Goal: Task Accomplishment & Management: Complete application form

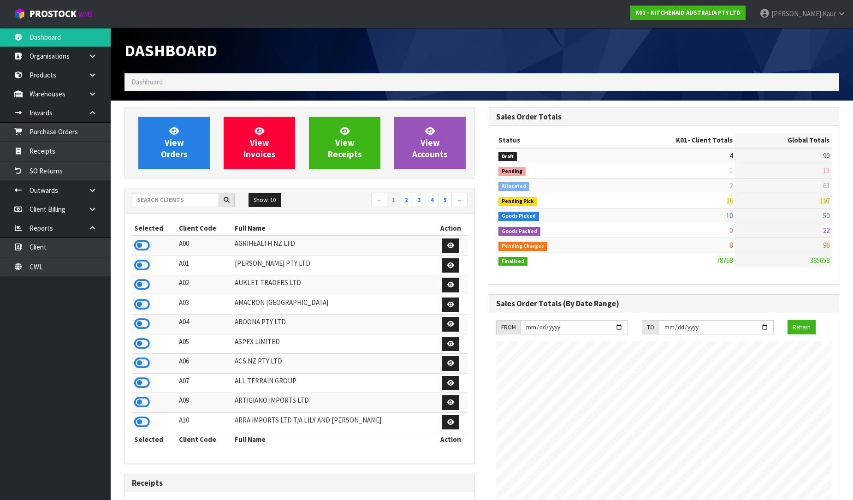
scroll to position [698, 364]
click at [164, 201] on input "text" at bounding box center [175, 200] width 87 height 14
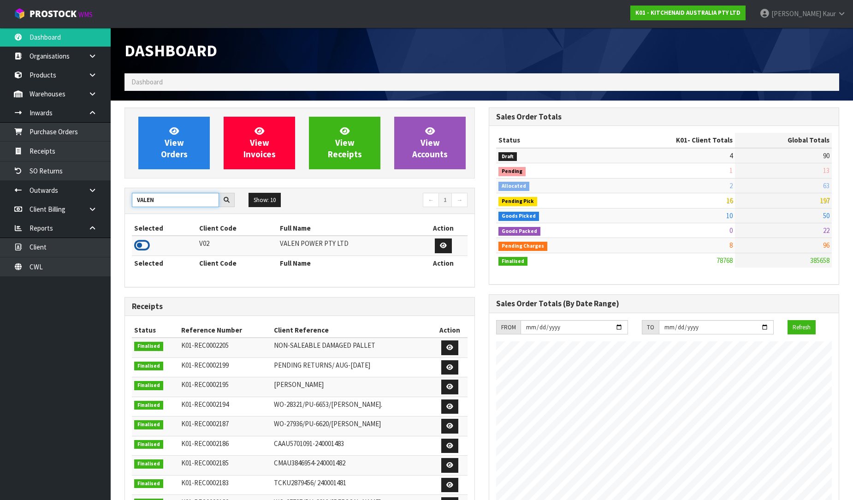
type input "VALEN"
click at [144, 249] on icon at bounding box center [142, 245] width 16 height 14
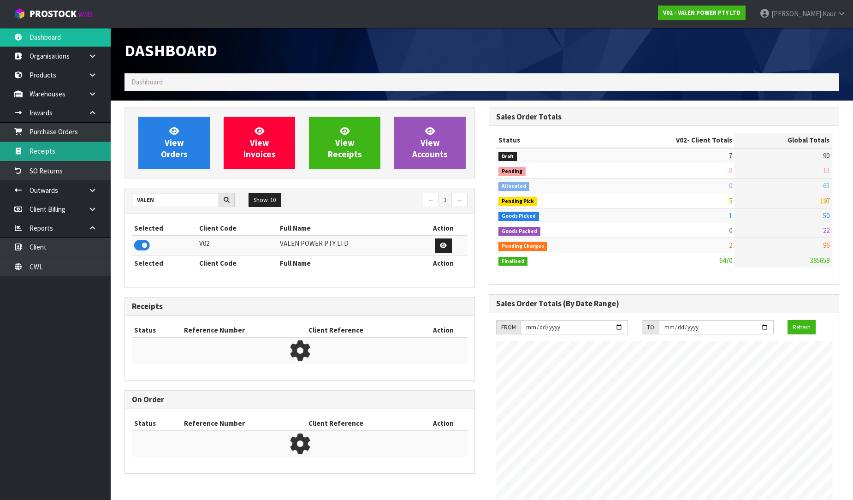
click at [51, 146] on link "Receipts" at bounding box center [55, 151] width 111 height 19
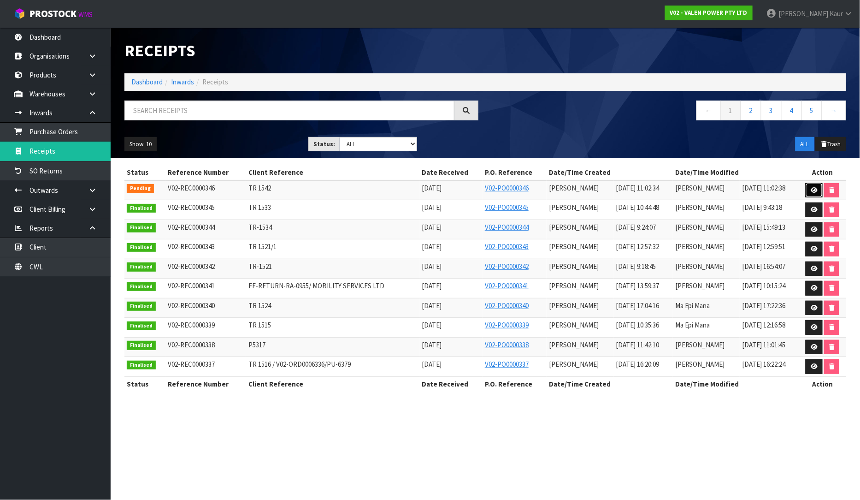
click at [818, 188] on link at bounding box center [814, 190] width 17 height 15
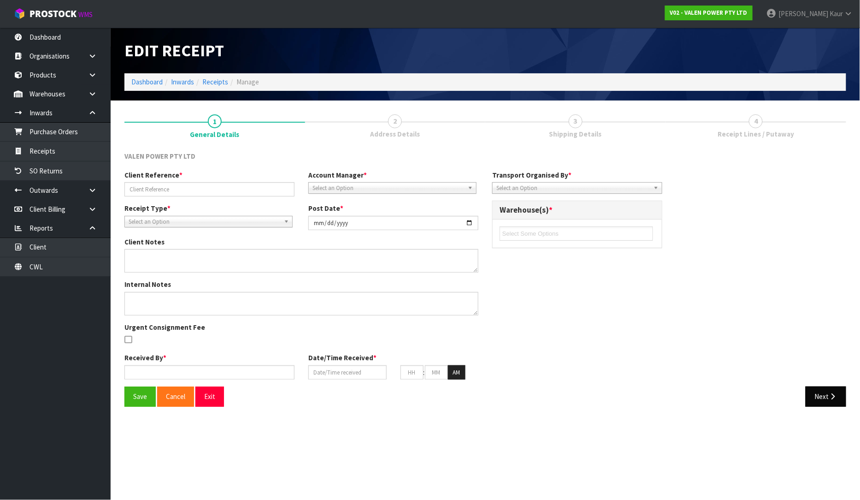
type input "TR 1542"
type input "[DATE]"
type input "[PERSON_NAME]"
type input "[DATE]"
type input "11"
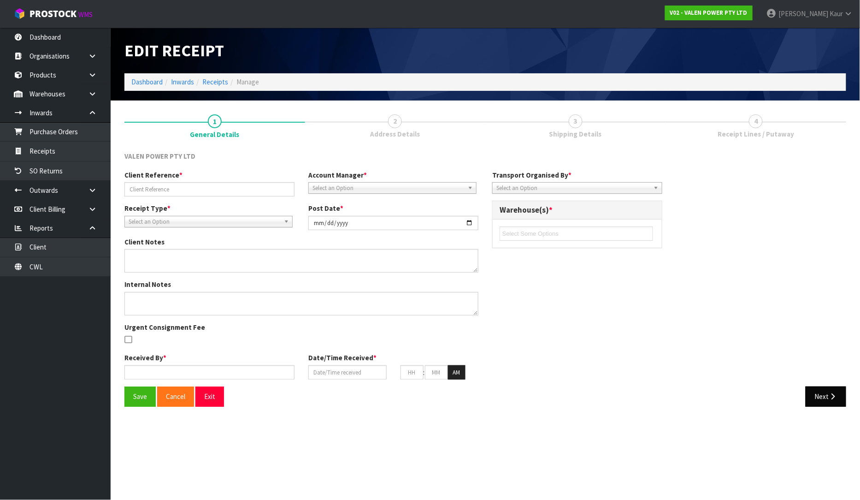
type input "02"
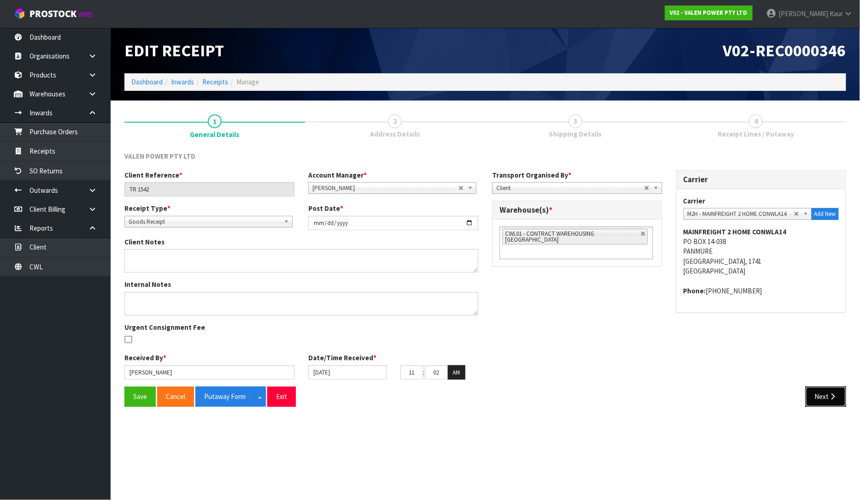
click at [826, 395] on button "Next" at bounding box center [826, 396] width 41 height 20
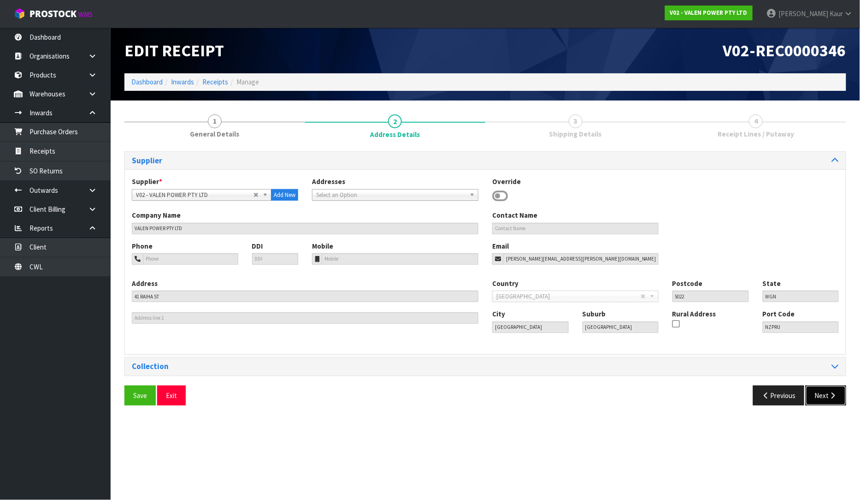
click at [823, 395] on button "Next" at bounding box center [826, 395] width 41 height 20
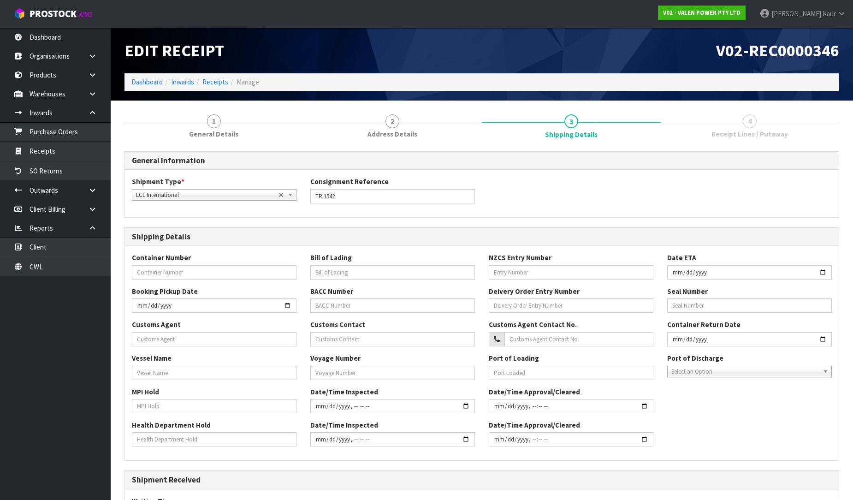
scroll to position [144, 0]
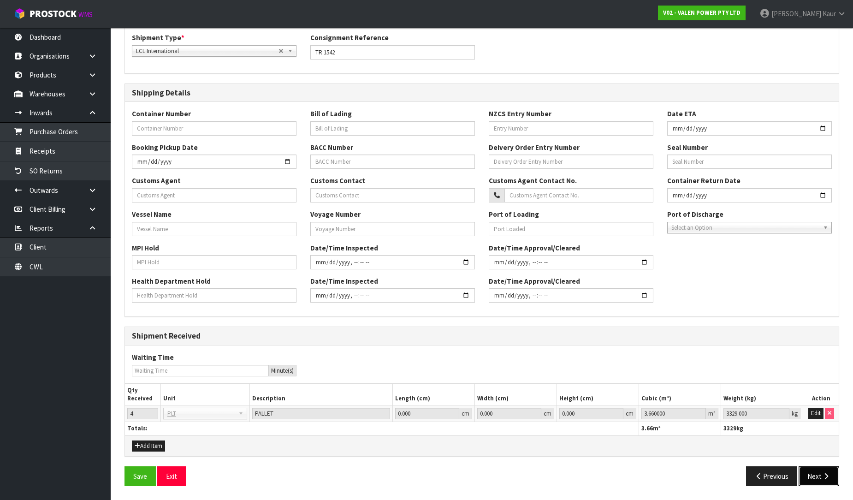
click at [814, 474] on button "Next" at bounding box center [818, 476] width 41 height 20
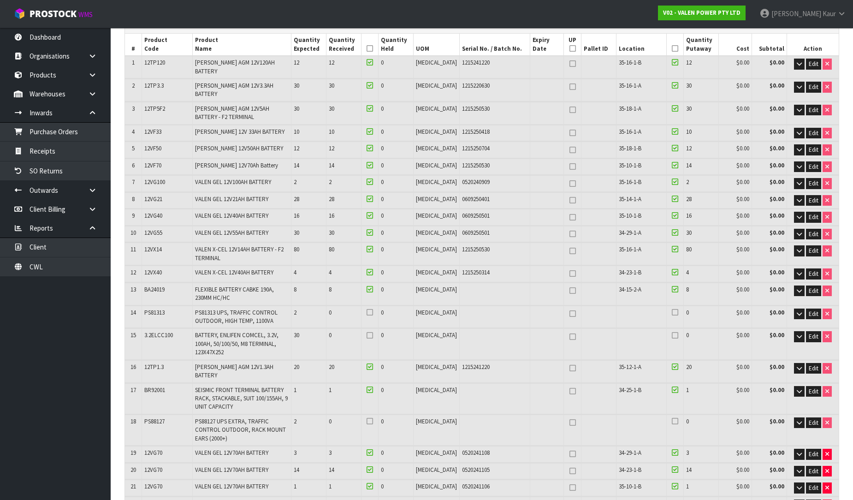
scroll to position [153, 0]
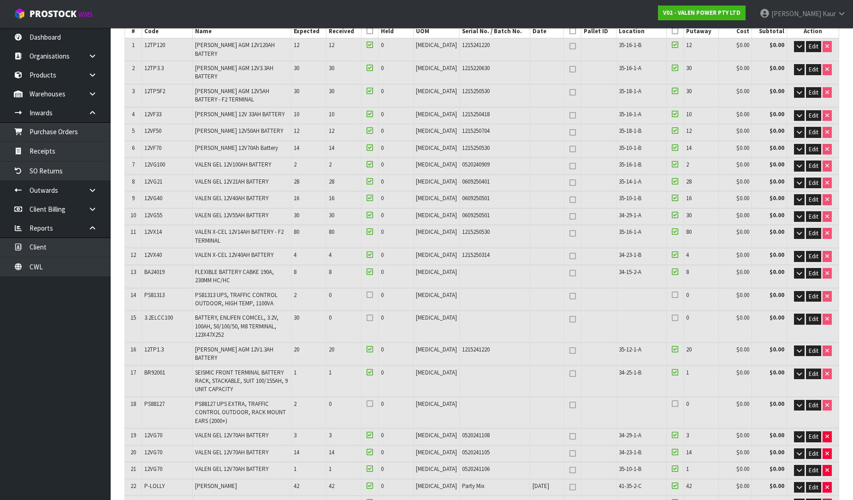
click at [638, 288] on td at bounding box center [641, 299] width 50 height 22
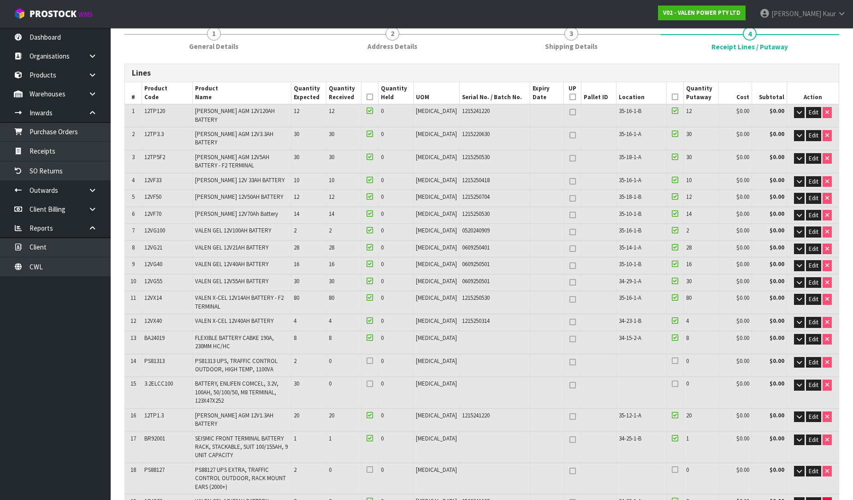
scroll to position [0, 0]
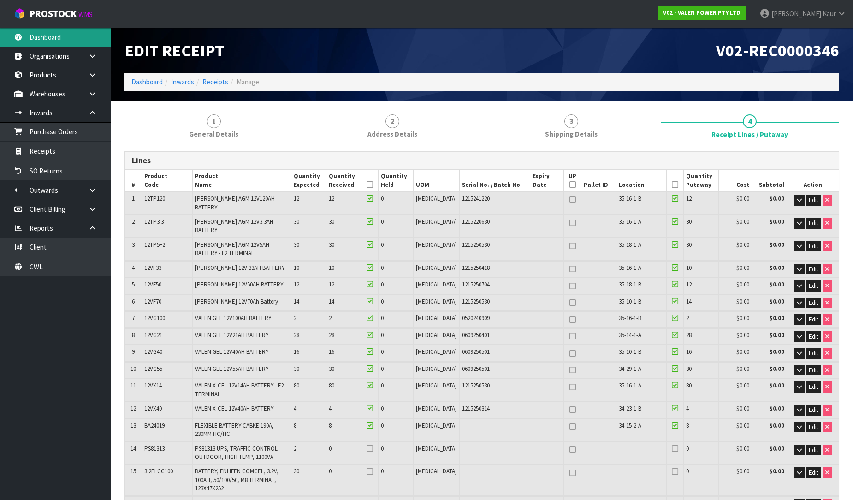
click at [42, 31] on link "Dashboard" at bounding box center [55, 37] width 111 height 19
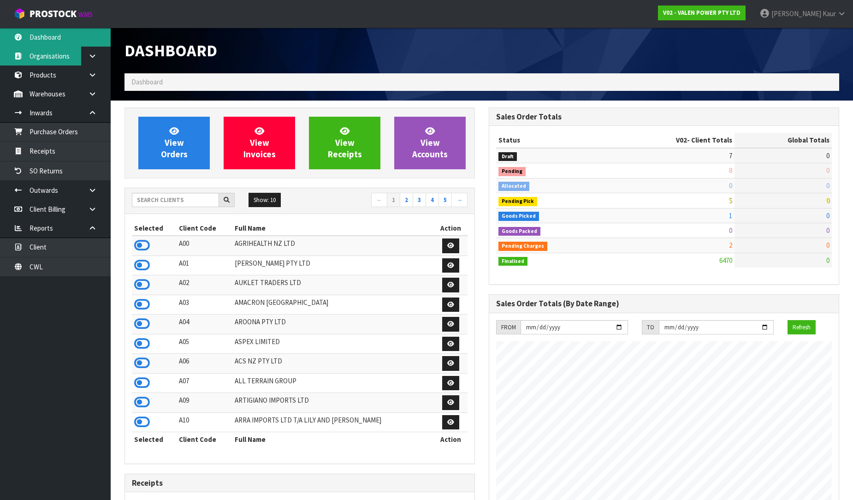
scroll to position [718, 364]
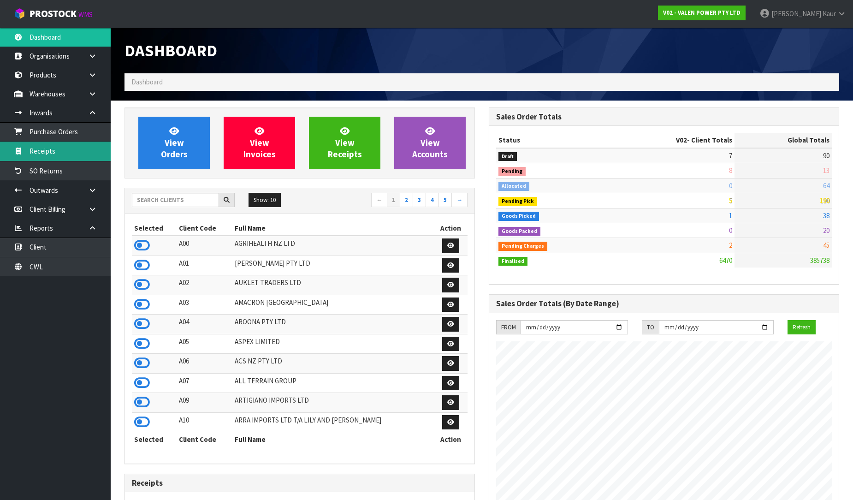
click at [51, 153] on link "Receipts" at bounding box center [55, 151] width 111 height 19
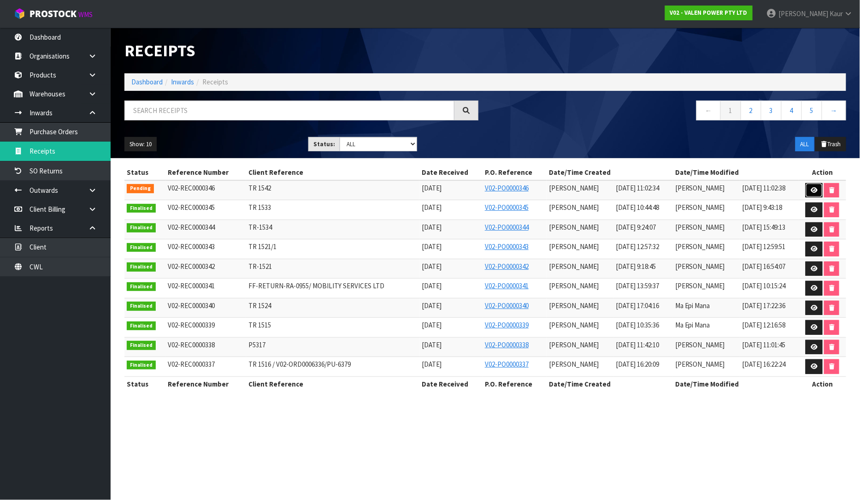
click at [818, 189] on link at bounding box center [814, 190] width 17 height 15
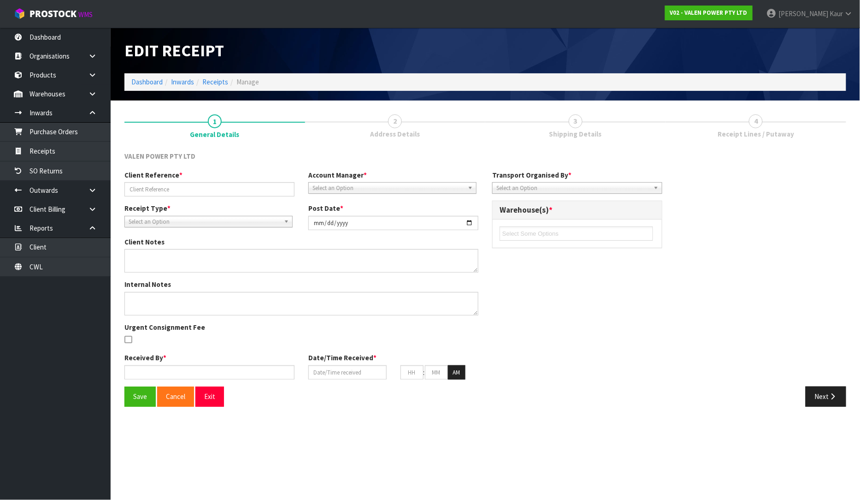
type input "TR 1542"
type input "[DATE]"
type input "[PERSON_NAME]"
type input "[DATE]"
type input "11"
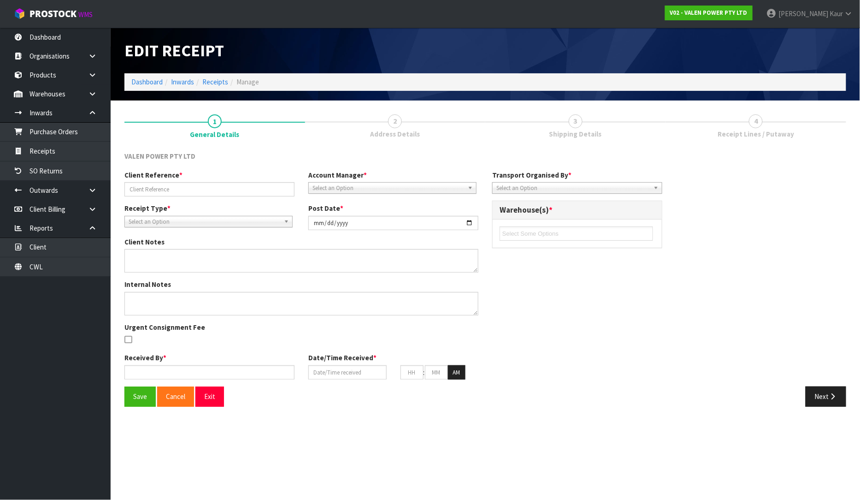
type input "02"
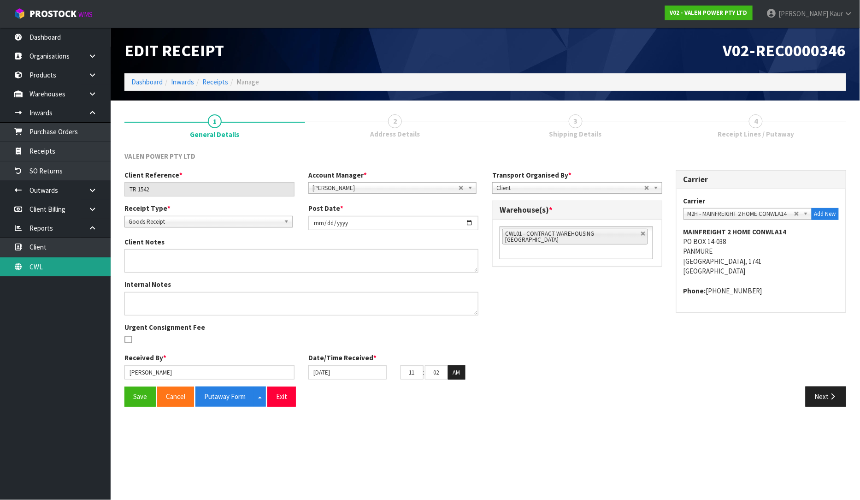
click at [47, 268] on link "CWL" at bounding box center [55, 266] width 111 height 19
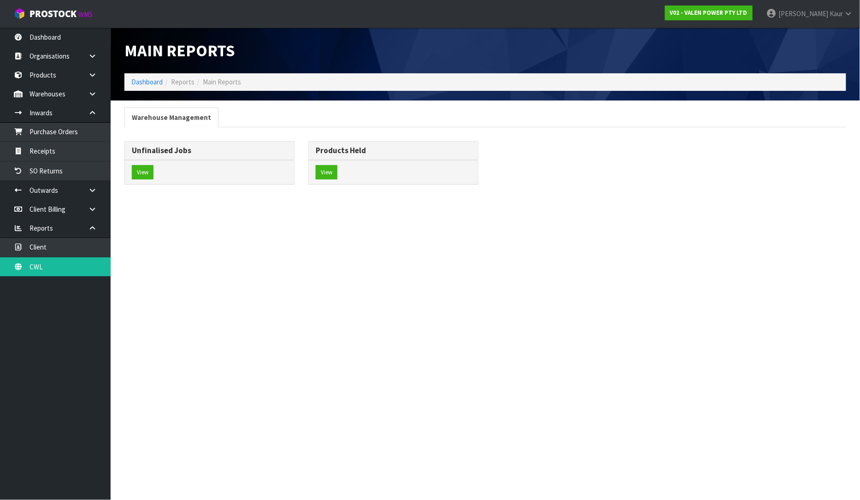
drag, startPoint x: 130, startPoint y: 166, endPoint x: 135, endPoint y: 173, distance: 8.9
click at [129, 166] on div "View" at bounding box center [209, 172] width 169 height 24
click at [140, 174] on button "View" at bounding box center [143, 172] width 22 height 15
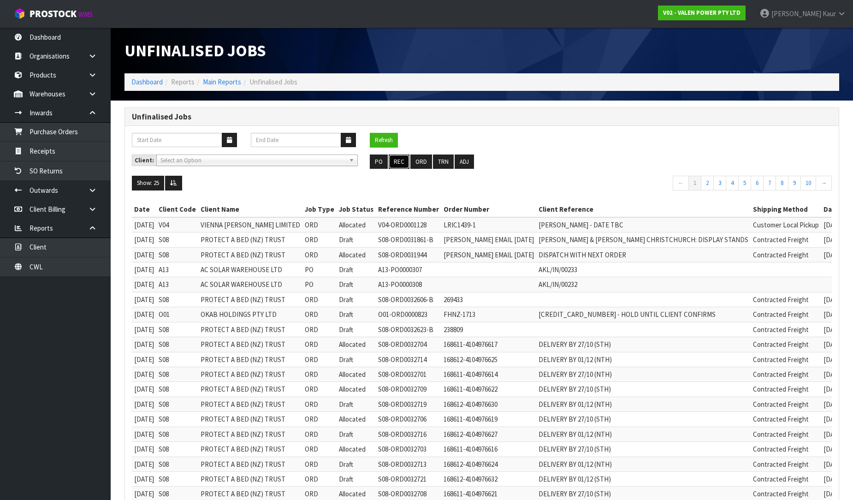
click at [395, 162] on button "REC" at bounding box center [399, 161] width 21 height 15
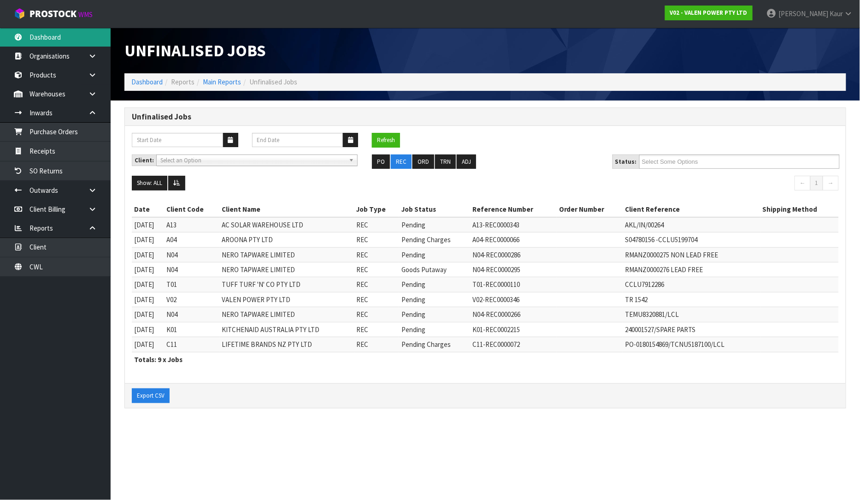
click at [42, 38] on link "Dashboard" at bounding box center [55, 37] width 111 height 19
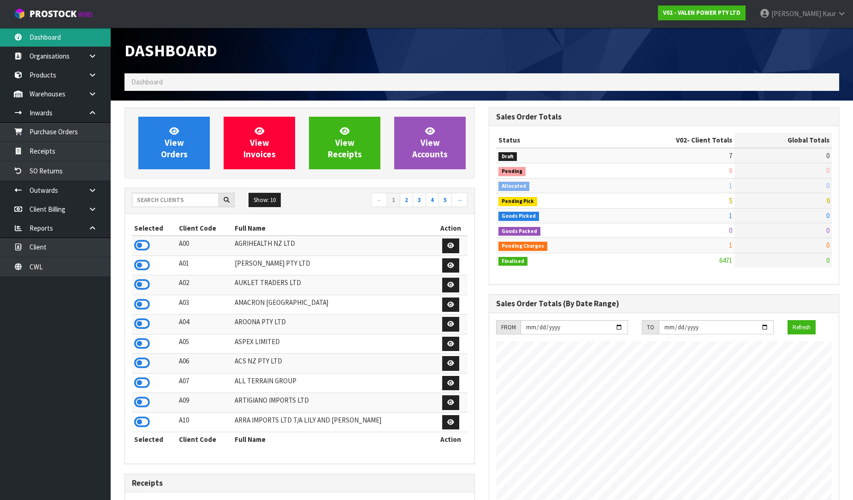
scroll to position [718, 364]
click at [191, 195] on input "text" at bounding box center [175, 200] width 87 height 14
type input "L"
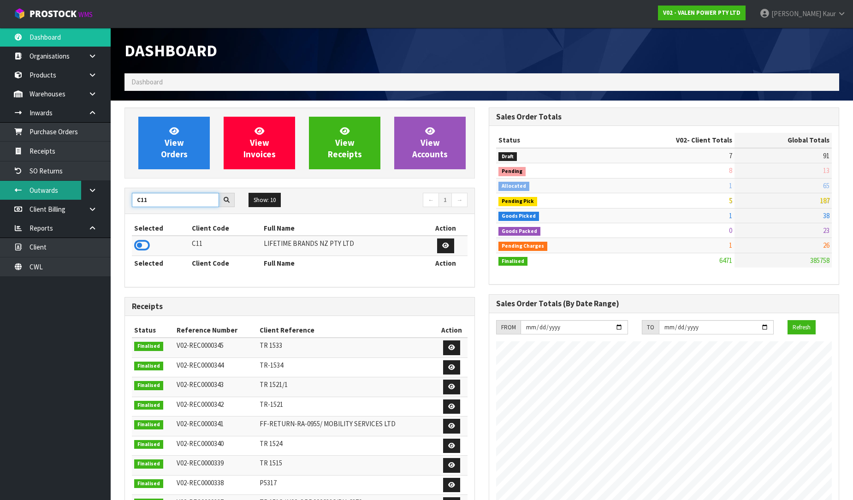
type input "C11"
click at [147, 241] on icon at bounding box center [142, 245] width 16 height 14
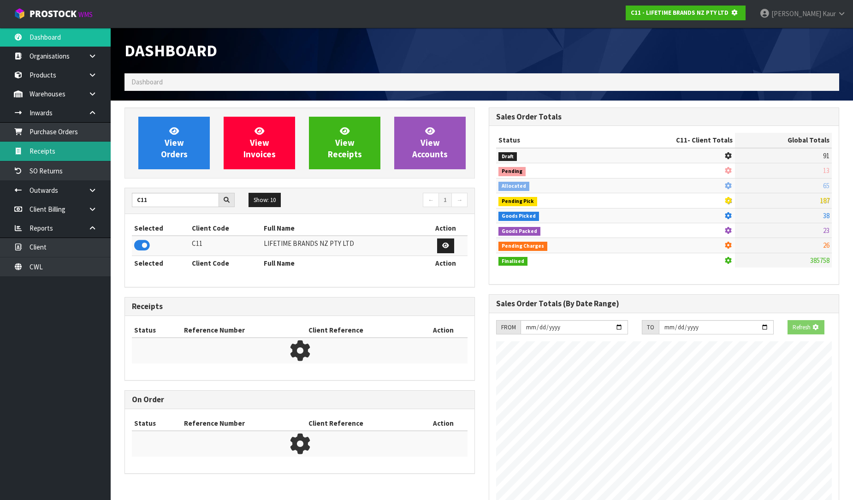
scroll to position [460365, 460576]
drag, startPoint x: 60, startPoint y: 152, endPoint x: 164, endPoint y: 152, distance: 103.3
click at [60, 152] on link "Receipts" at bounding box center [55, 151] width 111 height 19
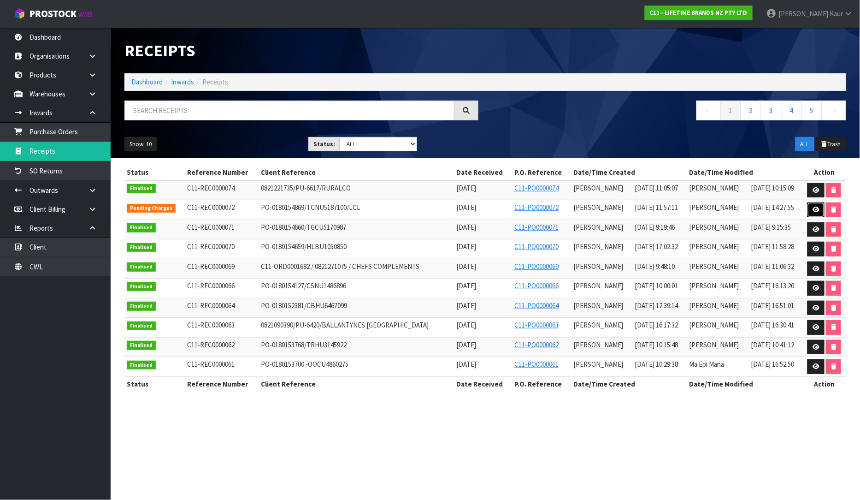
click at [819, 211] on icon at bounding box center [816, 210] width 7 height 6
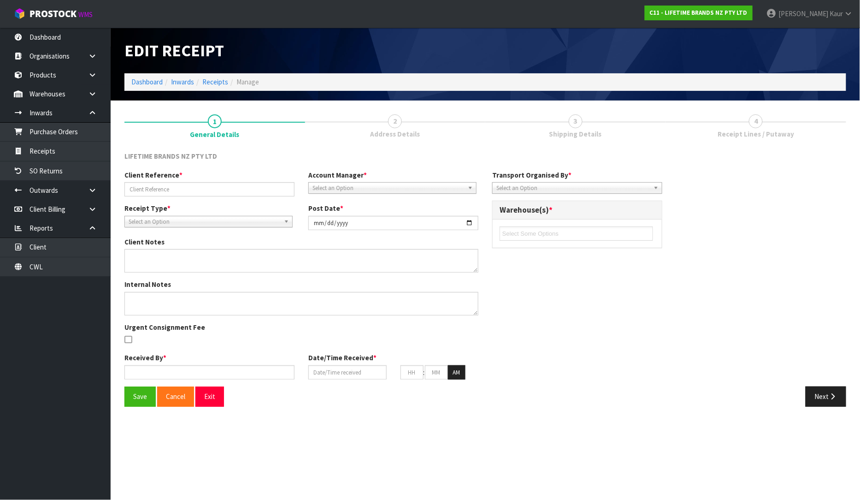
type input "PO-0180154869/TCNU5187100/LCL"
type input "[DATE]"
type textarea "PURCHASE ORDER: 4500347596-000010"
type input "[PERSON_NAME]"
type input "[DATE]"
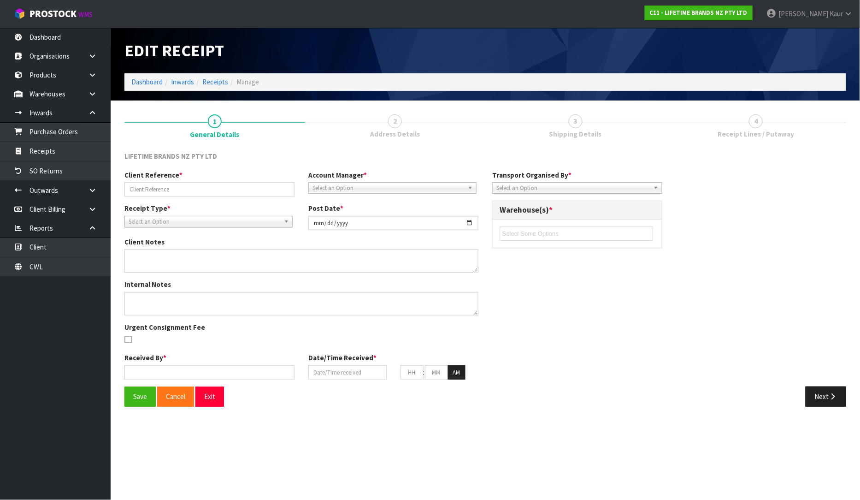
type input "11"
type input "57"
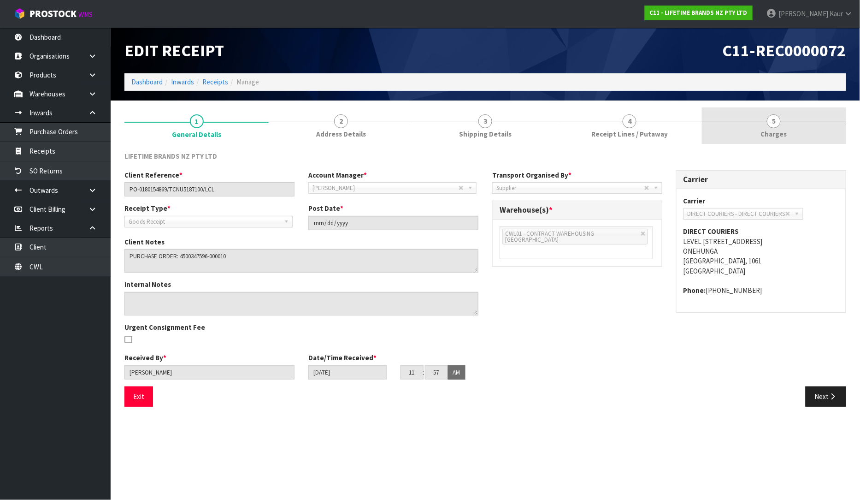
click at [773, 125] on span "5" at bounding box center [774, 121] width 14 height 14
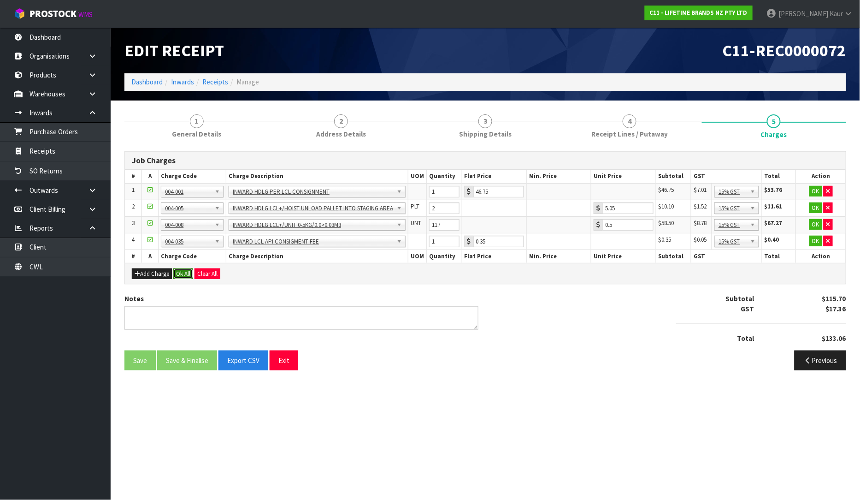
click at [183, 277] on button "Ok All" at bounding box center [183, 273] width 20 height 11
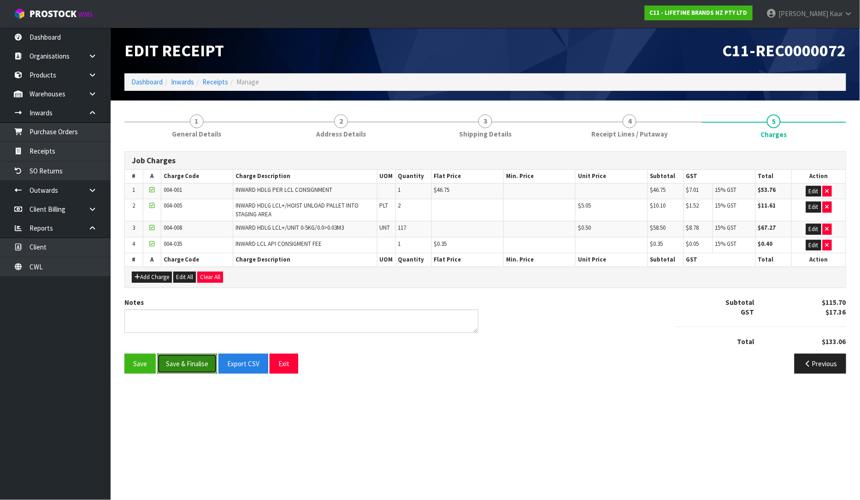
click at [177, 369] on button "Save & Finalise" at bounding box center [187, 364] width 60 height 20
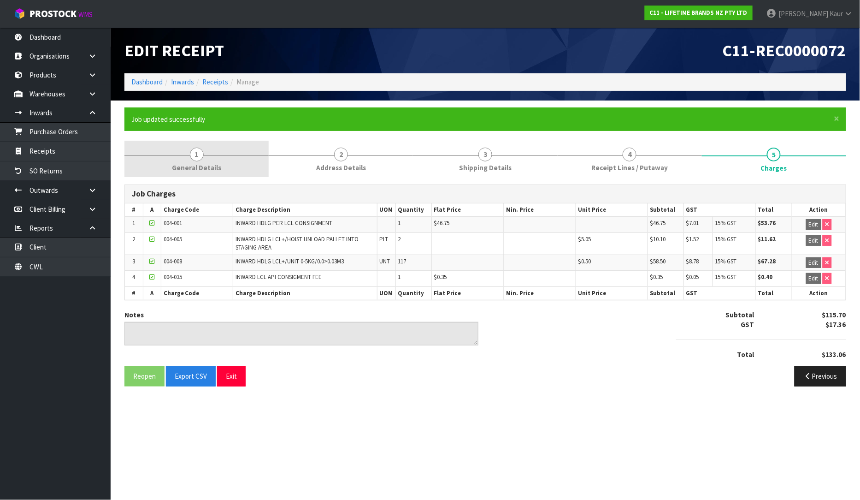
click at [183, 171] on span "General Details" at bounding box center [196, 168] width 49 height 10
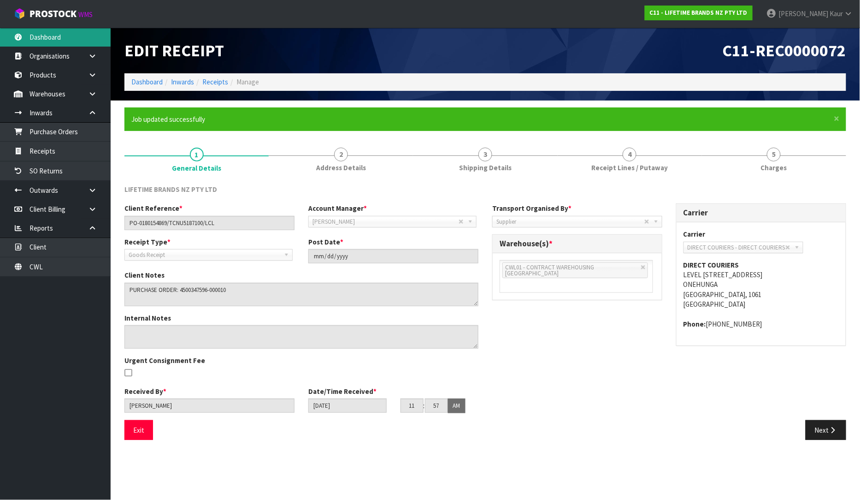
click at [26, 33] on link "Dashboard" at bounding box center [55, 37] width 111 height 19
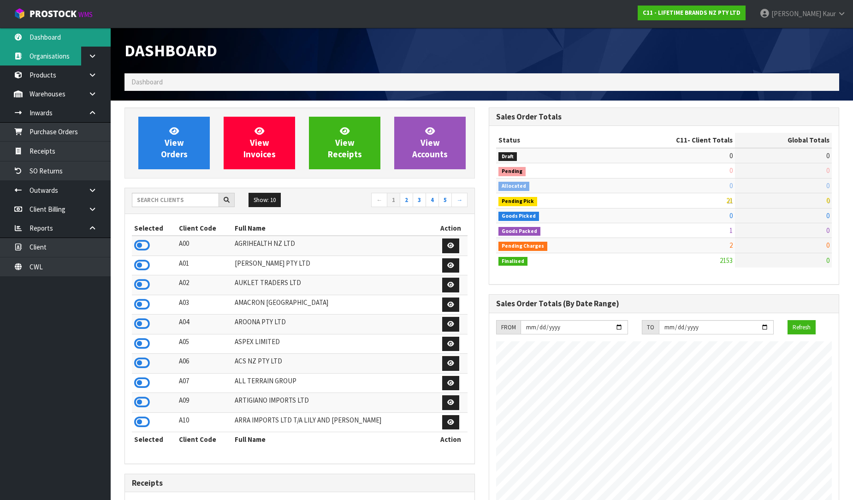
scroll to position [698, 364]
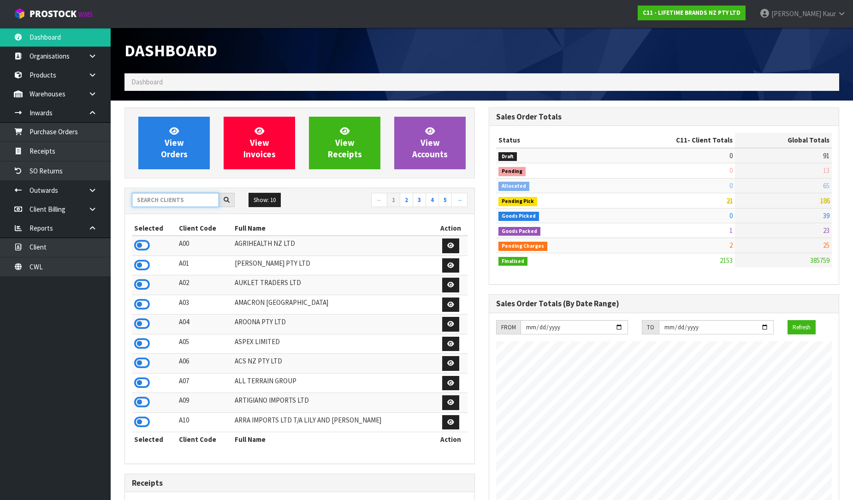
click at [204, 204] on input "text" at bounding box center [175, 200] width 87 height 14
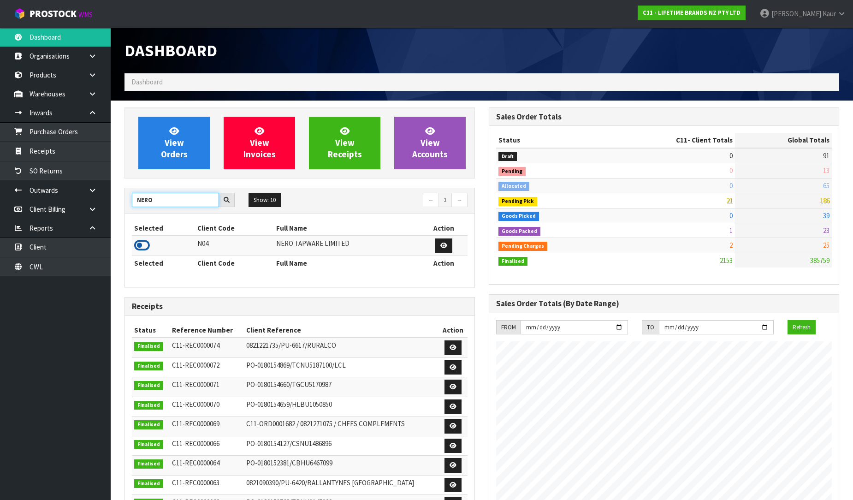
type input "NERO"
click at [143, 245] on icon at bounding box center [142, 245] width 16 height 14
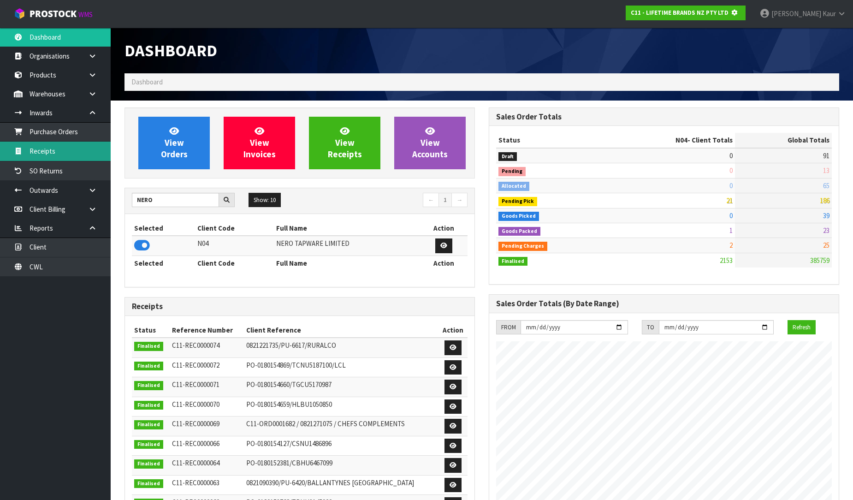
scroll to position [575, 364]
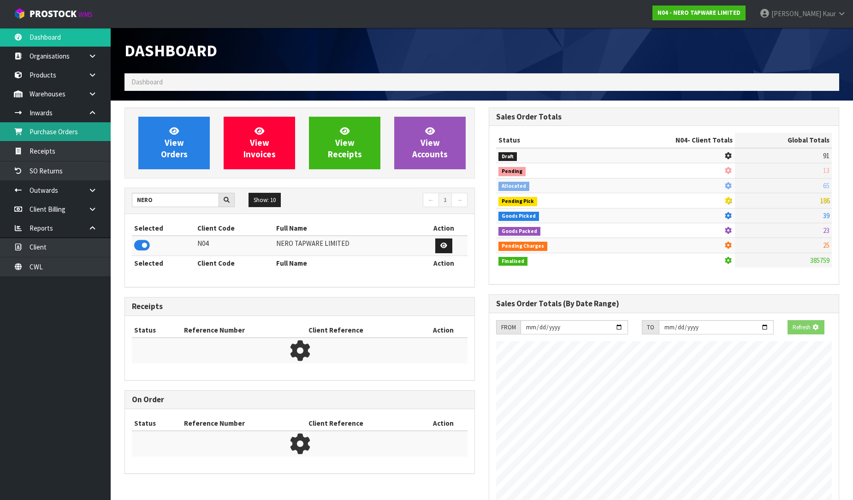
click at [62, 132] on link "Purchase Orders" at bounding box center [55, 131] width 111 height 19
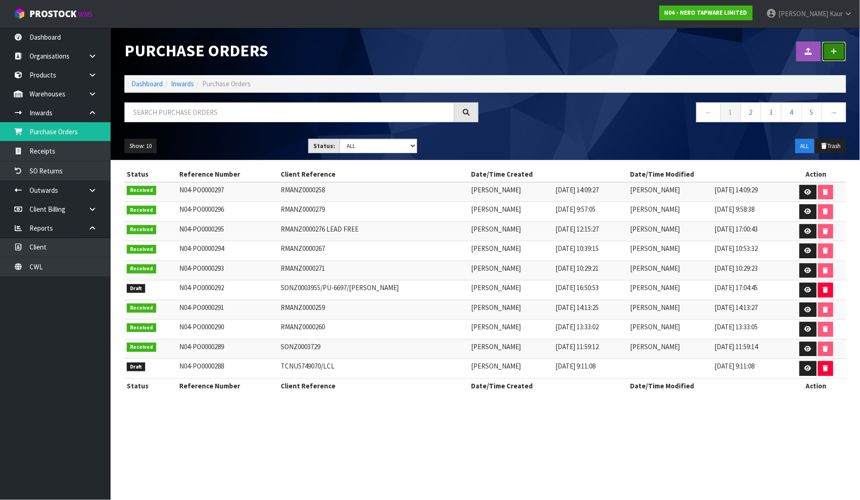
click at [836, 56] on link at bounding box center [834, 51] width 24 height 20
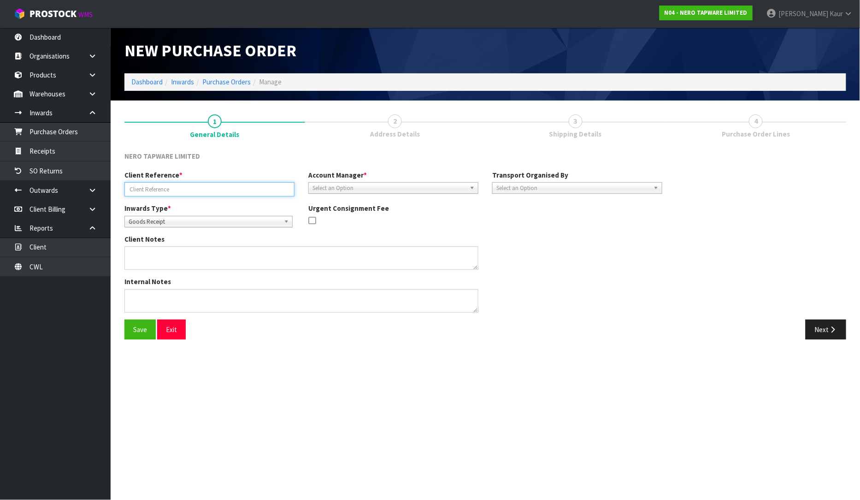
click at [136, 187] on input "text" at bounding box center [209, 189] width 170 height 14
type input "RMANZ0000277"
click at [185, 220] on span "Goods Receipt" at bounding box center [205, 221] width 152 height 11
click at [178, 256] on li "Goods Returned" at bounding box center [209, 260] width 164 height 12
click at [330, 183] on span "Select an Option" at bounding box center [389, 188] width 153 height 11
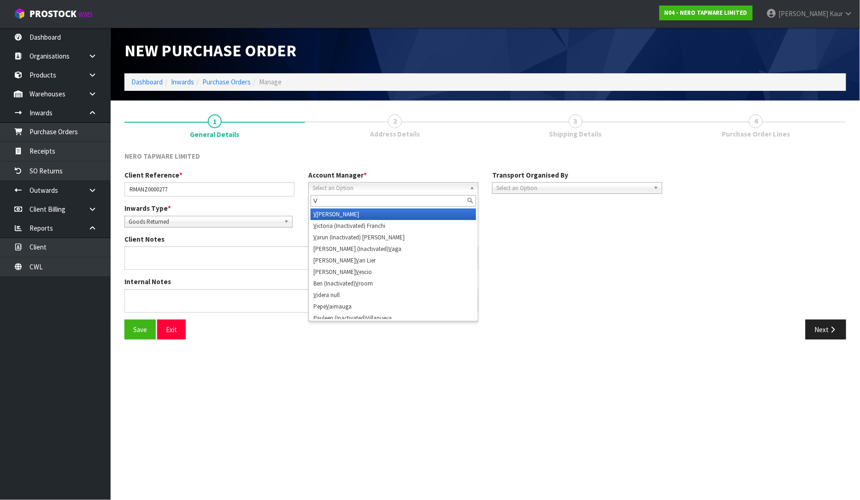
type input "V"
click at [326, 218] on li "V [PERSON_NAME]" at bounding box center [393, 214] width 165 height 12
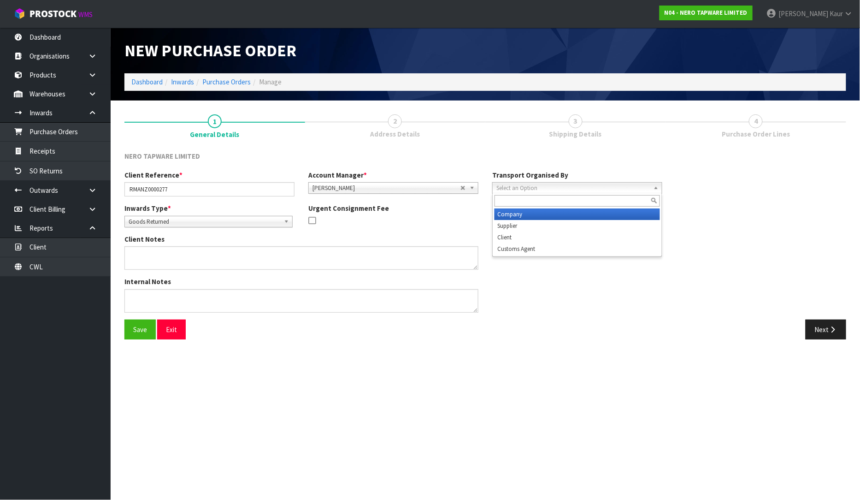
click at [522, 189] on span "Select an Option" at bounding box center [572, 188] width 153 height 11
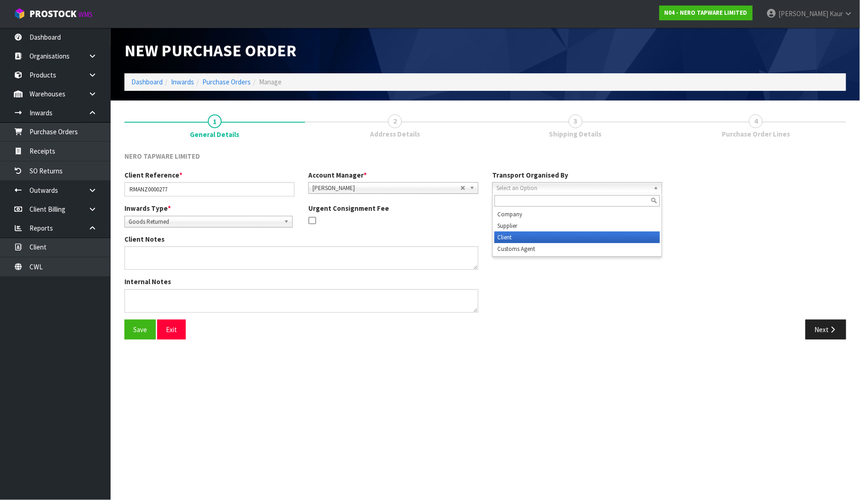
click at [513, 236] on li "Client" at bounding box center [577, 237] width 165 height 12
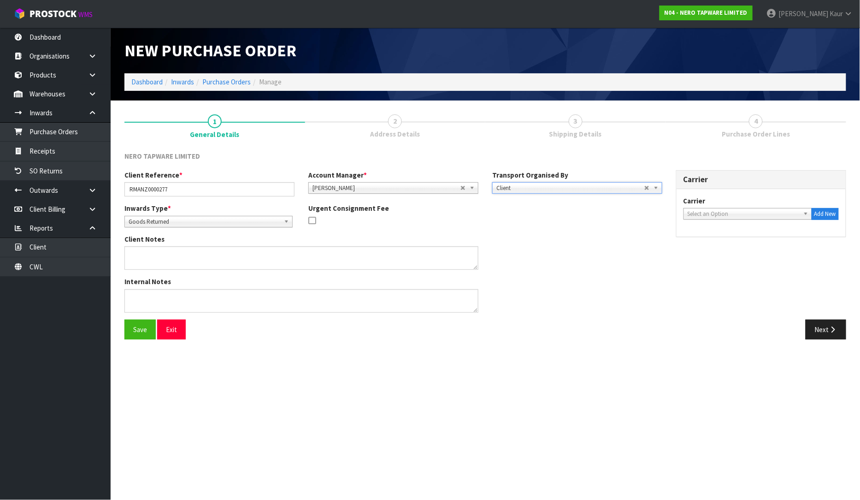
click at [718, 218] on span "Select an Option" at bounding box center [744, 213] width 112 height 11
type input "ARA"
click at [713, 241] on li "FAS - ARA MEX ([GEOGRAPHIC_DATA])" at bounding box center [748, 240] width 124 height 12
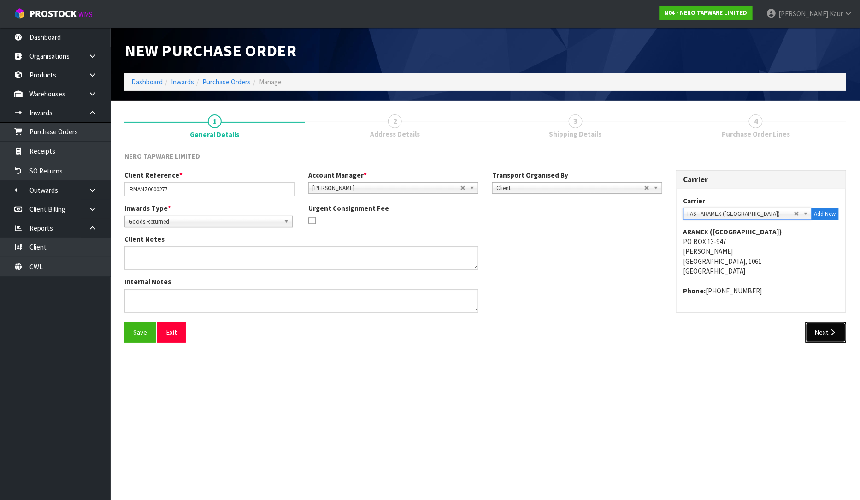
click at [810, 338] on button "Next" at bounding box center [826, 332] width 41 height 20
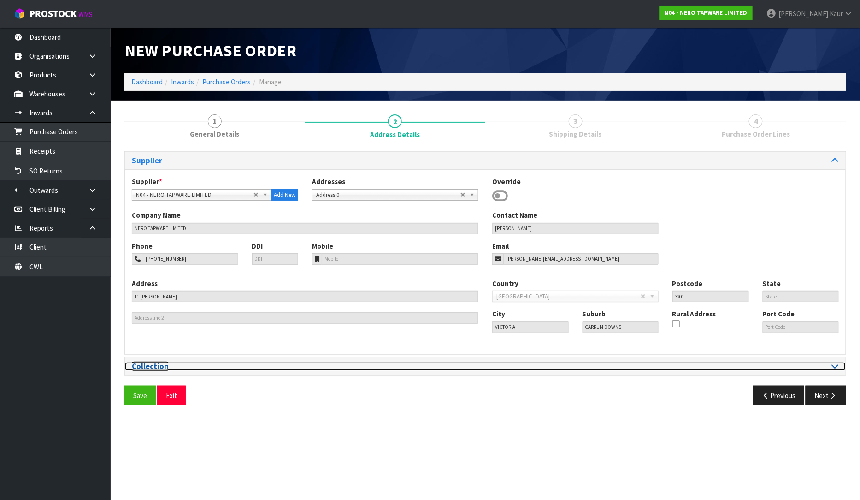
click at [839, 363] on div at bounding box center [665, 366] width 360 height 9
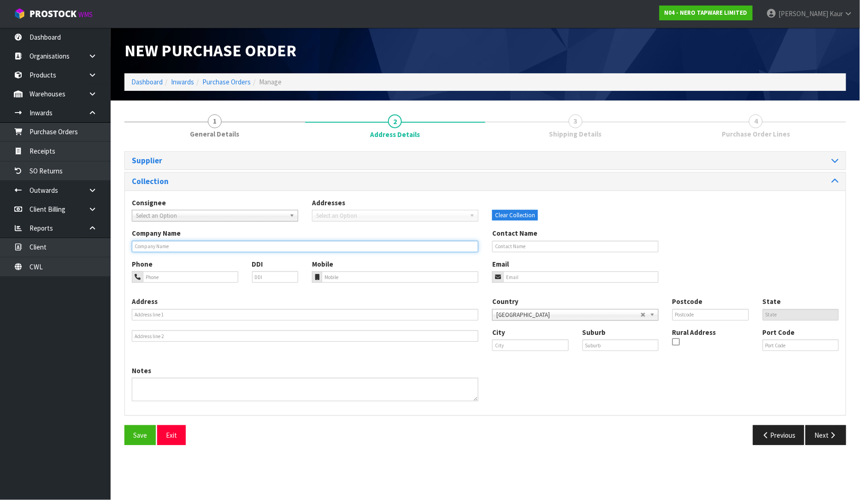
click at [152, 245] on input "text" at bounding box center [305, 247] width 347 height 12
type input "ZIP PLUMBING PLUS"
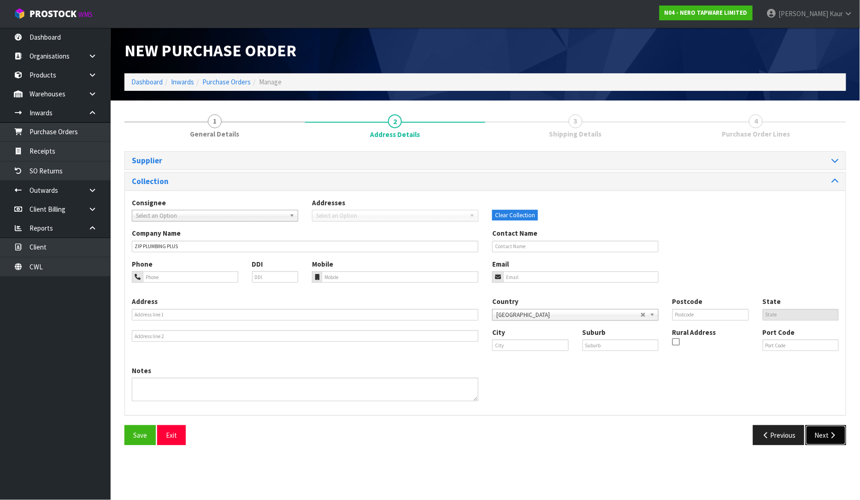
drag, startPoint x: 823, startPoint y: 437, endPoint x: 810, endPoint y: 429, distance: 15.1
click at [822, 438] on button "Next" at bounding box center [826, 435] width 41 height 20
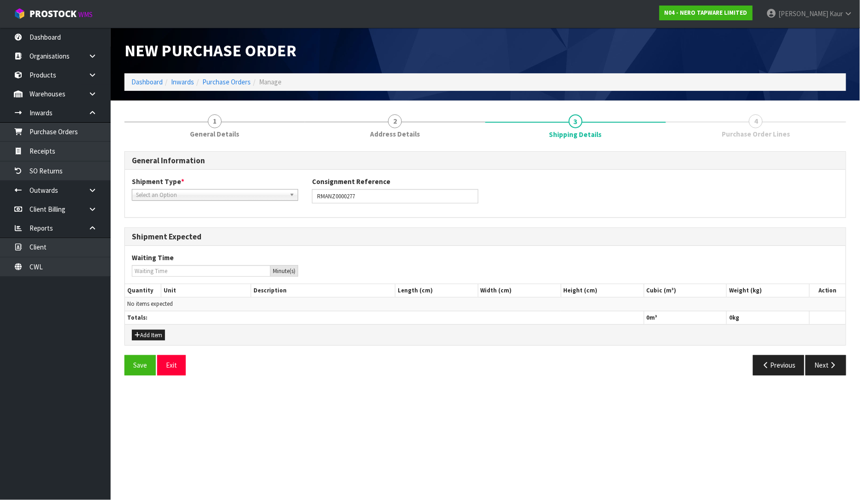
click at [195, 200] on div "Select an Option" at bounding box center [215, 195] width 166 height 12
click at [180, 228] on li "LCL International" at bounding box center [215, 233] width 162 height 12
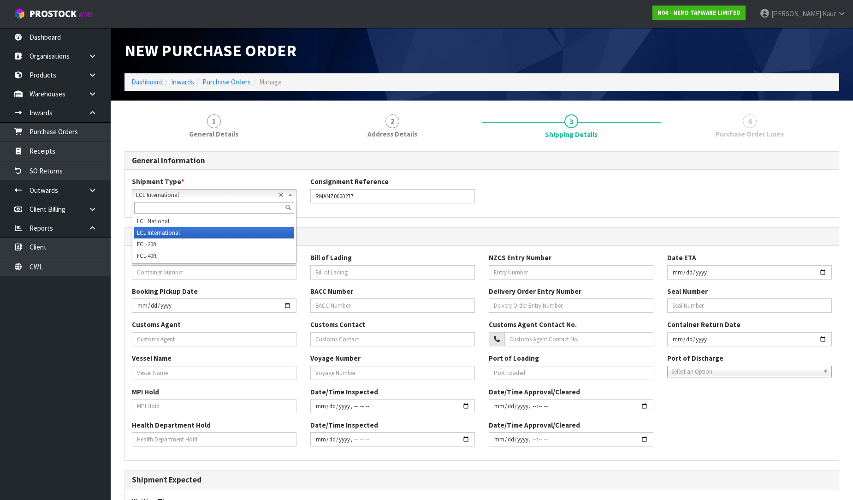
click at [191, 194] on span "LCL International" at bounding box center [207, 194] width 142 height 11
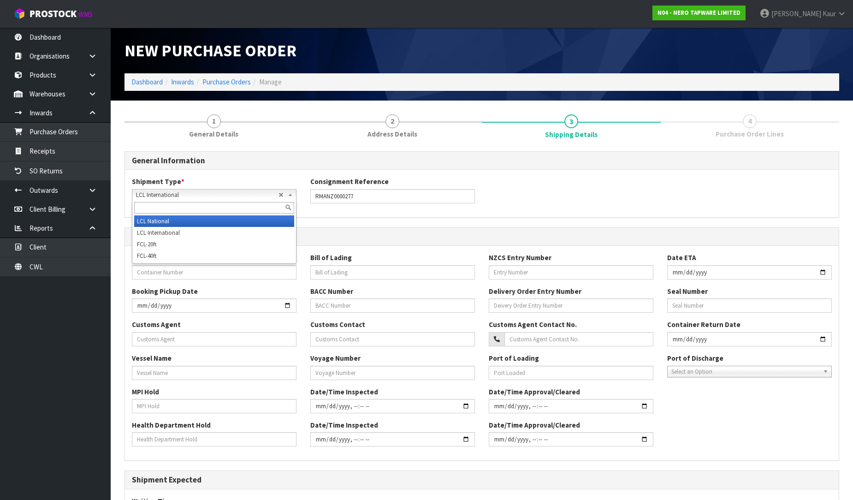
click at [176, 224] on li "LCL National" at bounding box center [214, 221] width 160 height 12
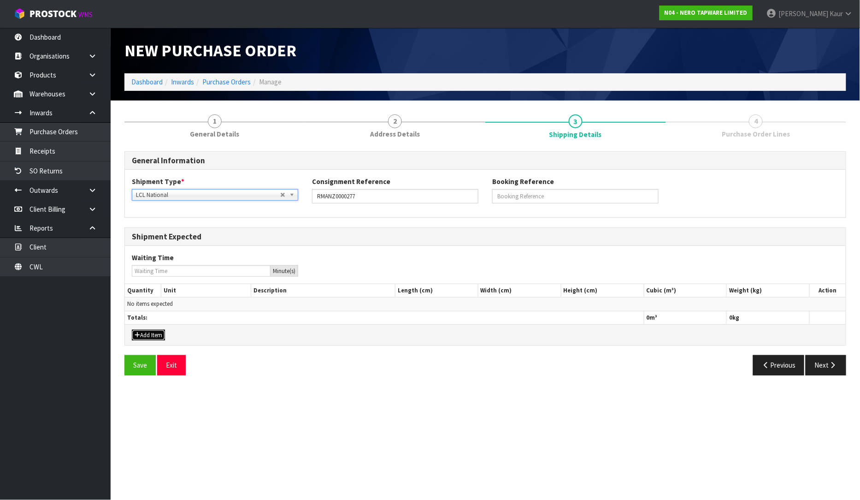
click at [150, 332] on button "Add Item" at bounding box center [148, 335] width 33 height 11
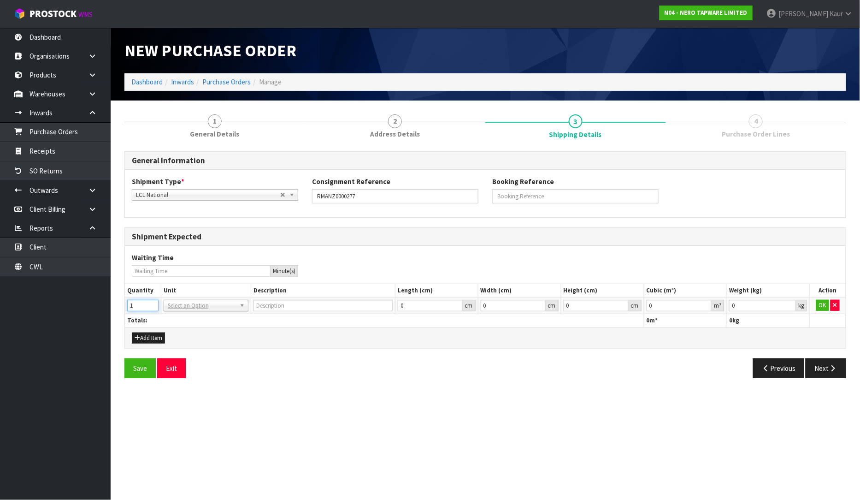
type input "1"
click at [153, 301] on input "1" at bounding box center [142, 306] width 31 height 12
click at [175, 319] on input "text" at bounding box center [206, 319] width 80 height 12
type input "CTN"
type input "CARTON"
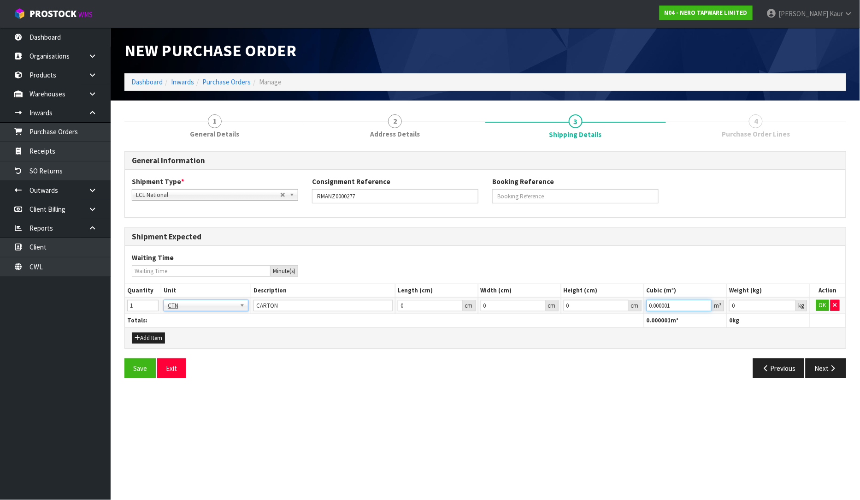
type input "0.000001"
click at [708, 302] on input "0.000001" at bounding box center [679, 306] width 65 height 12
type input "0.001"
click at [790, 305] on input "0.001" at bounding box center [762, 306] width 67 height 12
click at [821, 303] on button "OK" at bounding box center [822, 305] width 13 height 11
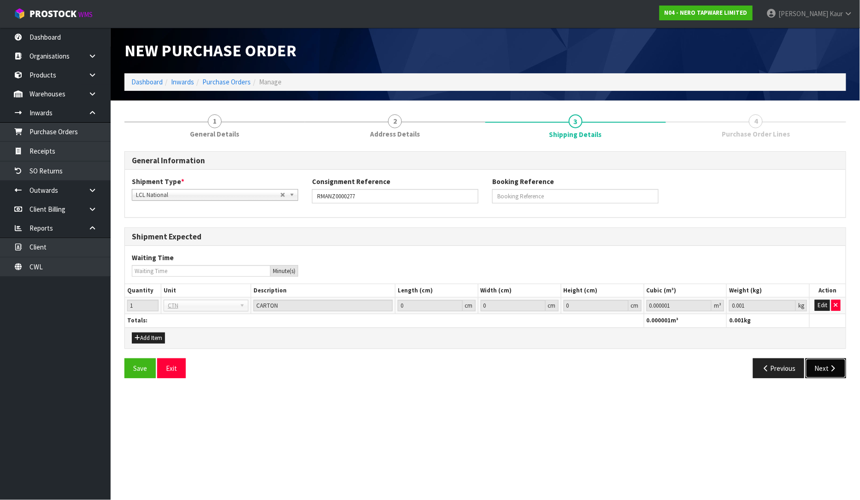
click at [818, 365] on button "Next" at bounding box center [826, 368] width 41 height 20
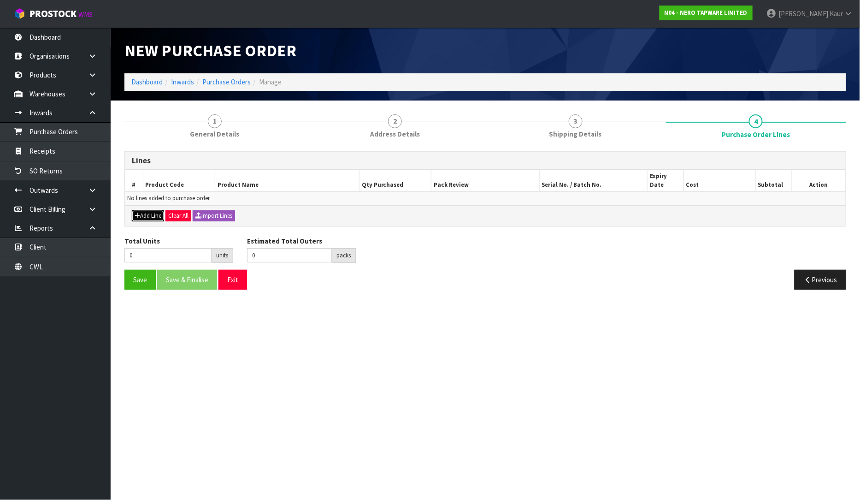
click at [143, 210] on button "Add Line" at bounding box center [148, 215] width 32 height 11
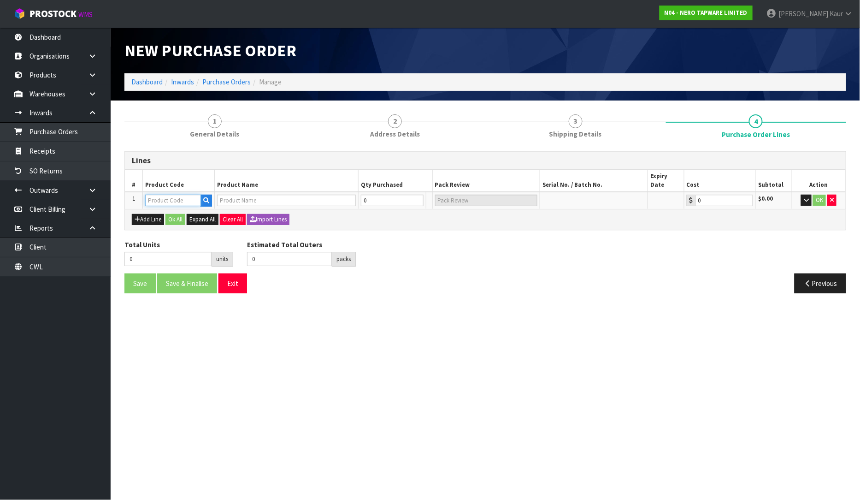
click at [159, 195] on input "text" at bounding box center [173, 201] width 56 height 12
type input "NRFW007BZ"
type input "130MM SQUARE TILE INSERT FLOOR WASTE 80MM OUTLET BRUSHED BRONZE"
type input "0.00"
type input "NRFW007BZ"
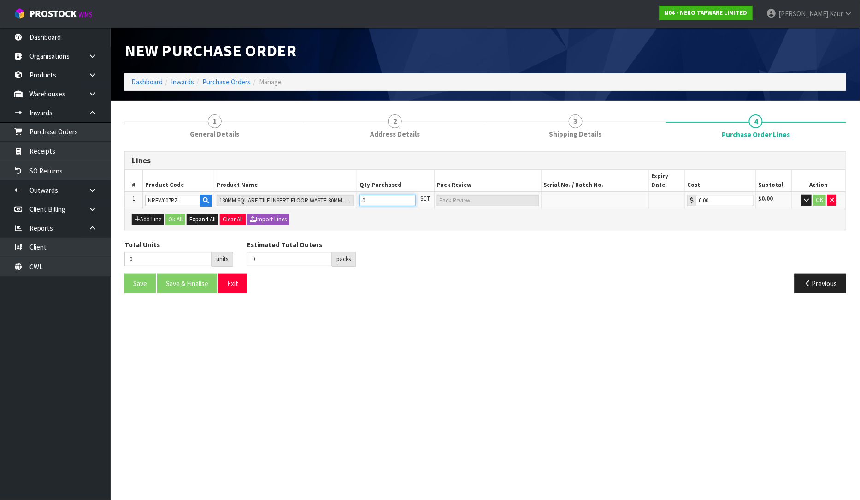
click at [402, 195] on input "0" at bounding box center [388, 201] width 56 height 12
type input "1"
type input "1 SCT"
type input "1"
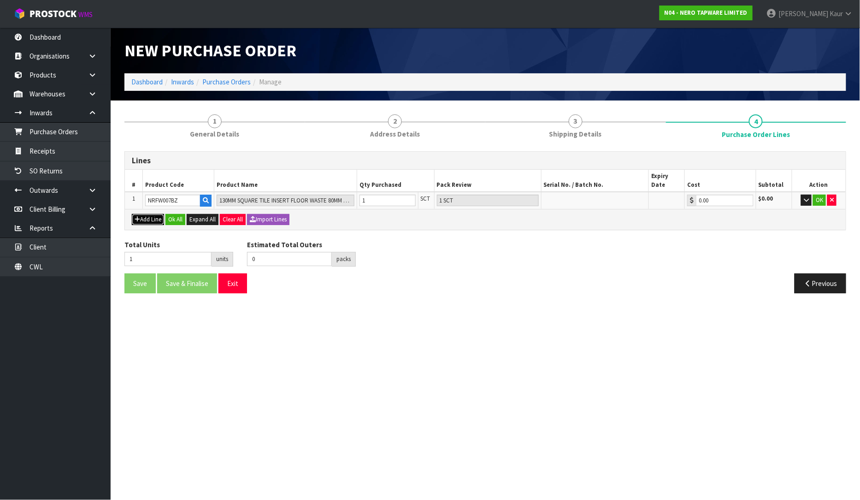
click at [144, 214] on button "Add Line" at bounding box center [148, 219] width 32 height 11
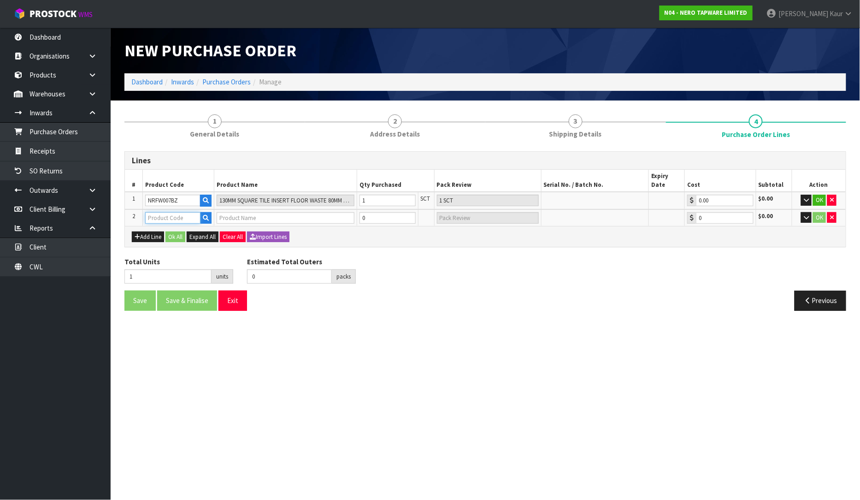
click at [155, 212] on input "text" at bounding box center [172, 218] width 55 height 12
type input "NRFG002HS"
click at [203, 222] on link "NRFG002HS" at bounding box center [182, 224] width 73 height 12
type input "NRFG002HS"
type input "50MM OUTLET AND HOLE SAW KIT"
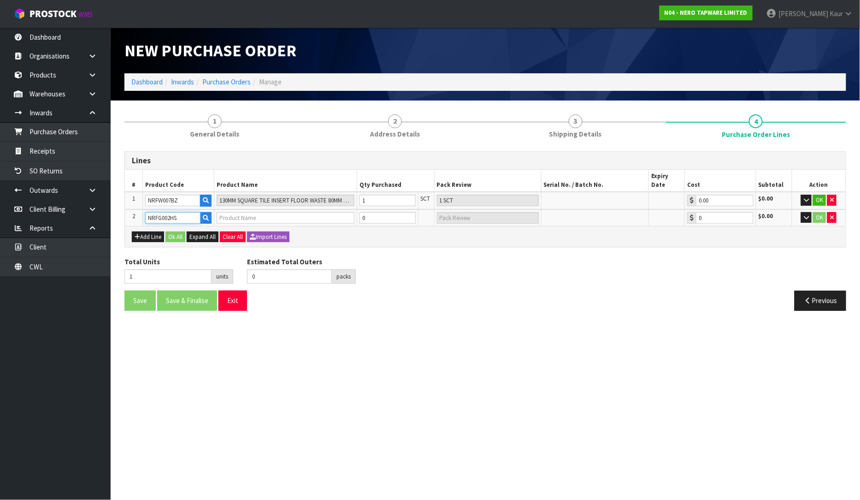
type input "0.00"
click at [378, 212] on input "0" at bounding box center [388, 218] width 56 height 12
type input "1"
type input "2"
type input "1 SCT"
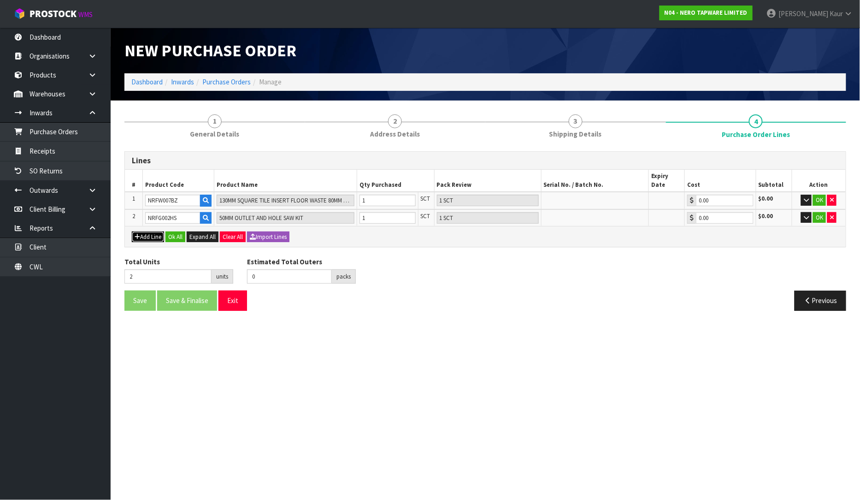
click at [139, 234] on icon "button" at bounding box center [138, 237] width 6 height 6
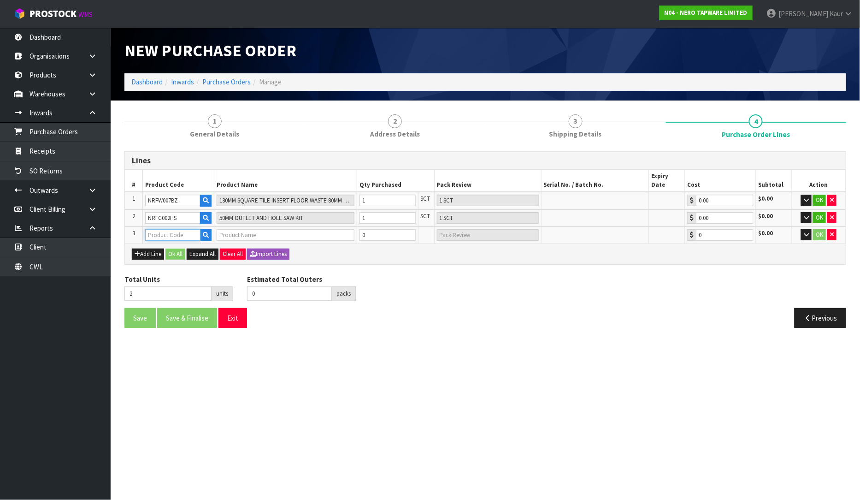
click at [149, 229] on input "text" at bounding box center [172, 235] width 55 height 12
type input "NRFG002BZ"
type input "TILE INSERT V CHANNEL FLOOR GRATE 50MM OUTLET WITHOUT OUTLET AND HOLE SAW BRUSH…"
type input "0.00"
type input "NRFG002BZ"
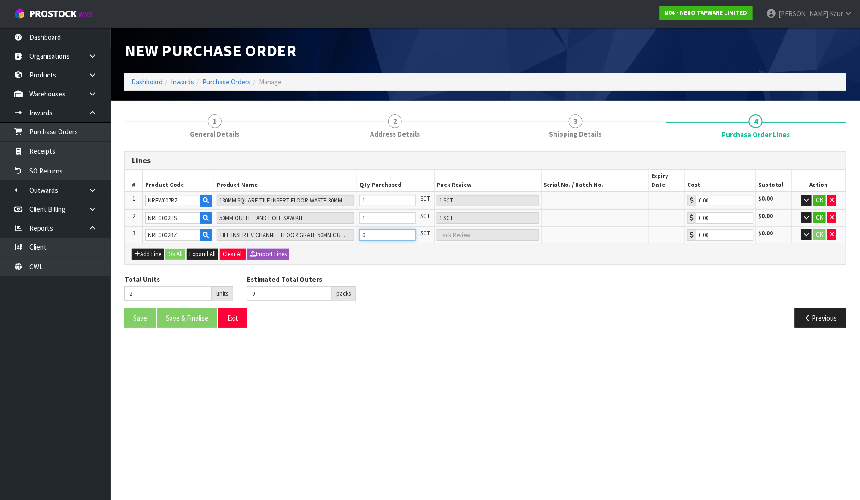
click at [402, 229] on input "0" at bounding box center [388, 235] width 56 height 12
type input "3"
type input "1"
type input "1 SCT"
type input "1"
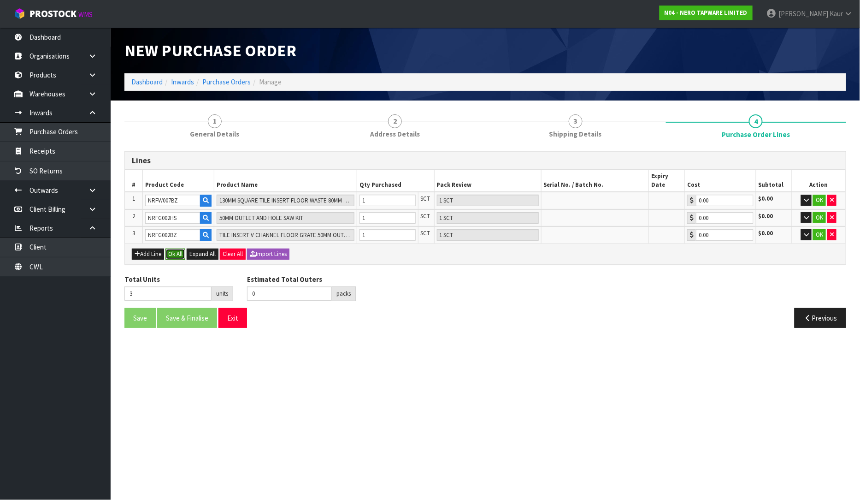
click at [171, 248] on button "Ok All" at bounding box center [175, 253] width 20 height 11
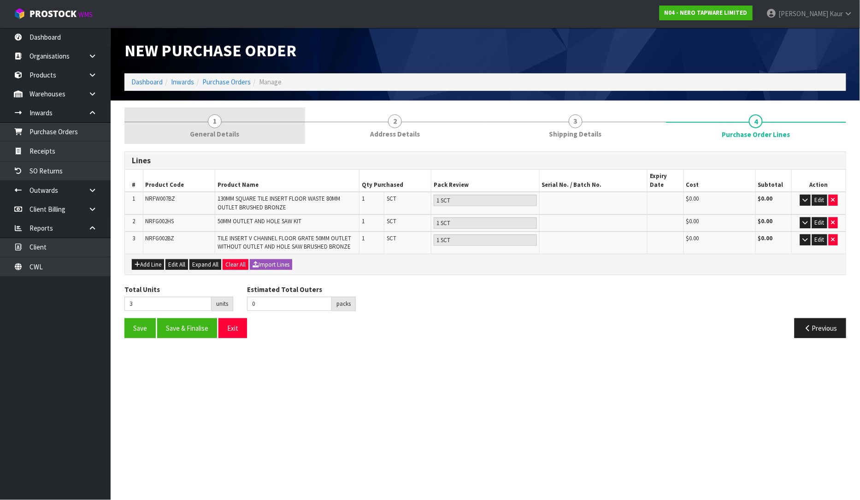
click at [220, 131] on span "General Details" at bounding box center [214, 134] width 49 height 10
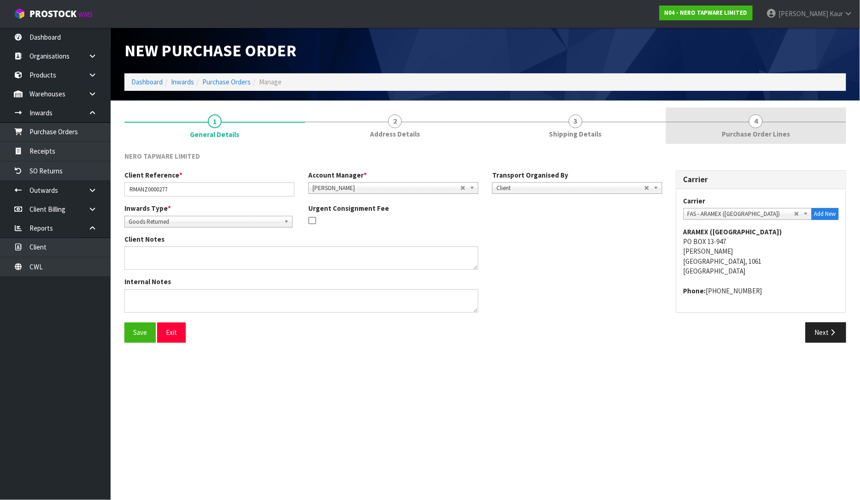
click at [741, 122] on link "4 Purchase Order Lines" at bounding box center [756, 125] width 181 height 36
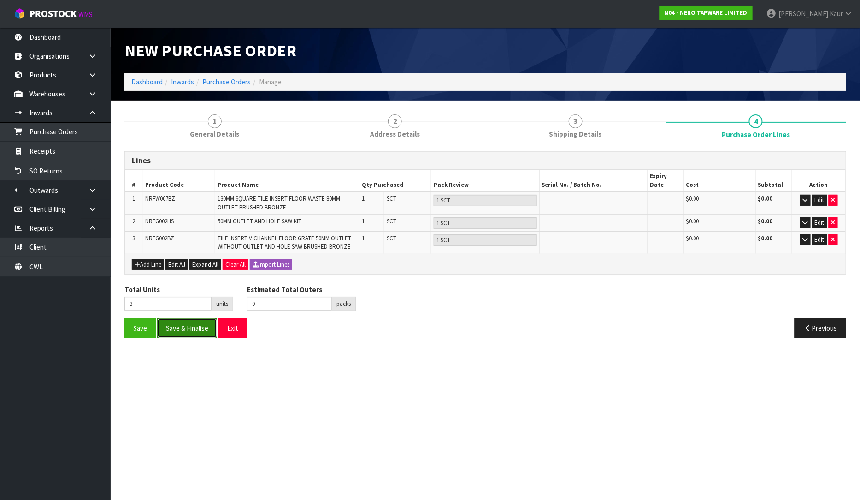
click at [198, 318] on button "Save & Finalise" at bounding box center [187, 328] width 60 height 20
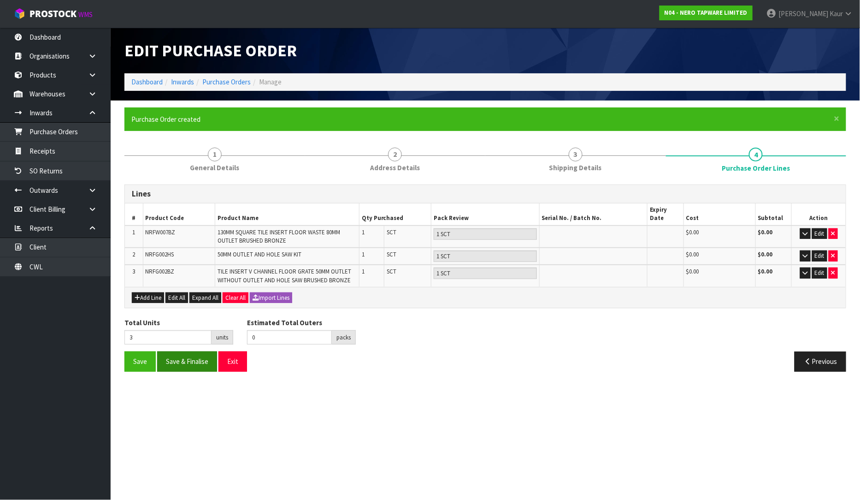
type input "0"
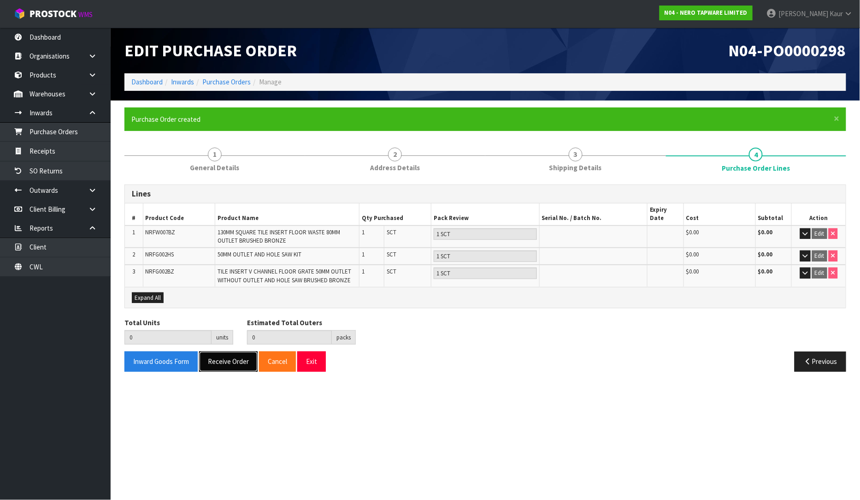
click at [219, 352] on button "Receive Order" at bounding box center [228, 361] width 59 height 20
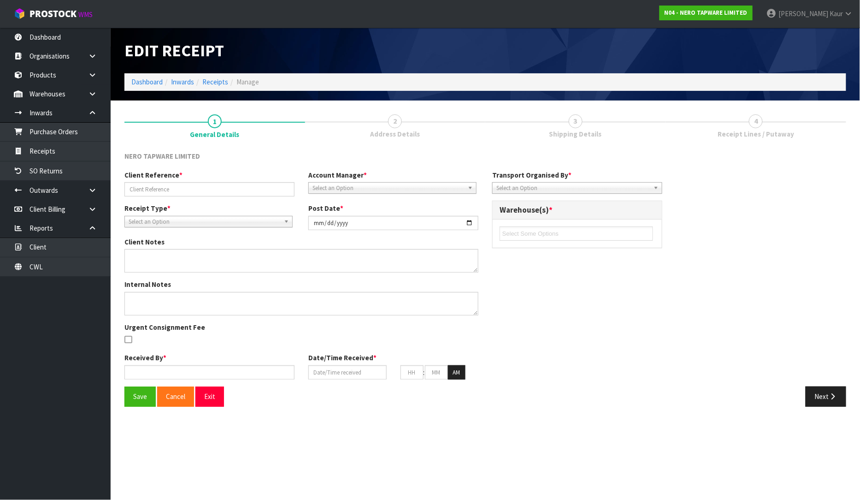
type input "RMANZ0000277"
type input "[DATE]"
type input "[PERSON_NAME]"
type input "[DATE]"
type input "04"
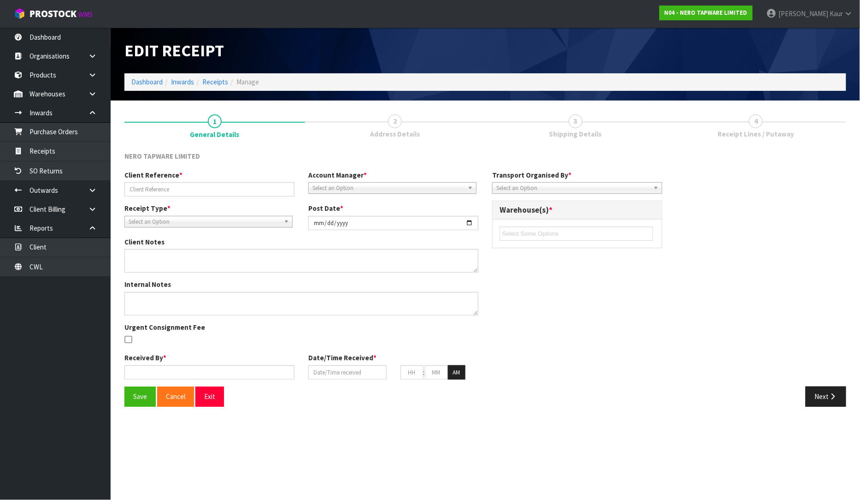
type input "23"
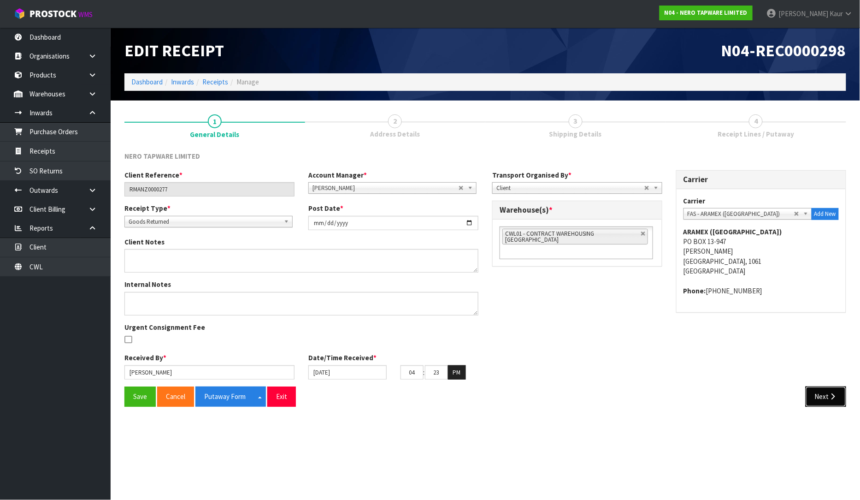
click at [816, 390] on button "Next" at bounding box center [826, 396] width 41 height 20
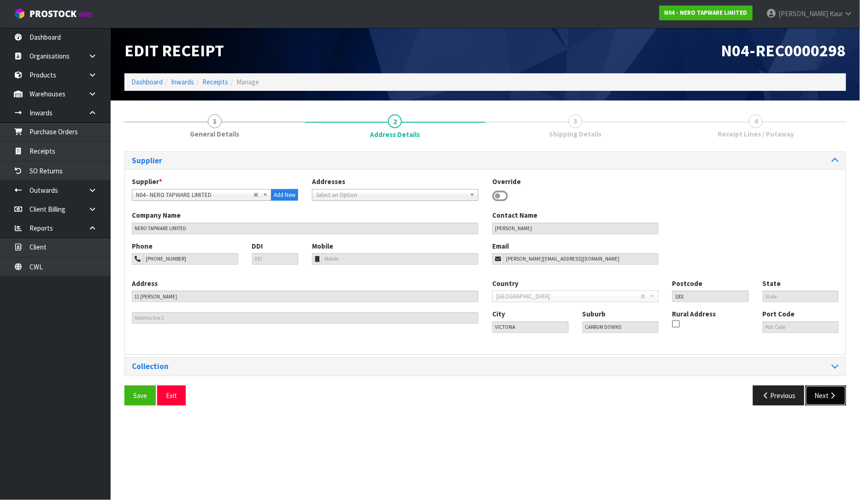
click at [822, 398] on button "Next" at bounding box center [826, 395] width 41 height 20
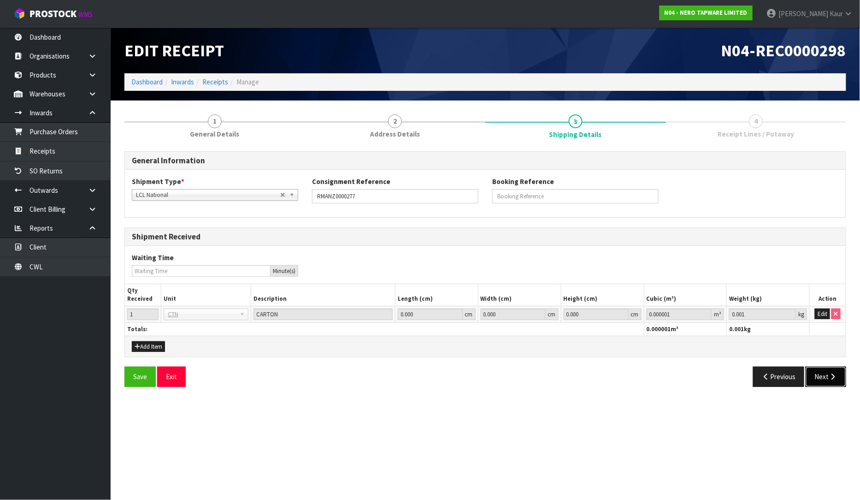
click at [826, 384] on button "Next" at bounding box center [826, 376] width 41 height 20
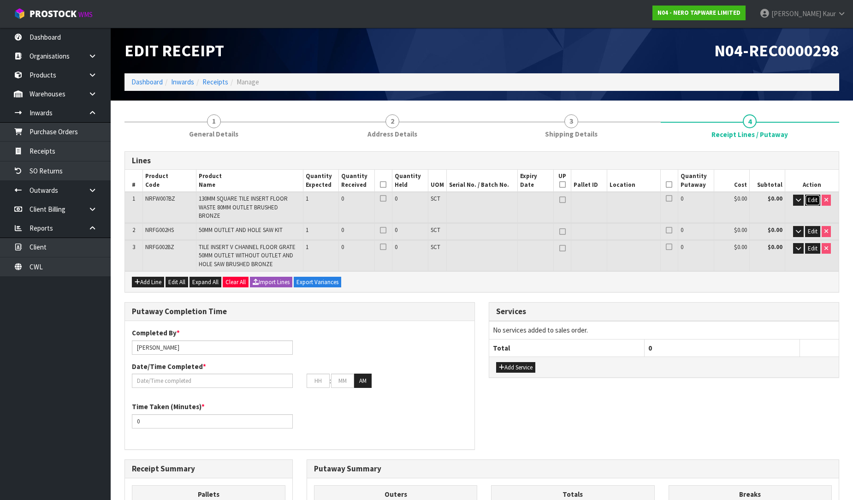
click at [809, 200] on span "Edit" at bounding box center [813, 200] width 10 height 8
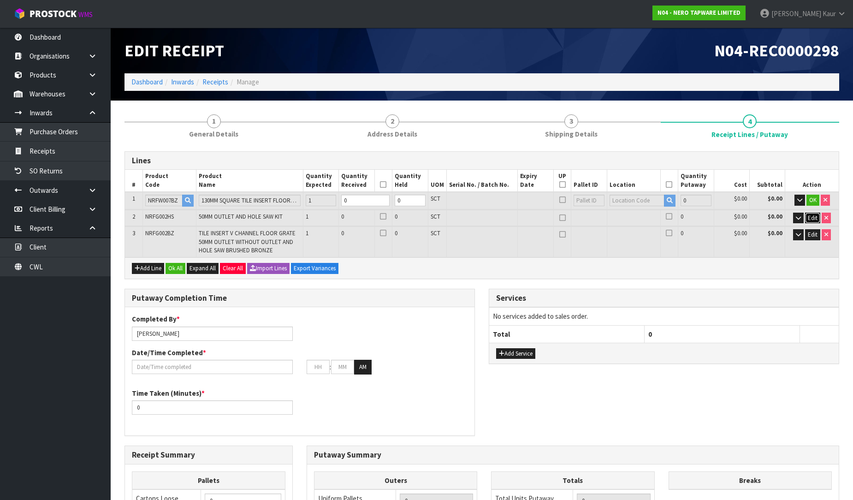
click at [812, 218] on span "Edit" at bounding box center [813, 218] width 10 height 8
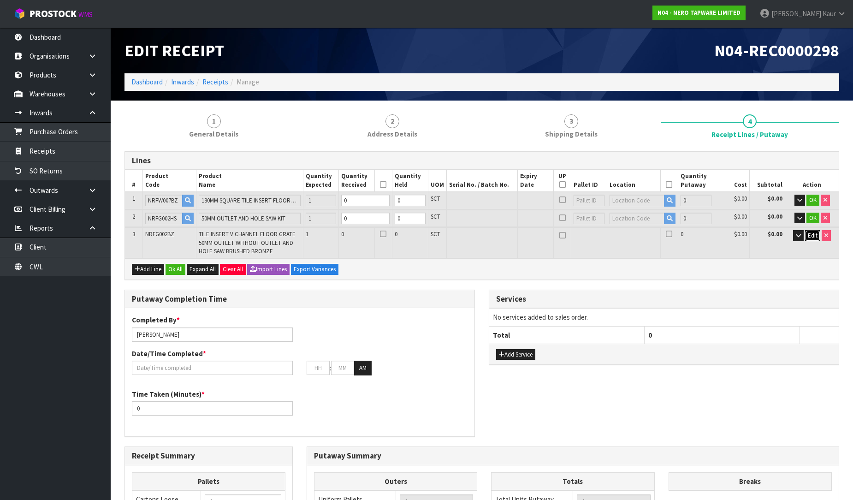
click at [815, 233] on span "Edit" at bounding box center [813, 235] width 10 height 8
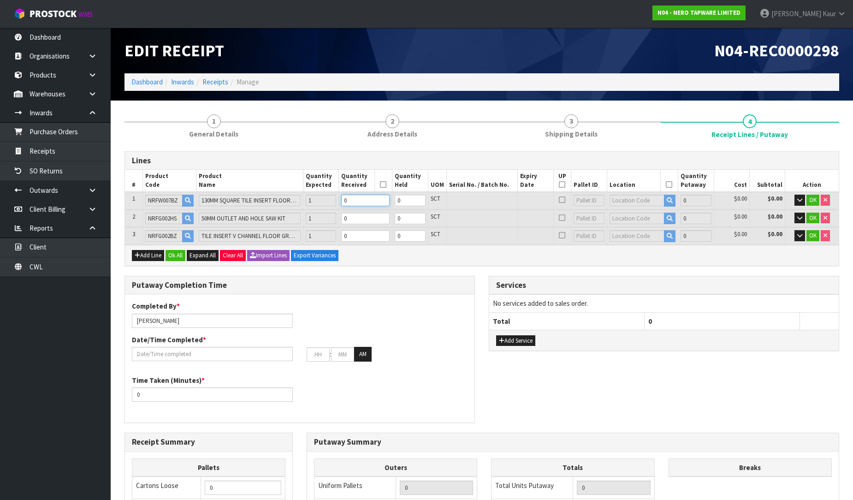
click at [357, 196] on input "0" at bounding box center [365, 201] width 48 height 12
type input "0.000911"
type input "0.68"
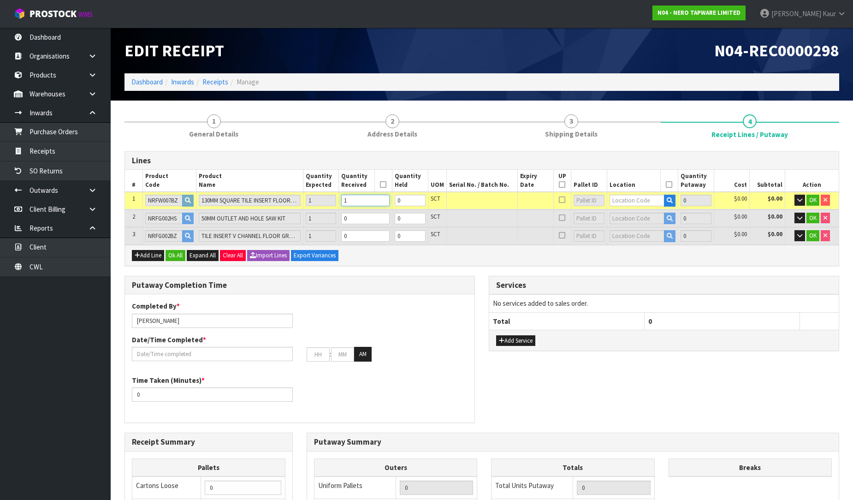
type input "1"
click at [349, 213] on input "0" at bounding box center [365, 218] width 48 height 12
type input "0.002423"
type input "1.18"
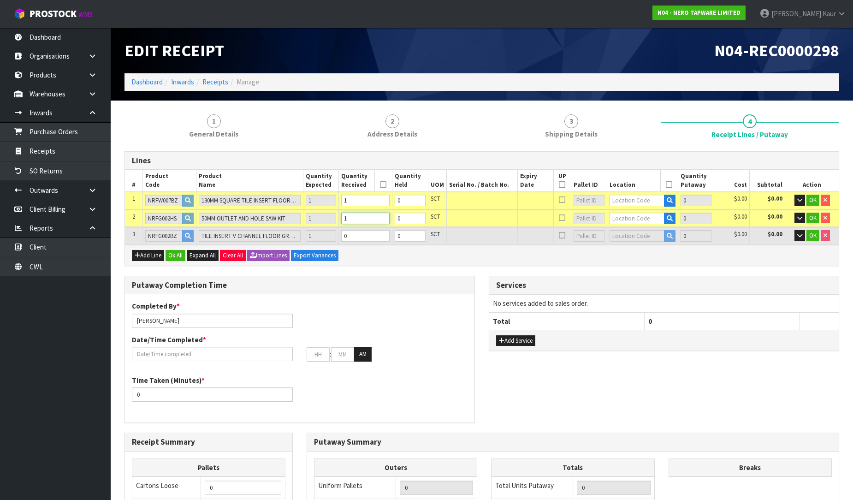
type input "1"
click at [355, 227] on td "0" at bounding box center [365, 235] width 53 height 17
click at [358, 233] on input "0" at bounding box center [365, 236] width 48 height 12
type input "0.005663"
type input "3.68"
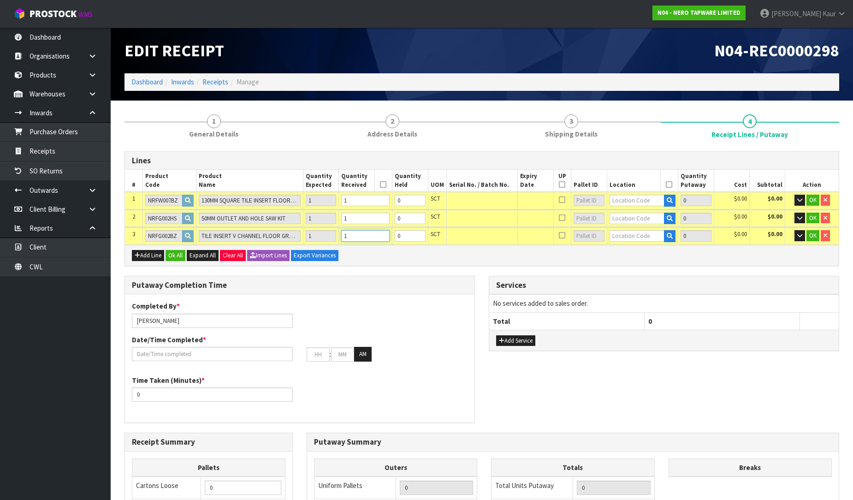
type input "1"
click at [621, 196] on input "text" at bounding box center [636, 201] width 55 height 12
type input "33-34-2"
click at [633, 238] on strong "33-34-2" at bounding box center [631, 240] width 24 height 9
type input "1"
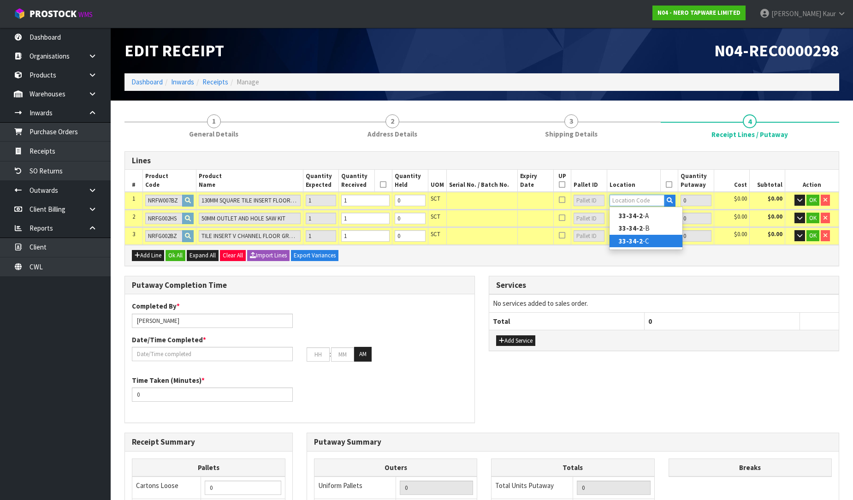
type input "33-34-2-C"
type input "1"
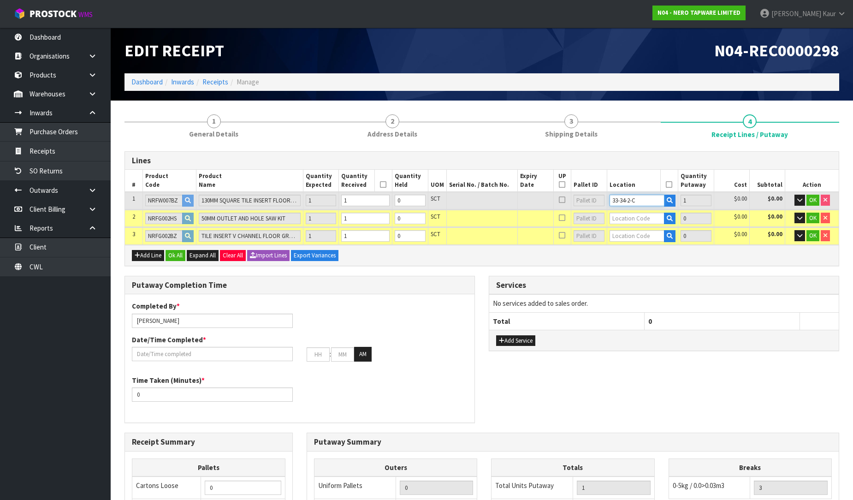
click at [601, 200] on tr "1 NRFW007BZ 130MM SQUARE TILE INSERT FLOOR WASTE 80MM OUTLET BRUSHED BRONZE 1 1…" at bounding box center [482, 200] width 714 height 17
click at [614, 210] on td at bounding box center [642, 218] width 71 height 17
click at [614, 216] on input "text" at bounding box center [636, 218] width 55 height 12
paste input "33-34-2-C"
type input "33-34-2-C"
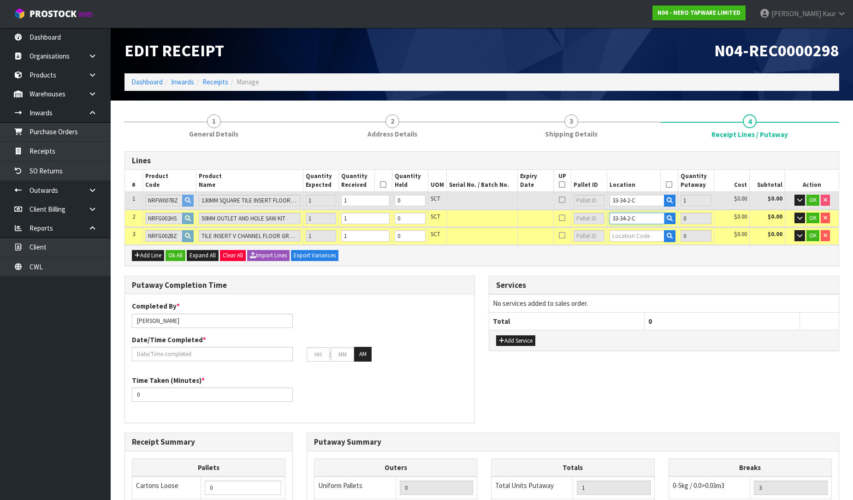
type input "2"
type input "1"
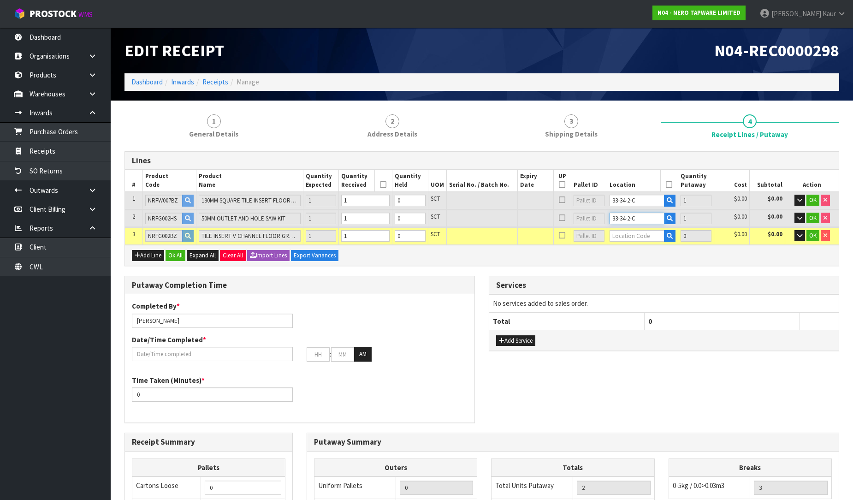
type input "33-34-2-C"
click at [612, 240] on input "text" at bounding box center [636, 236] width 55 height 12
paste input "33-34-2-C"
type input "33-34-2-C"
type input "3"
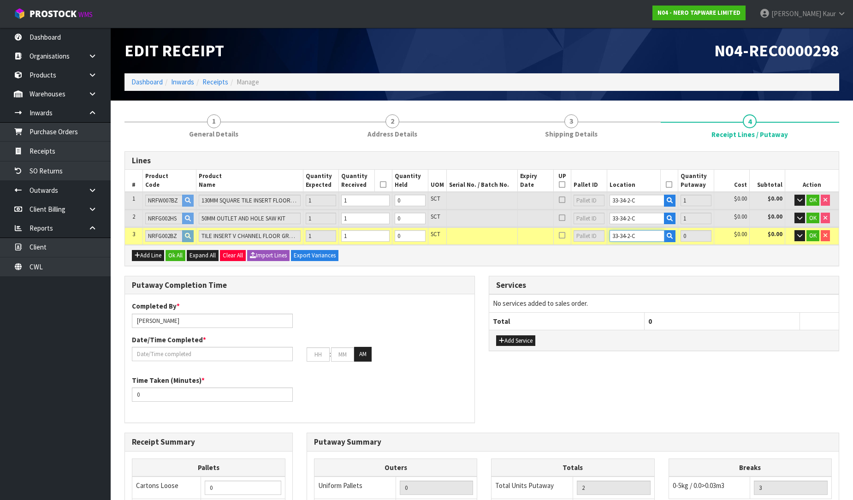
type input "1"
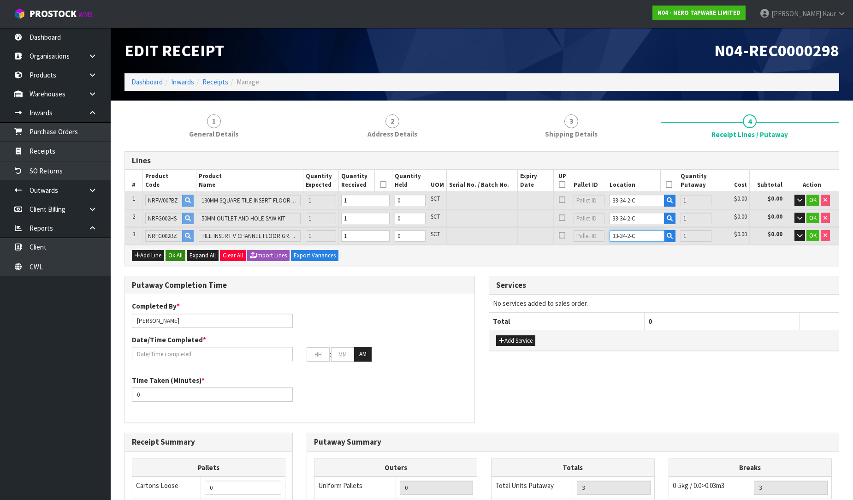
type input "33-34-2-C"
click at [178, 254] on button "Ok All" at bounding box center [175, 255] width 20 height 11
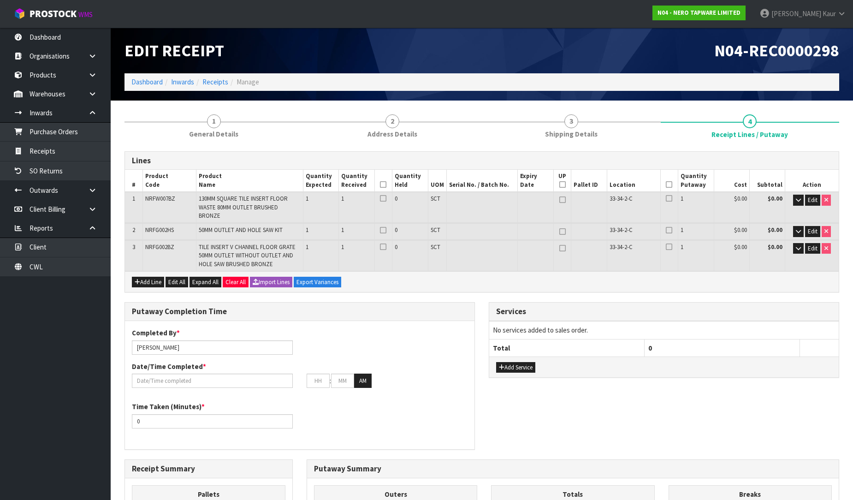
click at [384, 184] on icon at bounding box center [383, 184] width 6 height 0
click at [669, 180] on th at bounding box center [669, 181] width 18 height 22
click at [671, 185] on icon at bounding box center [669, 184] width 6 height 0
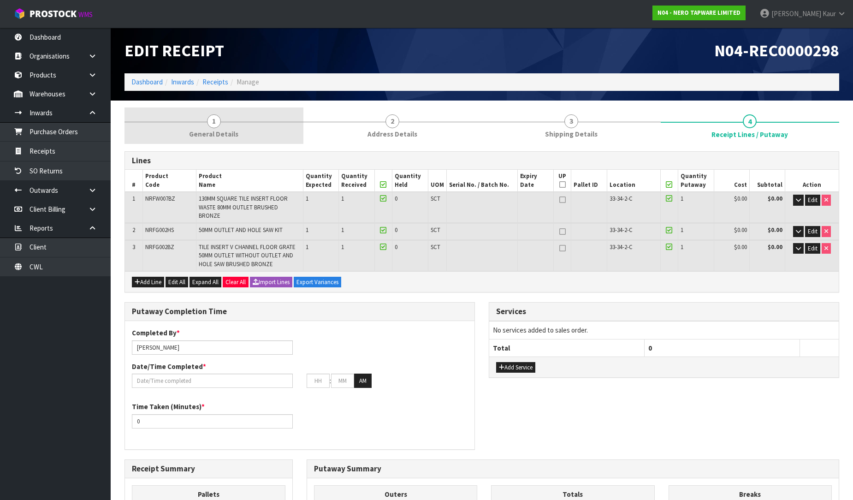
click at [205, 130] on span "General Details" at bounding box center [213, 134] width 49 height 10
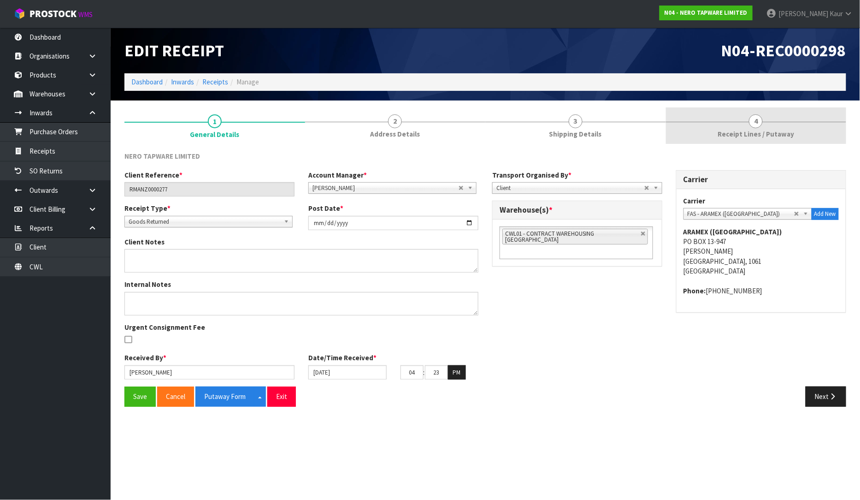
click at [758, 112] on link "4 Receipt Lines / Putaway" at bounding box center [756, 125] width 181 height 36
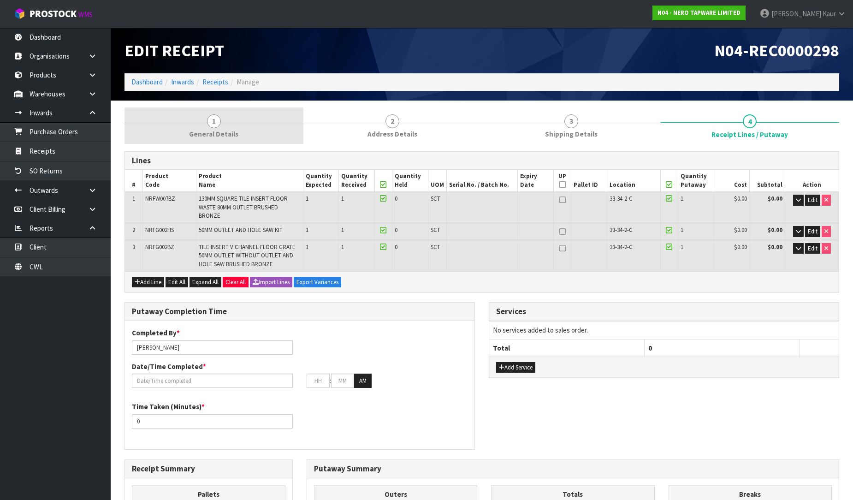
click at [188, 136] on link "1 General Details" at bounding box center [213, 125] width 179 height 36
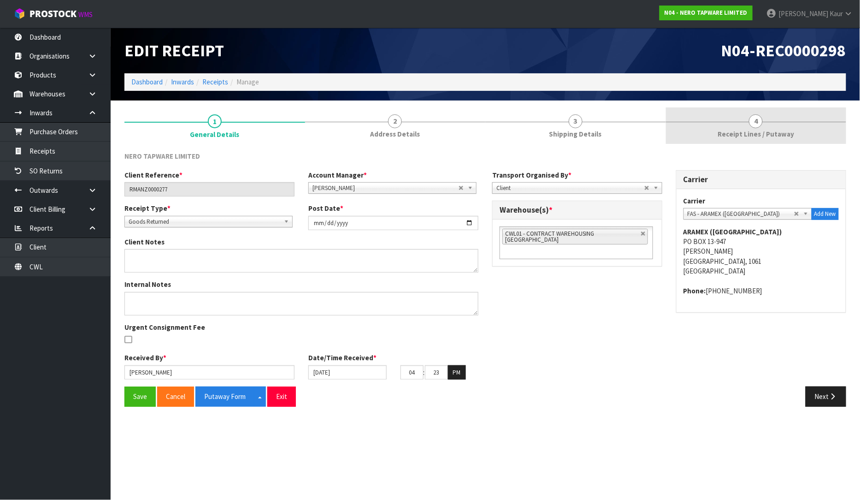
click at [750, 136] on span "Receipt Lines / Putaway" at bounding box center [756, 134] width 77 height 10
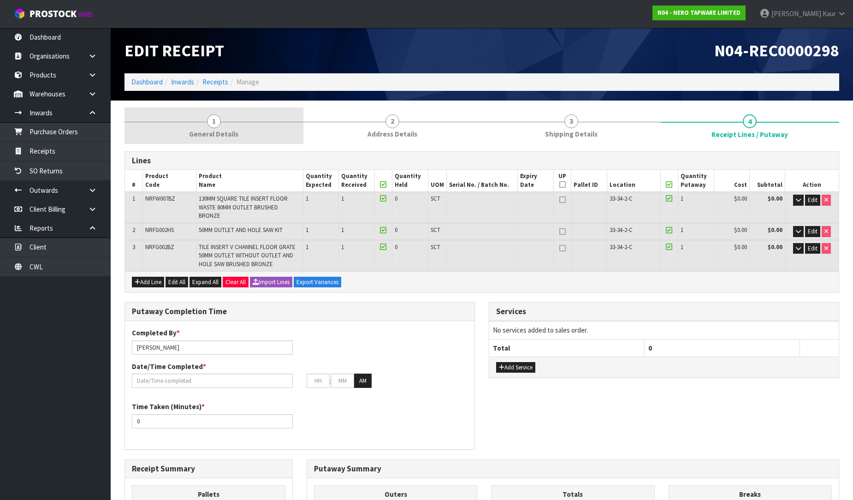
click at [206, 130] on span "General Details" at bounding box center [213, 134] width 49 height 10
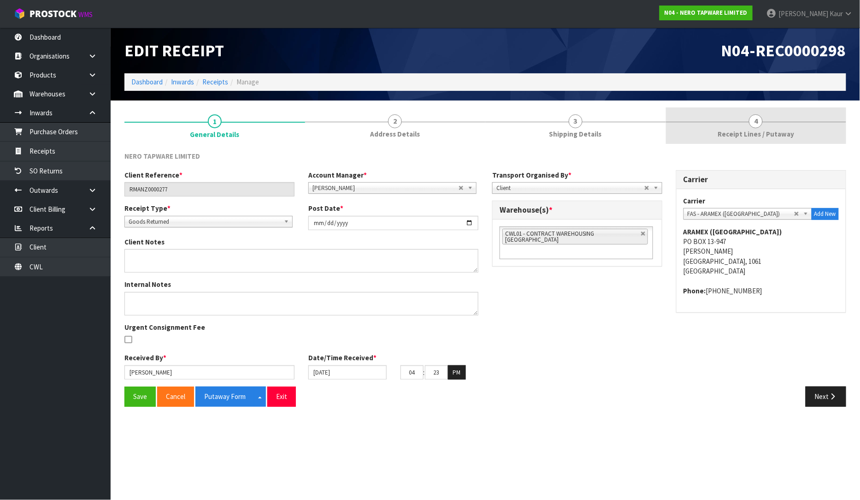
click at [766, 129] on span "Receipt Lines / Putaway" at bounding box center [756, 134] width 77 height 10
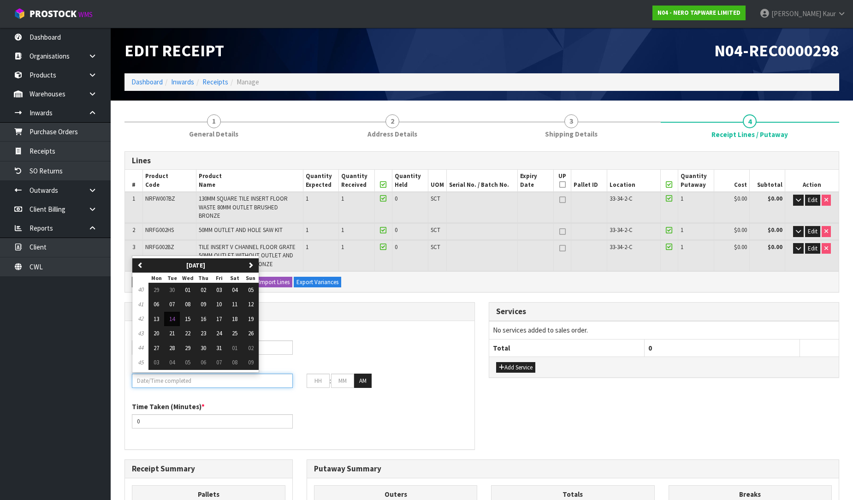
click at [145, 383] on input "text" at bounding box center [212, 380] width 161 height 14
click at [175, 322] on button "14" at bounding box center [172, 319] width 16 height 15
type input "[DATE]"
type input "12"
type input "00"
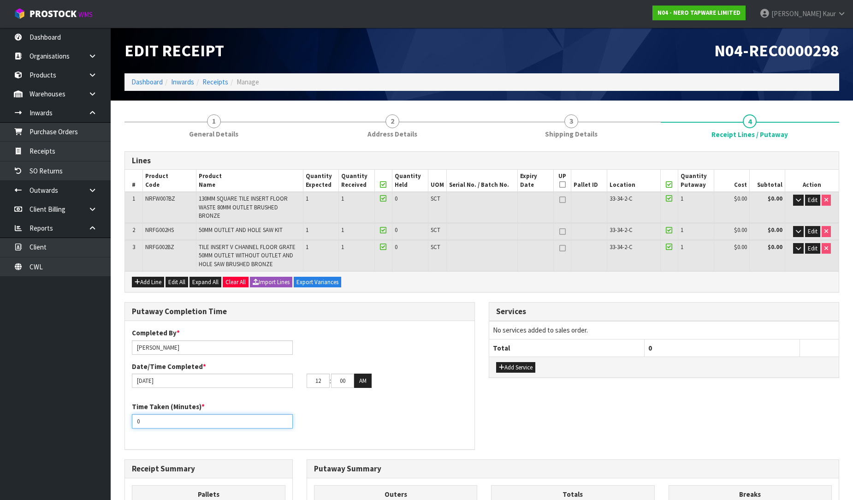
drag, startPoint x: 142, startPoint y: 422, endPoint x: 133, endPoint y: 422, distance: 8.8
click at [133, 422] on input "0" at bounding box center [212, 421] width 161 height 14
type input "15"
drag, startPoint x: 322, startPoint y: 378, endPoint x: 300, endPoint y: 377, distance: 22.2
click at [300, 377] on div "12 : 00 : 00 AM" at bounding box center [387, 380] width 175 height 15
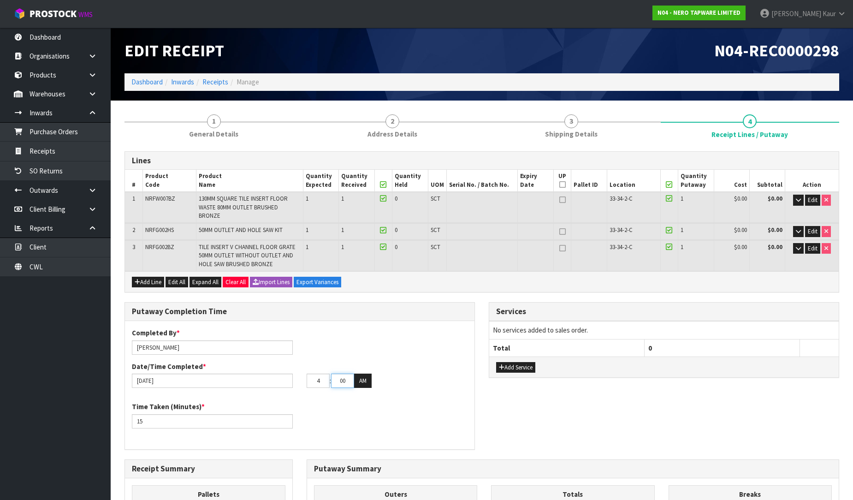
type input "04"
drag, startPoint x: 347, startPoint y: 382, endPoint x: 333, endPoint y: 381, distance: 13.4
click at [333, 381] on input "00" at bounding box center [342, 380] width 23 height 14
type input "25"
click at [360, 381] on button "AM" at bounding box center [363, 380] width 18 height 15
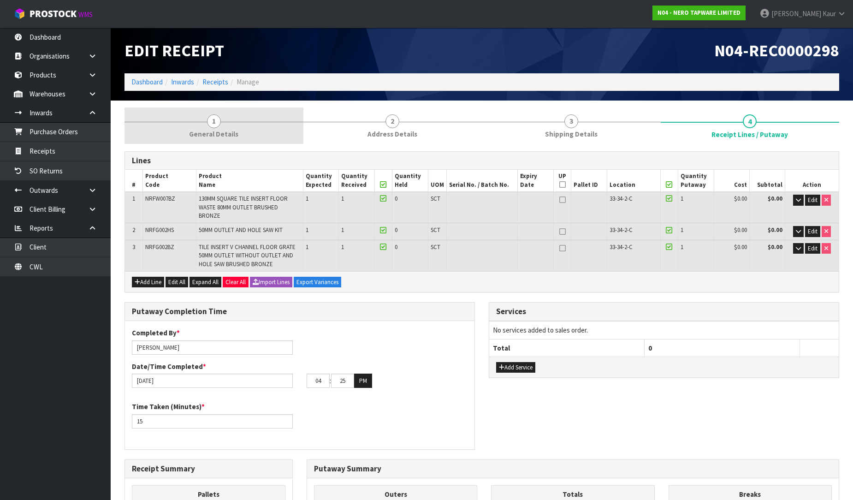
click at [208, 124] on span "1" at bounding box center [214, 121] width 14 height 14
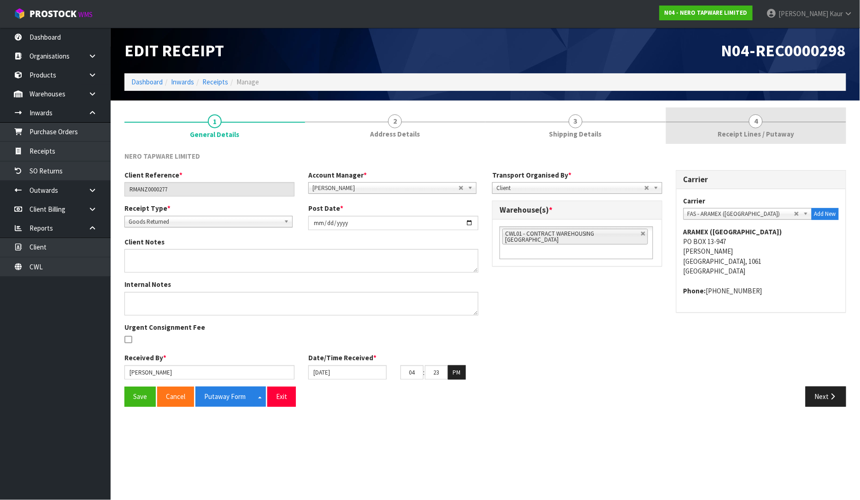
click at [739, 137] on span "Receipt Lines / Putaway" at bounding box center [756, 134] width 77 height 10
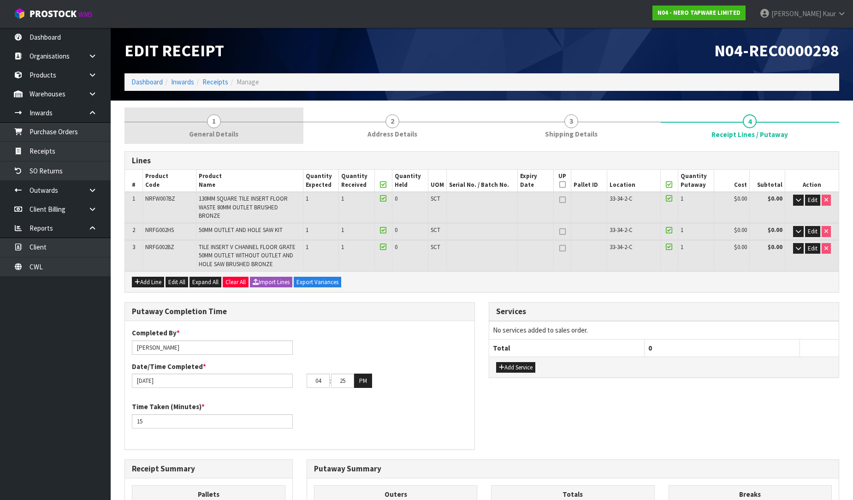
click at [224, 142] on link "1 General Details" at bounding box center [213, 125] width 179 height 36
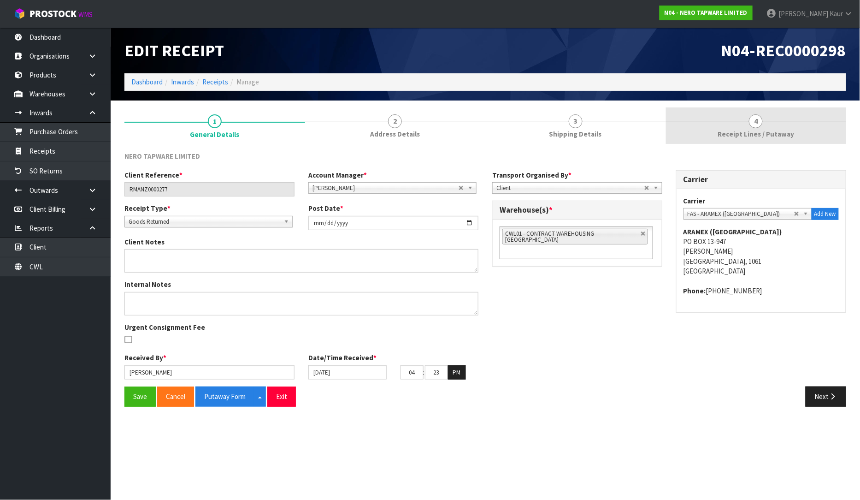
click at [760, 121] on span "4" at bounding box center [756, 121] width 14 height 14
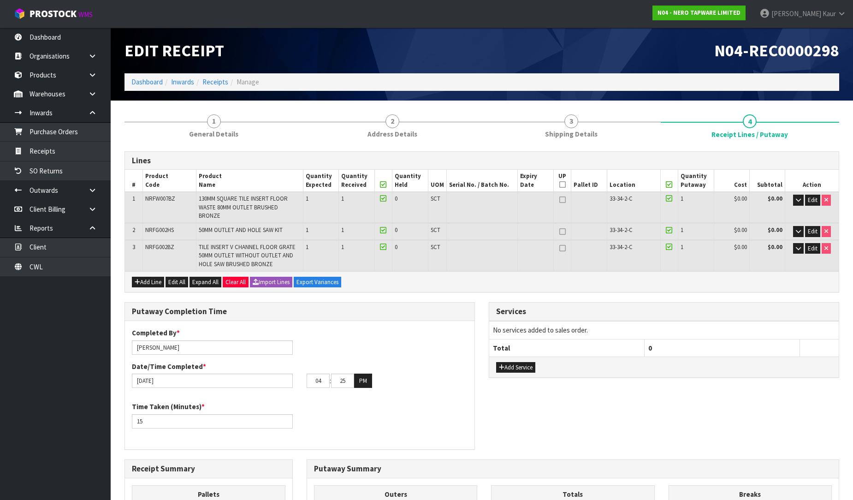
click at [232, 144] on div "Lines # Product Code Product Name Quantity Expected Quantity Received Quantity …" at bounding box center [481, 430] width 714 height 573
click at [235, 140] on link "1 General Details" at bounding box center [213, 125] width 179 height 36
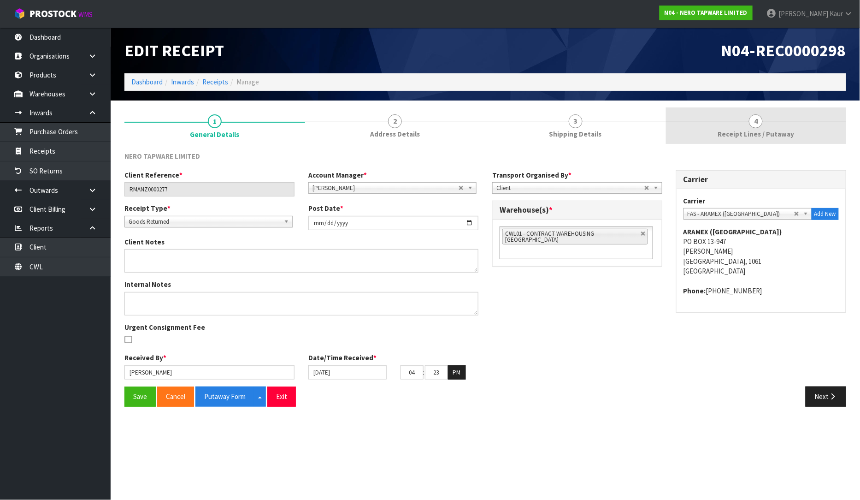
click at [786, 121] on link "4 Receipt Lines / Putaway" at bounding box center [756, 125] width 181 height 36
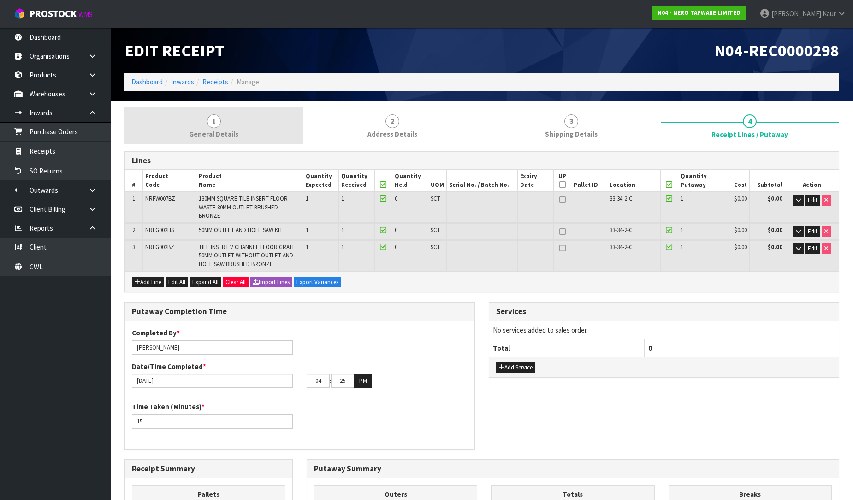
click at [196, 132] on span "General Details" at bounding box center [213, 134] width 49 height 10
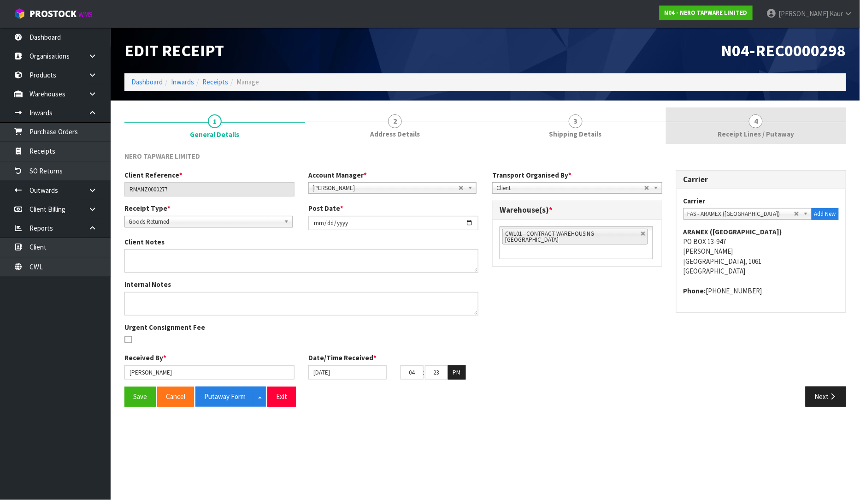
click at [739, 132] on span "Receipt Lines / Putaway" at bounding box center [756, 134] width 77 height 10
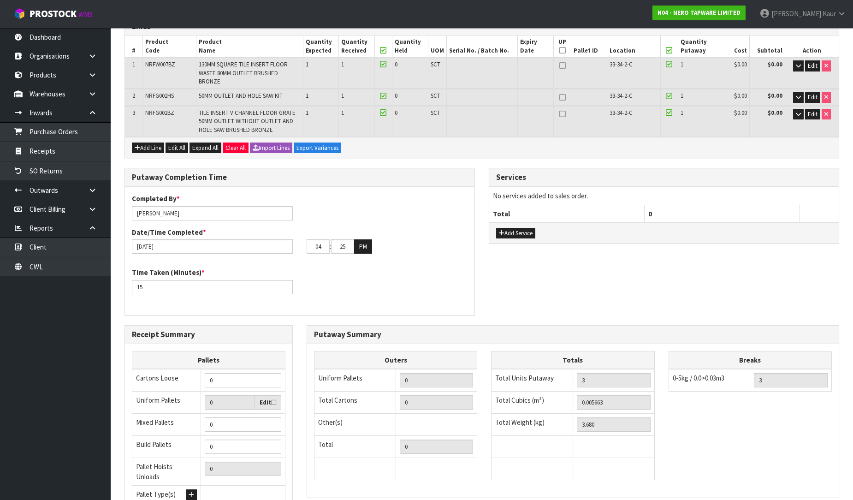
scroll to position [217, 0]
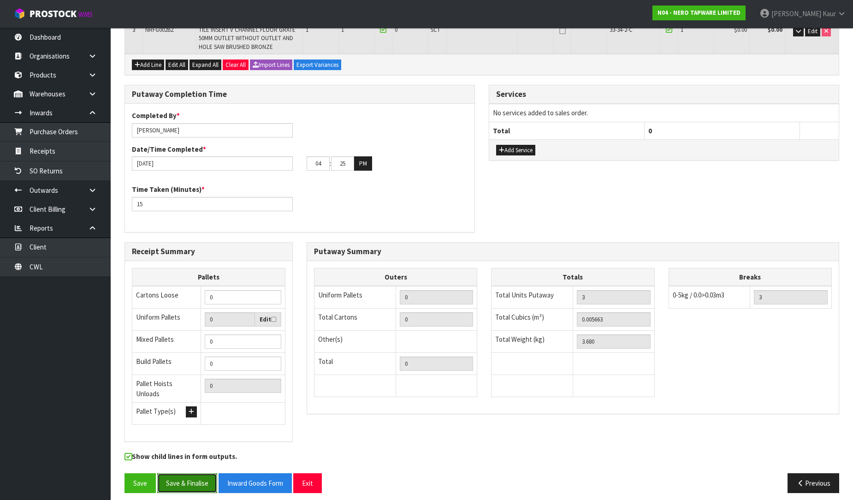
click at [183, 473] on button "Save & Finalise" at bounding box center [187, 483] width 60 height 20
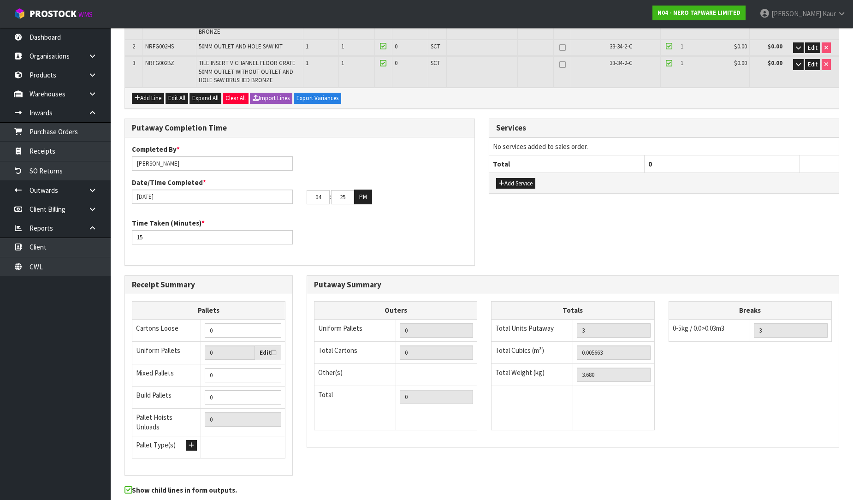
scroll to position [0, 0]
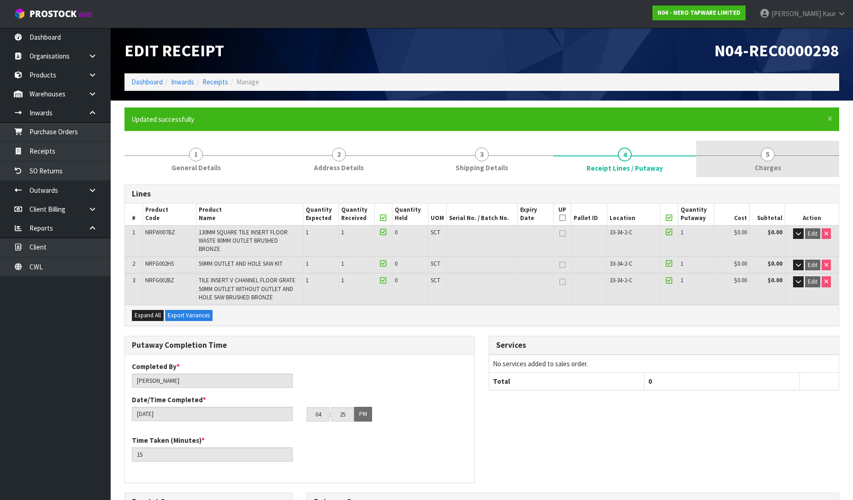
click at [772, 159] on link "5 [GEOGRAPHIC_DATA]" at bounding box center [767, 159] width 143 height 36
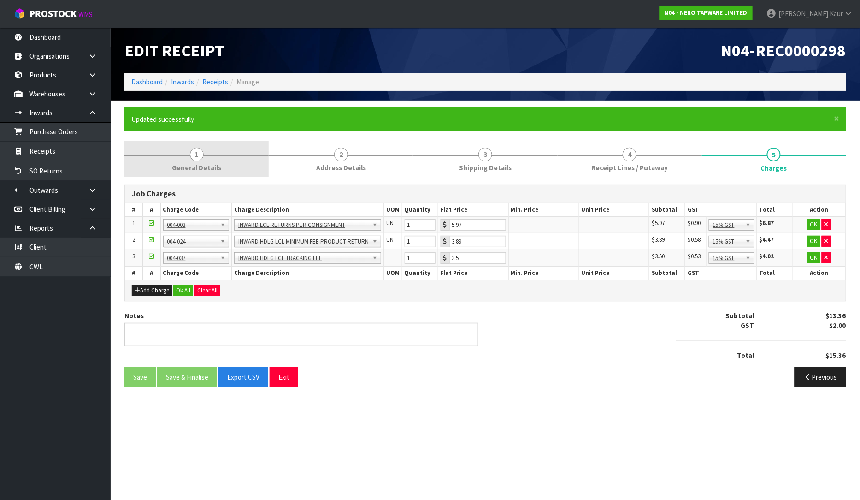
click at [195, 175] on link "1 General Details" at bounding box center [196, 159] width 144 height 36
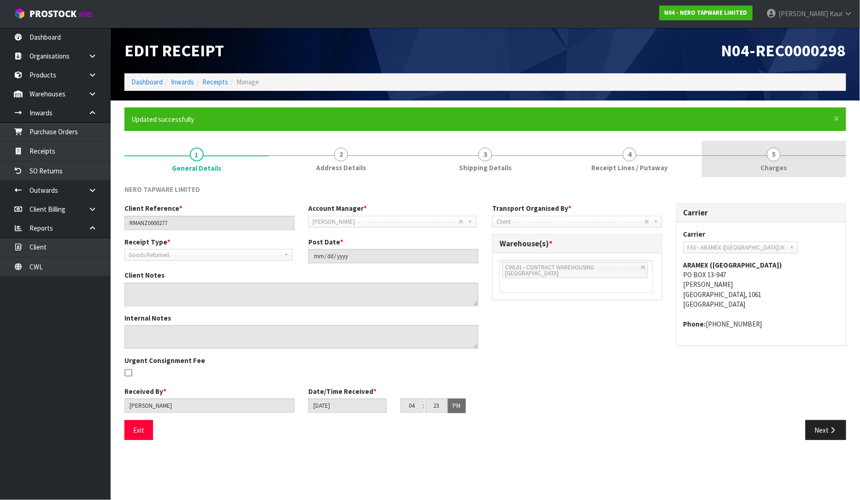
click at [774, 162] on link "5 [GEOGRAPHIC_DATA]" at bounding box center [774, 159] width 144 height 36
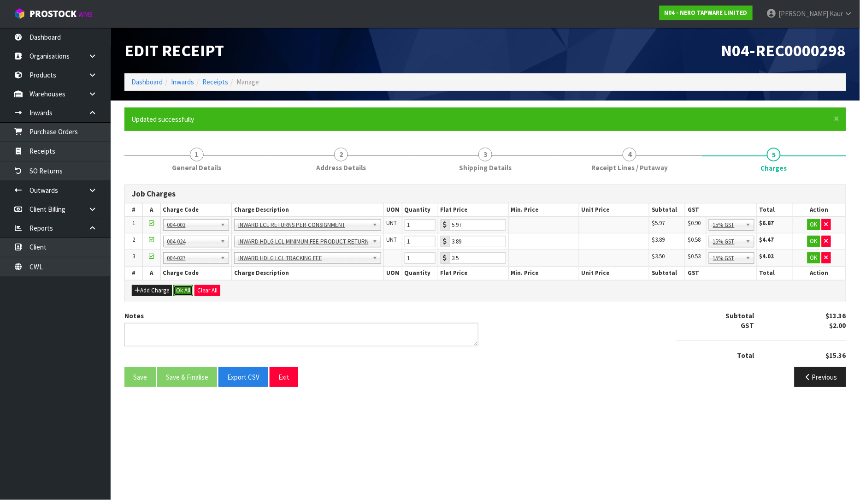
click at [183, 292] on button "Ok All" at bounding box center [183, 290] width 20 height 11
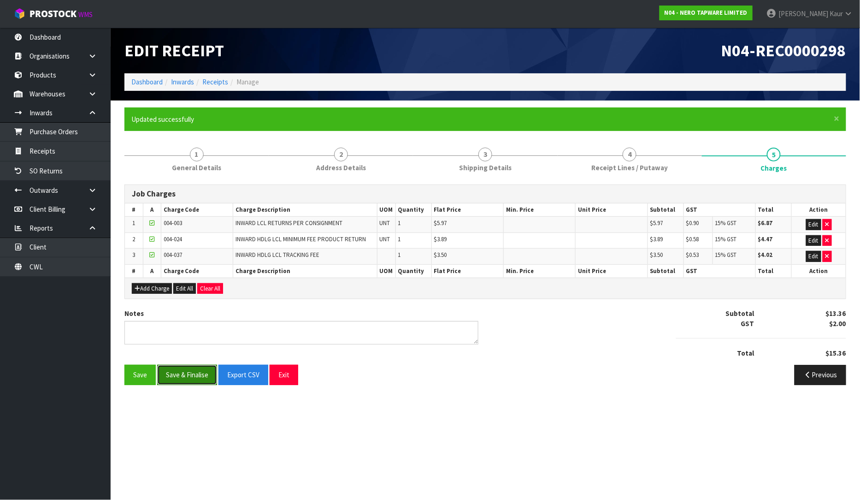
click at [177, 373] on button "Save & Finalise" at bounding box center [187, 375] width 60 height 20
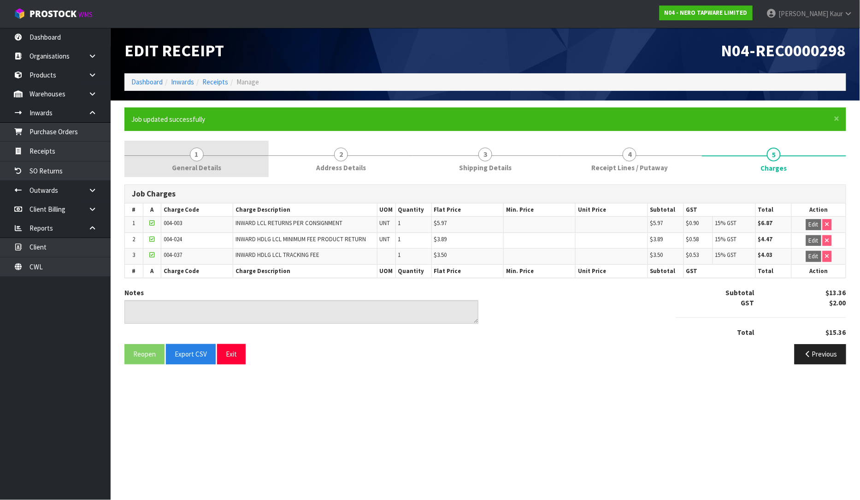
click at [199, 154] on span "1" at bounding box center [197, 155] width 14 height 14
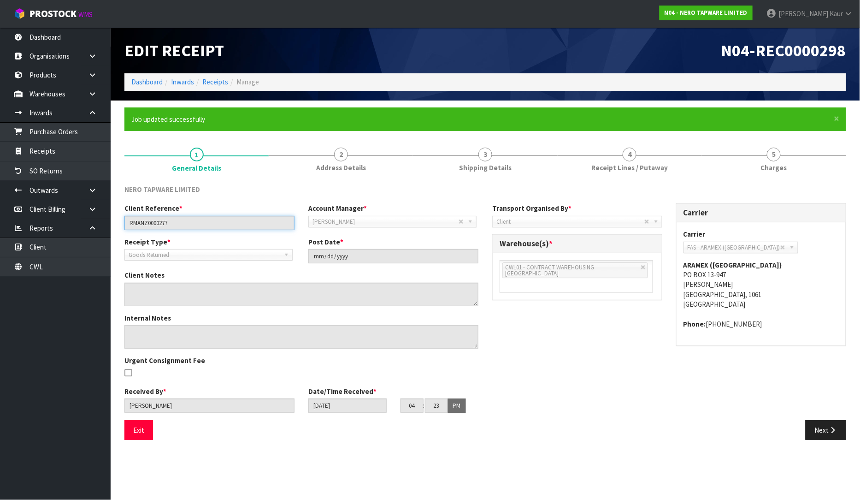
drag, startPoint x: 183, startPoint y: 222, endPoint x: 116, endPoint y: 220, distance: 66.9
click at [116, 220] on section "× Close Job updated successfully 1 General Details 2 Address Details 3 Shipping…" at bounding box center [485, 276] width 749 height 353
click at [579, 164] on link "4 Receipt Lines / Putaway" at bounding box center [630, 159] width 144 height 36
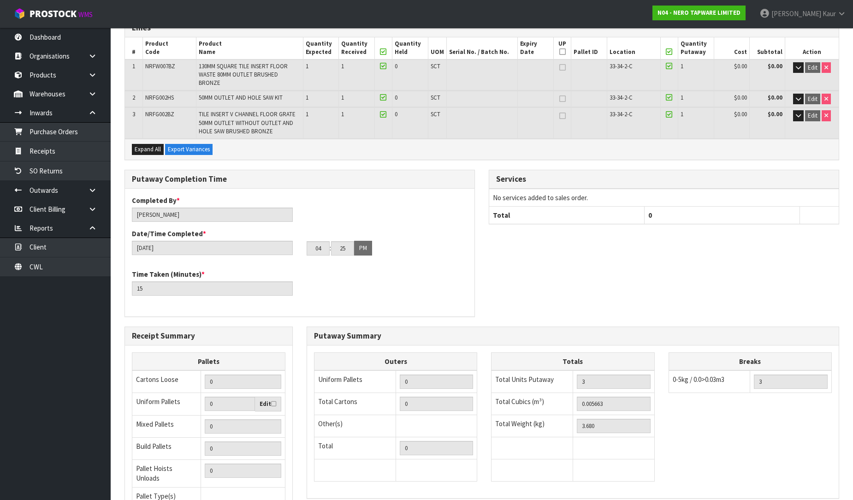
scroll to position [251, 0]
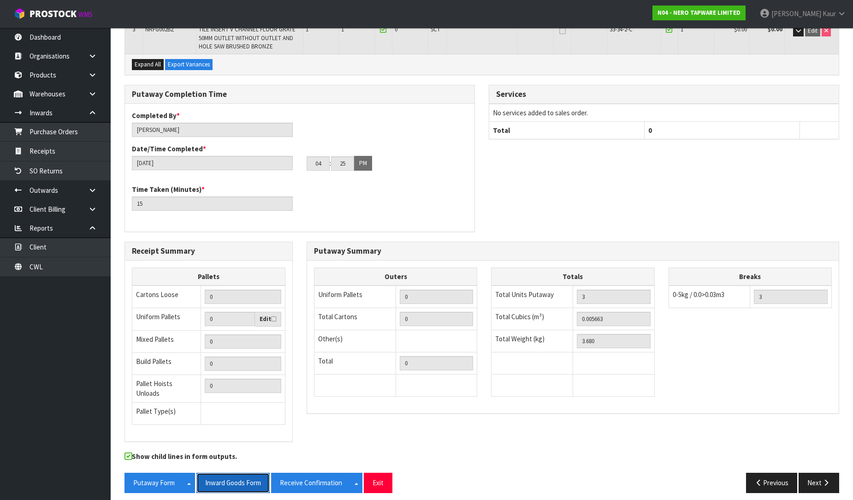
click at [236, 474] on button "Inward Goods Form" at bounding box center [232, 482] width 73 height 20
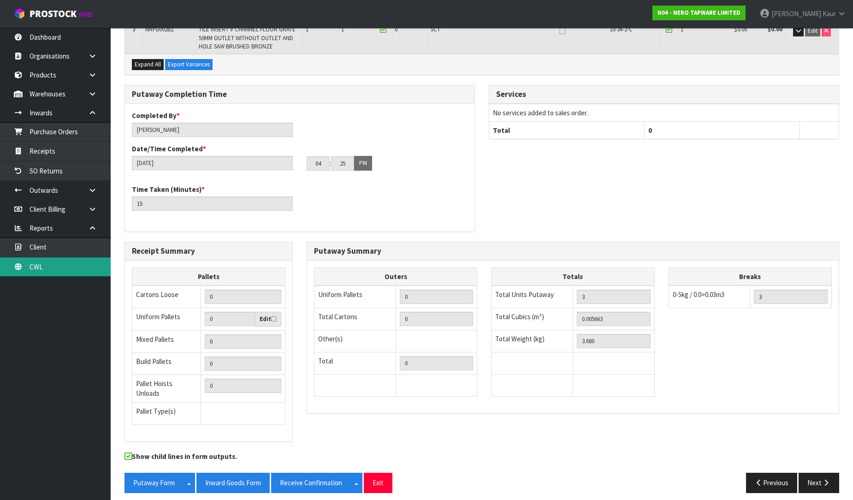
click at [30, 262] on link "CWL" at bounding box center [55, 266] width 111 height 19
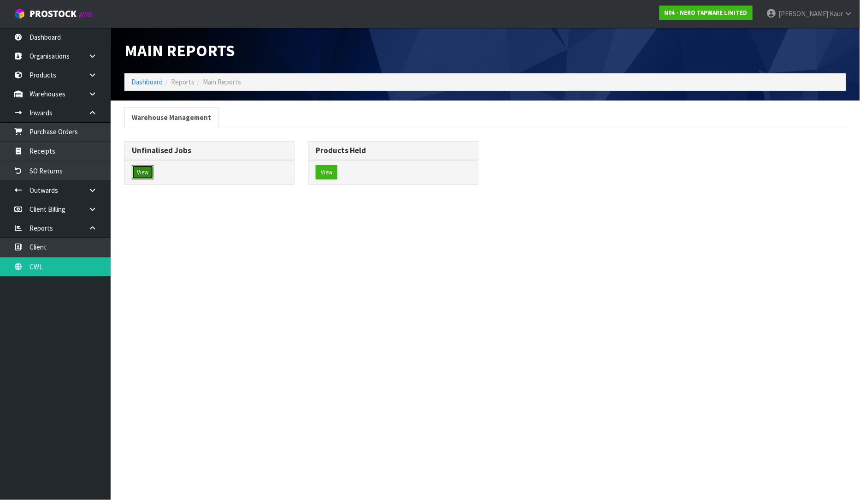
click at [140, 174] on button "View" at bounding box center [143, 172] width 22 height 15
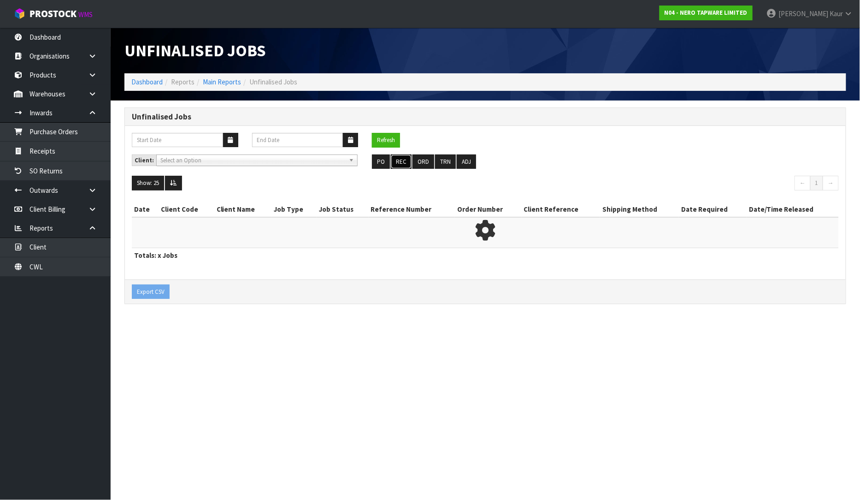
click at [395, 164] on button "REC" at bounding box center [401, 161] width 21 height 15
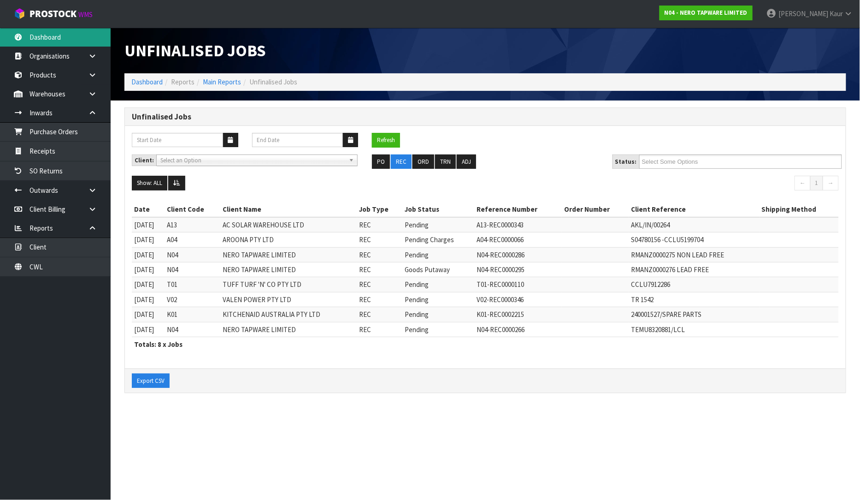
click at [60, 35] on link "Dashboard" at bounding box center [55, 37] width 111 height 19
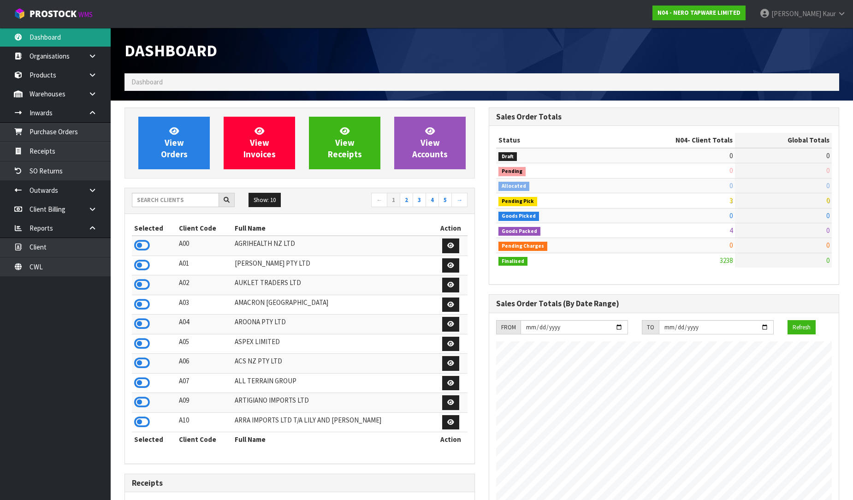
scroll to position [718, 364]
click at [142, 200] on input "text" at bounding box center [175, 200] width 87 height 14
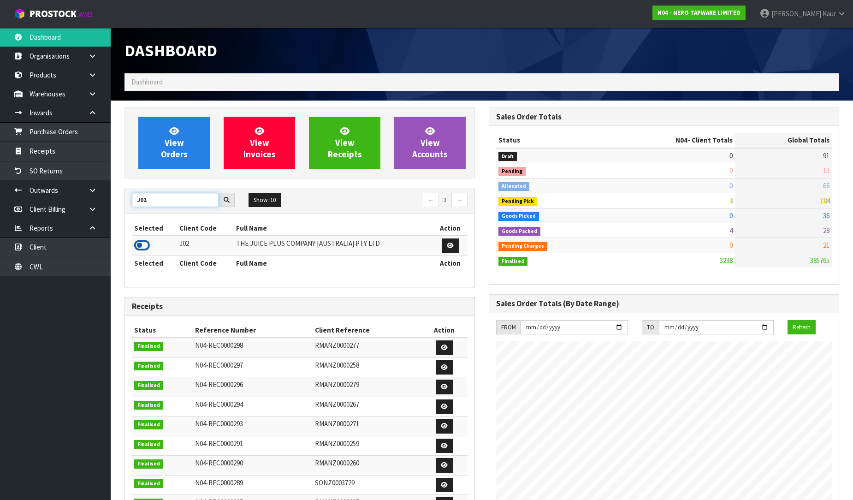
type input "J02"
click at [140, 247] on icon at bounding box center [142, 245] width 16 height 14
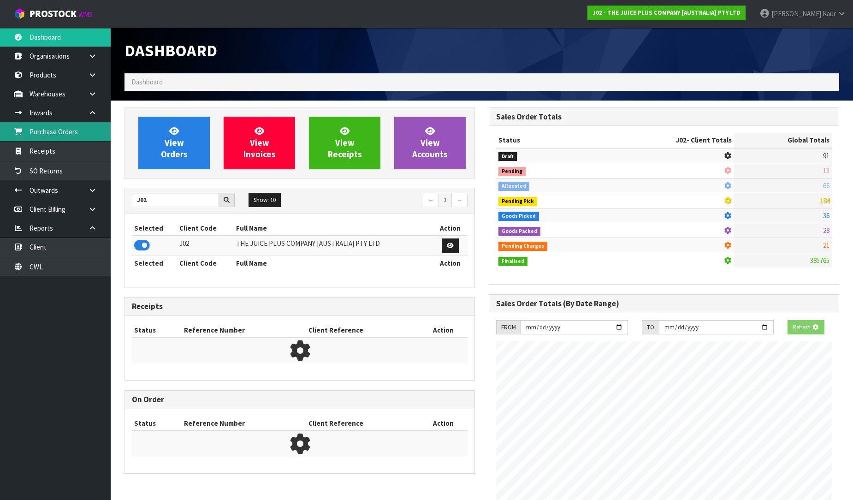
scroll to position [460365, 460576]
click at [91, 137] on link "Purchase Orders" at bounding box center [55, 131] width 111 height 19
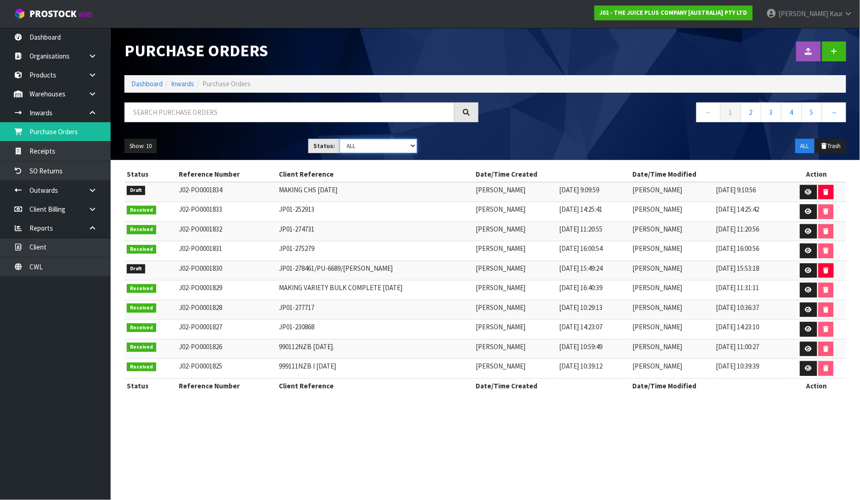
click at [408, 145] on select "Draft Pending Received Cancelled ALL" at bounding box center [378, 146] width 77 height 14
select select "string:0"
click at [340, 139] on select "Draft Pending Received Cancelled ALL" at bounding box center [378, 146] width 77 height 14
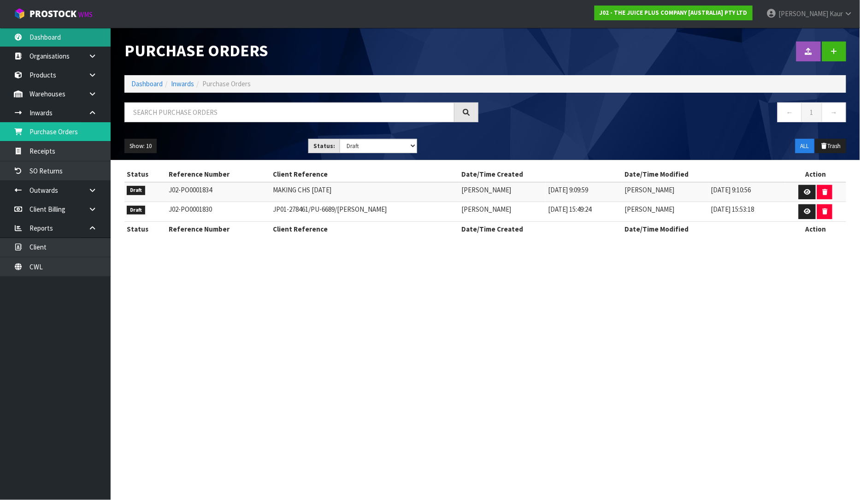
click at [60, 31] on link "Dashboard" at bounding box center [55, 37] width 111 height 19
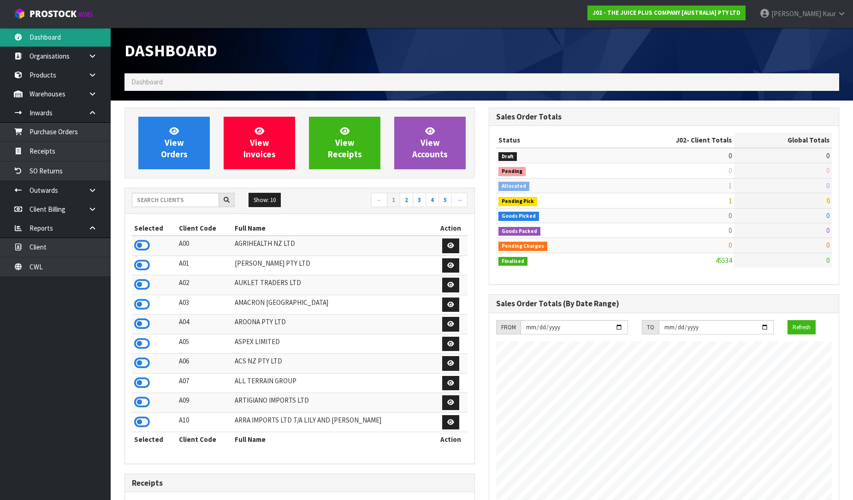
scroll to position [698, 364]
click at [159, 203] on input "text" at bounding box center [175, 200] width 87 height 14
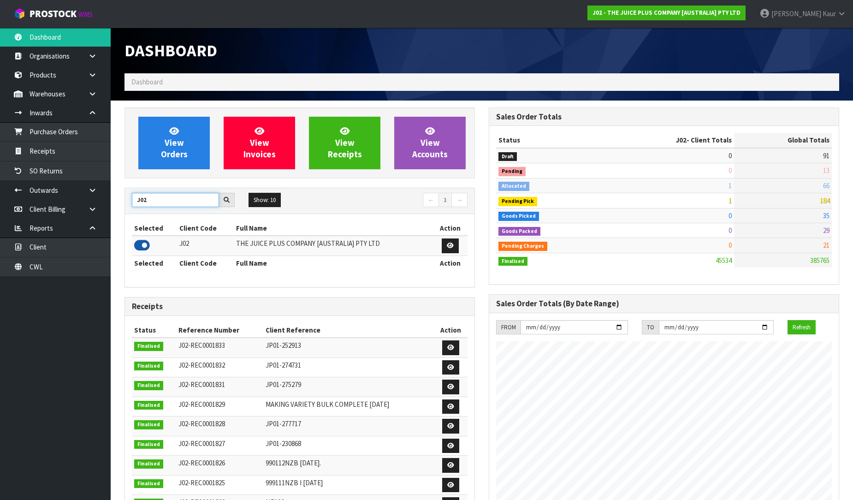
type input "J02"
click at [139, 245] on icon at bounding box center [142, 245] width 16 height 14
click at [66, 126] on link "Purchase Orders" at bounding box center [55, 131] width 111 height 19
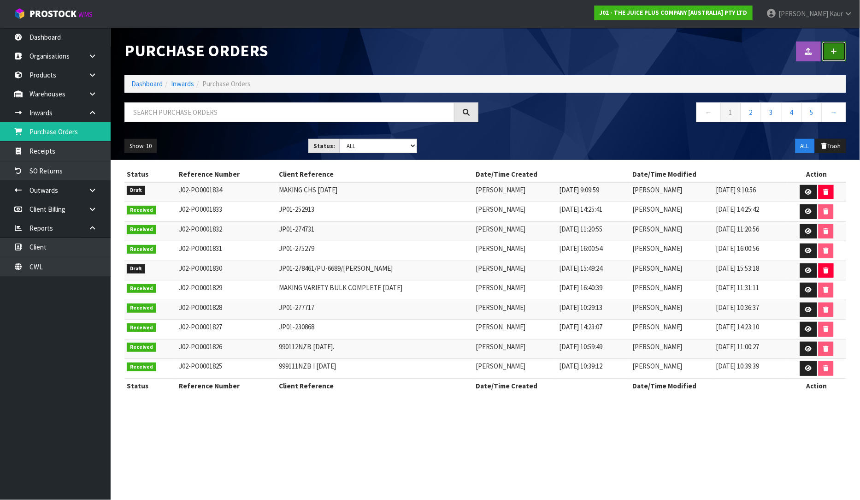
click at [841, 48] on link at bounding box center [834, 51] width 24 height 20
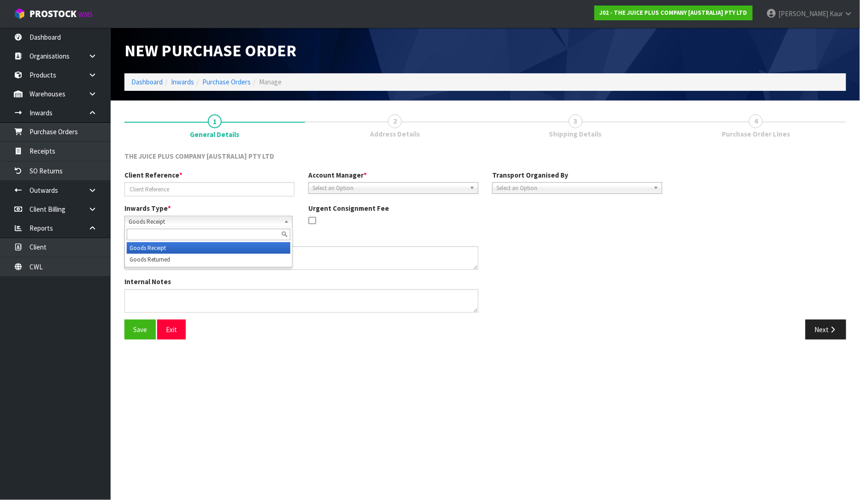
click at [153, 219] on span "Goods Receipt" at bounding box center [205, 221] width 152 height 11
click at [159, 257] on li "Goods Returned" at bounding box center [209, 260] width 164 height 12
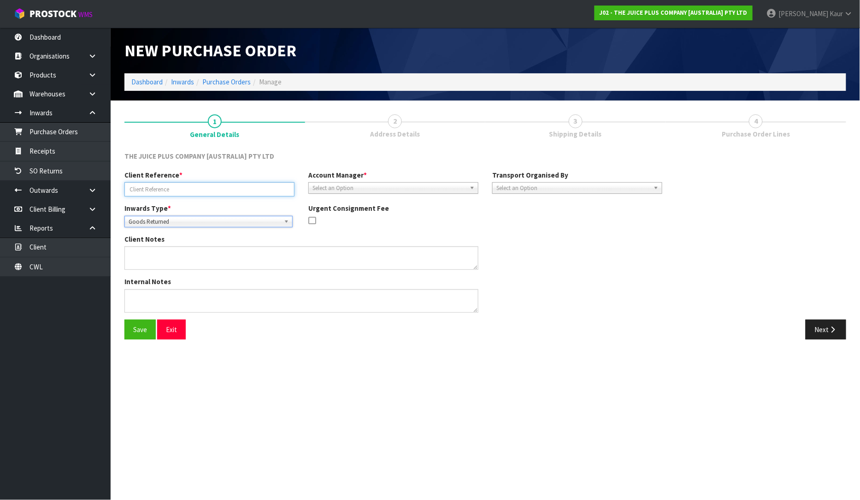
click at [163, 190] on input "text" at bounding box center [209, 189] width 170 height 14
type input "JP01-278461"
click at [355, 183] on span "Select an Option" at bounding box center [389, 188] width 153 height 11
type input "[PERSON_NAME]"
click at [347, 214] on li "[PERSON_NAME]" at bounding box center [393, 214] width 165 height 12
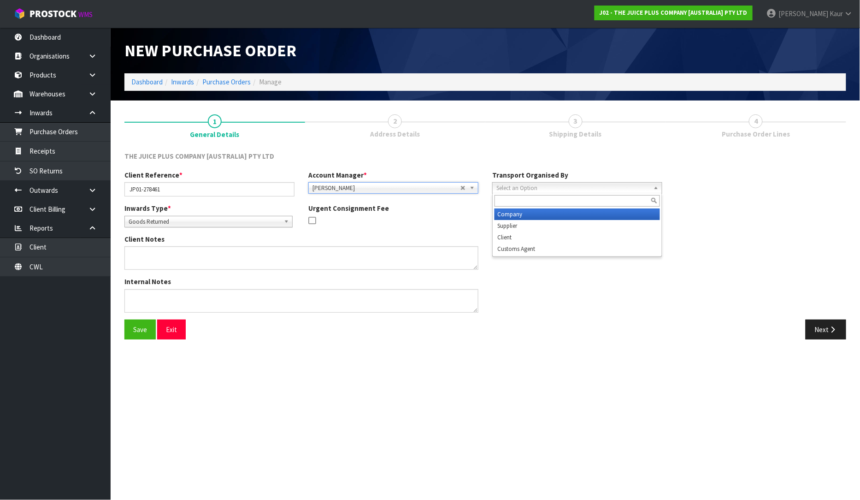
click at [495, 186] on link "Select an Option" at bounding box center [577, 188] width 170 height 12
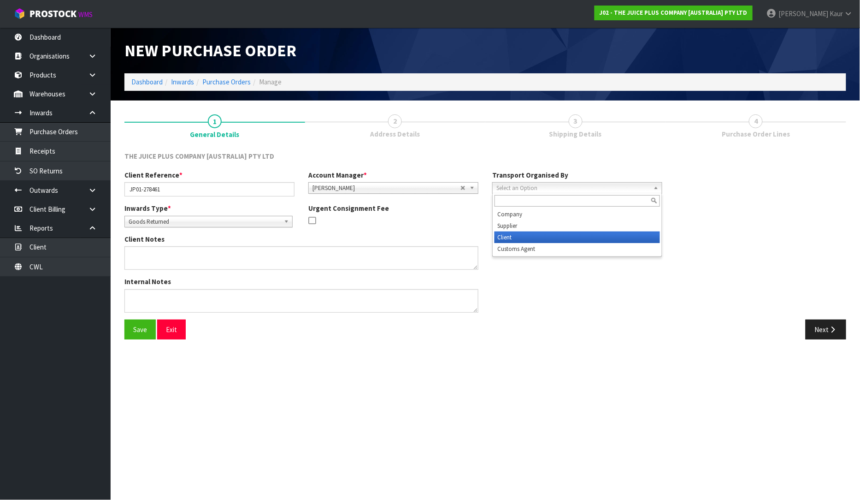
click at [515, 237] on li "Client" at bounding box center [577, 237] width 165 height 12
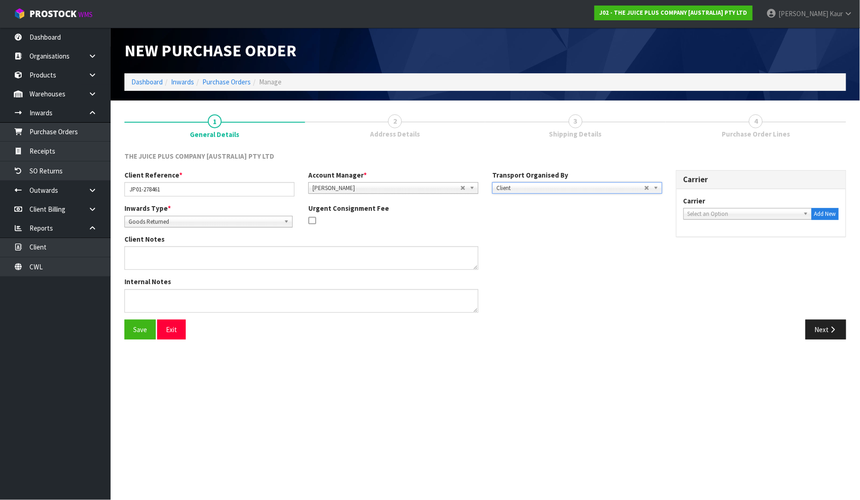
click at [731, 216] on span "Select an Option" at bounding box center [744, 213] width 112 height 11
type input "NZP"
click at [741, 236] on li "NZP - NEW ZEALAND POST" at bounding box center [748, 240] width 124 height 12
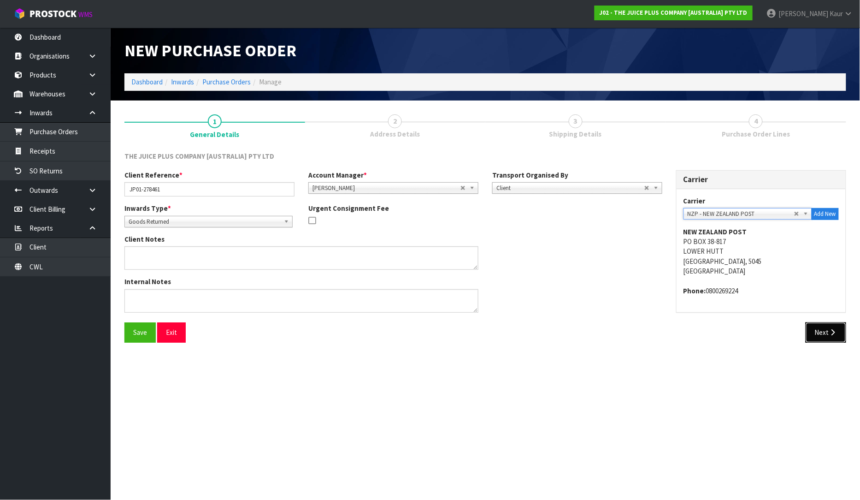
click at [844, 333] on button "Next" at bounding box center [826, 332] width 41 height 20
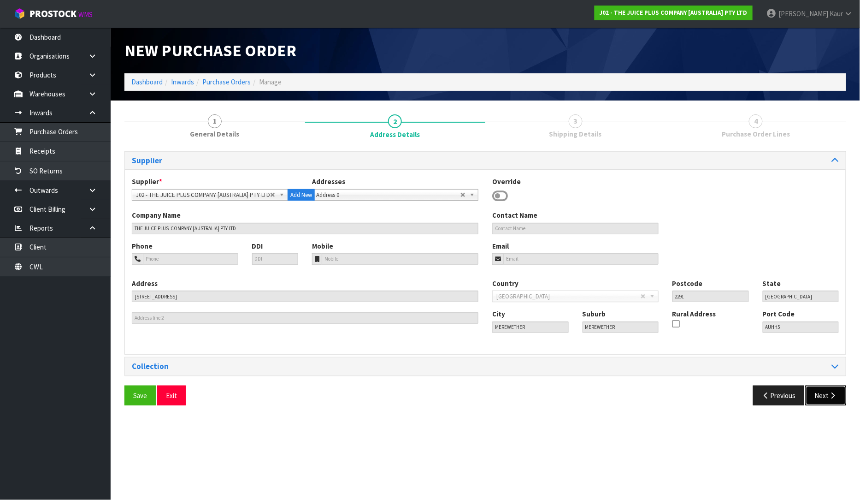
click at [841, 398] on button "Next" at bounding box center [826, 395] width 41 height 20
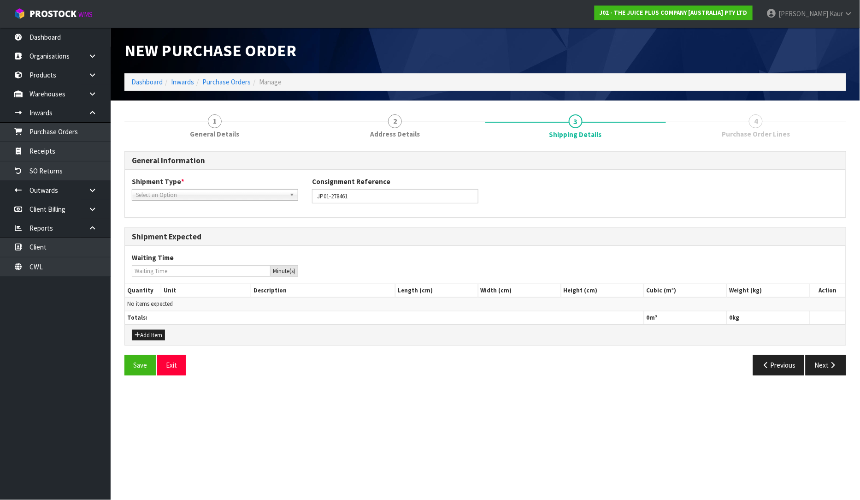
click at [162, 194] on span "Select an Option" at bounding box center [211, 194] width 150 height 11
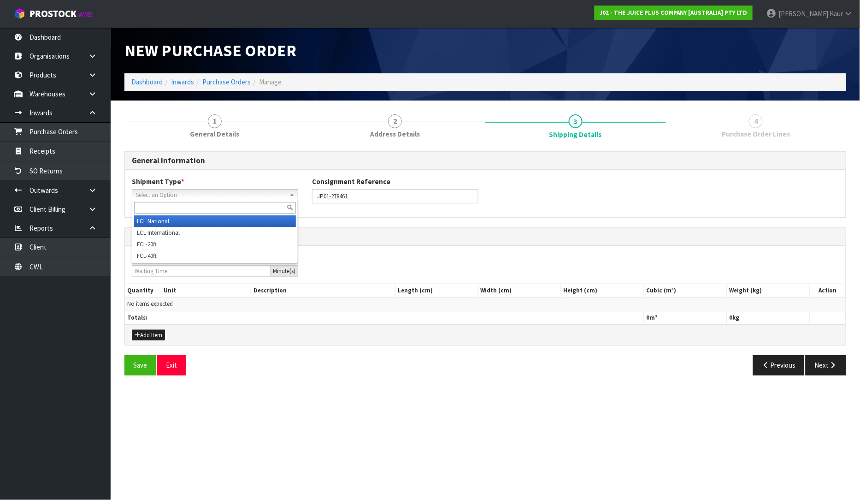
click at [151, 223] on li "LCL National" at bounding box center [215, 221] width 162 height 12
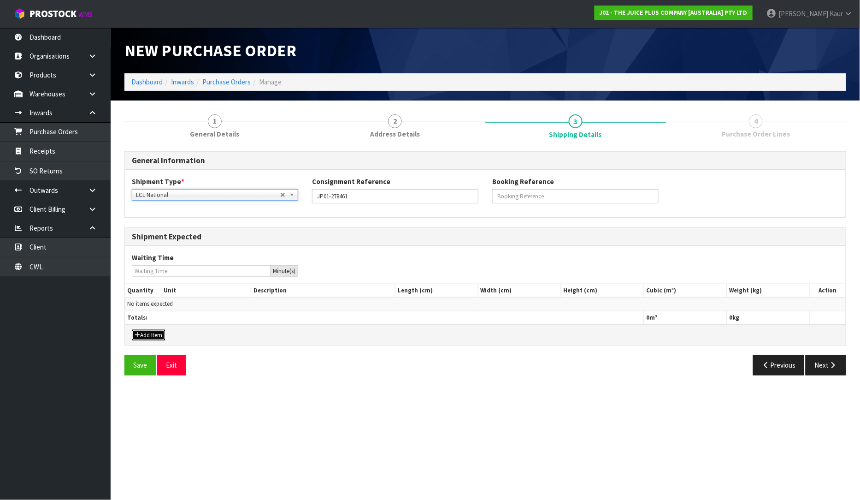
click at [141, 336] on button "Add Item" at bounding box center [148, 335] width 33 height 11
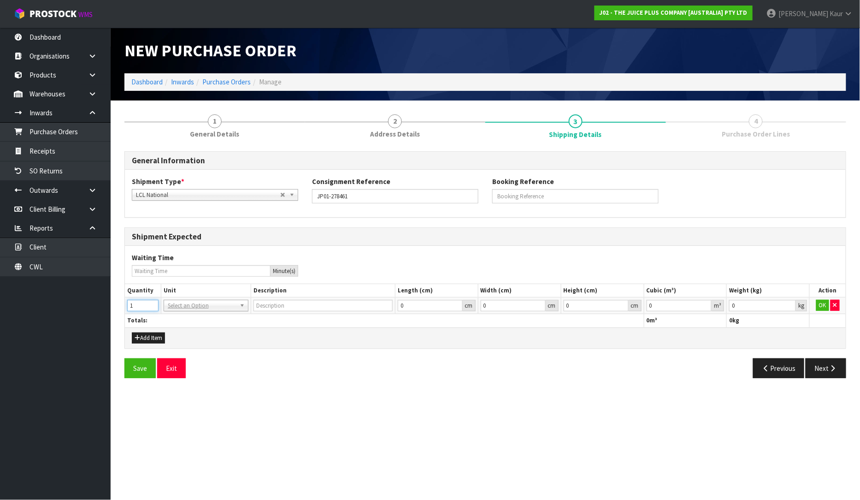
type input "1"
click at [148, 301] on input "1" at bounding box center [142, 306] width 31 height 12
drag, startPoint x: 171, startPoint y: 306, endPoint x: 169, endPoint y: 312, distance: 6.3
click at [169, 313] on input "text" at bounding box center [206, 319] width 80 height 12
type input "CTN"
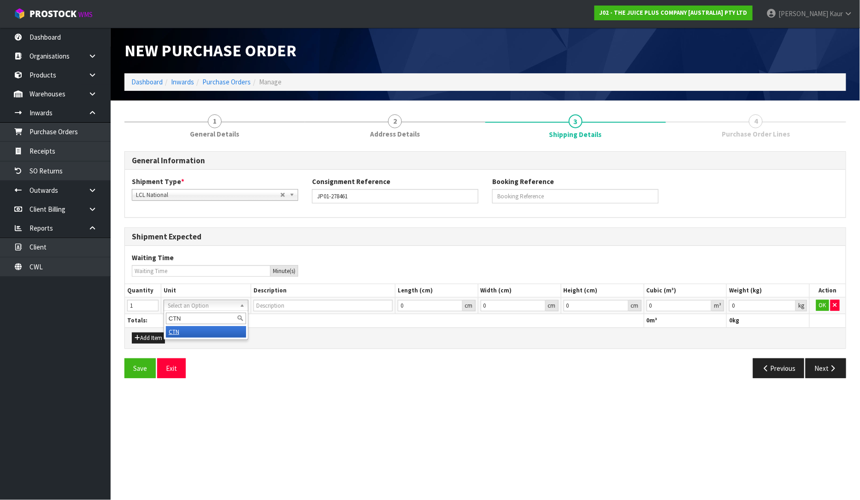
type input "CARTON"
type input "0.000001"
click at [708, 303] on input "0.000001" at bounding box center [679, 306] width 65 height 12
type input "0.001"
click at [793, 301] on input "0.001" at bounding box center [762, 306] width 67 height 12
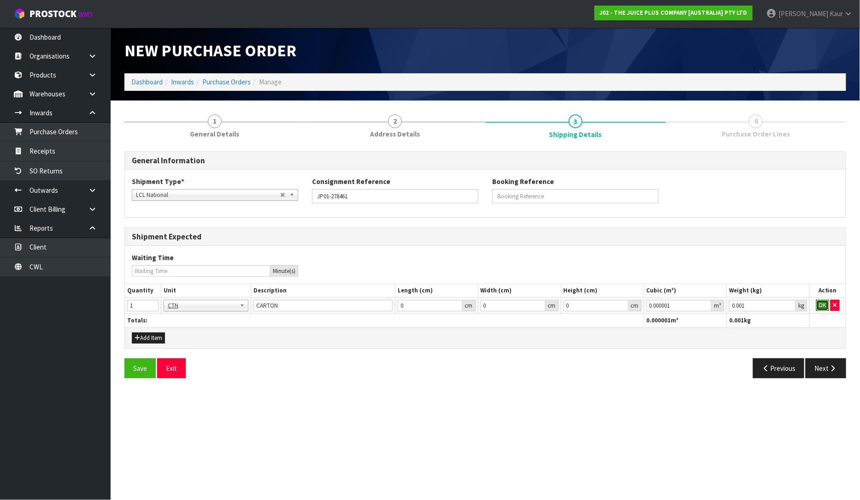
click at [821, 303] on button "OK" at bounding box center [822, 305] width 13 height 11
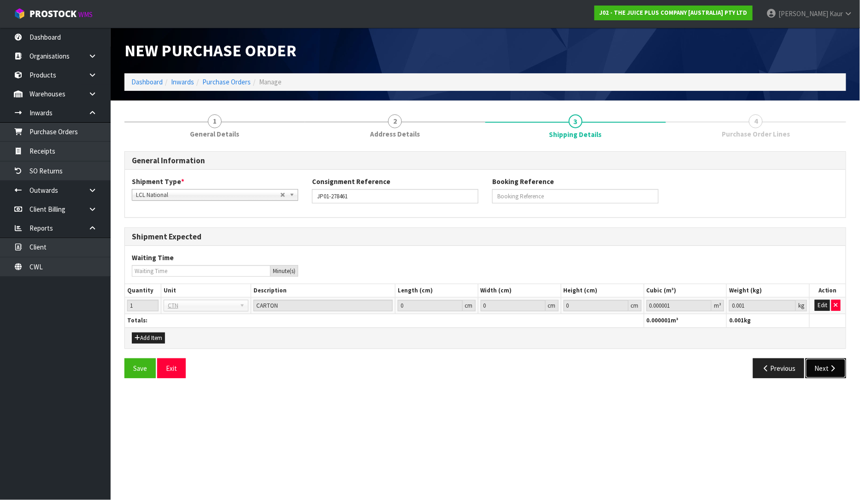
click at [834, 372] on button "Next" at bounding box center [826, 368] width 41 height 20
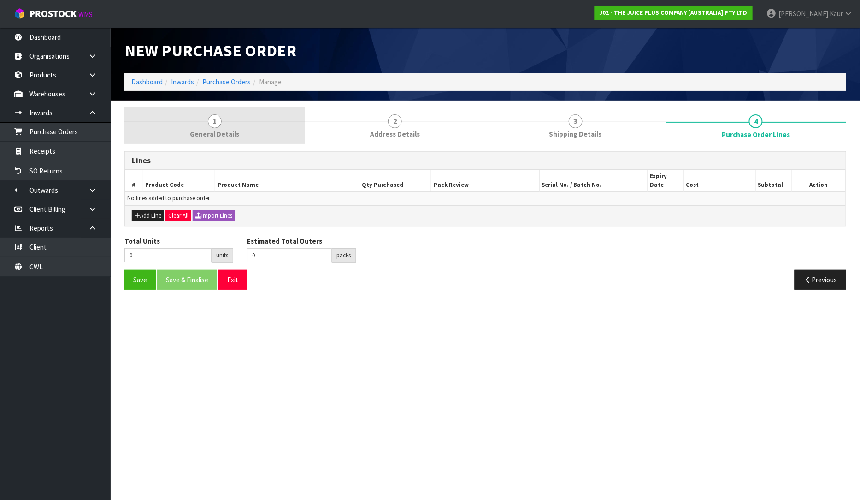
click at [218, 130] on span "General Details" at bounding box center [214, 134] width 49 height 10
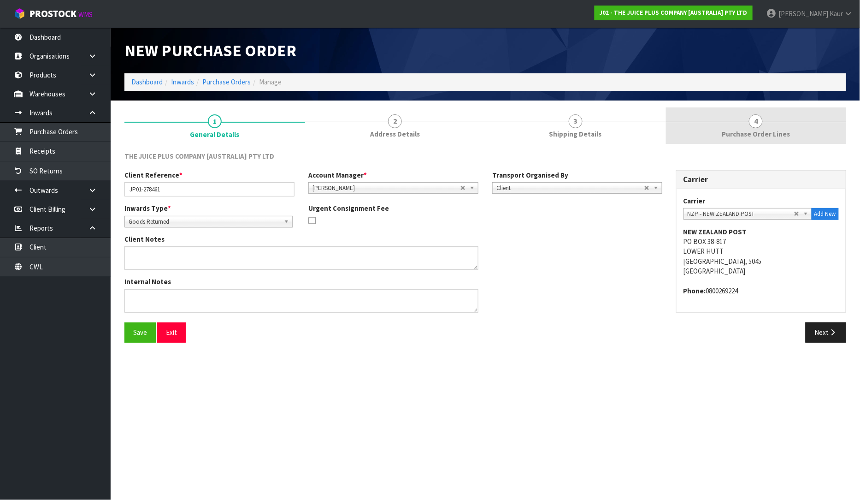
click at [745, 131] on span "Purchase Order Lines" at bounding box center [756, 134] width 68 height 10
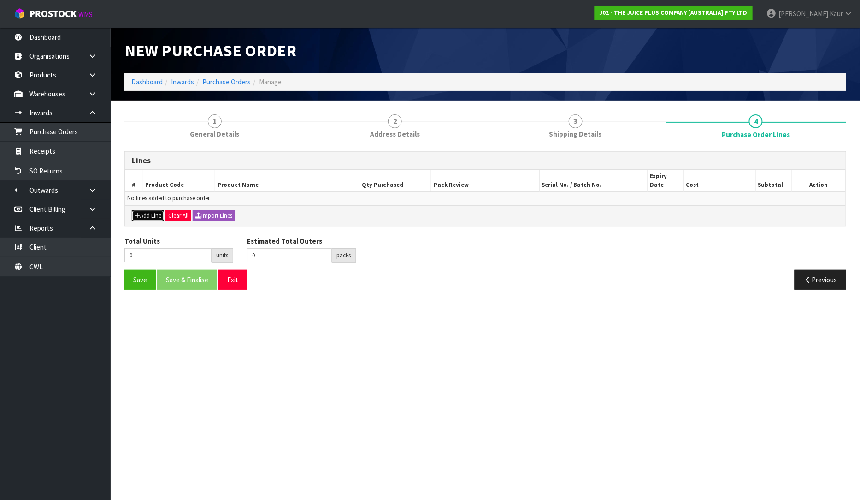
click at [142, 210] on button "Add Line" at bounding box center [148, 215] width 32 height 11
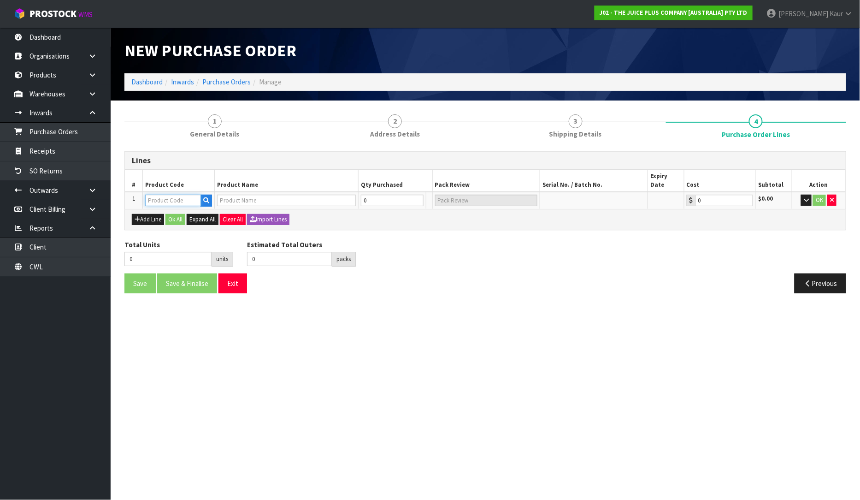
click at [159, 195] on input "text" at bounding box center [173, 201] width 56 height 12
click at [513, 332] on section "New Purchase Order Dashboard Inwards Purchase Orders Manage 1 General Details 2…" at bounding box center [430, 250] width 860 height 500
click at [232, 195] on input "text" at bounding box center [286, 201] width 139 height 12
type input "VANIL"
drag, startPoint x: 236, startPoint y: 191, endPoint x: 187, endPoint y: 192, distance: 48.4
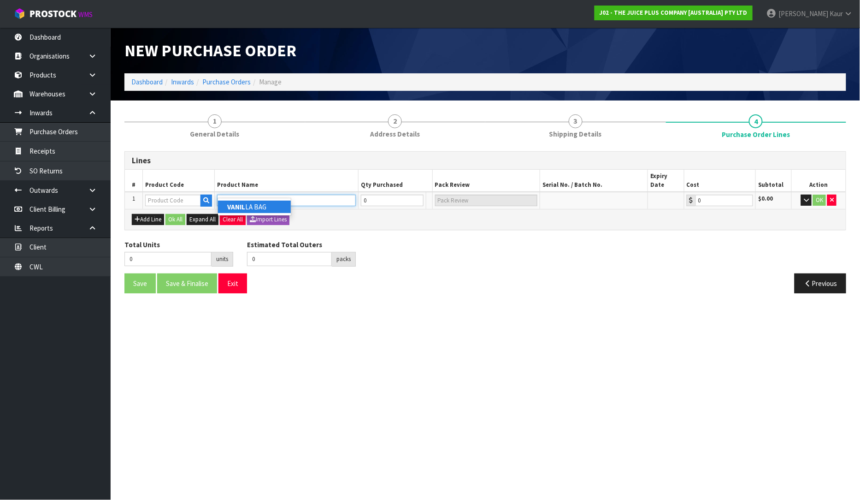
click at [187, 192] on tr "1 VANIL 0 0 $0.00 OK" at bounding box center [485, 200] width 721 height 17
click at [176, 195] on input "text" at bounding box center [173, 201] width 56 height 12
type input "2385"
click at [169, 202] on strong "2385" at bounding box center [162, 206] width 15 height 9
type input "2385NZBS1"
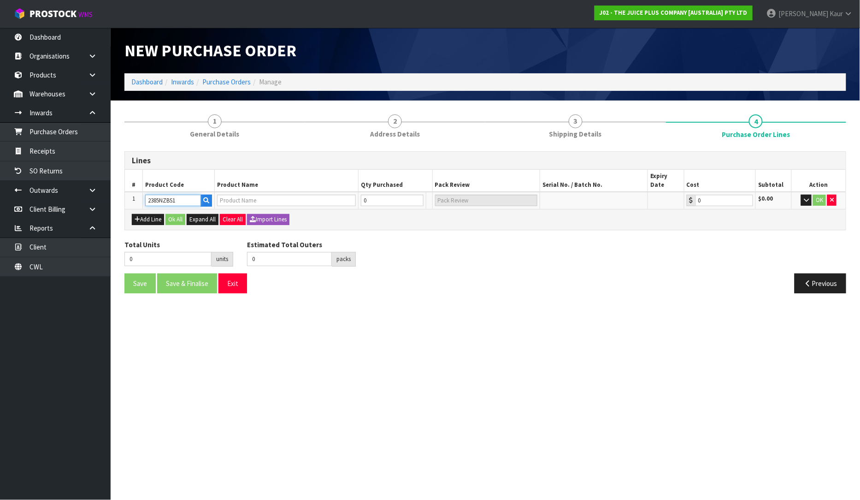
type input "(60) VARIETY COMPLETE - SINGLE SHIP"
type input "0.00"
drag, startPoint x: 187, startPoint y: 187, endPoint x: 134, endPoint y: 200, distance: 54.4
click at [134, 200] on div "Lines # Product Code Product Name Qty Purchased Pack Review Serial No. / Batch …" at bounding box center [485, 190] width 722 height 79
type input "0"
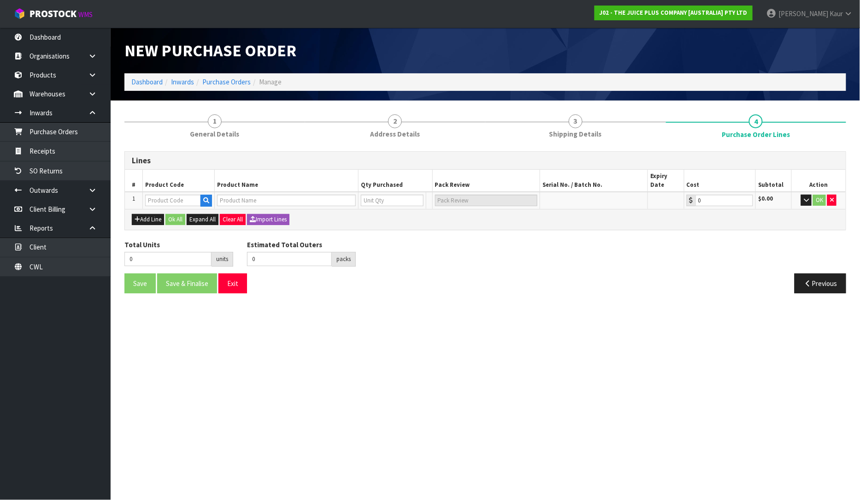
click at [428, 496] on section "New Purchase Order Dashboard Inwards Purchase Orders Manage 1 General Details 2…" at bounding box center [430, 250] width 860 height 500
click at [248, 195] on input "text" at bounding box center [286, 201] width 139 height 12
type input "CHO"
click at [243, 213] on link "CHO COLATE BAG" at bounding box center [254, 207] width 73 height 12
type input "CHOCOLATE BAG"
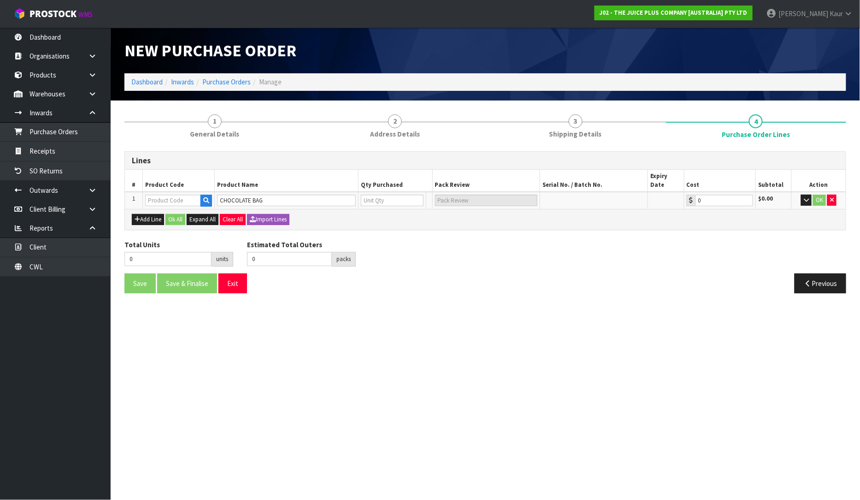
type input "CHOCOLATE BAG"
type input "0"
type input "0.00"
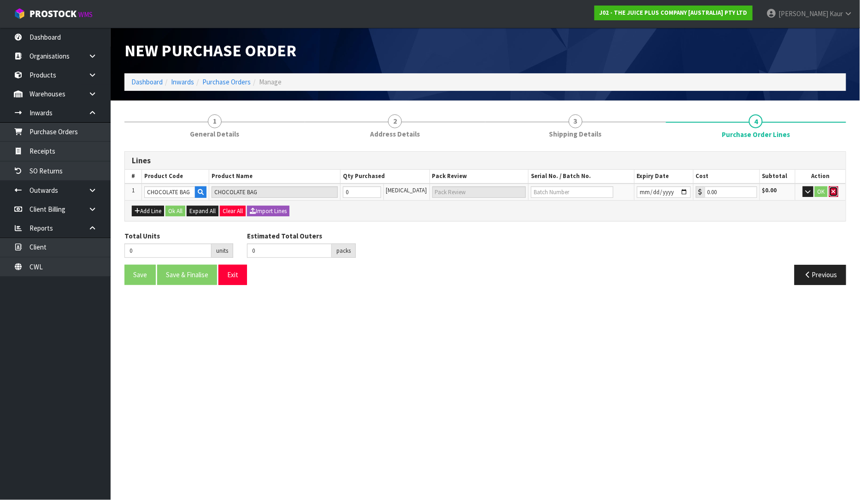
click at [834, 189] on icon "button" at bounding box center [834, 192] width 4 height 6
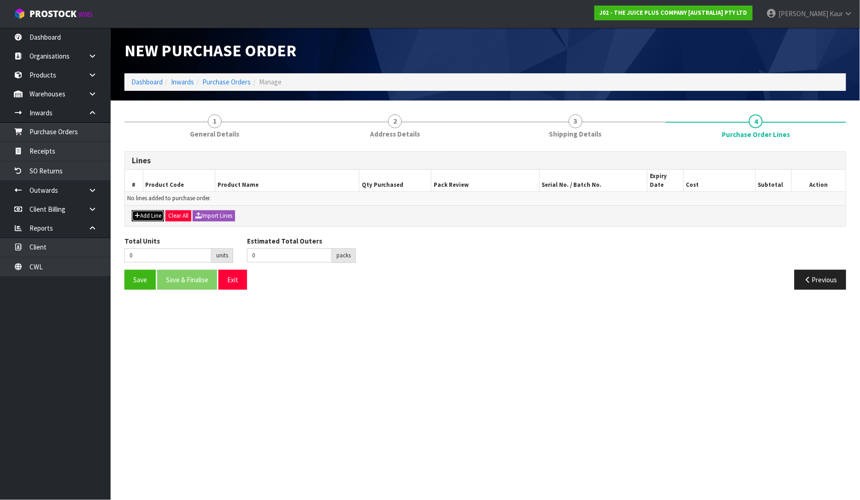
click at [149, 210] on button "Add Line" at bounding box center [148, 215] width 32 height 11
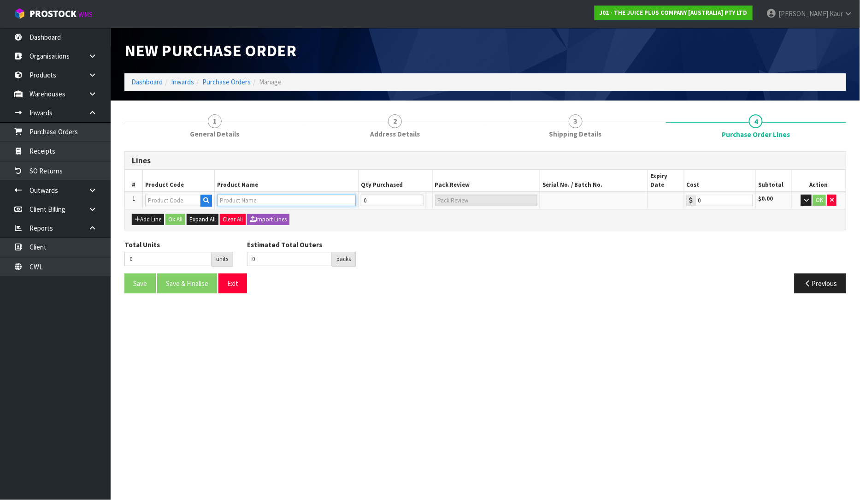
click at [244, 195] on input "text" at bounding box center [286, 201] width 139 height 12
type input "CHO"
click at [832, 197] on icon "button" at bounding box center [832, 200] width 4 height 6
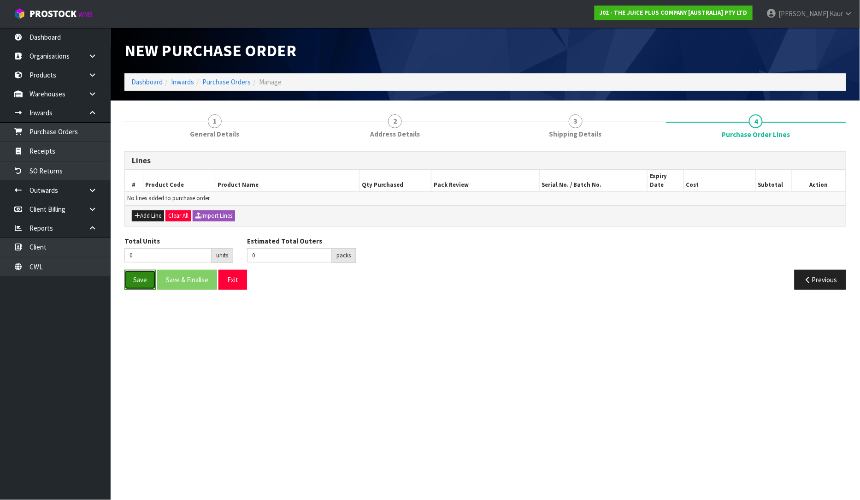
drag, startPoint x: 139, startPoint y: 277, endPoint x: 120, endPoint y: 213, distance: 66.9
click at [139, 277] on button "Save" at bounding box center [139, 280] width 31 height 20
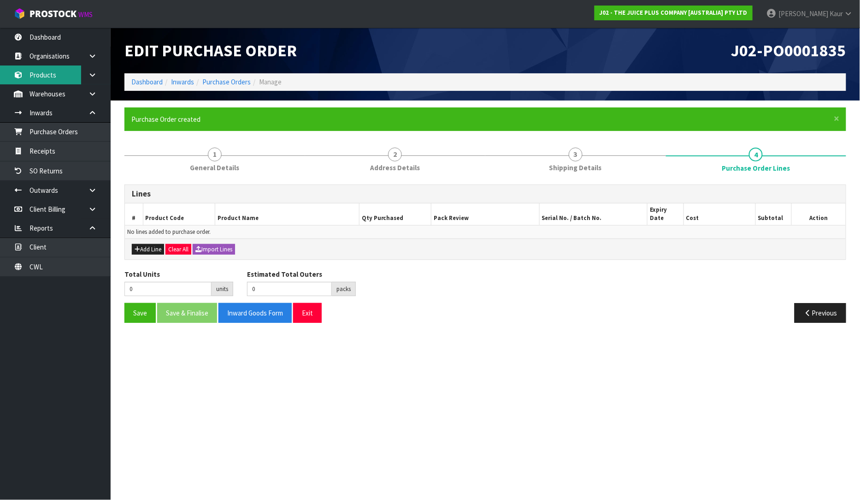
click at [37, 68] on link "Products" at bounding box center [55, 74] width 111 height 19
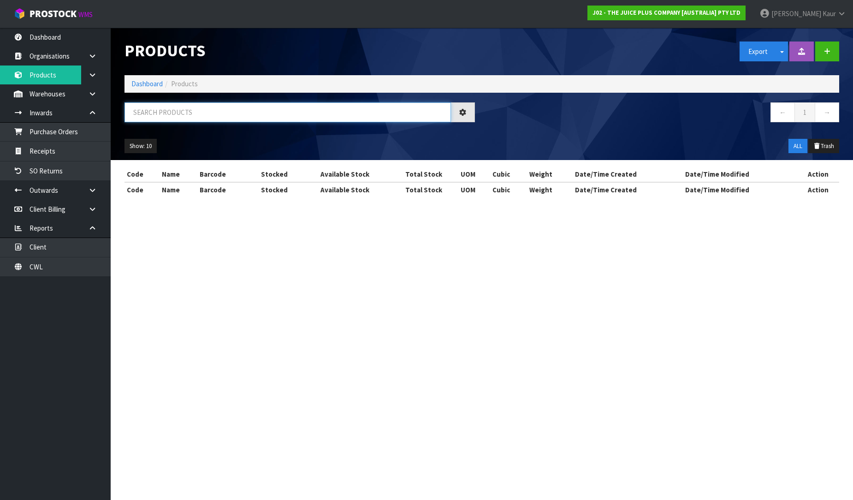
click at [218, 110] on input "text" at bounding box center [287, 112] width 326 height 20
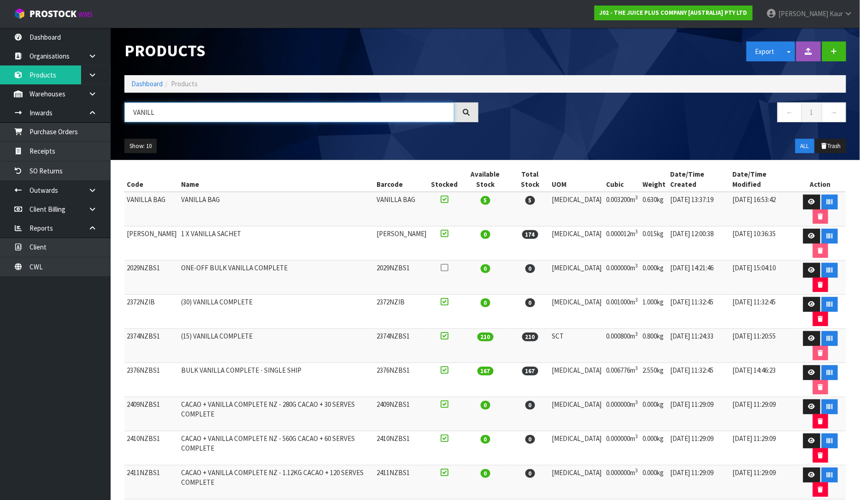
type input "VANILL"
drag, startPoint x: 160, startPoint y: 269, endPoint x: 124, endPoint y: 279, distance: 37.5
click at [124, 329] on td "2374NZBS1" at bounding box center [151, 346] width 54 height 34
copy td "2374NZBS1"
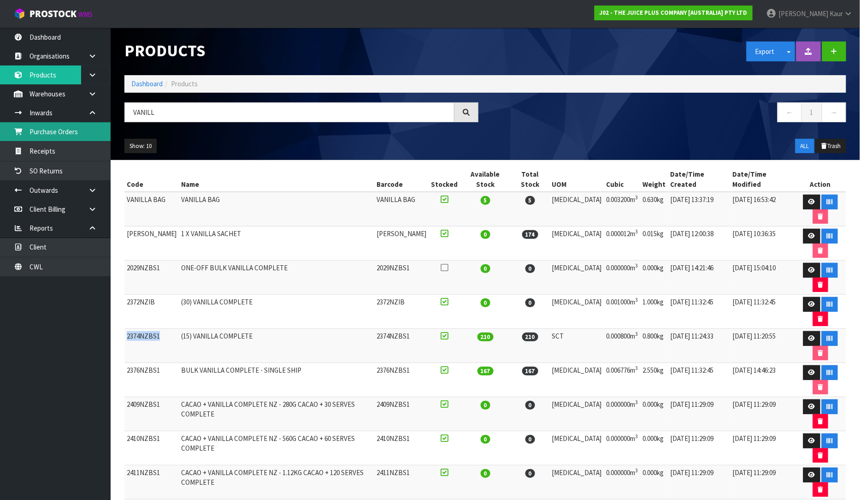
click at [48, 136] on link "Purchase Orders" at bounding box center [55, 131] width 111 height 19
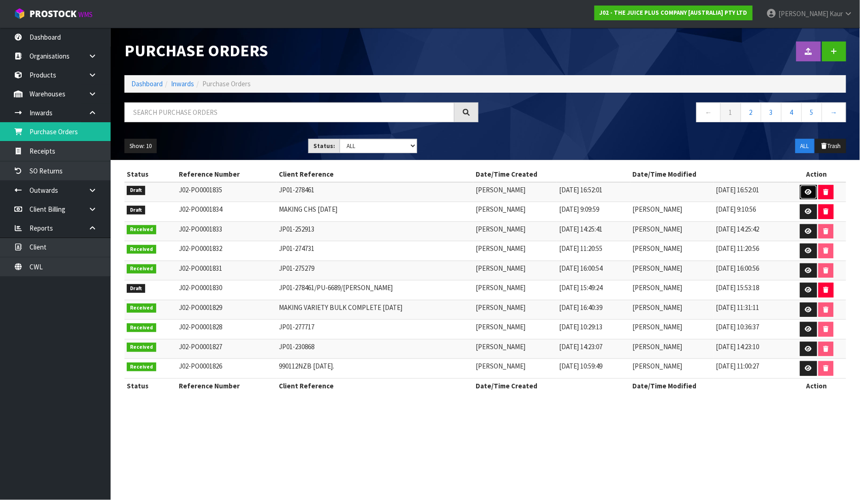
click at [809, 189] on icon at bounding box center [808, 192] width 7 height 6
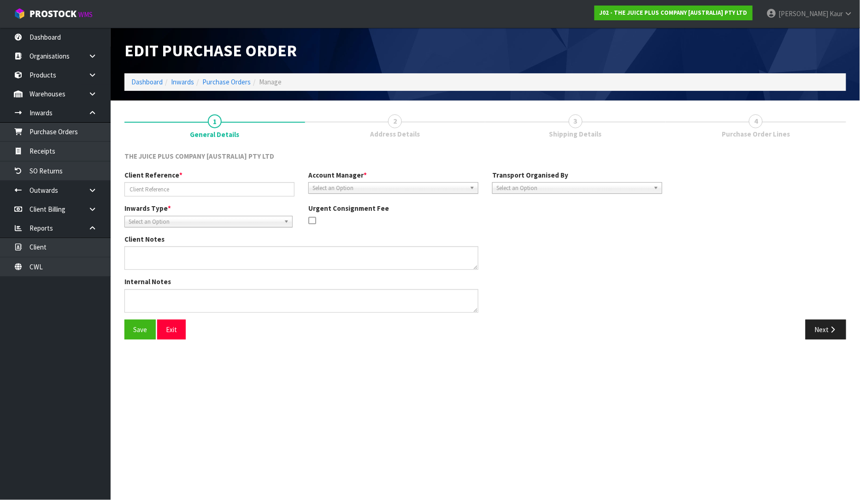
type input "JP01-278461"
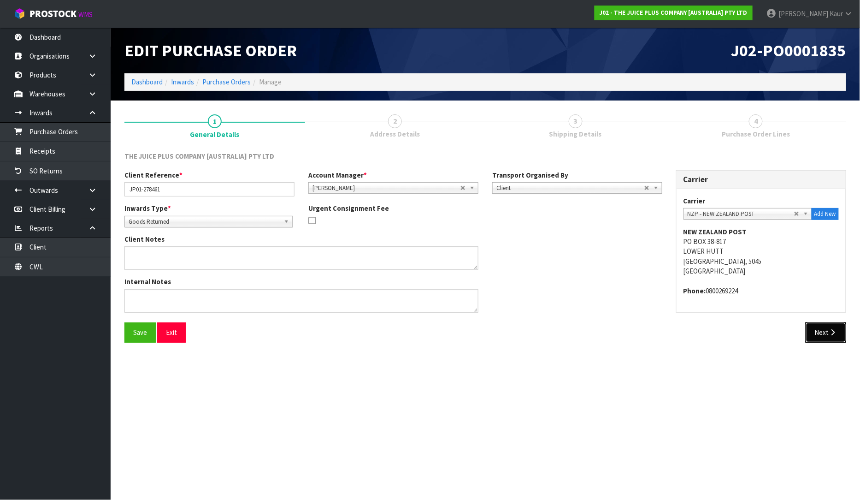
click at [835, 326] on button "Next" at bounding box center [826, 332] width 41 height 20
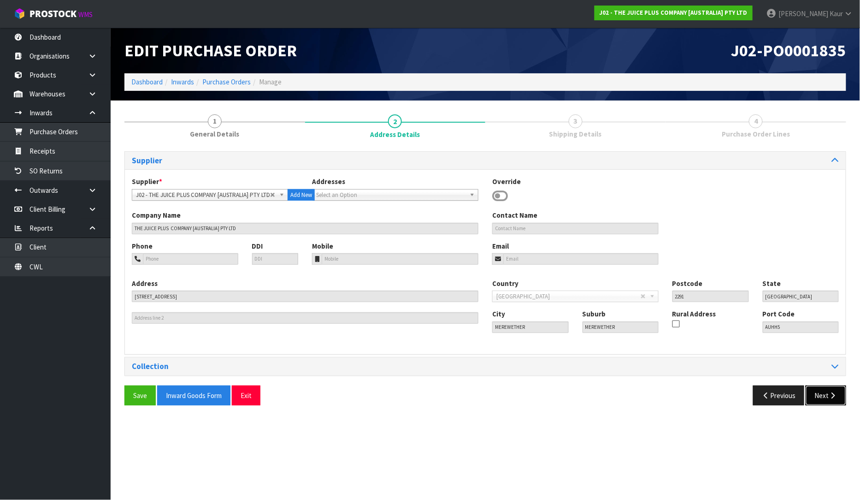
click at [826, 399] on button "Next" at bounding box center [826, 395] width 41 height 20
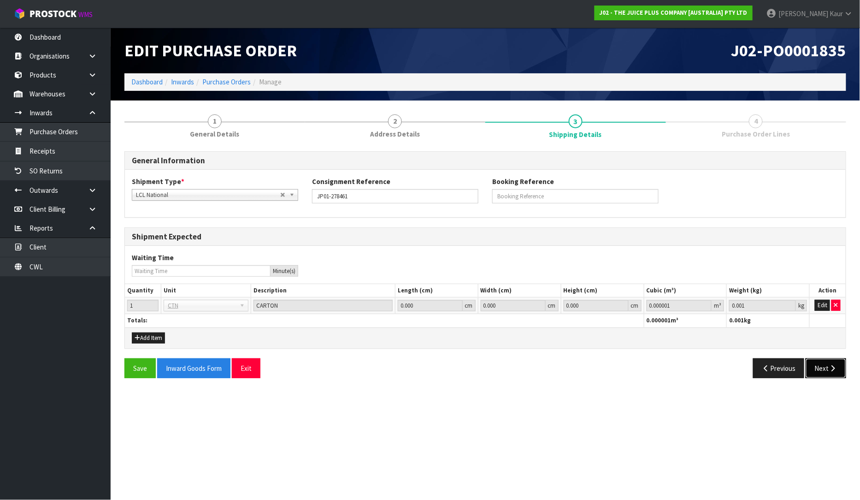
click at [823, 370] on button "Next" at bounding box center [826, 368] width 41 height 20
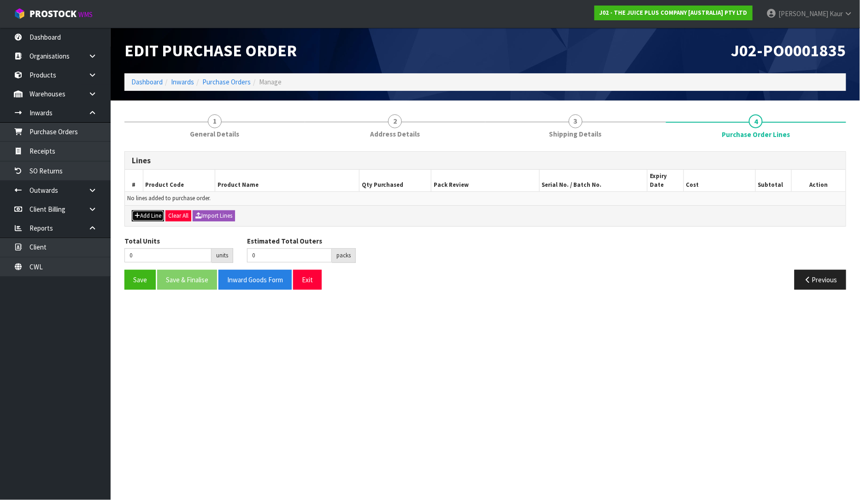
click at [153, 210] on button "Add Line" at bounding box center [148, 215] width 32 height 11
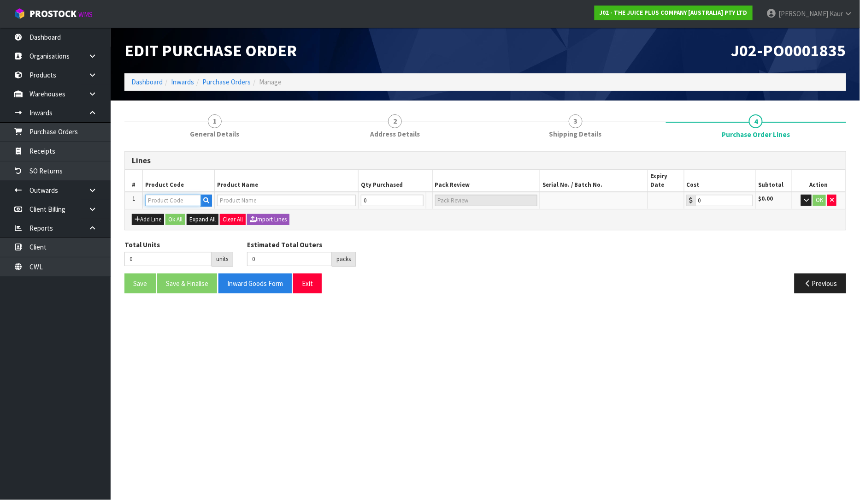
click at [157, 195] on input "text" at bounding box center [173, 201] width 56 height 12
paste input "2374NZBS1"
type input "2374NZBS1"
type input "(15) VANILLA COMPLETE"
type input "0.00"
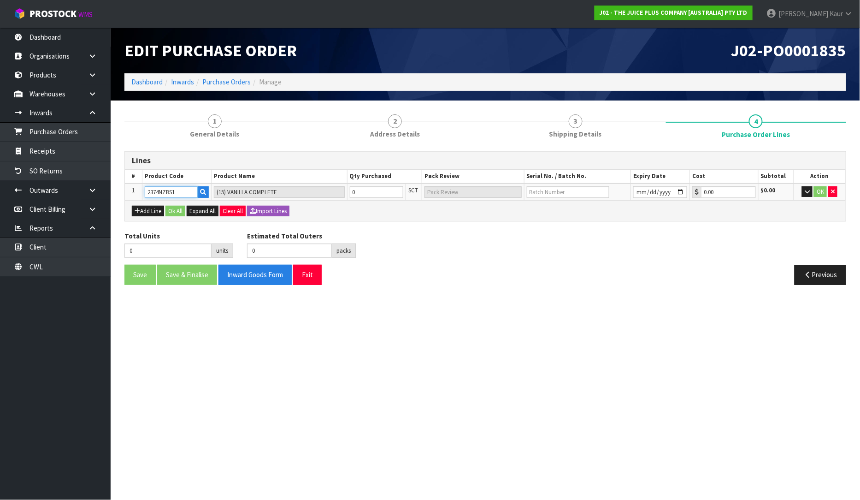
type input "2374NZBS1"
click at [375, 195] on input "0" at bounding box center [376, 192] width 53 height 12
type input "1"
type input "1 SCT"
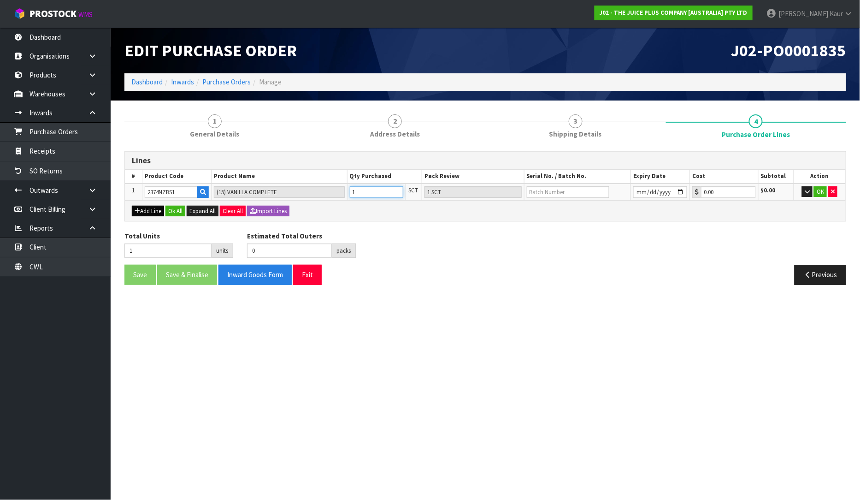
type input "1"
click at [150, 214] on button "Add Line" at bounding box center [148, 211] width 32 height 11
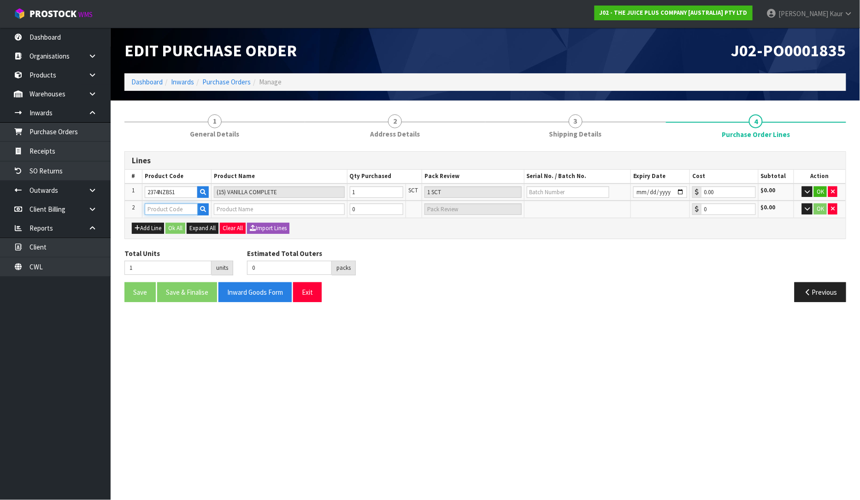
click at [154, 207] on input "text" at bounding box center [171, 209] width 53 height 12
type input "2364"
click at [153, 218] on link "2364 NZBS1" at bounding box center [181, 224] width 73 height 12
type input "2364NZBS1"
type input "(15) CHOCOLATE COMPLETE"
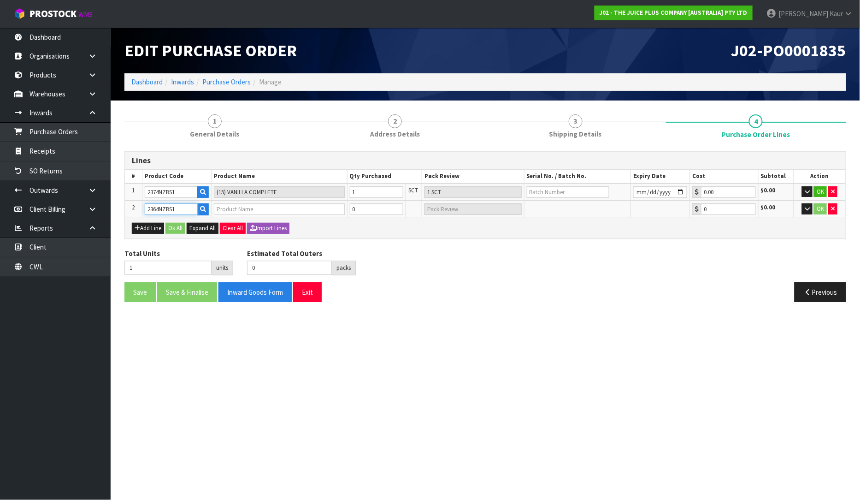
type input "0.00"
click at [361, 206] on input "0" at bounding box center [376, 209] width 53 height 12
type input "2"
type input "1"
type input "1 SCT"
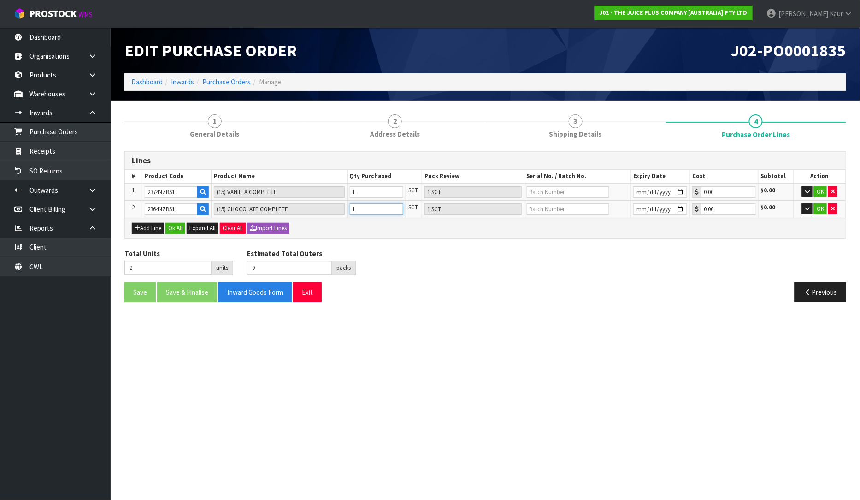
type input "1"
click at [534, 193] on input "text" at bounding box center [568, 192] width 83 height 12
click at [174, 227] on button "Ok All" at bounding box center [175, 228] width 20 height 11
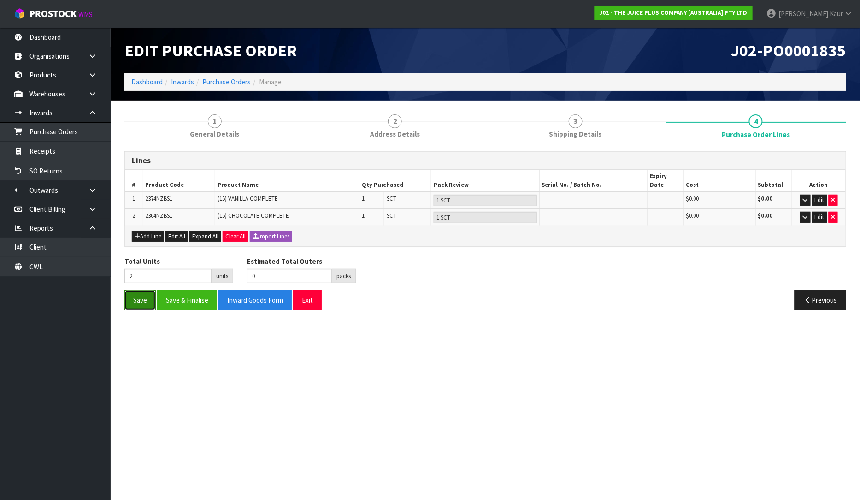
click at [131, 290] on button "Save" at bounding box center [139, 300] width 31 height 20
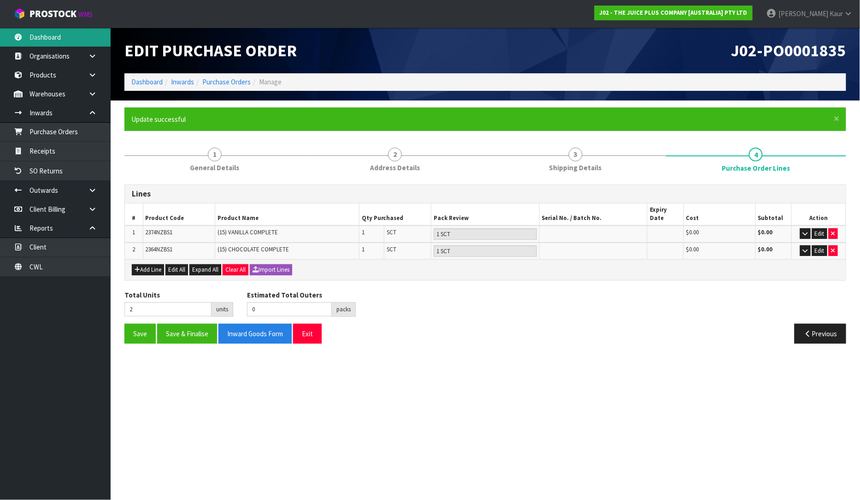
click at [49, 42] on link "Dashboard" at bounding box center [55, 37] width 111 height 19
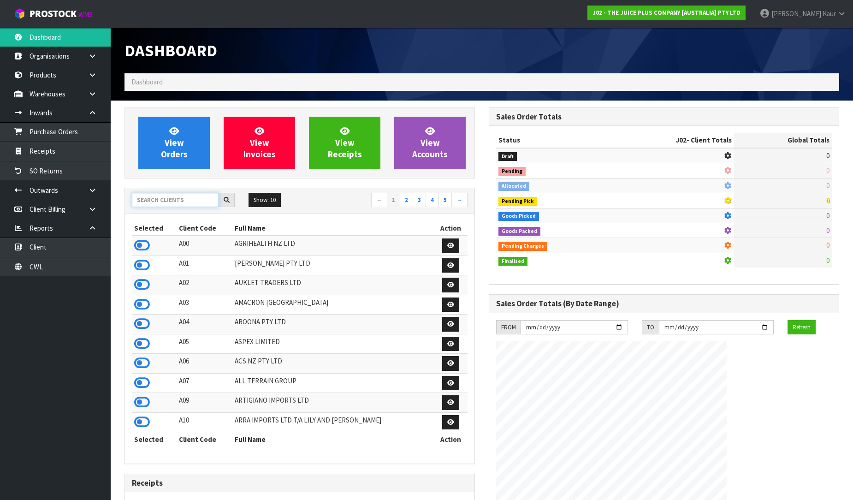
click at [153, 205] on input "text" at bounding box center [175, 200] width 87 height 14
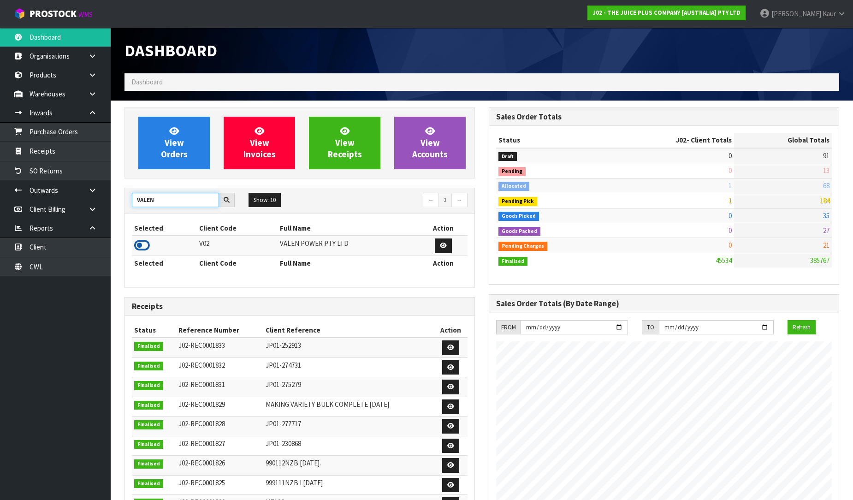
type input "VALEN"
click at [145, 243] on icon at bounding box center [142, 245] width 16 height 14
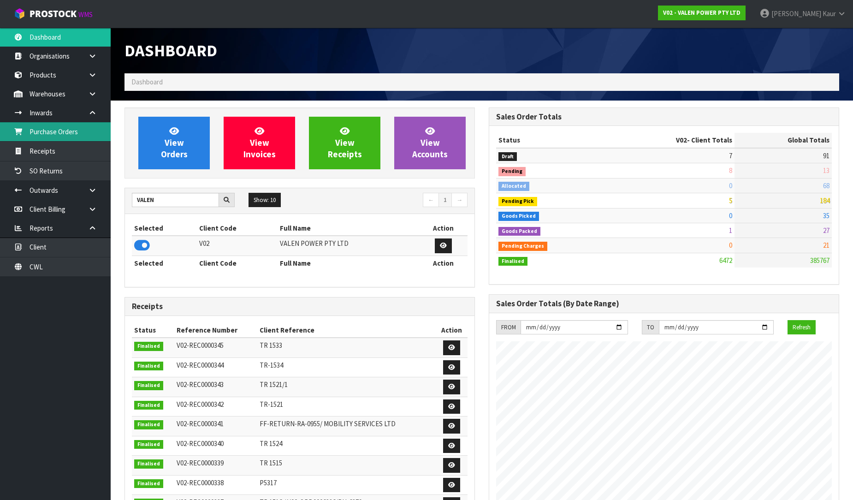
click at [78, 137] on link "Purchase Orders" at bounding box center [55, 131] width 111 height 19
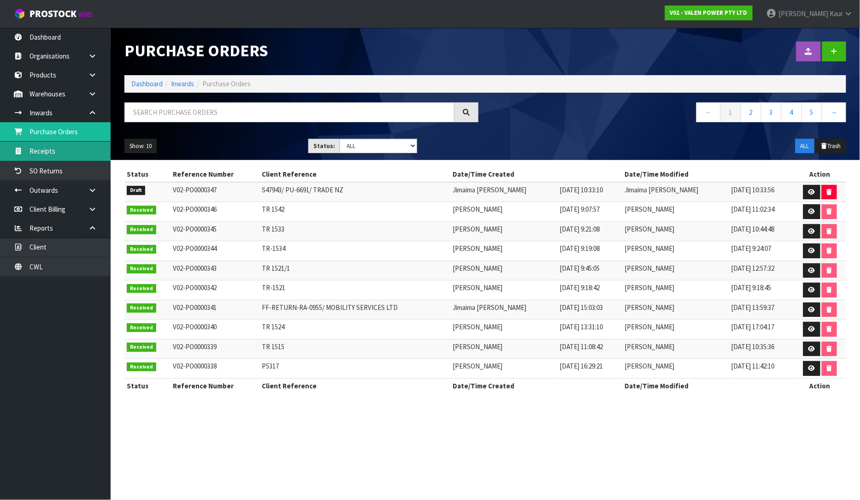
click at [84, 150] on link "Receipts" at bounding box center [55, 151] width 111 height 19
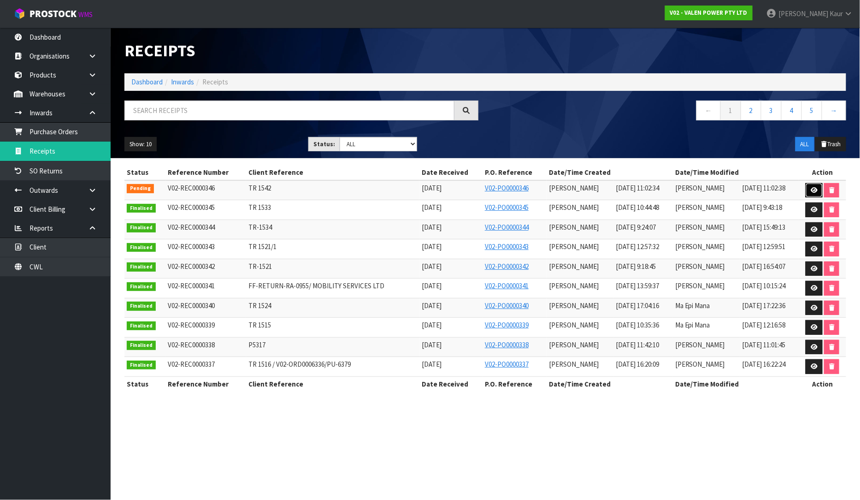
click at [811, 188] on icon at bounding box center [814, 190] width 7 height 6
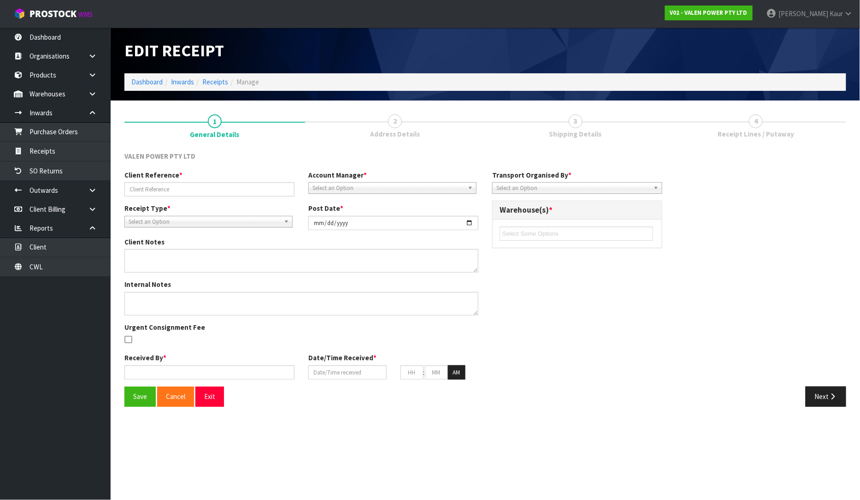
type input "TR 1542"
type input "[DATE]"
type input "[PERSON_NAME]"
type input "[DATE]"
type input "11"
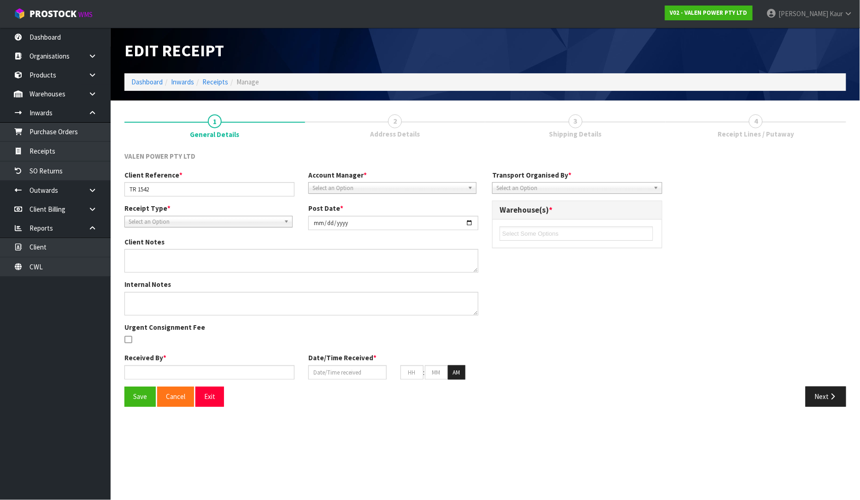
type input "02"
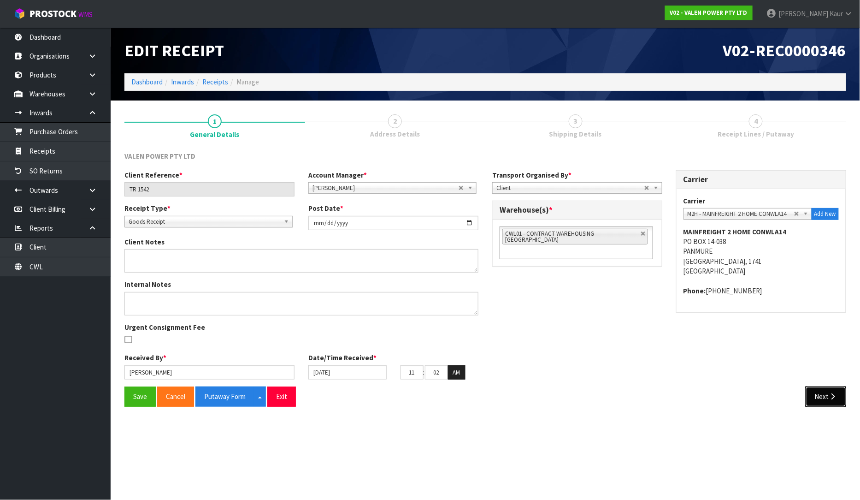
click at [824, 395] on button "Next" at bounding box center [826, 396] width 41 height 20
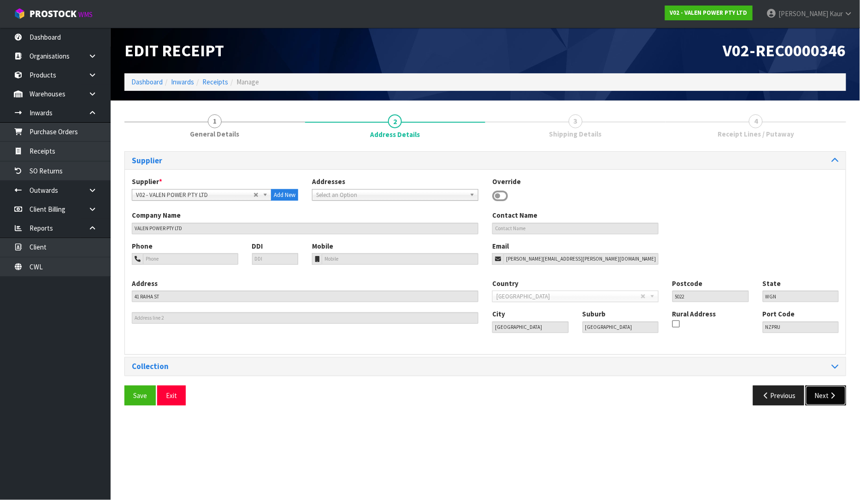
click at [825, 393] on button "Next" at bounding box center [826, 395] width 41 height 20
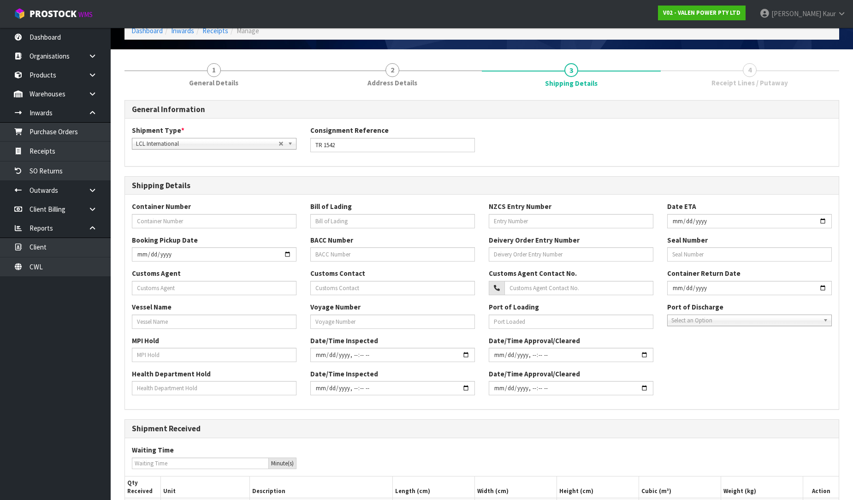
scroll to position [144, 0]
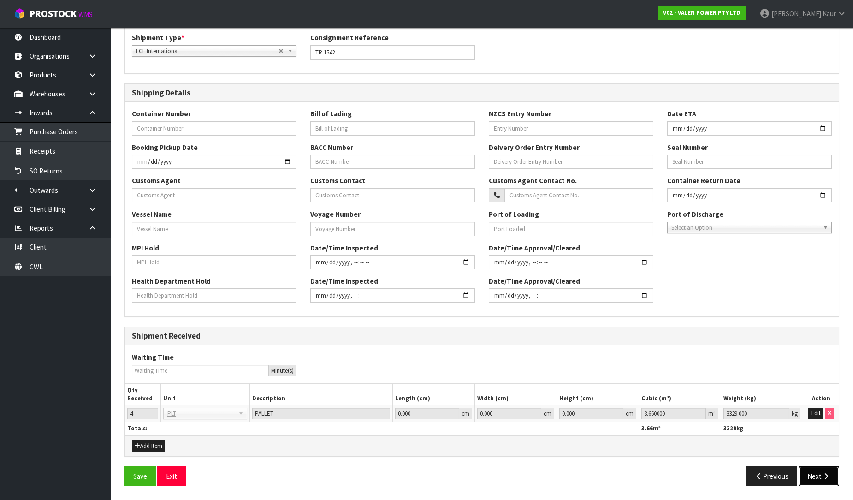
click at [814, 476] on button "Next" at bounding box center [818, 476] width 41 height 20
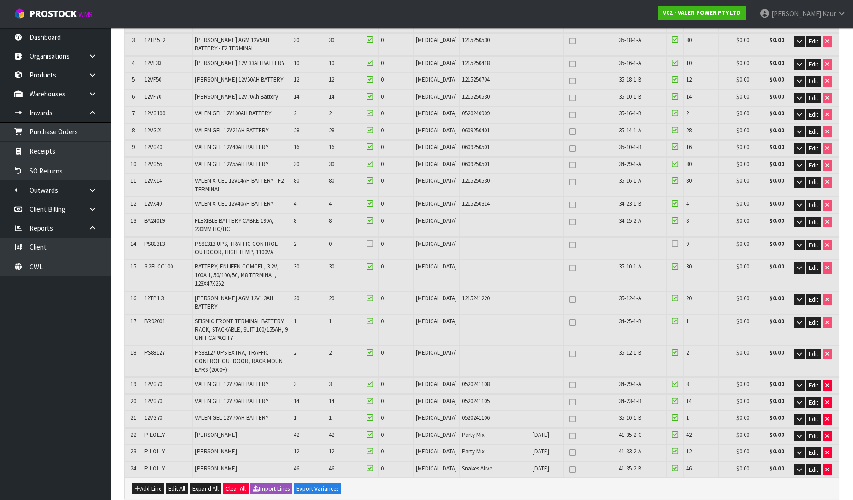
scroll to position [0, 0]
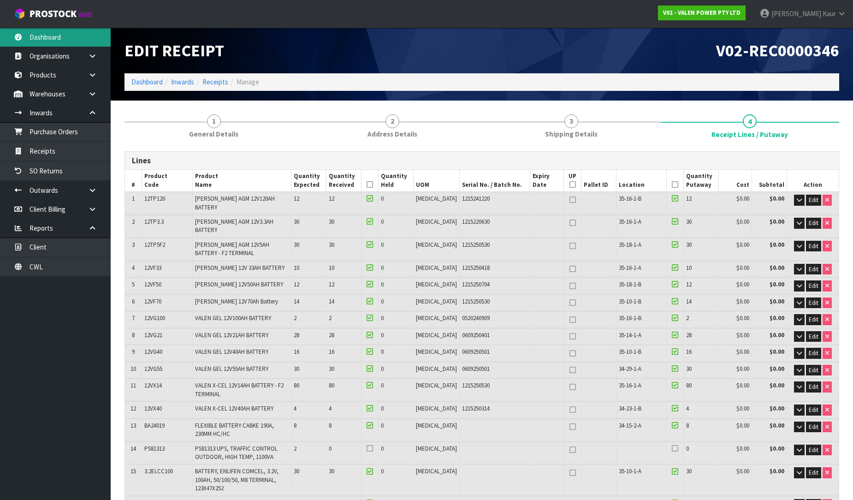
click at [63, 34] on link "Dashboard" at bounding box center [55, 37] width 111 height 19
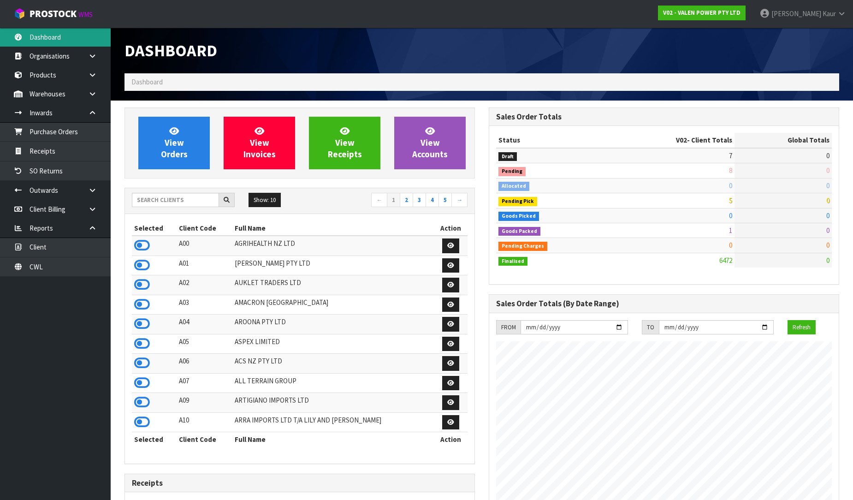
scroll to position [698, 364]
click at [137, 201] on input "text" at bounding box center [175, 200] width 87 height 14
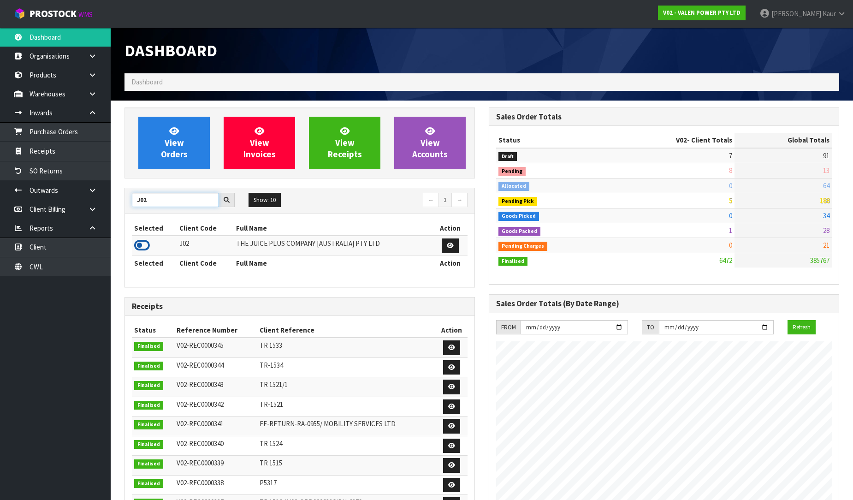
type input "J02"
click at [147, 246] on icon at bounding box center [142, 245] width 16 height 14
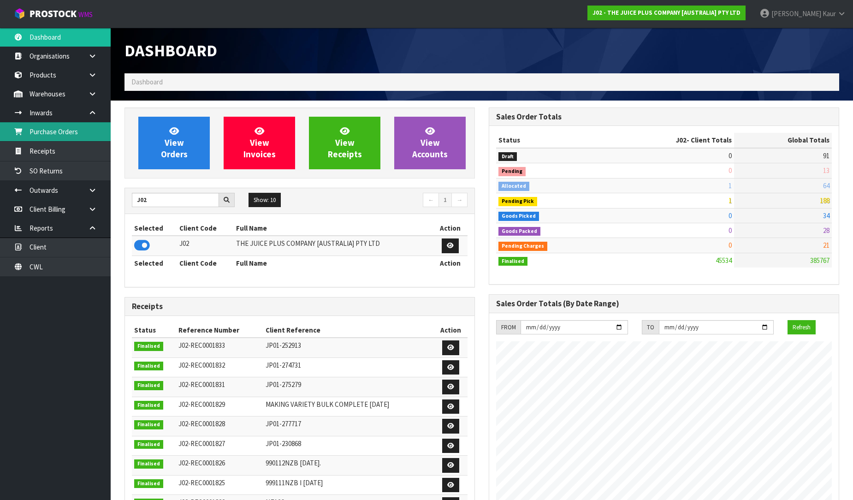
click at [59, 133] on link "Purchase Orders" at bounding box center [55, 131] width 111 height 19
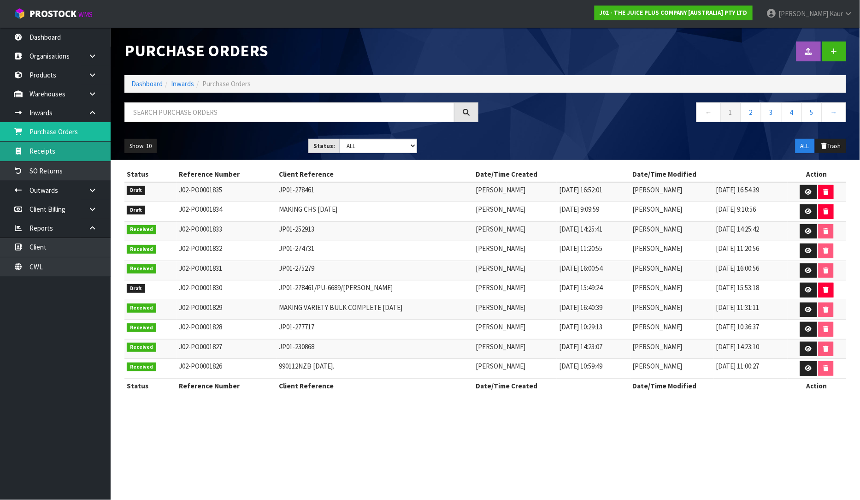
click at [50, 153] on link "Receipts" at bounding box center [55, 151] width 111 height 19
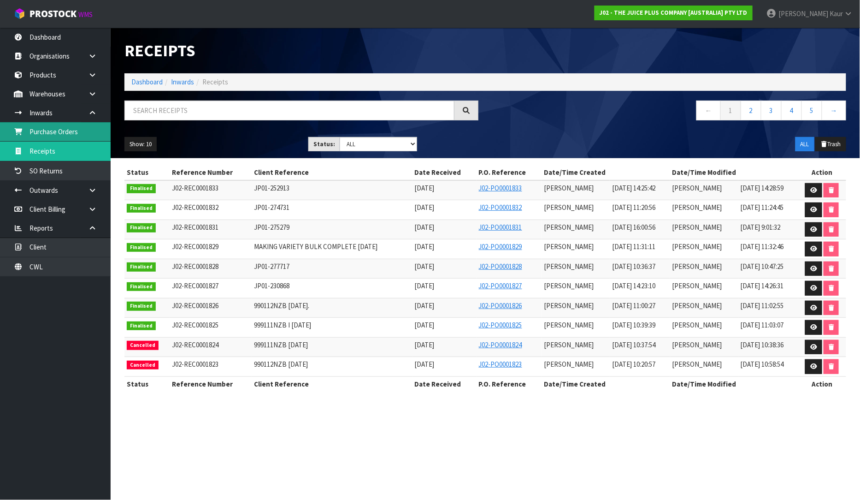
click at [56, 130] on link "Purchase Orders" at bounding box center [55, 131] width 111 height 19
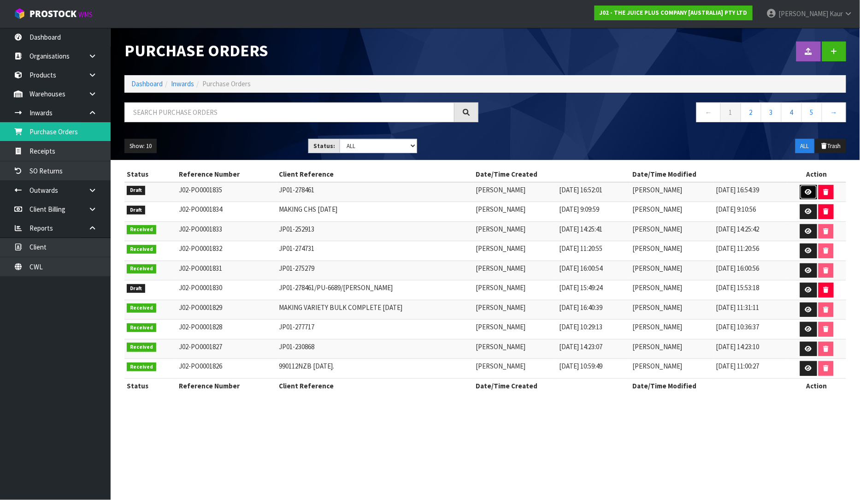
click at [811, 191] on icon at bounding box center [808, 192] width 7 height 6
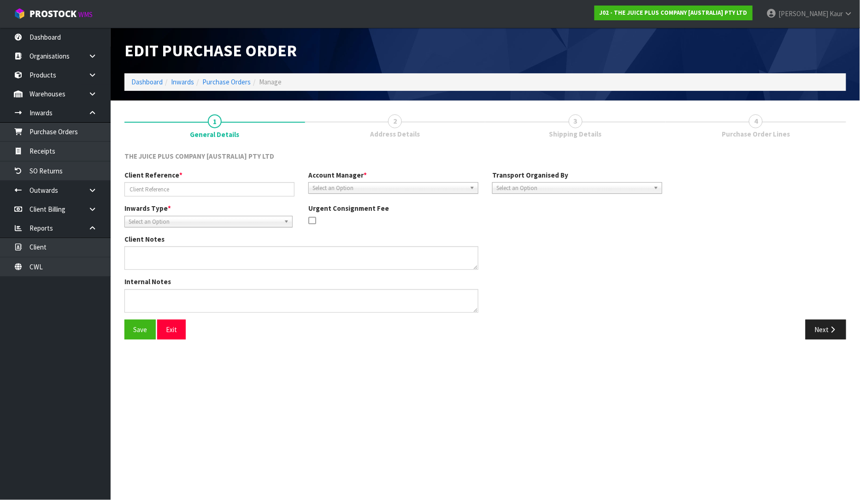
type input "JP01-278461"
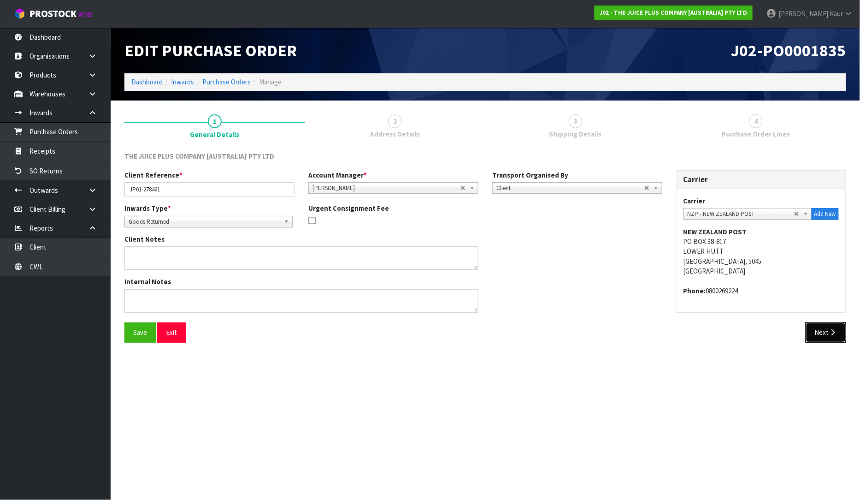
click at [818, 323] on button "Next" at bounding box center [826, 332] width 41 height 20
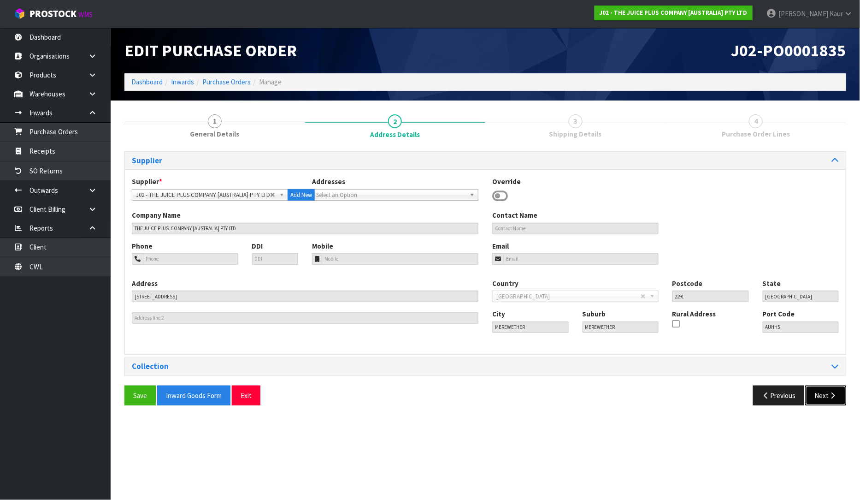
click at [821, 389] on button "Next" at bounding box center [826, 395] width 41 height 20
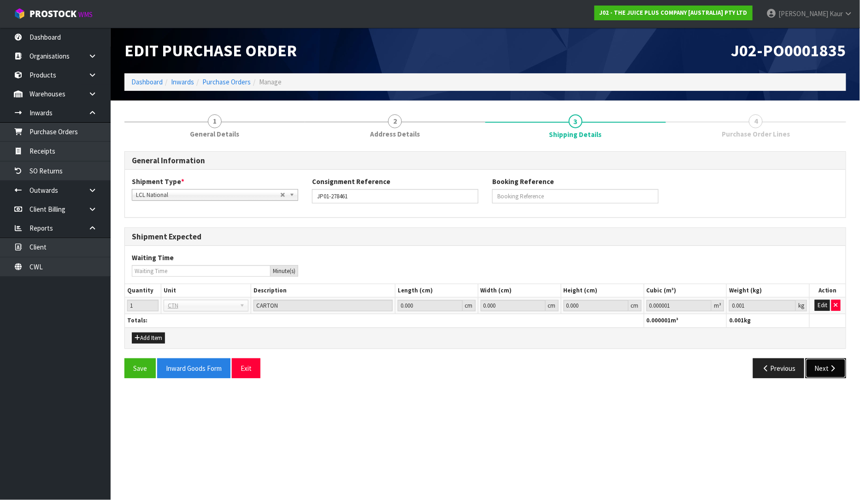
click at [826, 369] on button "Next" at bounding box center [826, 368] width 41 height 20
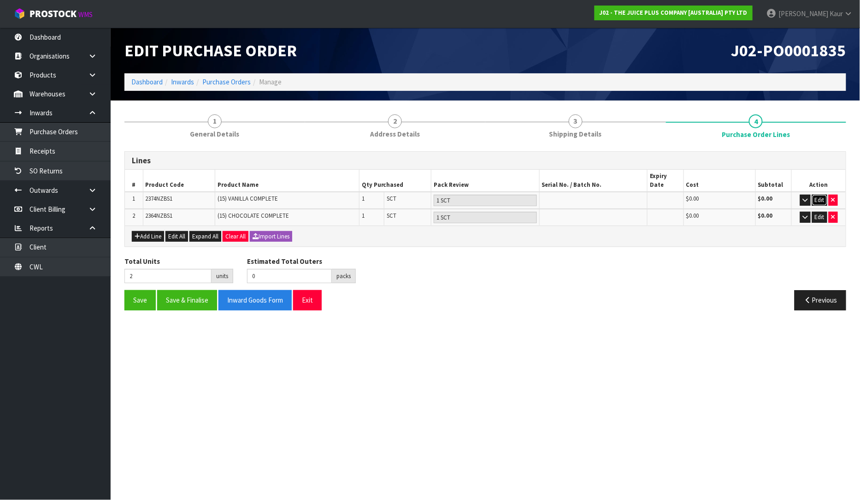
click at [822, 195] on button "Edit" at bounding box center [819, 200] width 15 height 11
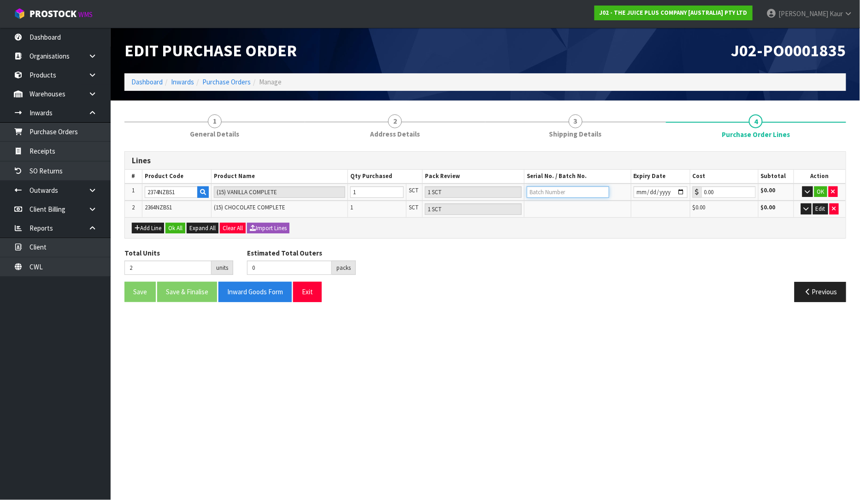
click at [556, 188] on input "text" at bounding box center [568, 192] width 83 height 12
type input "N24100062A"
click at [634, 192] on input "date" at bounding box center [661, 192] width 54 height 12
type input "[DATE]"
click at [682, 190] on input "[DATE]" at bounding box center [661, 192] width 54 height 12
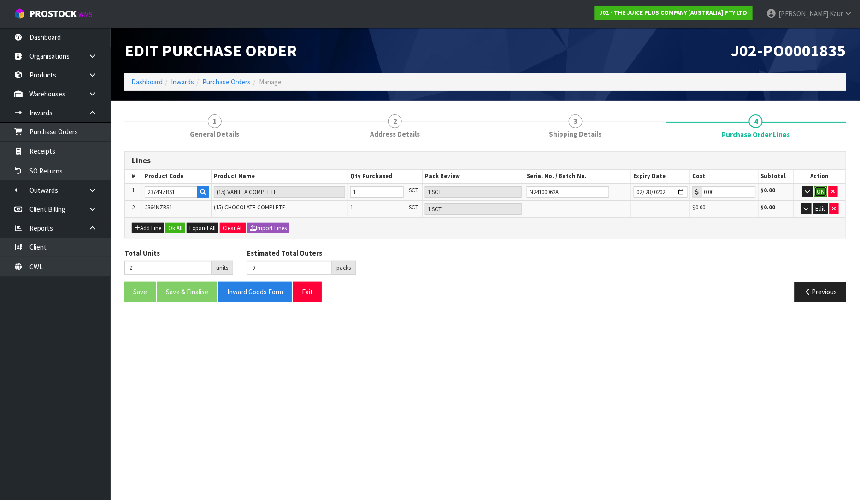
click at [817, 192] on button "OK" at bounding box center [820, 191] width 13 height 11
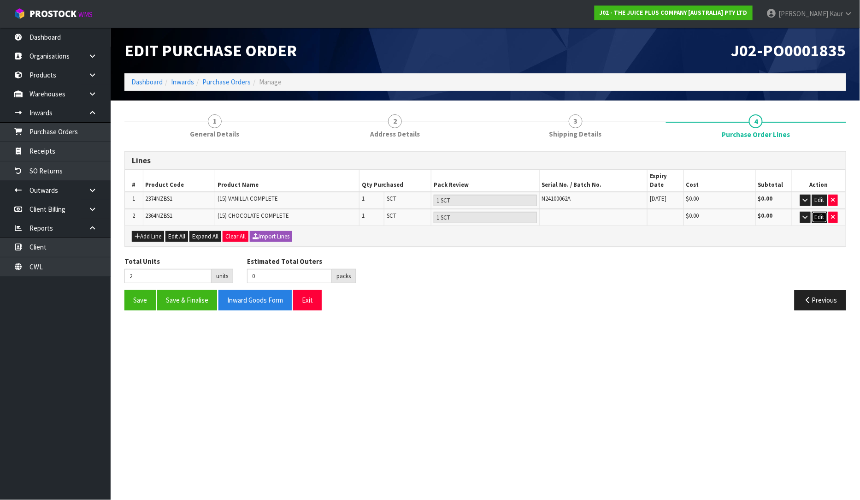
click at [823, 212] on button "Edit" at bounding box center [819, 217] width 15 height 11
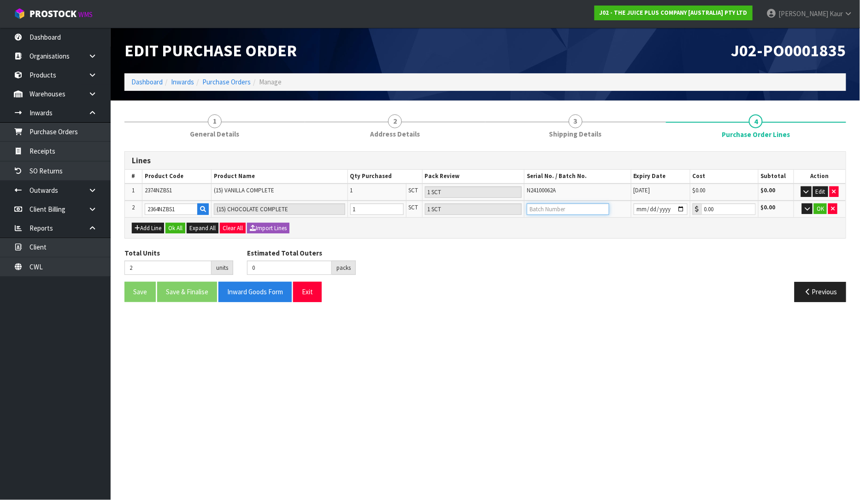
click at [550, 208] on input "text" at bounding box center [568, 209] width 83 height 12
type input "N24100154B"
click at [637, 207] on input "date" at bounding box center [661, 209] width 54 height 12
click at [698, 249] on div "Total Units 2 units Estimated Total Outers 0 packs Estimated Total Pallets 0 pa…" at bounding box center [486, 265] width 736 height 34
click at [182, 227] on button "Ok All" at bounding box center [175, 228] width 20 height 11
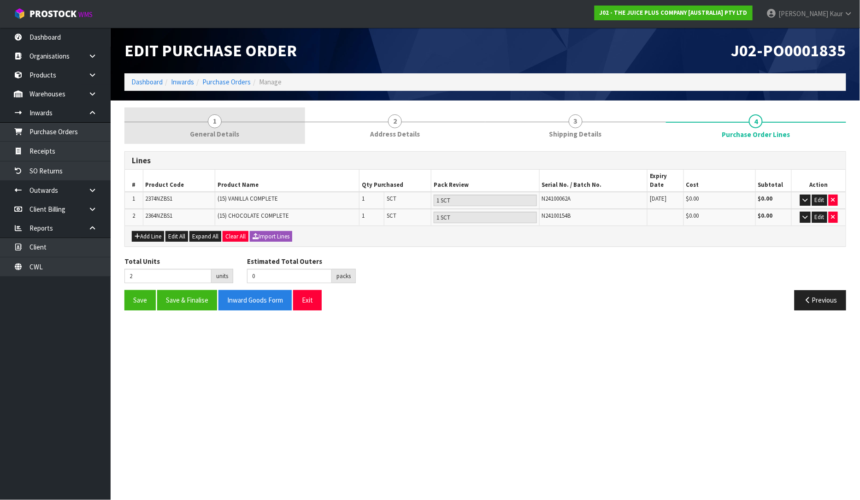
click at [239, 124] on link "1 General Details" at bounding box center [214, 125] width 181 height 36
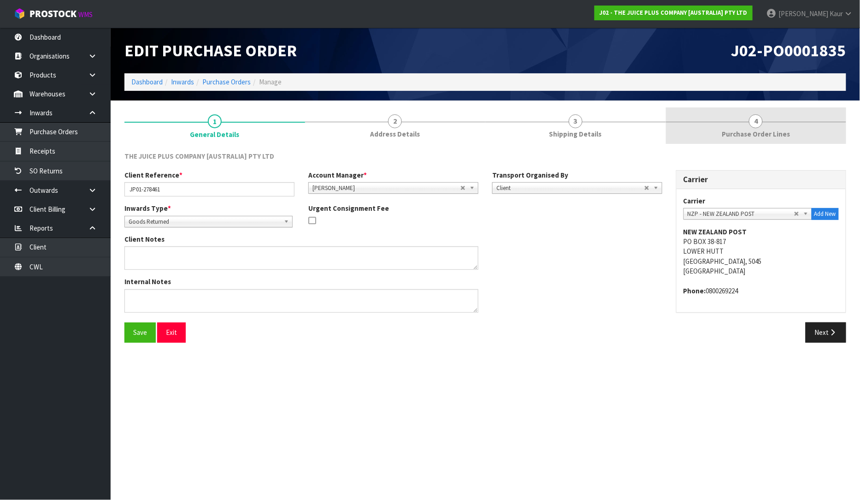
click at [749, 135] on span "Purchase Order Lines" at bounding box center [756, 134] width 68 height 10
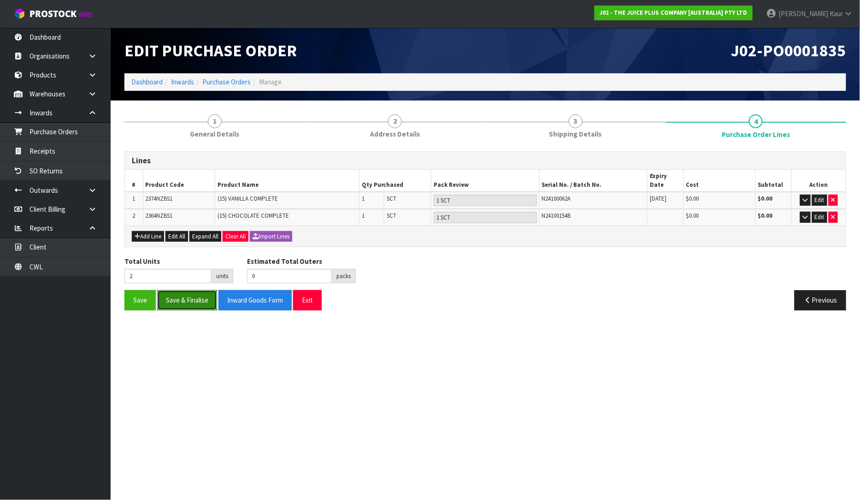
click at [204, 293] on button "Save & Finalise" at bounding box center [187, 300] width 60 height 20
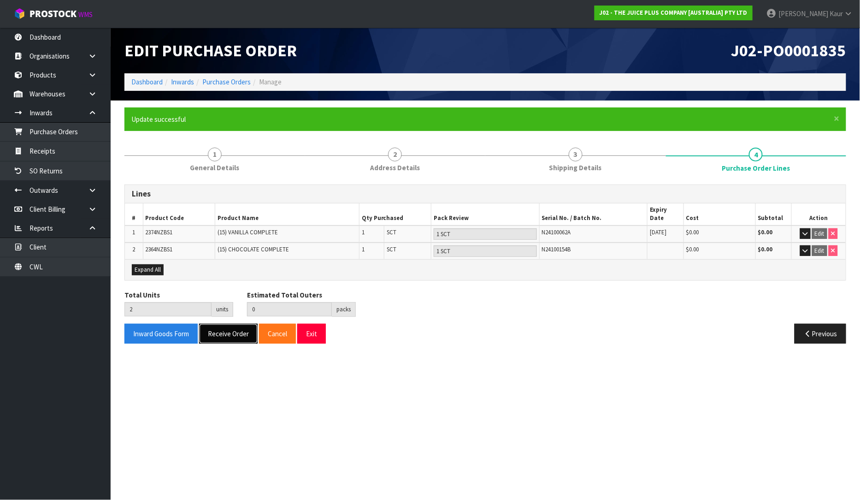
click at [217, 324] on button "Receive Order" at bounding box center [228, 334] width 59 height 20
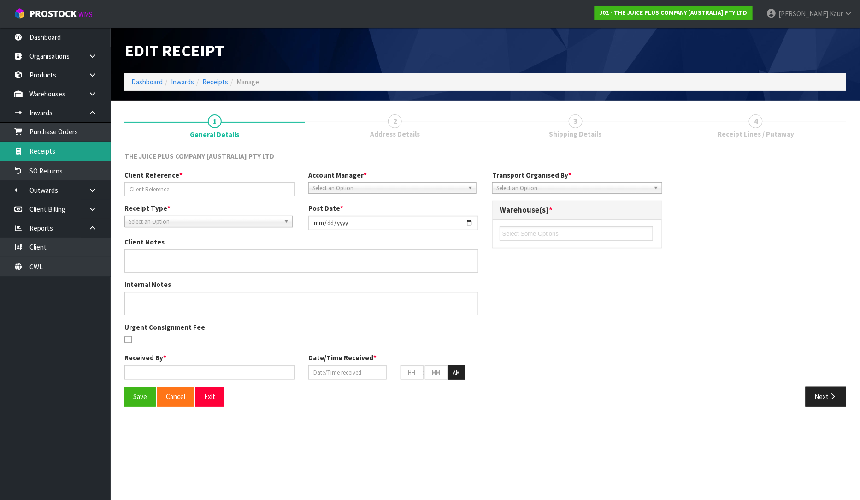
click at [42, 150] on body "Toggle navigation ProStock WMS J02 - THE JUICE PLUS COMPANY [AUSTRALIA] PTY LTD…" at bounding box center [430, 250] width 860 height 500
type input "JP01-278461"
type input "[DATE]"
type input "[PERSON_NAME]"
type input "[DATE]"
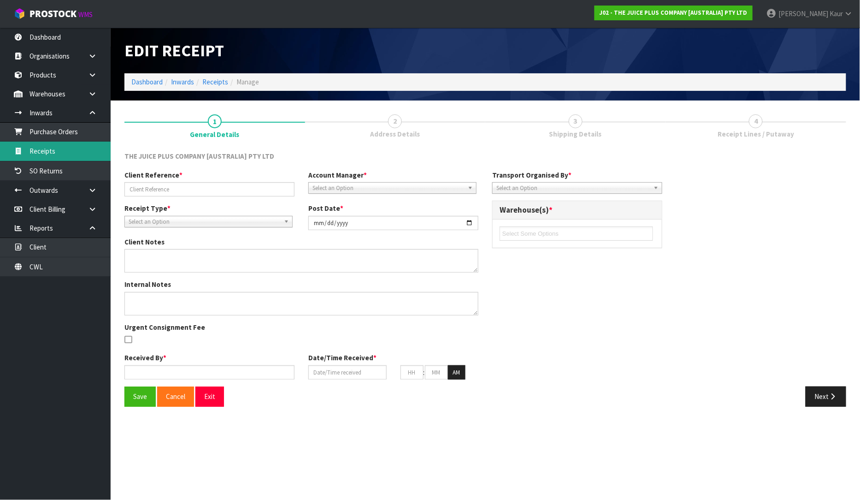
type input "04"
type input "57"
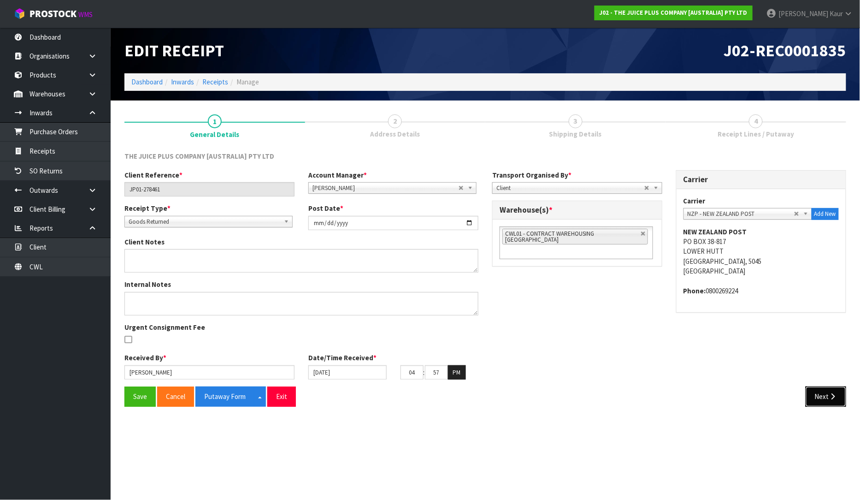
click at [822, 389] on button "Next" at bounding box center [826, 396] width 41 height 20
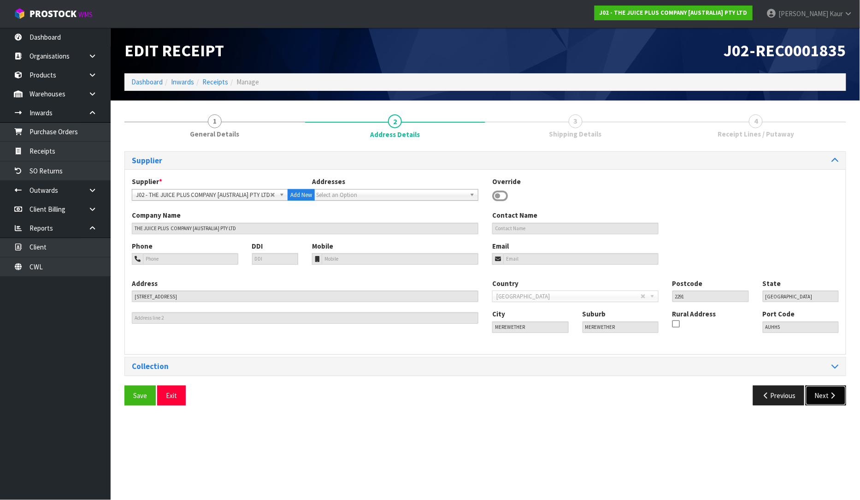
click at [828, 405] on button "Next" at bounding box center [826, 395] width 41 height 20
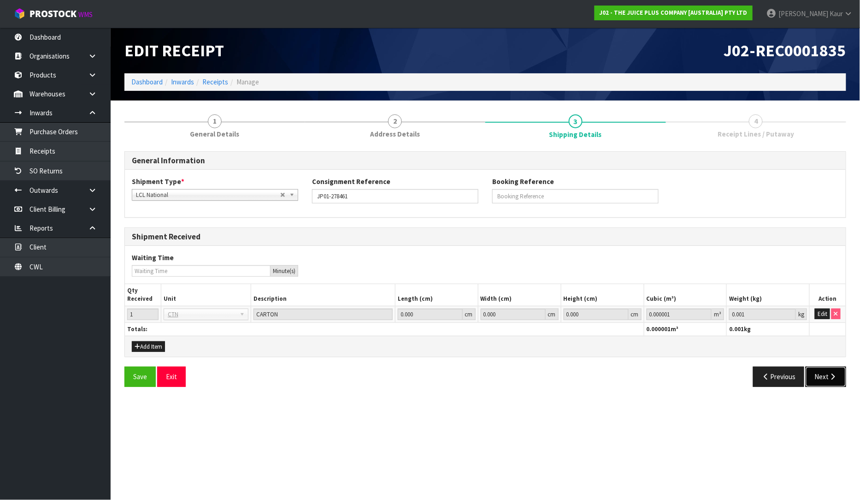
click at [830, 371] on button "Next" at bounding box center [826, 376] width 41 height 20
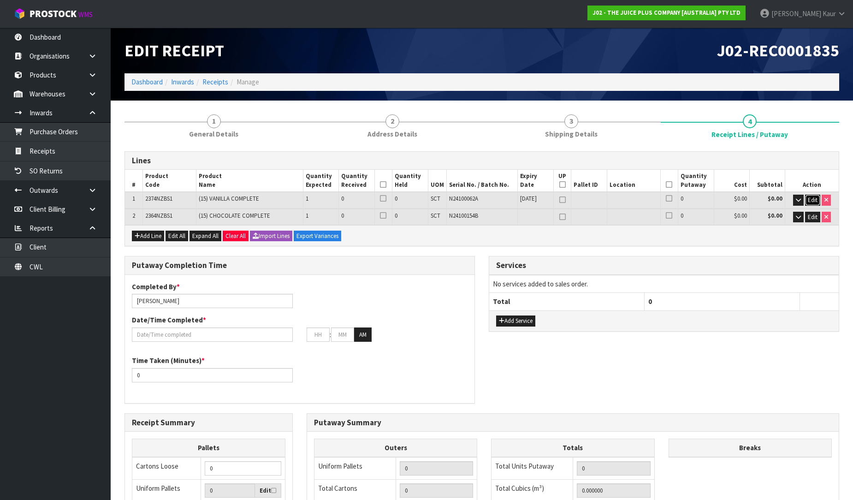
click at [813, 200] on span "Edit" at bounding box center [813, 200] width 10 height 8
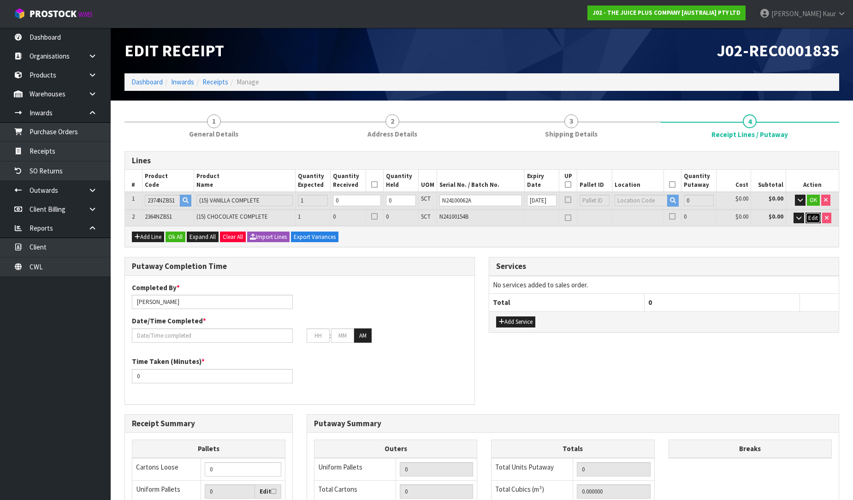
click at [813, 215] on span "Edit" at bounding box center [813, 218] width 10 height 8
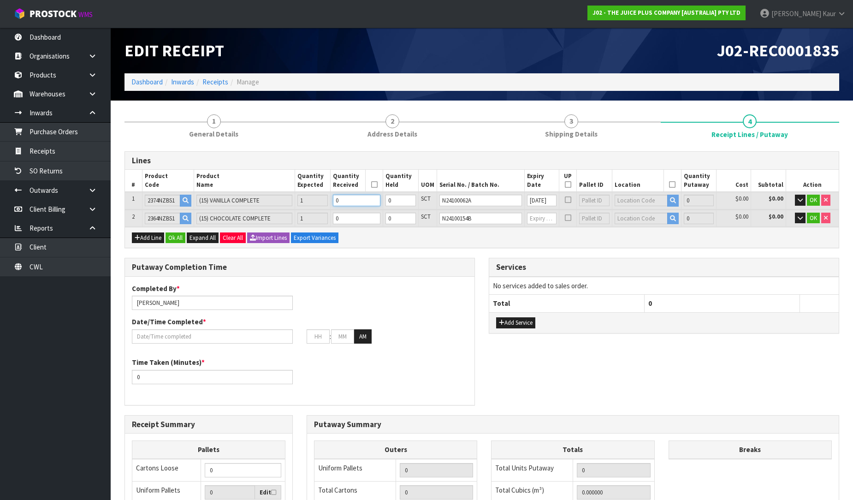
click at [366, 203] on input "0" at bounding box center [356, 201] width 47 height 12
type input "0.0008"
type input "0.8"
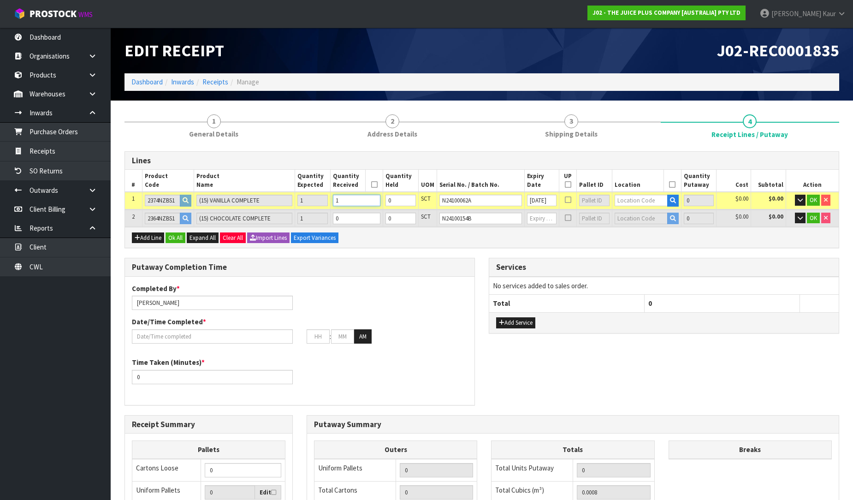
type input "1"
click at [363, 218] on input "0" at bounding box center [356, 218] width 47 height 12
type input "0.0016"
type input "1.6"
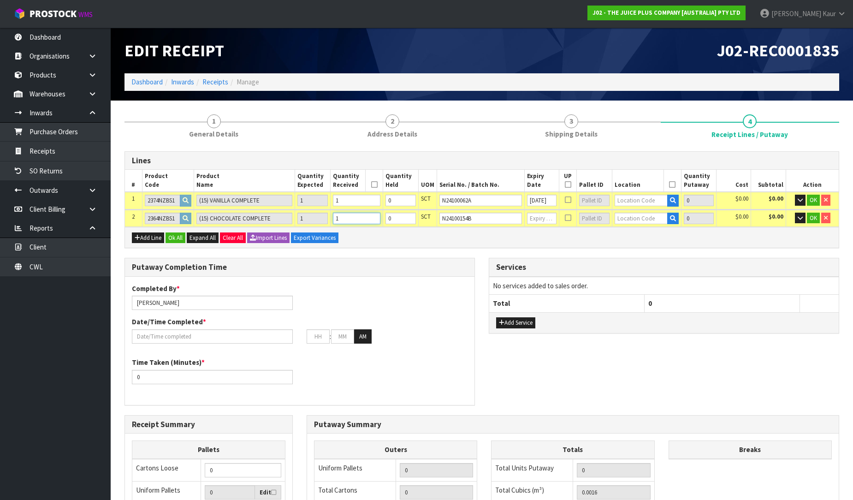
type input "1"
click at [628, 202] on input "text" at bounding box center [640, 201] width 53 height 12
type input "36-27-2"
click at [643, 233] on link "36-27-2 -B" at bounding box center [648, 228] width 73 height 12
type input "1"
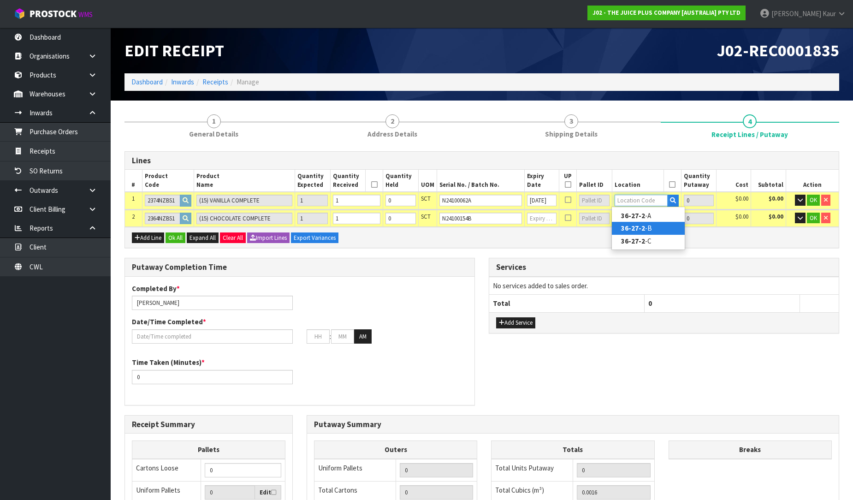
type input "36-27-2-B"
type input "1"
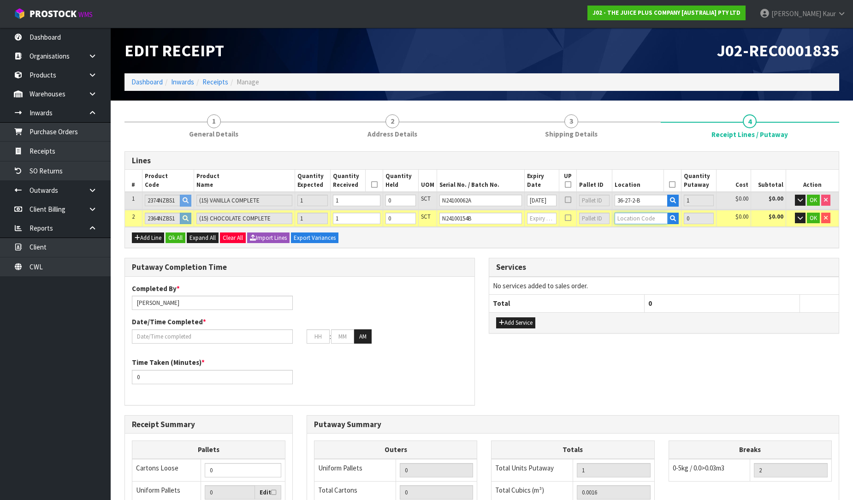
click at [645, 218] on input "text" at bounding box center [640, 218] width 53 height 12
type input "36-27-2-"
click at [651, 240] on link "36-27-2- B" at bounding box center [648, 245] width 73 height 12
type input "2"
type input "36-27-2-B"
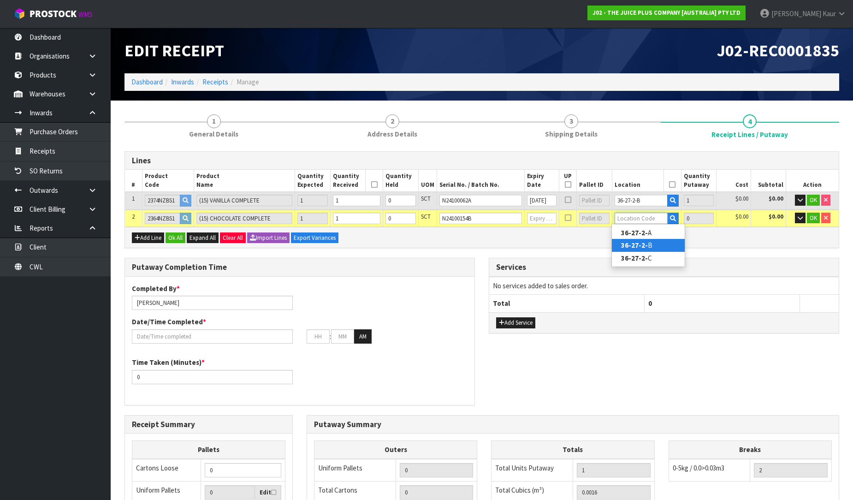
type input "1"
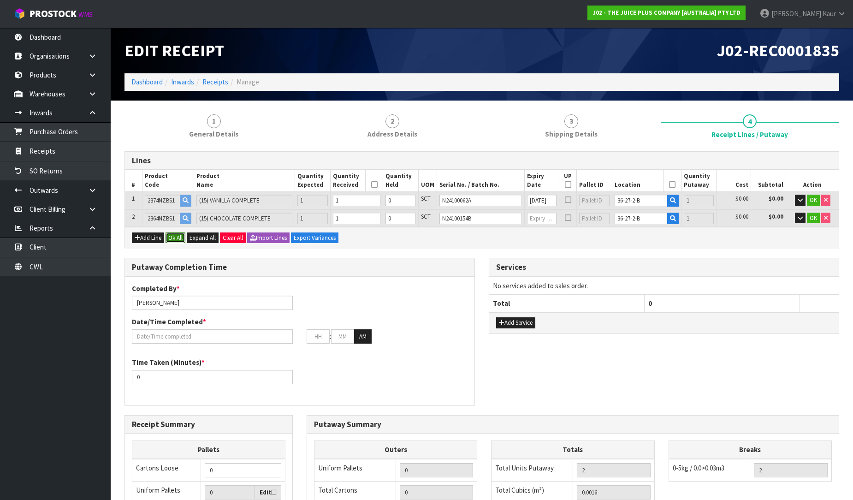
click at [177, 237] on button "Ok All" at bounding box center [175, 237] width 20 height 11
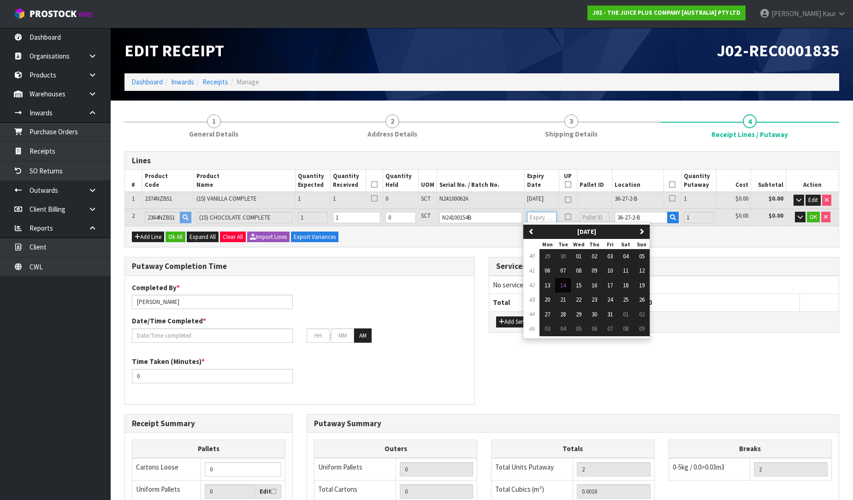
click at [532, 218] on input "text" at bounding box center [542, 218] width 30 height 12
click at [720, 296] on th "0" at bounding box center [721, 303] width 155 height 18
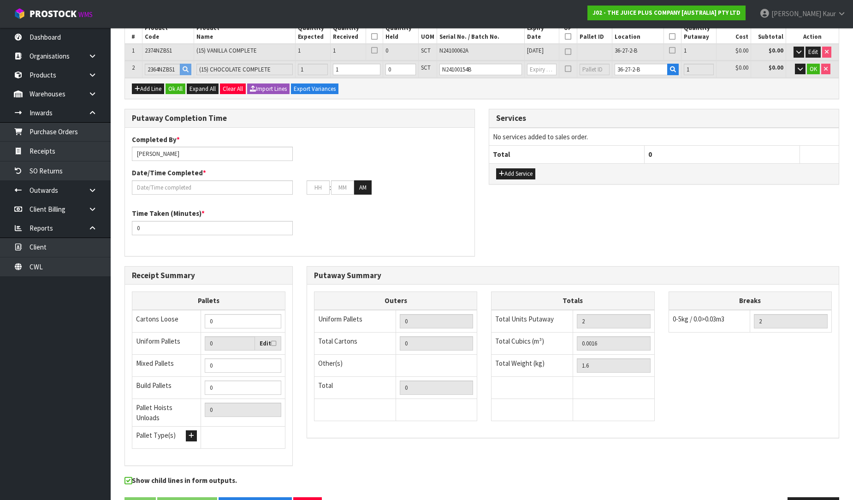
scroll to position [172, 0]
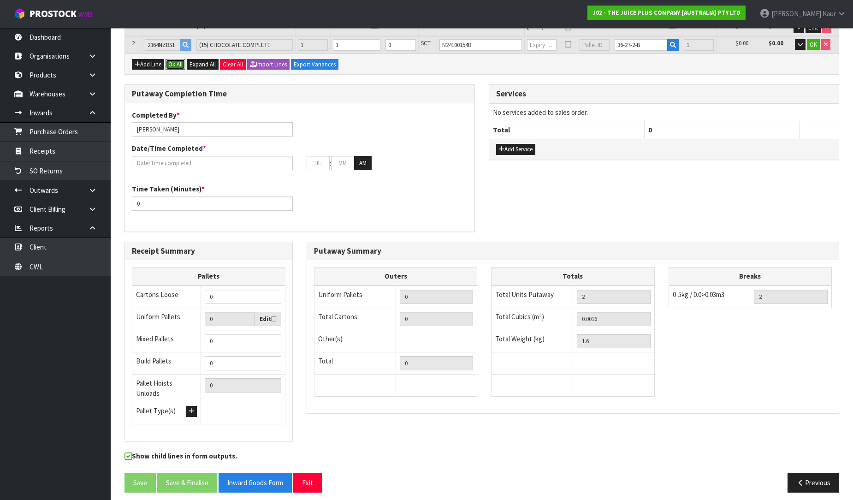
click at [178, 63] on button "Ok All" at bounding box center [175, 64] width 20 height 11
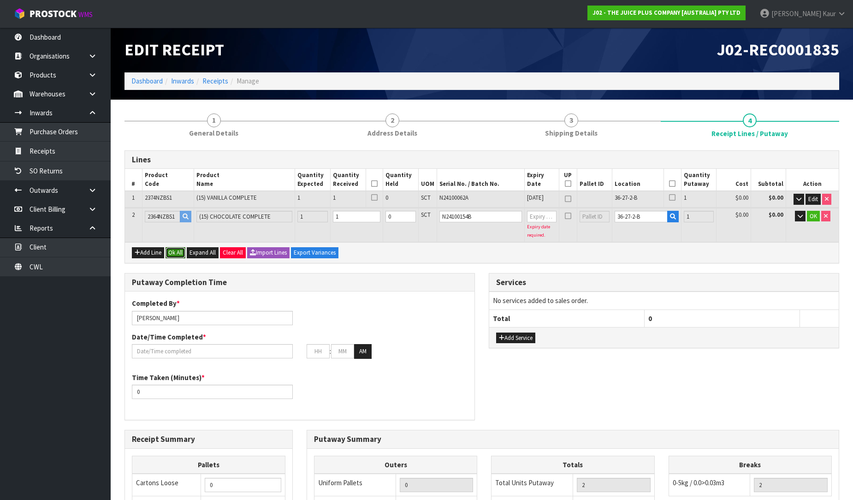
scroll to position [0, 0]
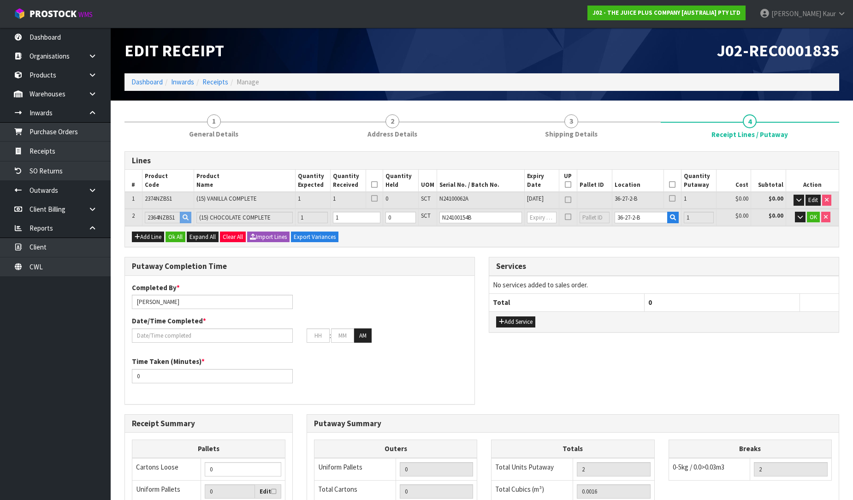
click at [186, 220] on div "2364NZBS1" at bounding box center [168, 218] width 47 height 12
drag, startPoint x: 481, startPoint y: 216, endPoint x: 430, endPoint y: 219, distance: 51.3
click at [430, 219] on tr "2 2364NZBS1 (15) CHOCOLATE COMPLETE 1 1 0 SCT N24100154B 36-27-2-B 1 $0.00 $0.0…" at bounding box center [482, 217] width 714 height 17
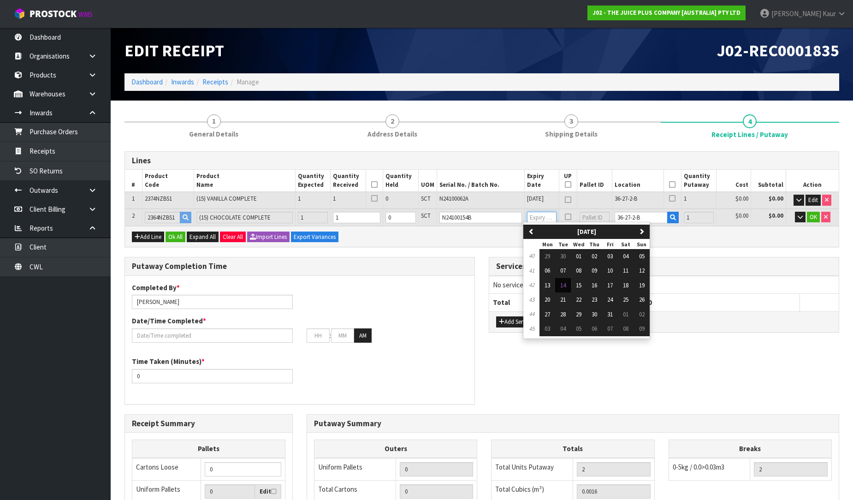
click at [530, 216] on input "text" at bounding box center [542, 218] width 30 height 12
type input "[DATE]"
click at [594, 309] on button "30" at bounding box center [594, 314] width 16 height 15
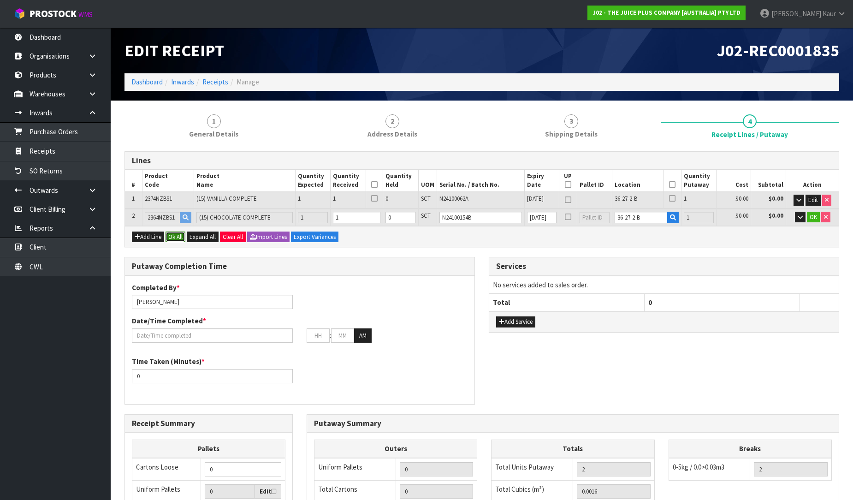
click at [176, 238] on button "Ok All" at bounding box center [175, 236] width 20 height 11
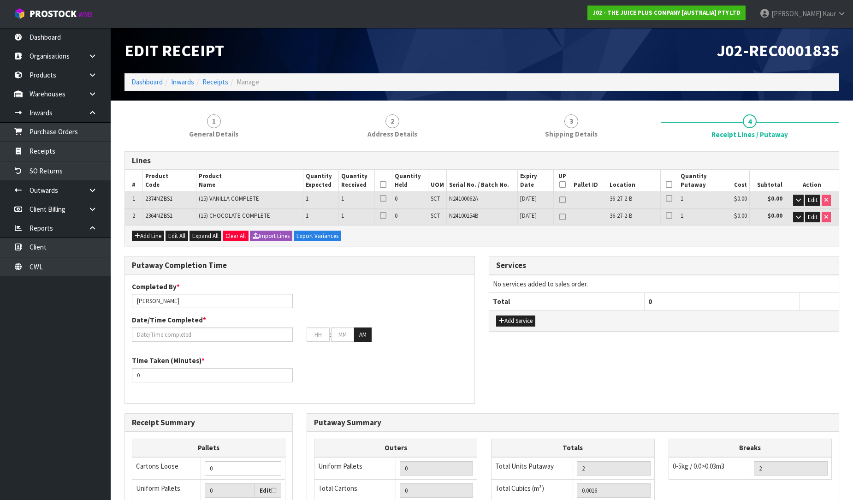
click at [384, 185] on icon at bounding box center [383, 184] width 6 height 0
click at [670, 185] on icon at bounding box center [669, 184] width 6 height 0
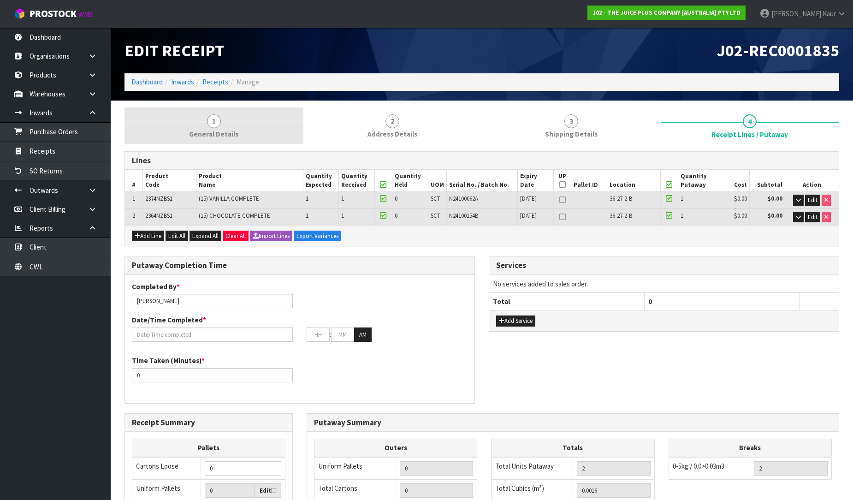
click at [212, 130] on span "General Details" at bounding box center [213, 134] width 49 height 10
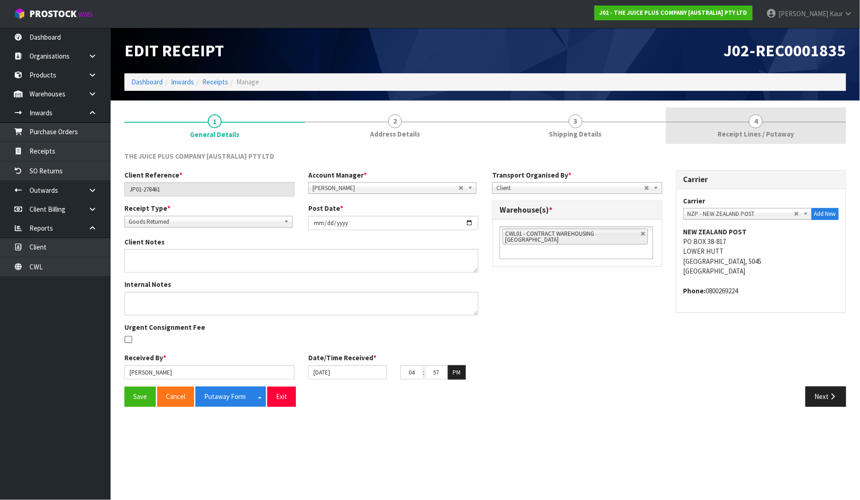
click at [767, 134] on span "Receipt Lines / Putaway" at bounding box center [756, 134] width 77 height 10
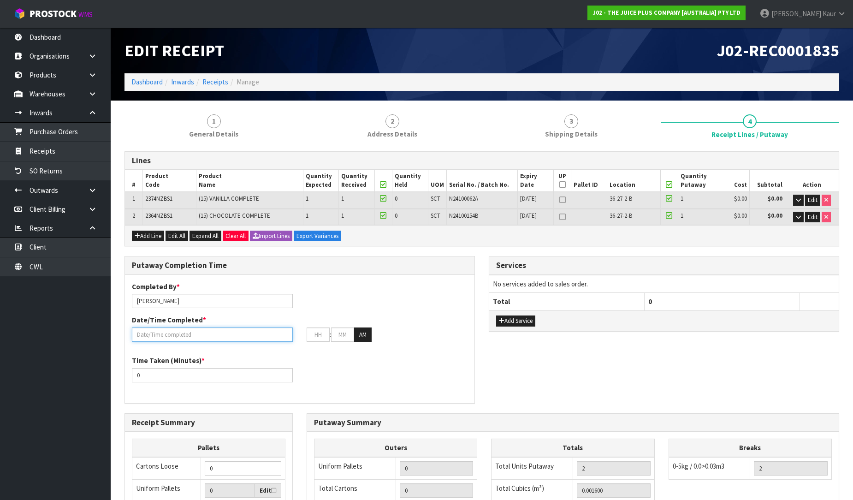
click at [195, 330] on input "text" at bounding box center [212, 334] width 161 height 14
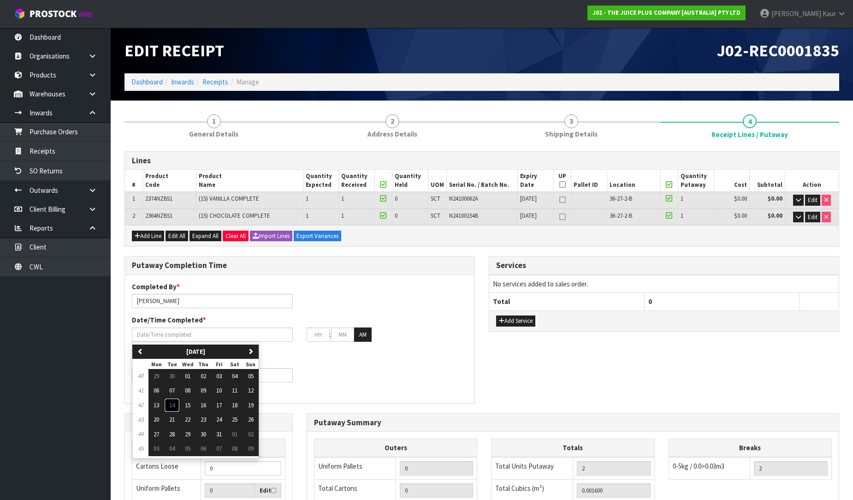
click at [172, 404] on span "14" at bounding box center [172, 405] width 6 height 8
type input "[DATE]"
type input "12"
type input "00"
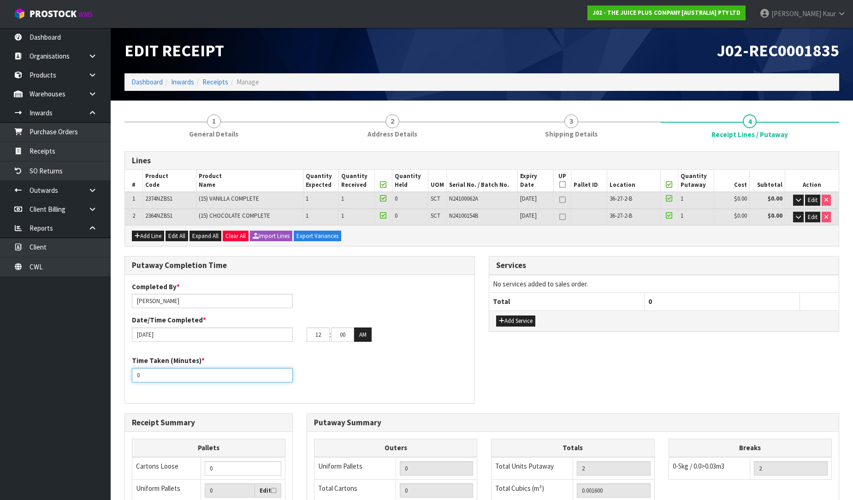
drag, startPoint x: 132, startPoint y: 375, endPoint x: 124, endPoint y: 375, distance: 8.8
click at [124, 375] on div "Putaway Completion Time Completed By * [PERSON_NAME] Date/Time Completed * [DAT…" at bounding box center [300, 334] width 364 height 157
type input "10"
drag, startPoint x: 324, startPoint y: 339, endPoint x: 311, endPoint y: 340, distance: 13.4
click at [311, 340] on input "12" at bounding box center [318, 334] width 23 height 14
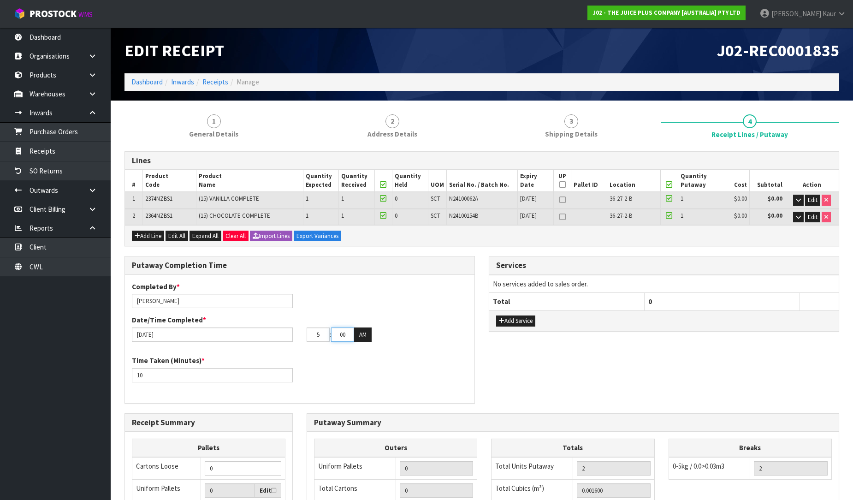
type input "05"
drag, startPoint x: 349, startPoint y: 333, endPoint x: 333, endPoint y: 338, distance: 17.4
click at [333, 338] on input "00" at bounding box center [342, 334] width 23 height 14
type input "01"
click at [361, 329] on button "AM" at bounding box center [363, 334] width 18 height 15
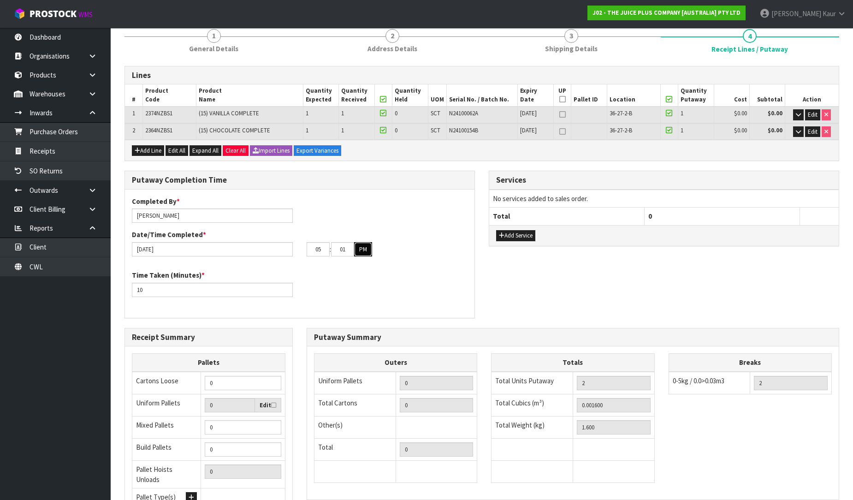
scroll to position [171, 0]
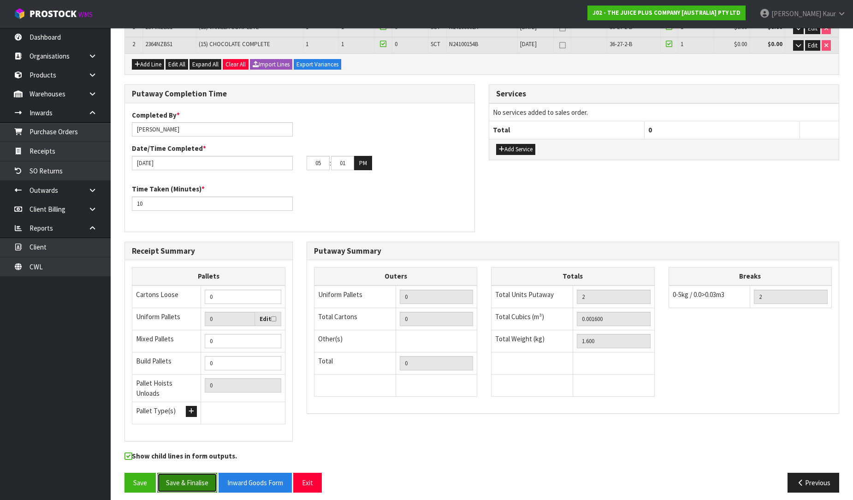
click at [185, 479] on button "Save & Finalise" at bounding box center [187, 482] width 60 height 20
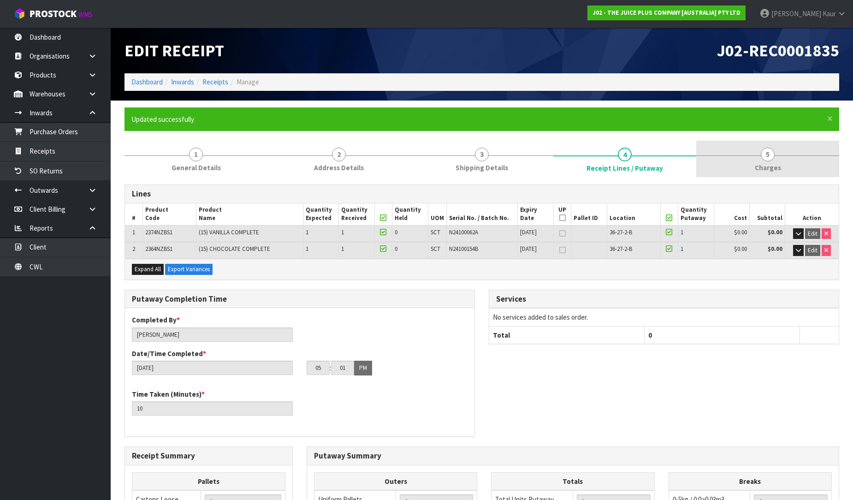
click at [781, 166] on link "5 [GEOGRAPHIC_DATA]" at bounding box center [767, 159] width 143 height 36
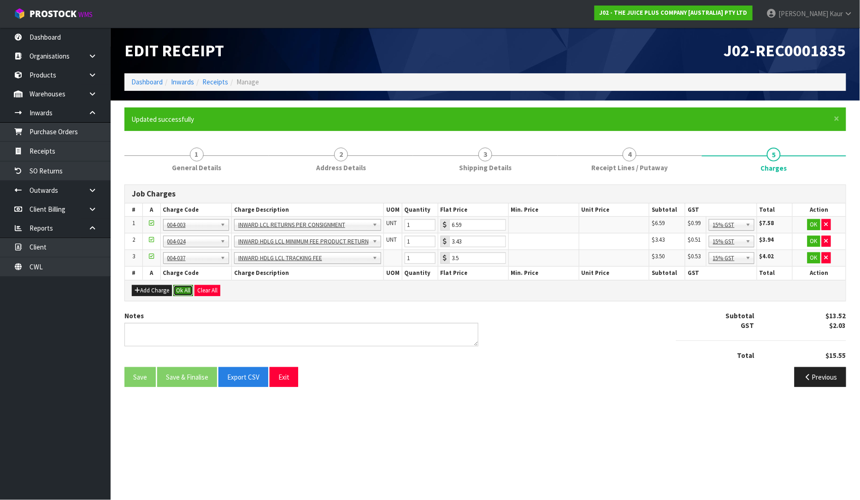
click at [183, 292] on button "Ok All" at bounding box center [183, 290] width 20 height 11
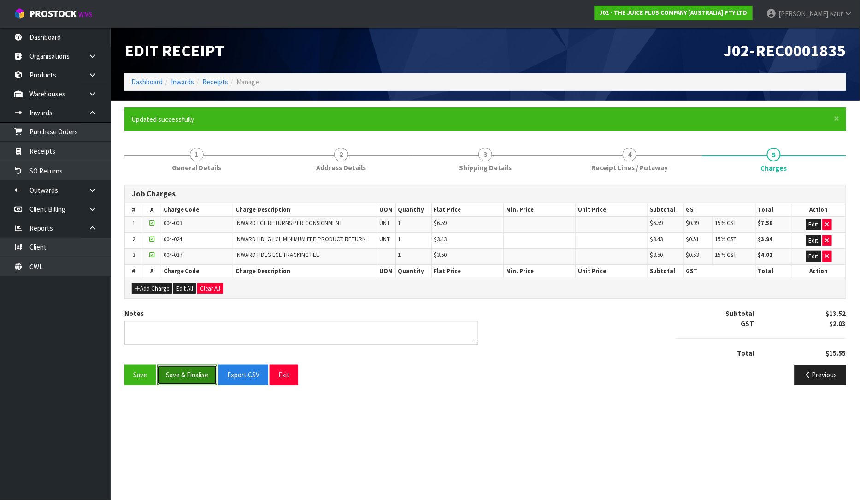
click at [176, 381] on button "Save & Finalise" at bounding box center [187, 375] width 60 height 20
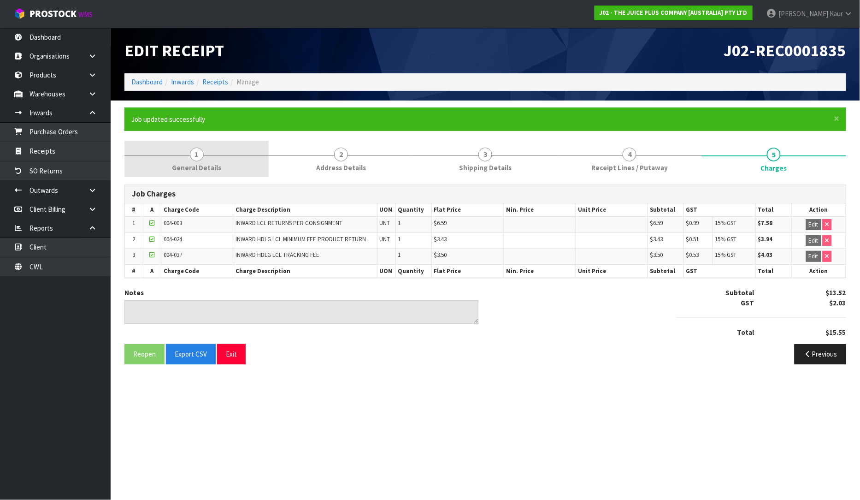
drag, startPoint x: 189, startPoint y: 160, endPoint x: 201, endPoint y: 177, distance: 19.6
click at [189, 160] on link "1 General Details" at bounding box center [196, 159] width 144 height 36
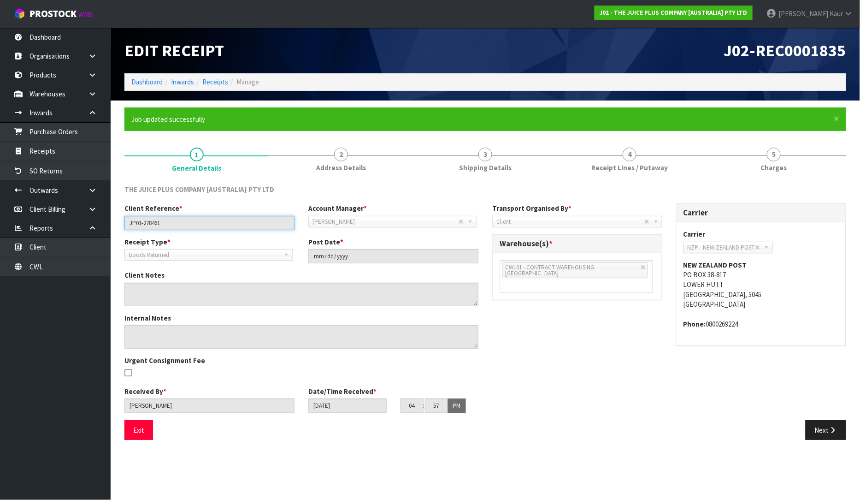
drag, startPoint x: 193, startPoint y: 218, endPoint x: 117, endPoint y: 218, distance: 75.6
click at [118, 218] on div "Client Reference * JP01-278461" at bounding box center [210, 216] width 184 height 26
click at [646, 159] on link "4 Receipt Lines / Putaway" at bounding box center [630, 159] width 144 height 36
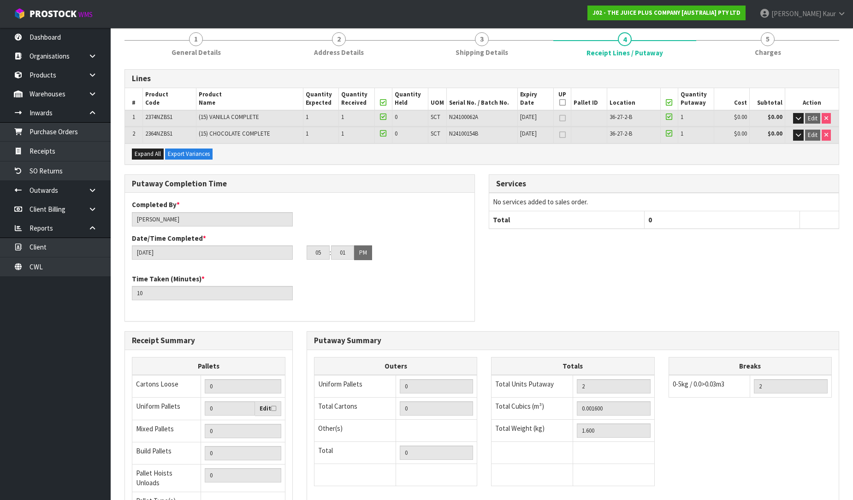
scroll to position [205, 0]
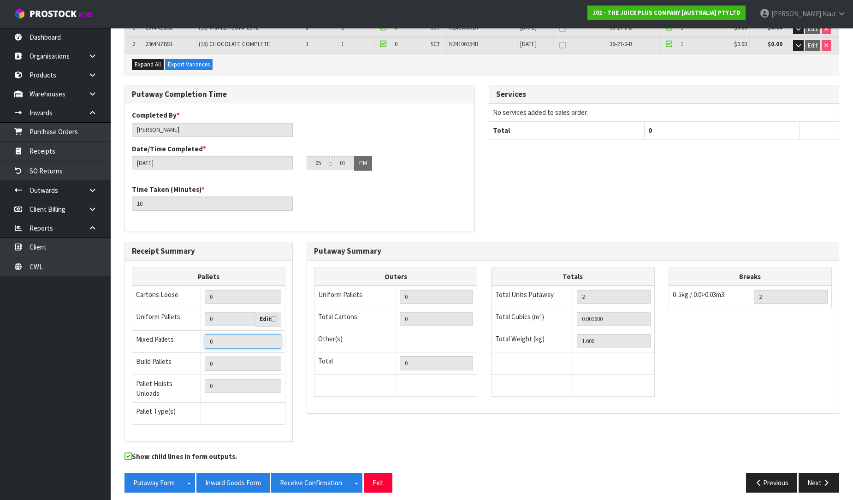
click at [269, 338] on input "0" at bounding box center [243, 341] width 77 height 14
drag, startPoint x: 223, startPoint y: 342, endPoint x: 196, endPoint y: 340, distance: 26.8
click at [196, 340] on tr "Mixed Pallets 0" at bounding box center [208, 341] width 153 height 22
click at [261, 357] on input "0" at bounding box center [243, 363] width 77 height 14
click at [242, 479] on button "Inward Goods Form" at bounding box center [232, 482] width 73 height 20
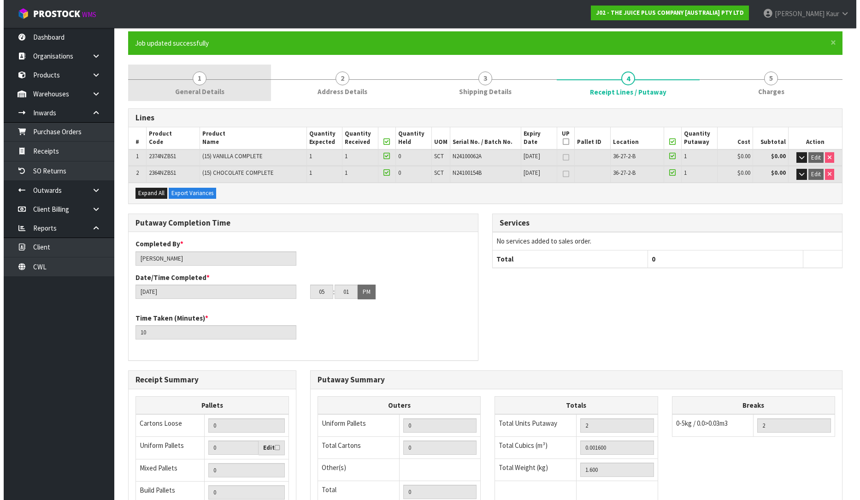
scroll to position [0, 0]
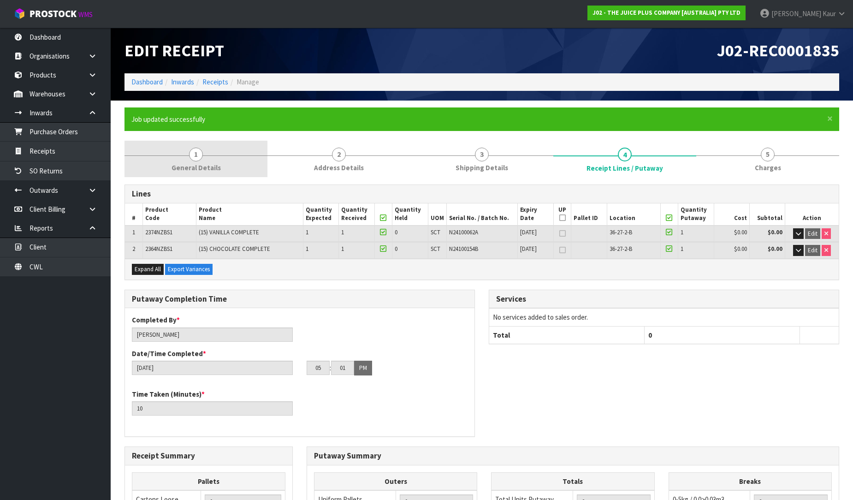
click at [186, 160] on link "1 General Details" at bounding box center [195, 159] width 143 height 36
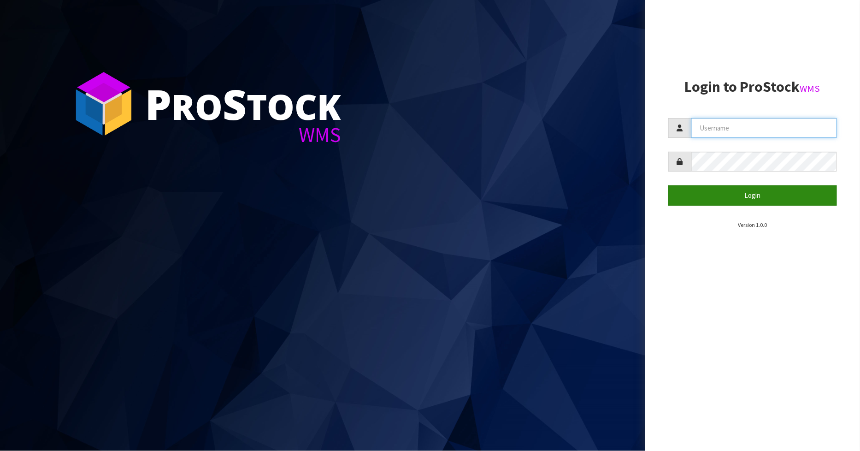
type input "[PERSON_NAME]"
click at [775, 190] on button "Login" at bounding box center [752, 195] width 169 height 20
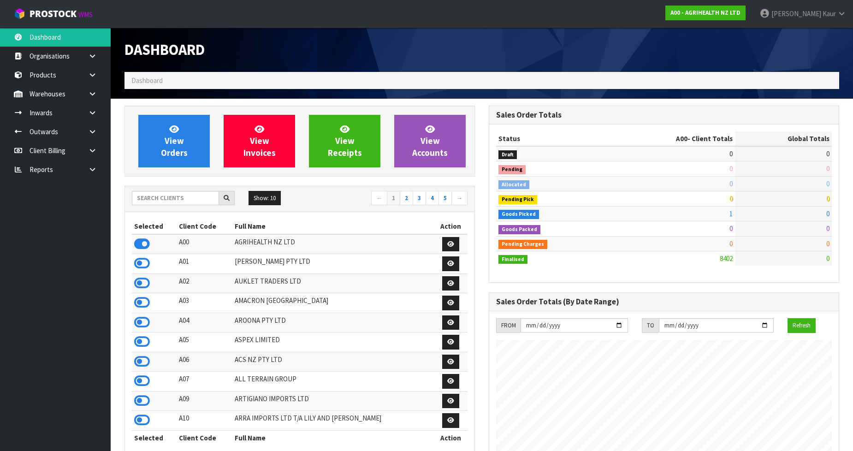
scroll to position [698, 364]
click at [176, 195] on input "text" at bounding box center [175, 198] width 87 height 14
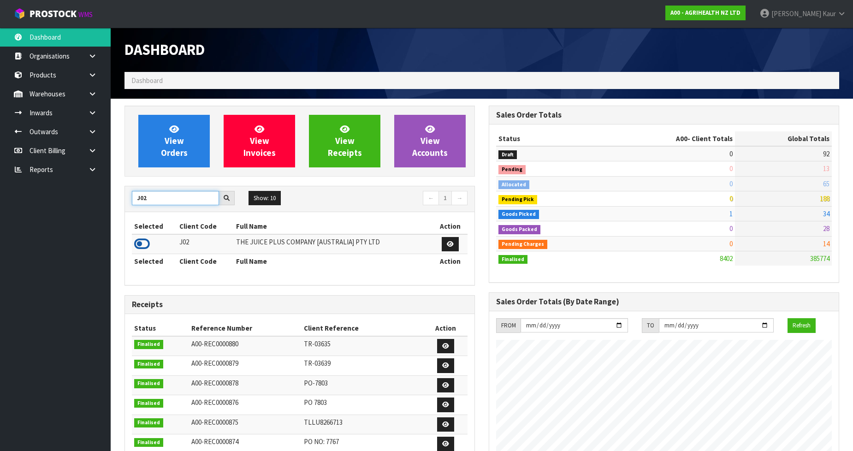
type input "J02"
click at [146, 241] on icon at bounding box center [142, 244] width 16 height 14
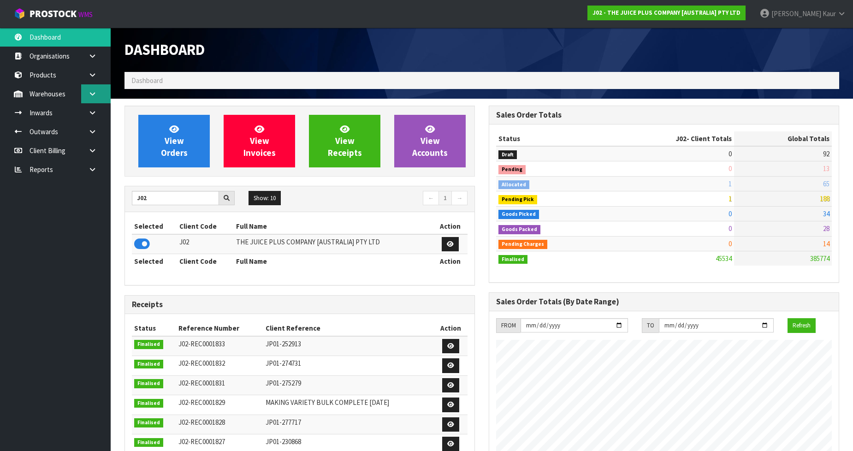
click at [89, 94] on icon at bounding box center [92, 93] width 9 height 7
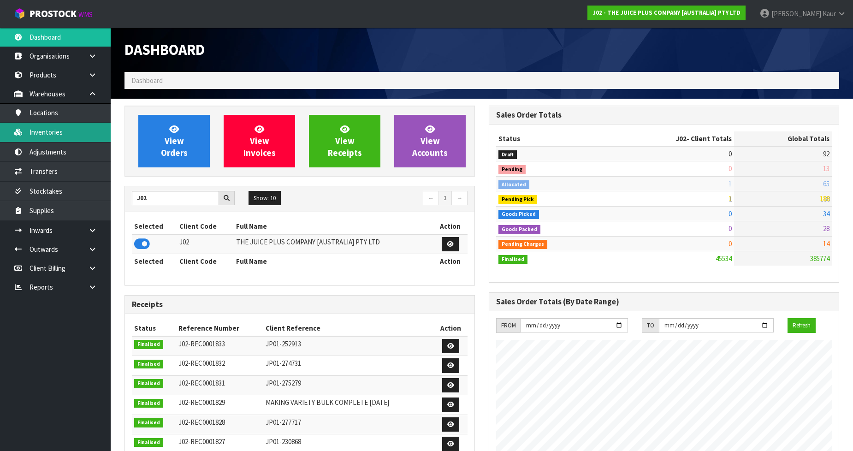
click at [56, 128] on link "Inventories" at bounding box center [55, 132] width 111 height 19
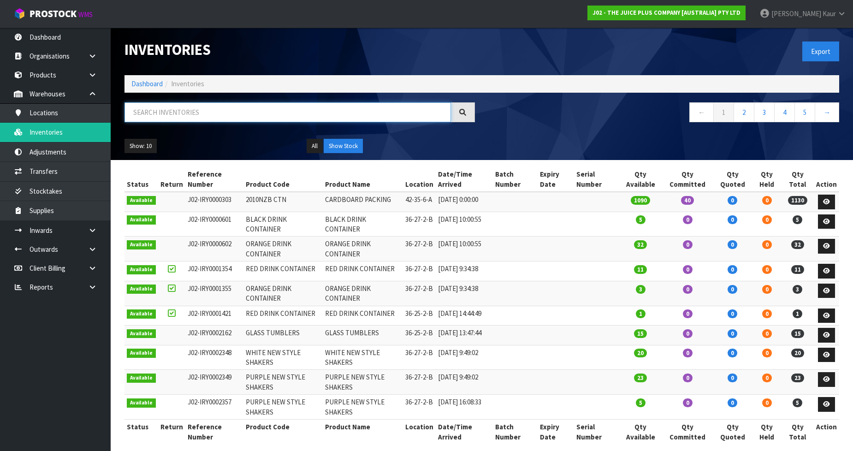
click at [162, 109] on input "text" at bounding box center [287, 112] width 326 height 20
paste input "N24100154B"
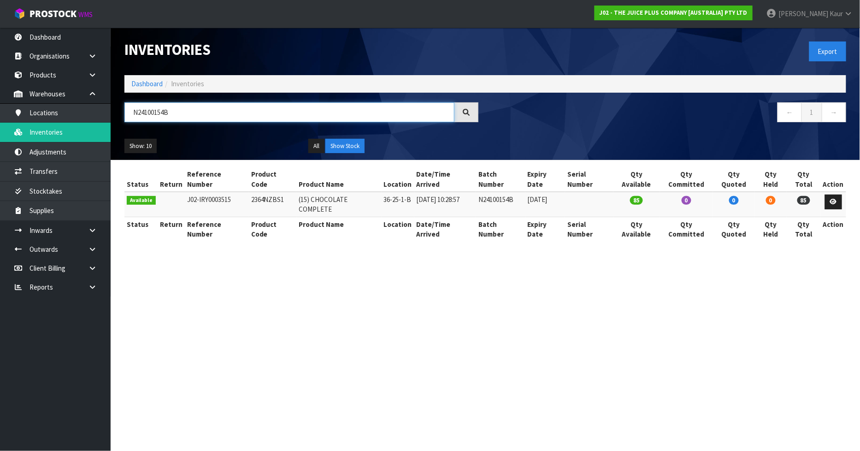
type input "N24100154B"
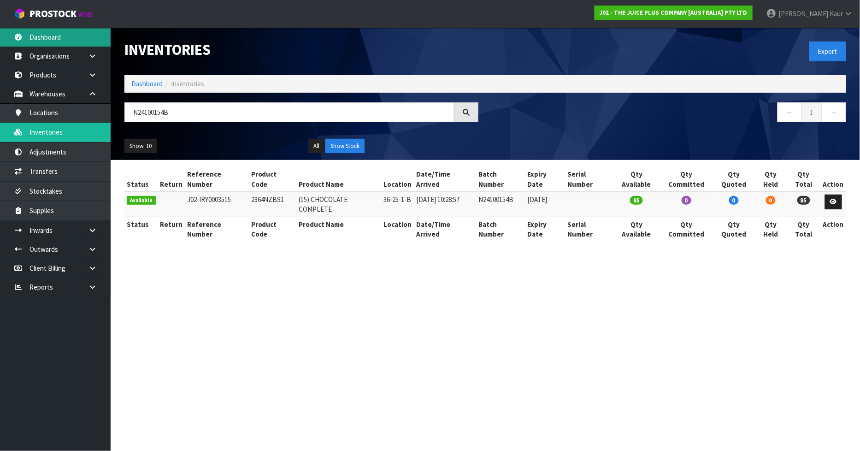
click at [63, 35] on link "Dashboard" at bounding box center [55, 37] width 111 height 19
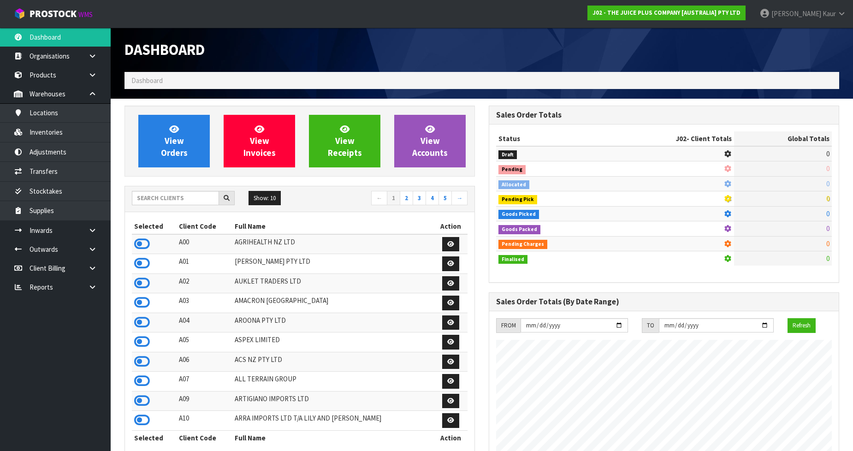
click at [177, 186] on div "Show: 10 5 10 25 50 ← 1 2 3 4 5 →" at bounding box center [299, 199] width 349 height 26
click at [176, 192] on input "text" at bounding box center [175, 198] width 87 height 14
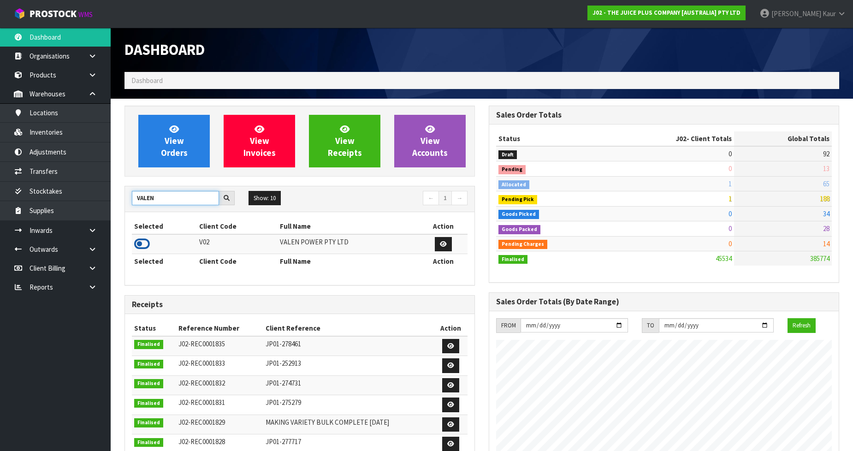
type input "VALEN"
click at [139, 242] on icon at bounding box center [142, 244] width 16 height 14
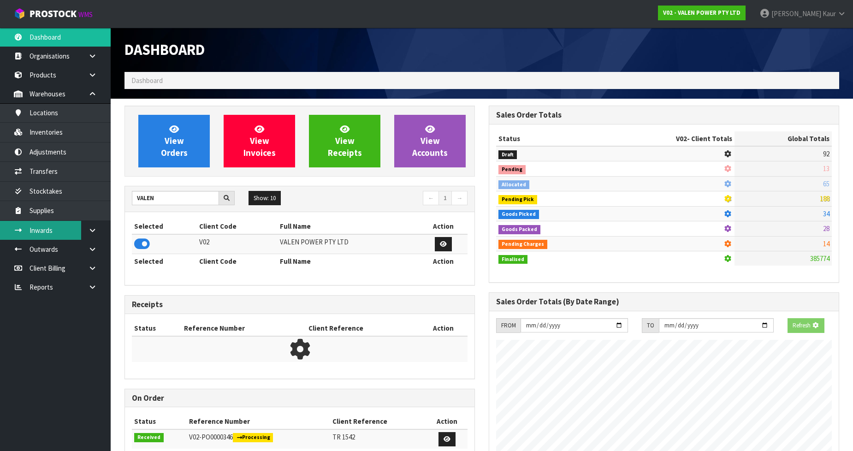
scroll to position [718, 364]
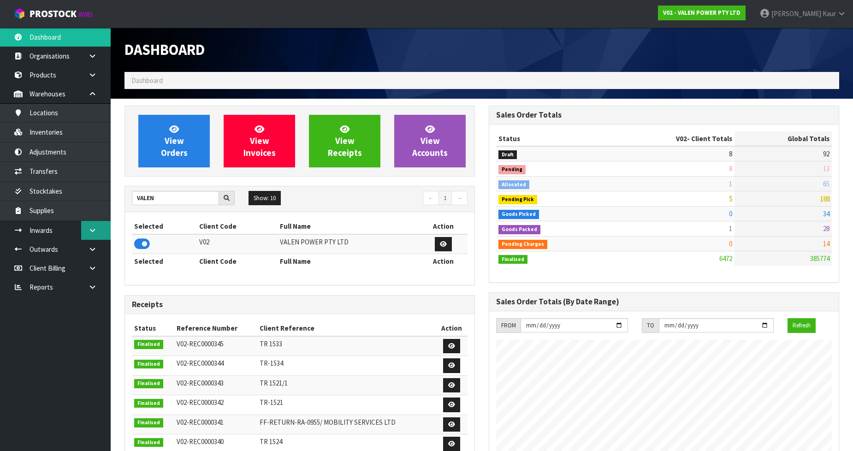
click at [97, 230] on link at bounding box center [96, 230] width 30 height 19
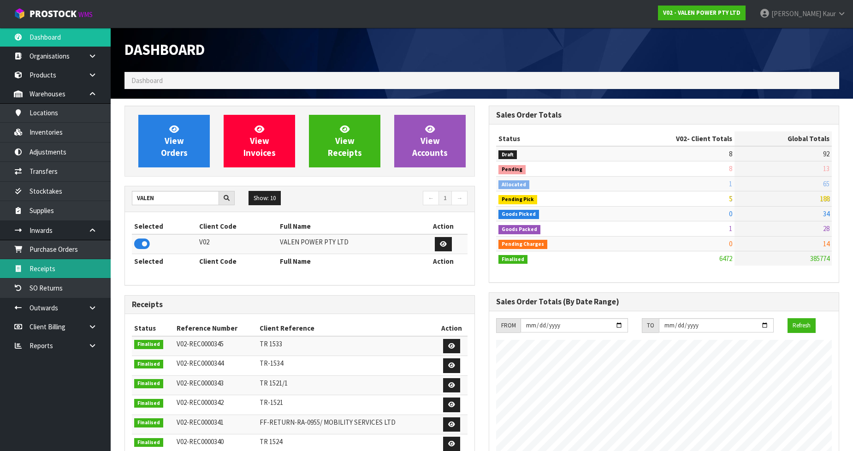
click at [53, 271] on link "Receipts" at bounding box center [55, 268] width 111 height 19
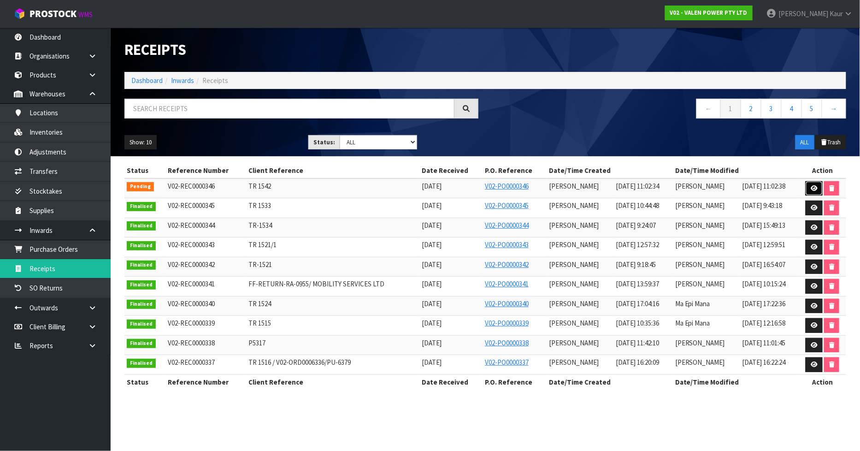
click at [816, 183] on link at bounding box center [814, 188] width 17 height 15
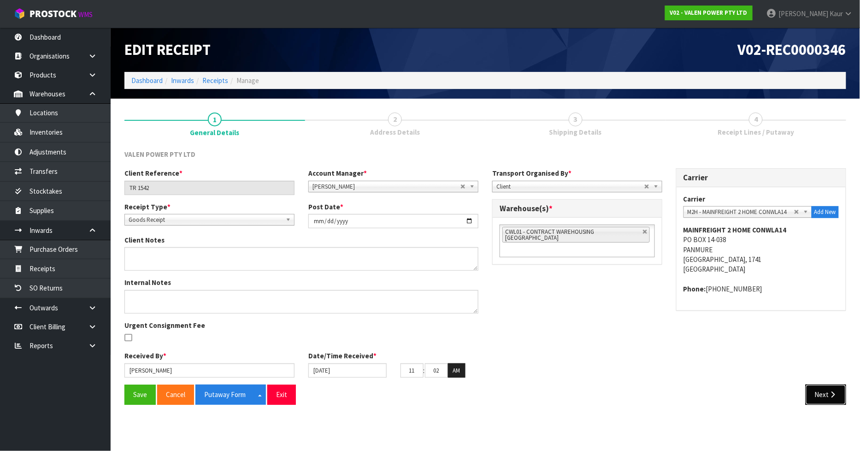
click at [832, 403] on button "Next" at bounding box center [826, 394] width 41 height 20
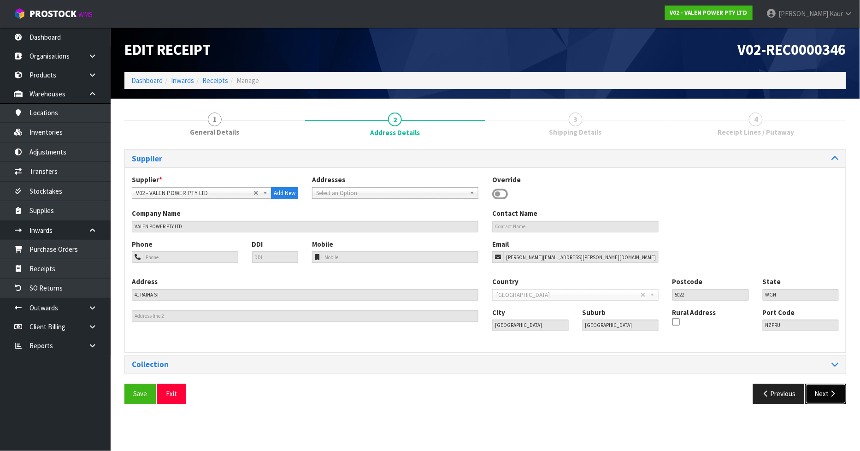
click at [829, 389] on button "Next" at bounding box center [826, 394] width 41 height 20
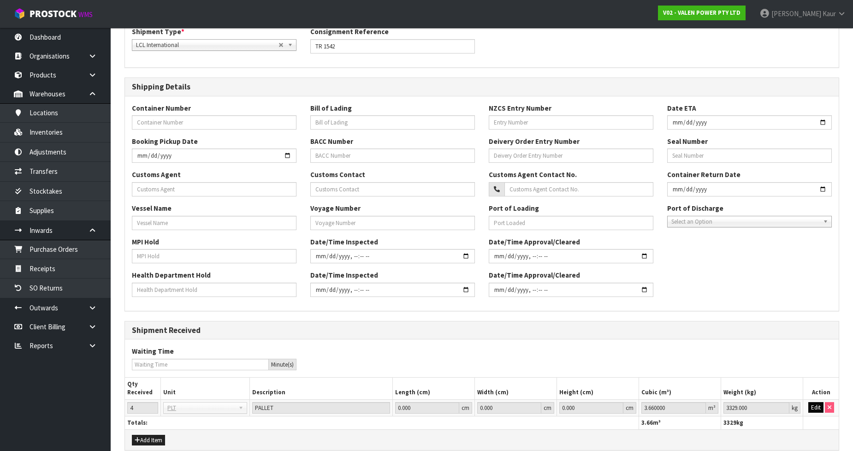
scroll to position [191, 0]
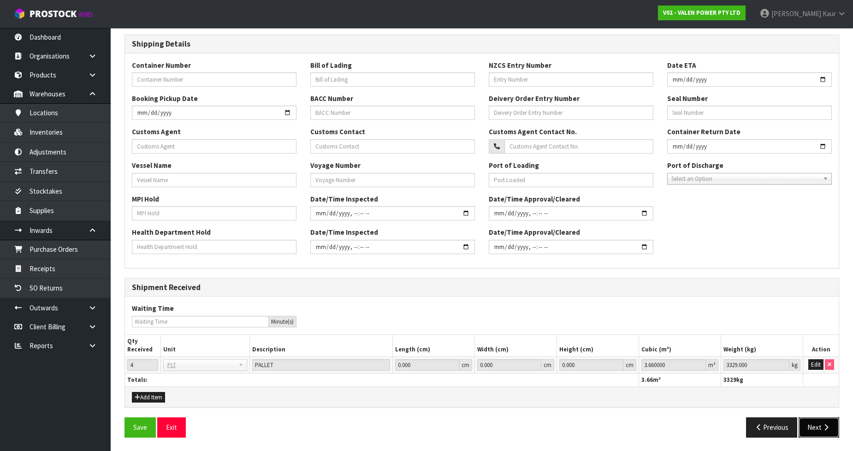
click at [816, 425] on button "Next" at bounding box center [818, 427] width 41 height 20
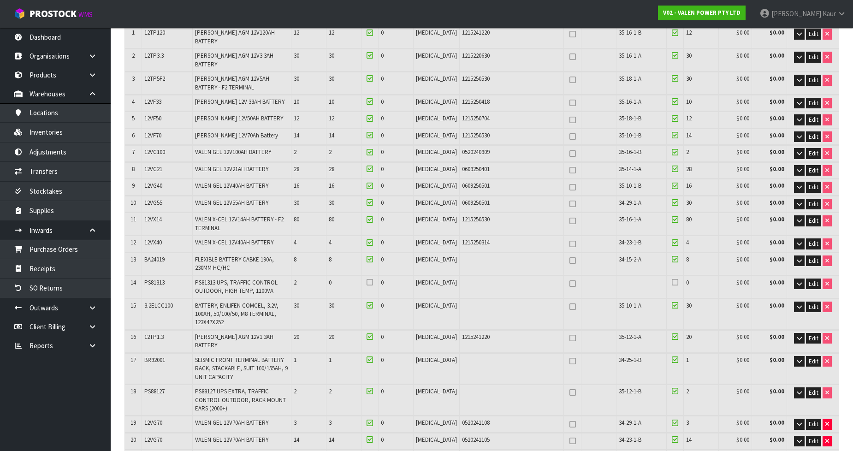
scroll to position [153, 0]
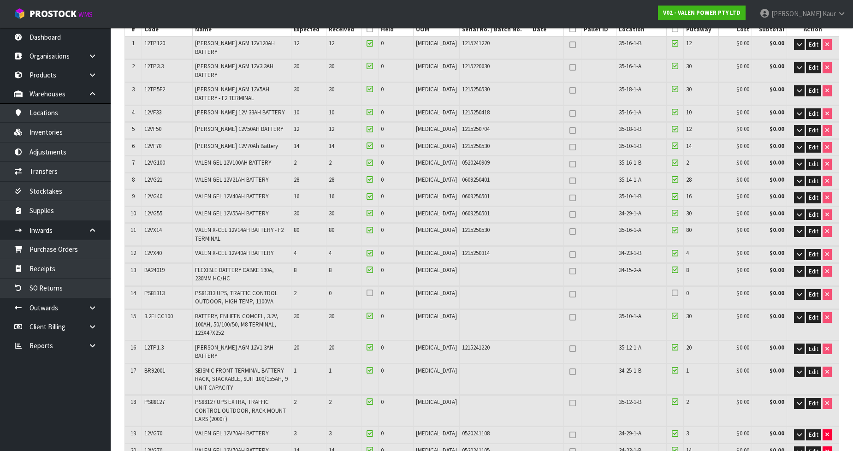
click at [626, 286] on td at bounding box center [641, 297] width 50 height 22
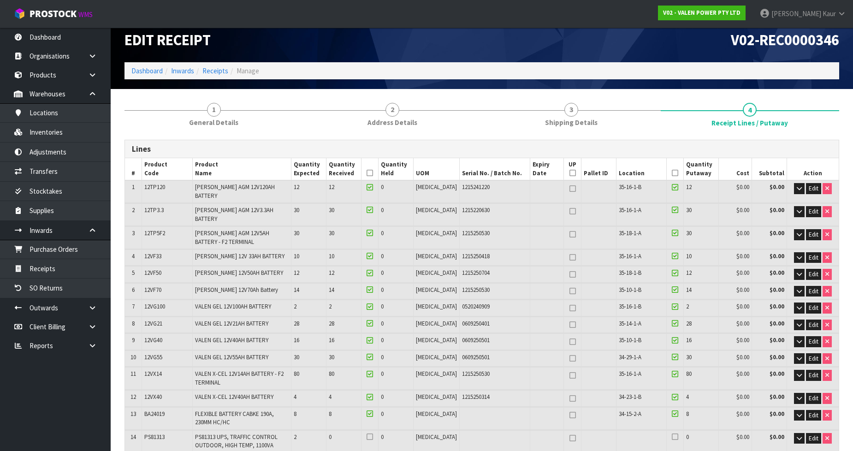
scroll to position [0, 0]
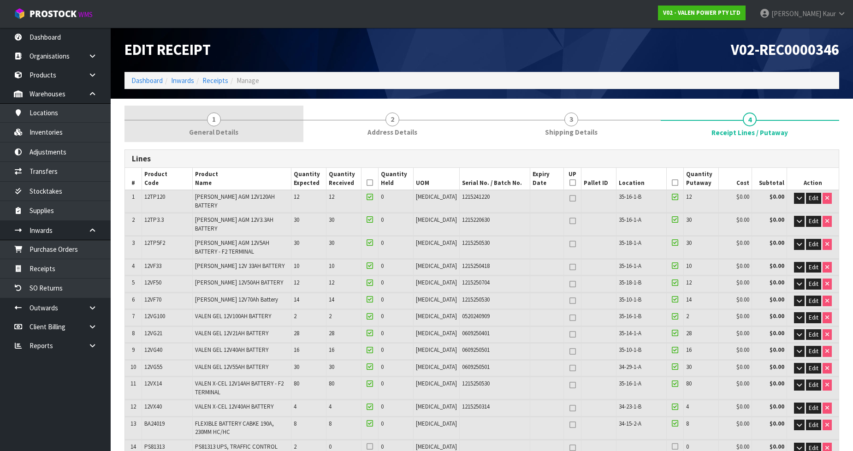
click at [207, 119] on span "1" at bounding box center [214, 119] width 14 height 14
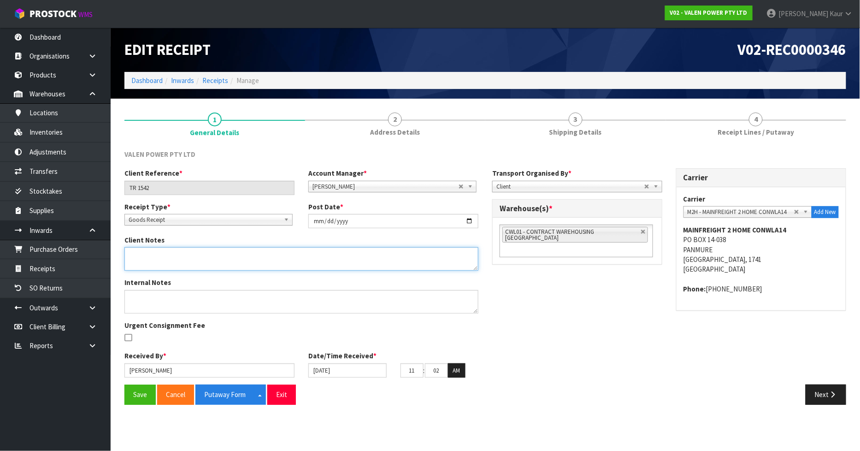
click at [167, 255] on textarea at bounding box center [301, 259] width 354 height 24
type textarea "VARIANCE NOR RECEIVED 2 X PS81313"
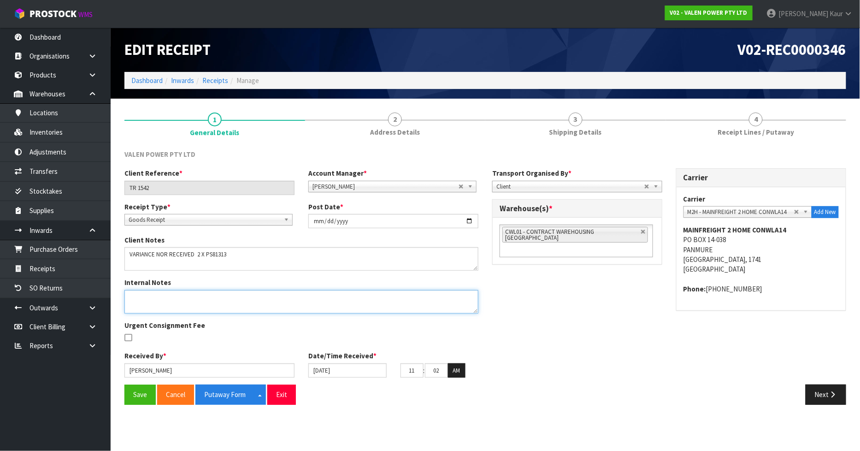
click at [213, 298] on textarea at bounding box center [301, 302] width 354 height 24
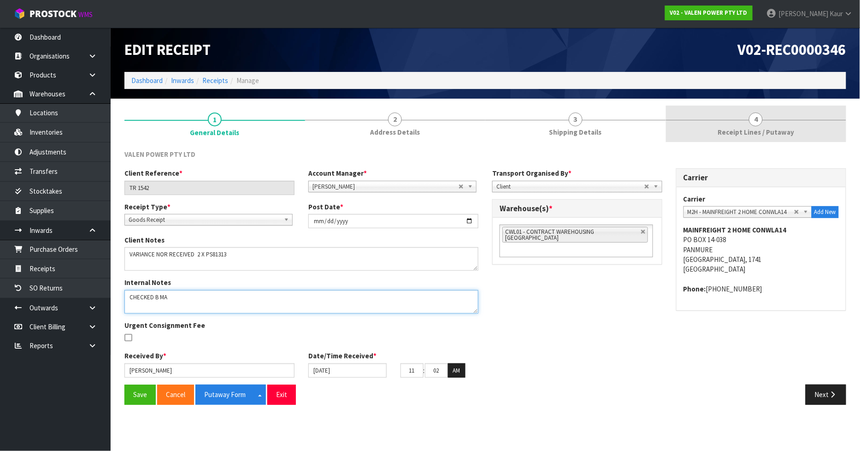
type textarea "CHECKED B MA"
click at [763, 118] on span "4" at bounding box center [756, 119] width 14 height 14
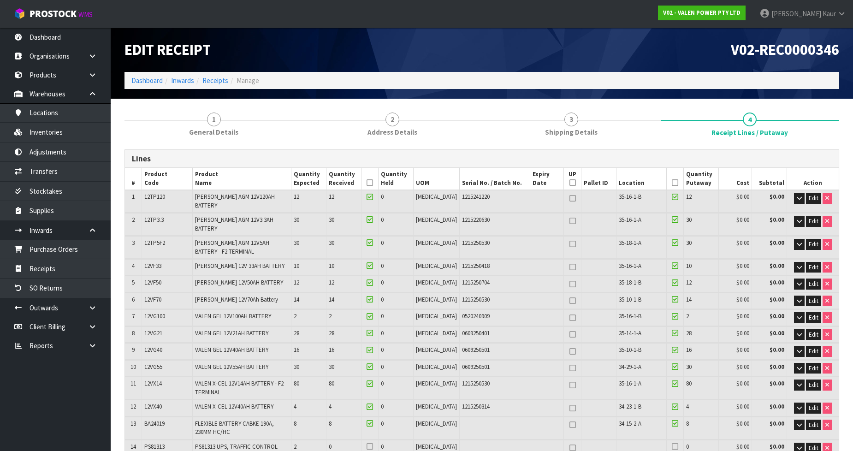
click at [373, 183] on icon at bounding box center [369, 183] width 6 height 0
click at [672, 183] on icon at bounding box center [675, 183] width 6 height 0
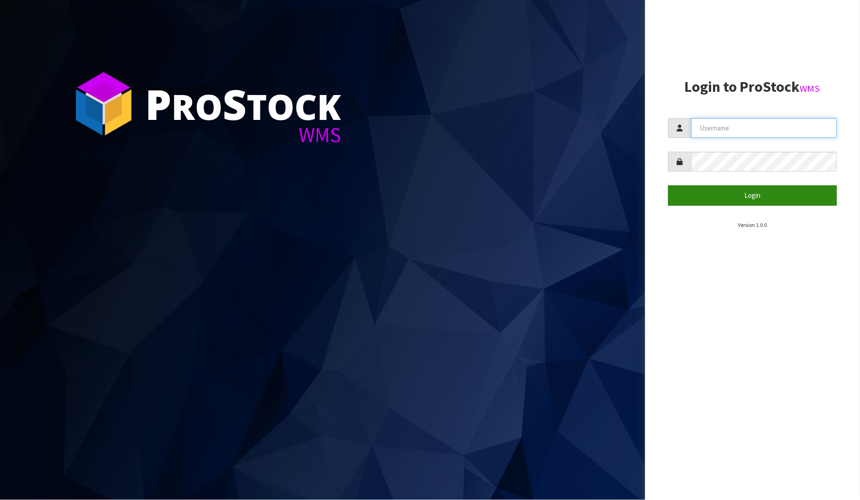
type input "[PERSON_NAME]"
click at [723, 194] on button "Login" at bounding box center [752, 195] width 169 height 20
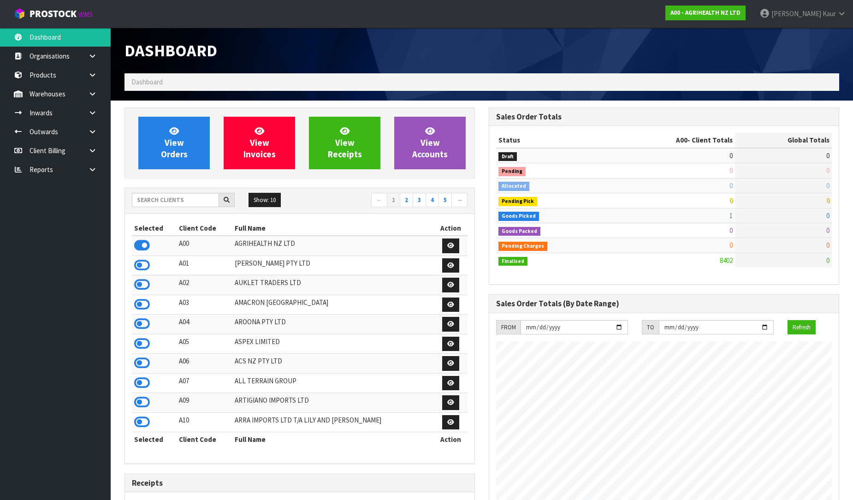
scroll to position [698, 364]
click at [145, 208] on div "Show: 10 5 10 25 50 ← 1 2 3 4 5 →" at bounding box center [299, 201] width 349 height 16
click at [158, 200] on input "text" at bounding box center [175, 200] width 87 height 14
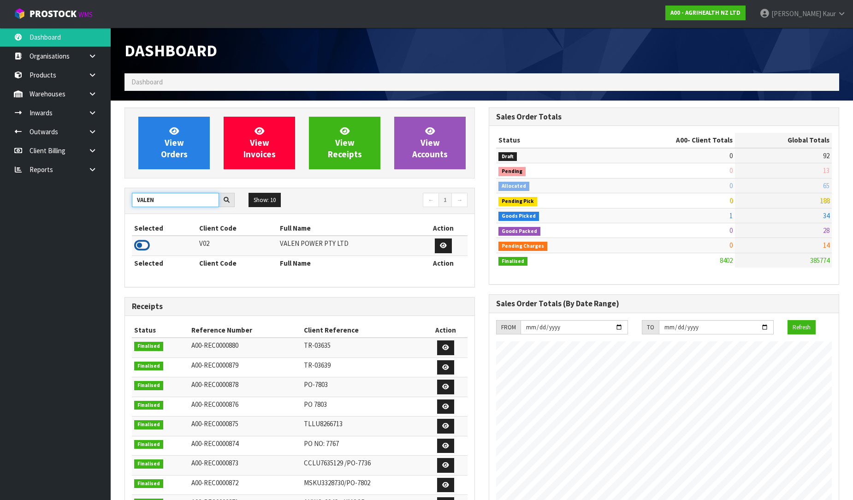
type input "VALEN"
click at [135, 246] on icon at bounding box center [142, 245] width 16 height 14
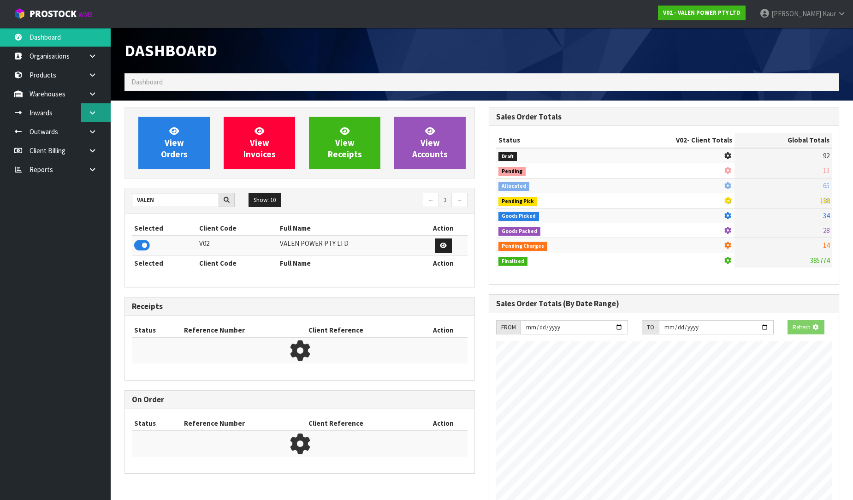
scroll to position [718, 364]
click at [91, 114] on icon at bounding box center [92, 112] width 9 height 7
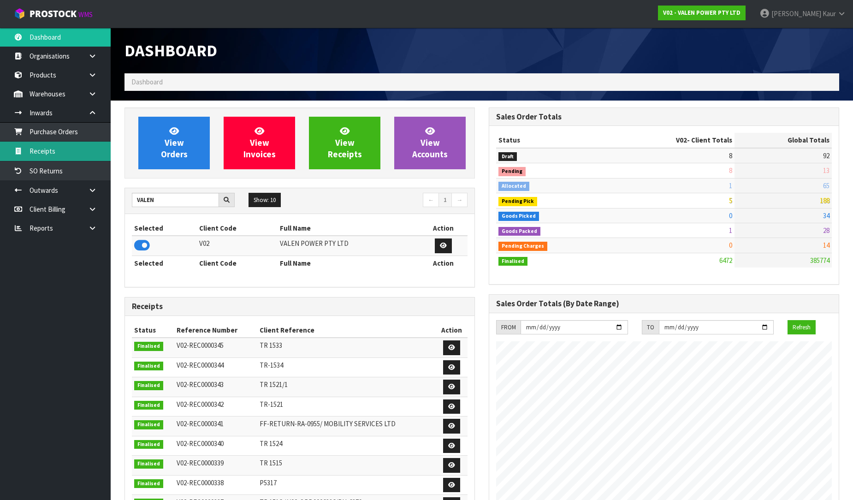
click at [62, 149] on link "Receipts" at bounding box center [55, 151] width 111 height 19
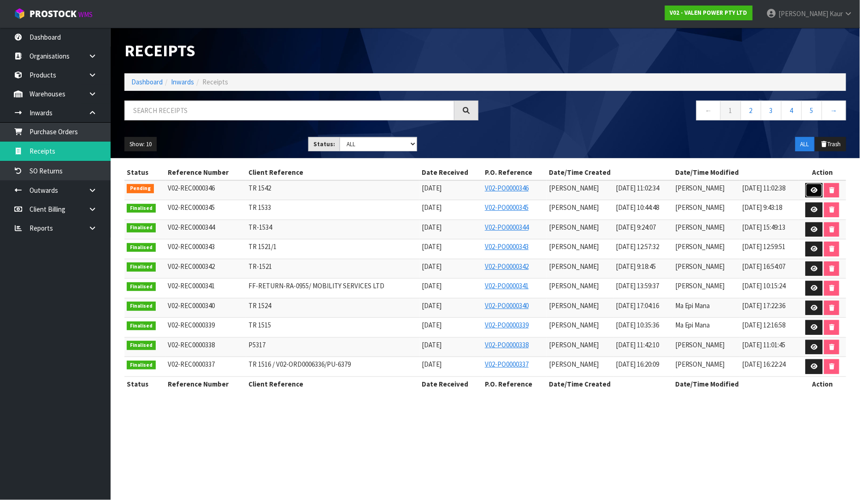
click at [811, 189] on icon at bounding box center [814, 190] width 7 height 6
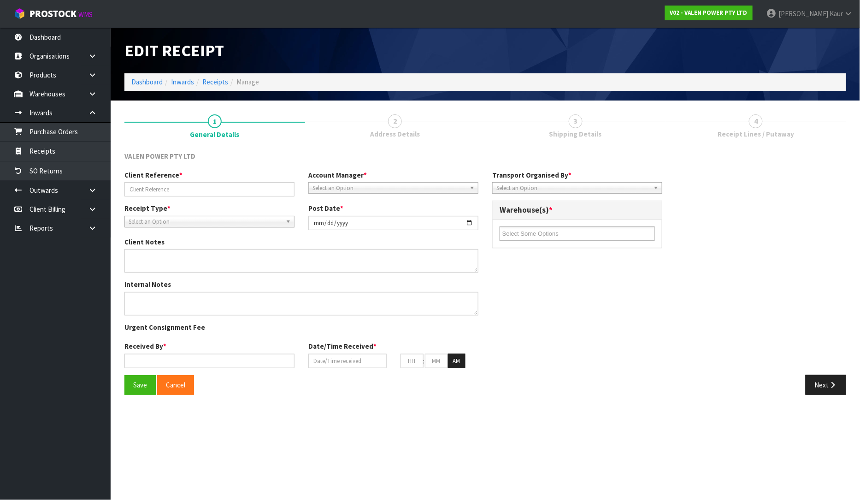
type input "TR 1542"
type input "[DATE]"
type input "[PERSON_NAME]"
type input "[DATE]"
type input "11"
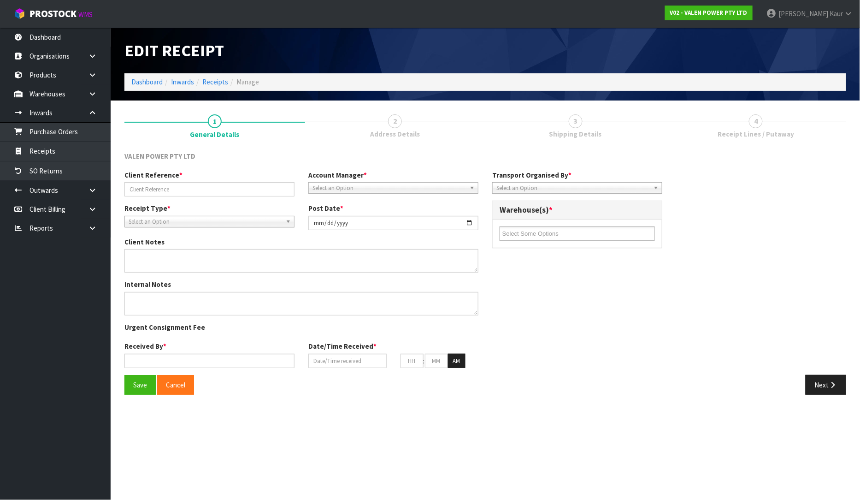
type input "02"
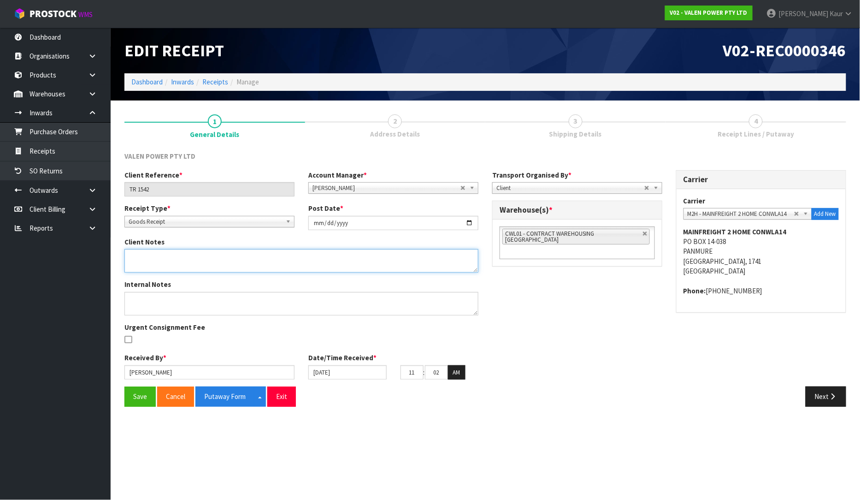
click at [141, 263] on textarea at bounding box center [301, 261] width 354 height 24
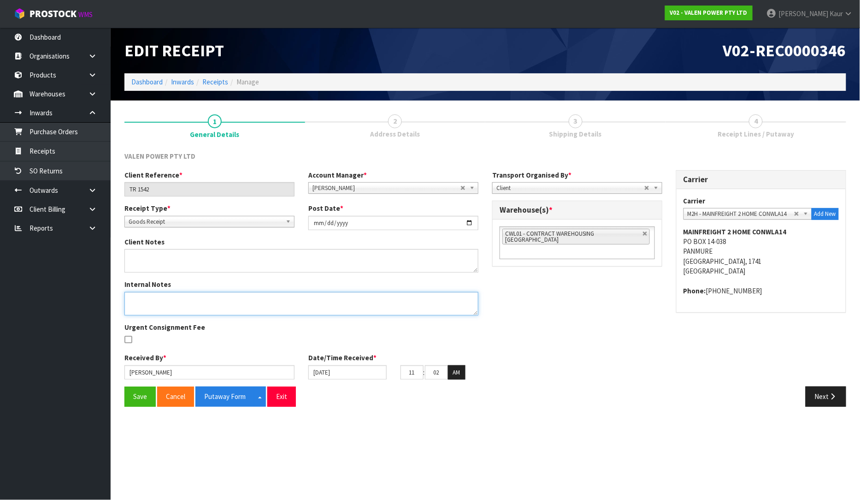
click at [141, 299] on textarea at bounding box center [301, 304] width 354 height 24
type textarea "CHECKED BY MA"
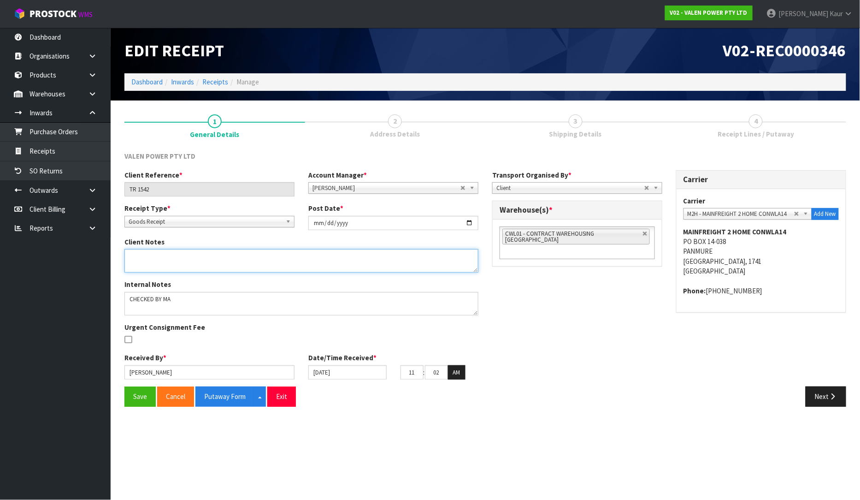
click at [160, 263] on textarea at bounding box center [301, 261] width 354 height 24
type textarea "VARANCE 2 X PS81313 NOT RECEIVED"
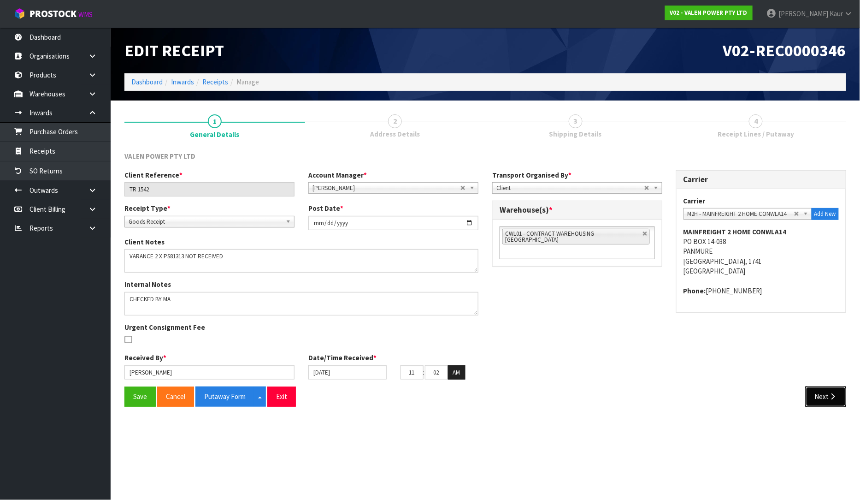
click at [840, 388] on button "Next" at bounding box center [826, 396] width 41 height 20
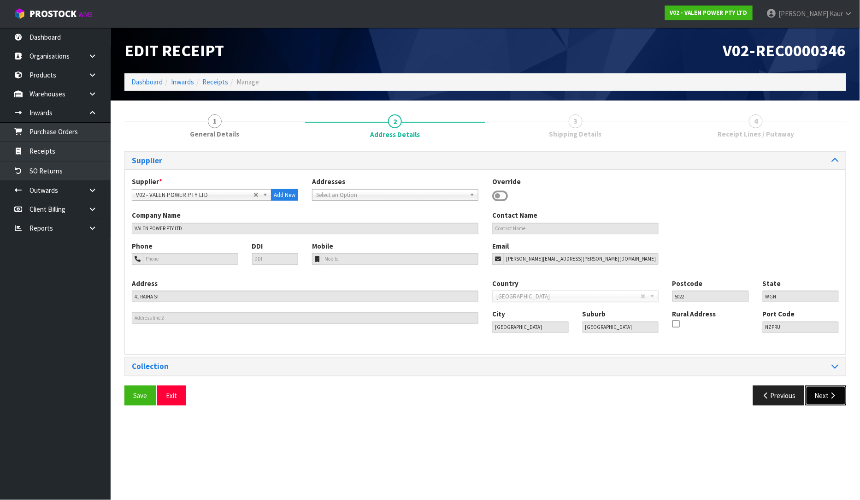
click at [826, 398] on button "Next" at bounding box center [826, 395] width 41 height 20
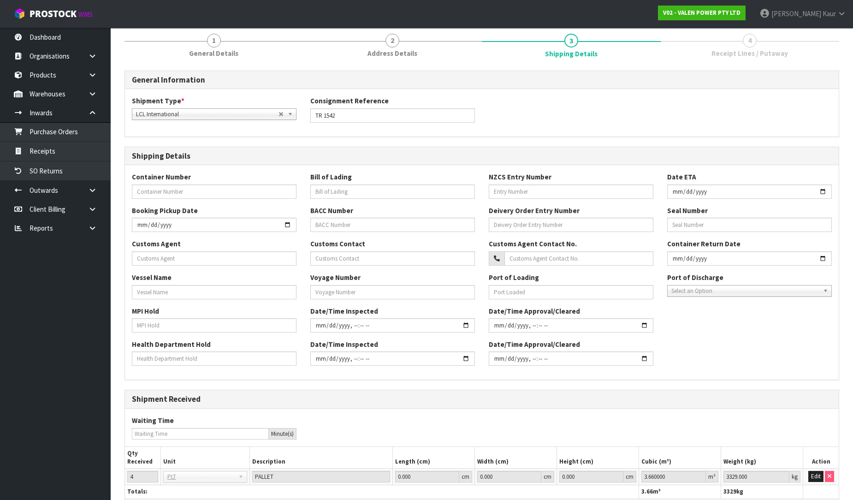
scroll to position [144, 0]
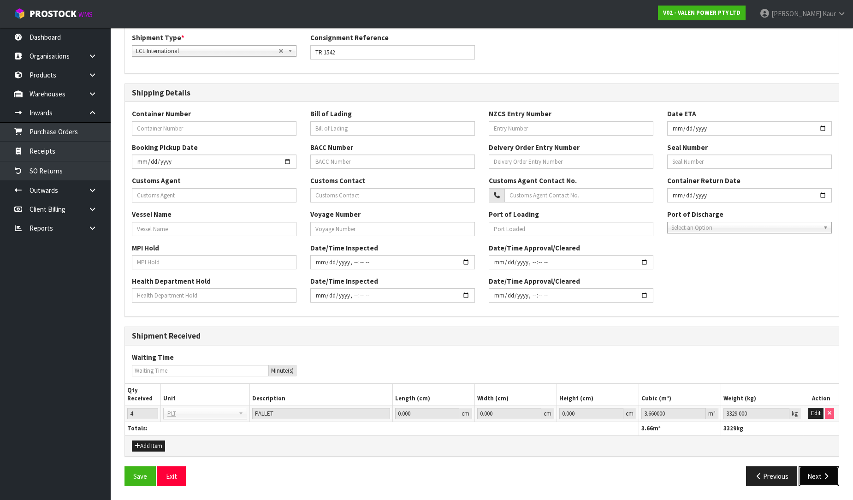
click at [810, 473] on button "Next" at bounding box center [818, 476] width 41 height 20
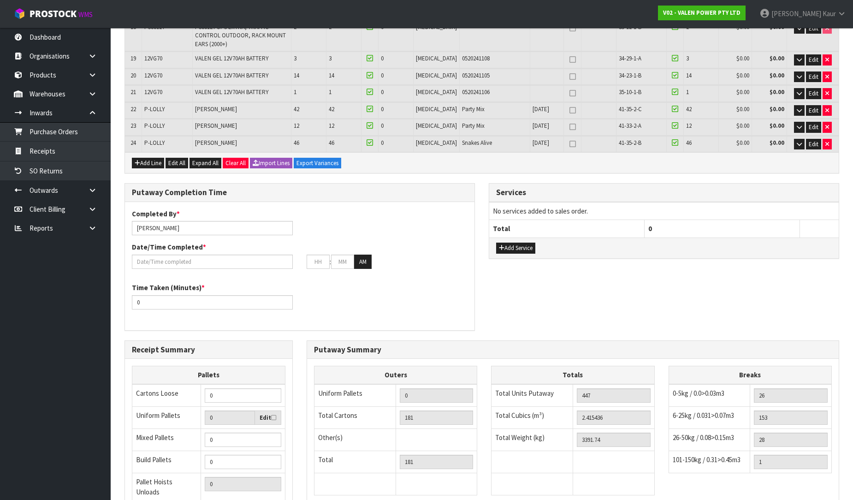
scroll to position [587, 0]
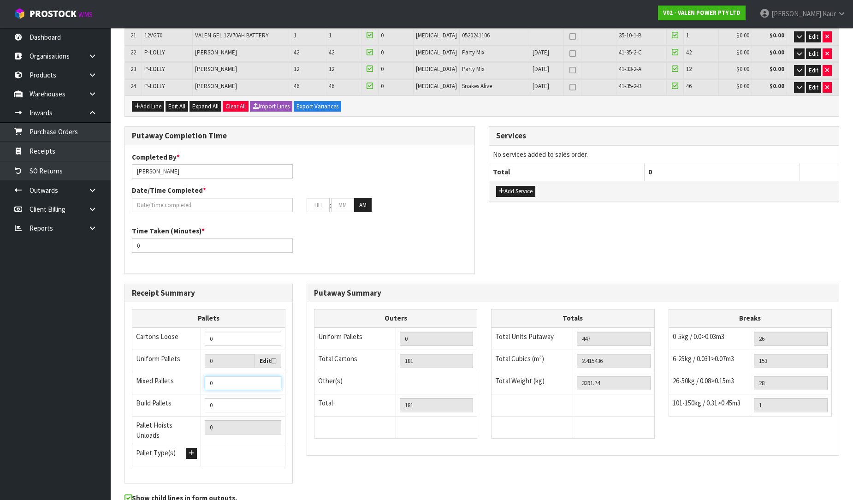
drag, startPoint x: 219, startPoint y: 343, endPoint x: 209, endPoint y: 344, distance: 10.2
click at [209, 376] on input "0" at bounding box center [243, 383] width 77 height 14
type input "4"
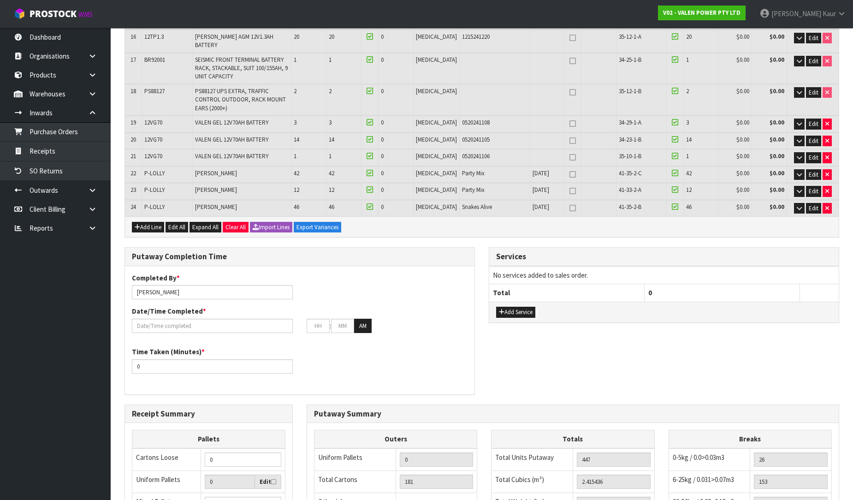
scroll to position [382, 0]
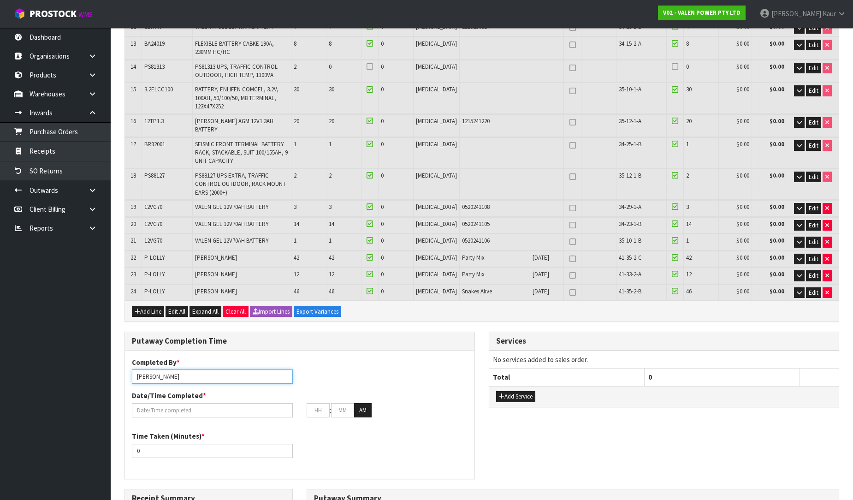
click at [195, 369] on input "[PERSON_NAME]" at bounding box center [212, 376] width 161 height 14
drag, startPoint x: 177, startPoint y: 333, endPoint x: 120, endPoint y: 334, distance: 56.7
click at [120, 334] on div "Putaway Completion Time Completed By * Prabhneet Kaur dillon,kalani, Date/Time …" at bounding box center [300, 409] width 364 height 157
click at [187, 369] on input "dillon,kalani," at bounding box center [212, 376] width 161 height 14
type input "dillon,kalani,ma"
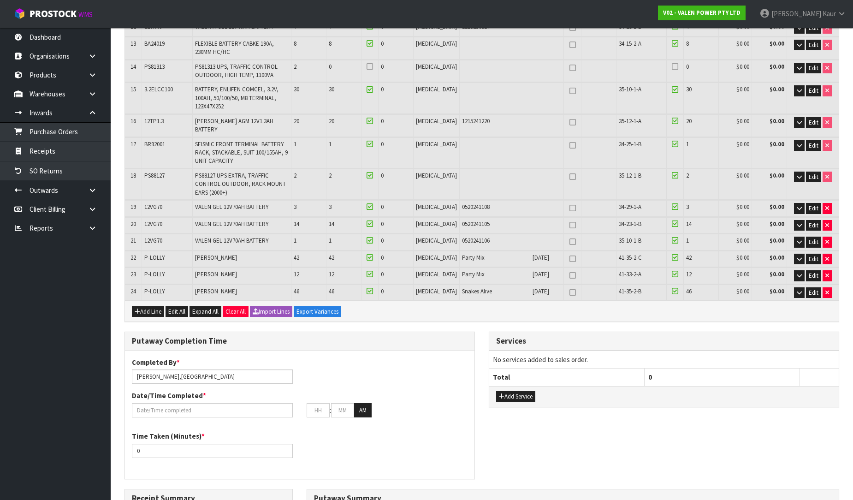
click at [203, 391] on span "*" at bounding box center [204, 395] width 3 height 9
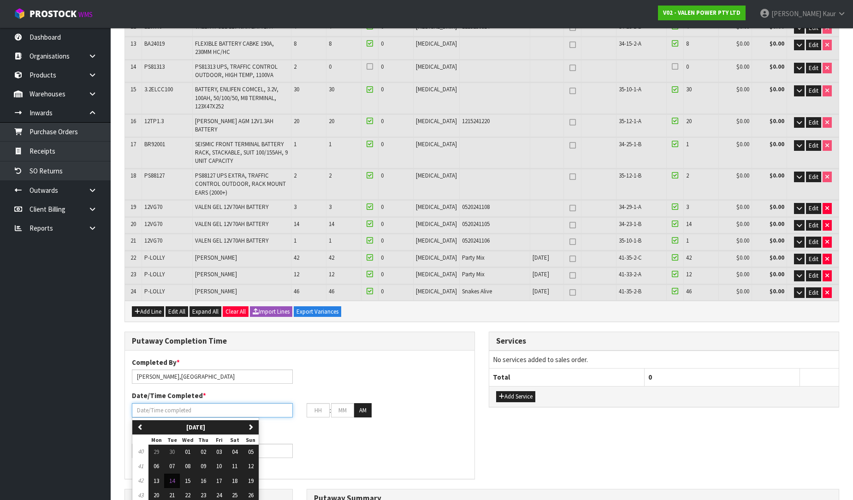
click at [185, 403] on input "text" at bounding box center [212, 410] width 161 height 14
click at [166, 473] on button "14" at bounding box center [172, 480] width 16 height 15
type input "[DATE]"
type input "12"
type input "00"
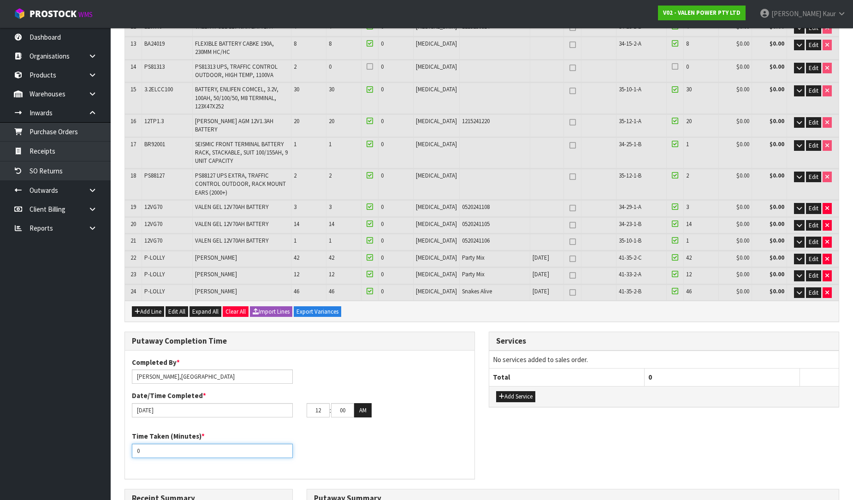
click at [153, 443] on input "0" at bounding box center [212, 450] width 161 height 14
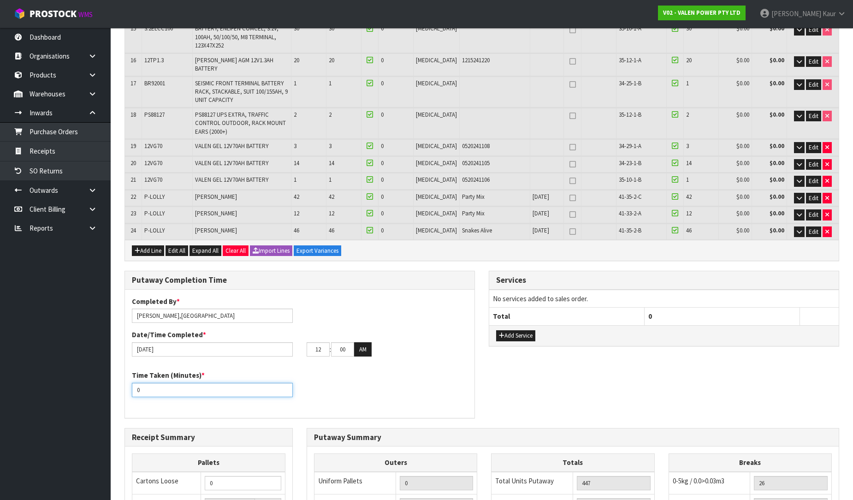
scroll to position [461, 0]
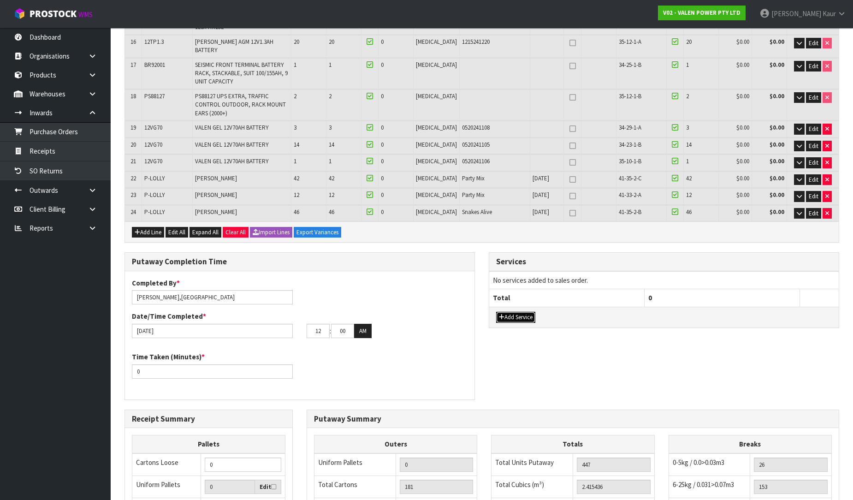
click at [507, 312] on button "Add Service" at bounding box center [515, 317] width 39 height 11
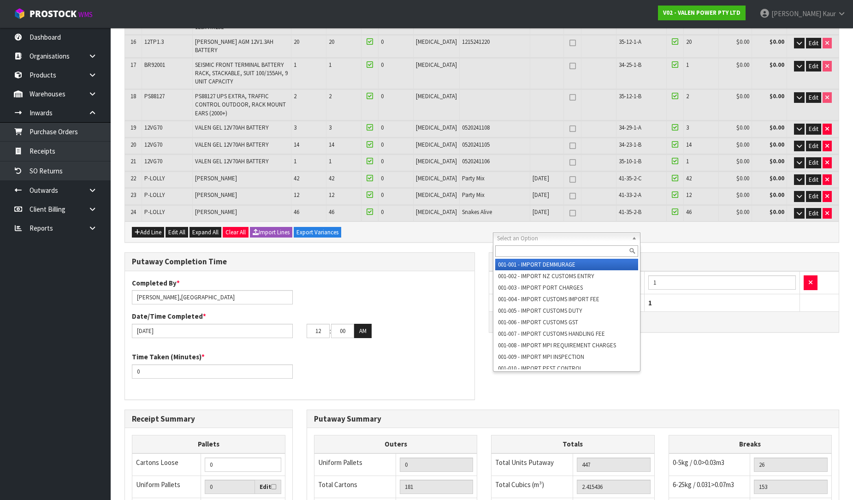
click at [520, 249] on input "text" at bounding box center [566, 251] width 143 height 12
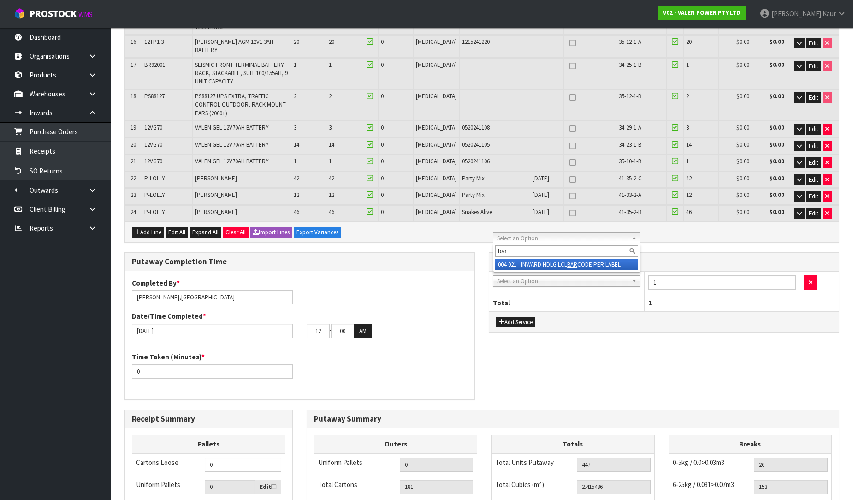
type input "bar"
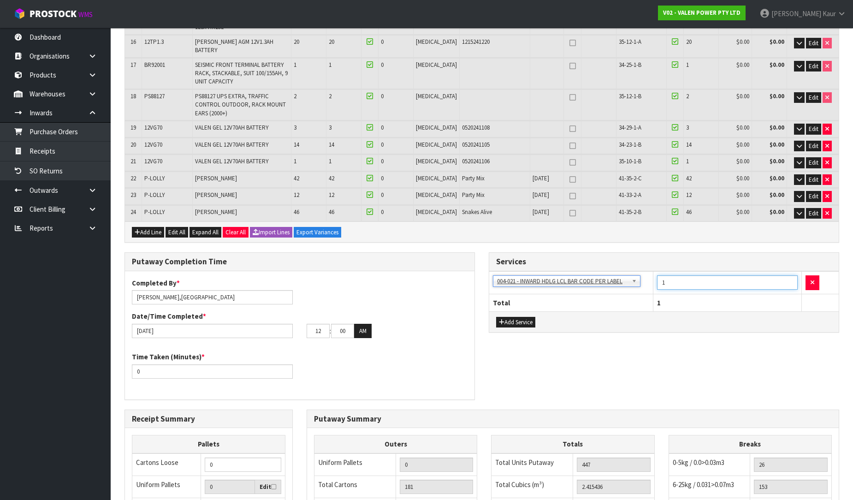
drag, startPoint x: 670, startPoint y: 242, endPoint x: 656, endPoint y: 244, distance: 14.0
click at [656, 271] on td "1" at bounding box center [727, 282] width 148 height 23
type input "306"
click at [657, 306] on div "Putaway Completion Time Completed By * dillon,kalani,ma Date/Time Completed * 1…" at bounding box center [482, 330] width 728 height 157
click at [190, 290] on input "dillon,kalani,ma" at bounding box center [212, 297] width 161 height 14
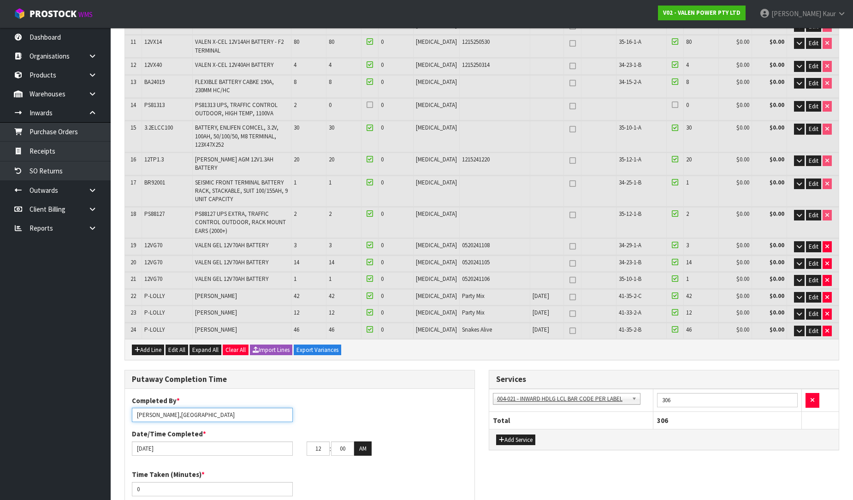
scroll to position [307, 0]
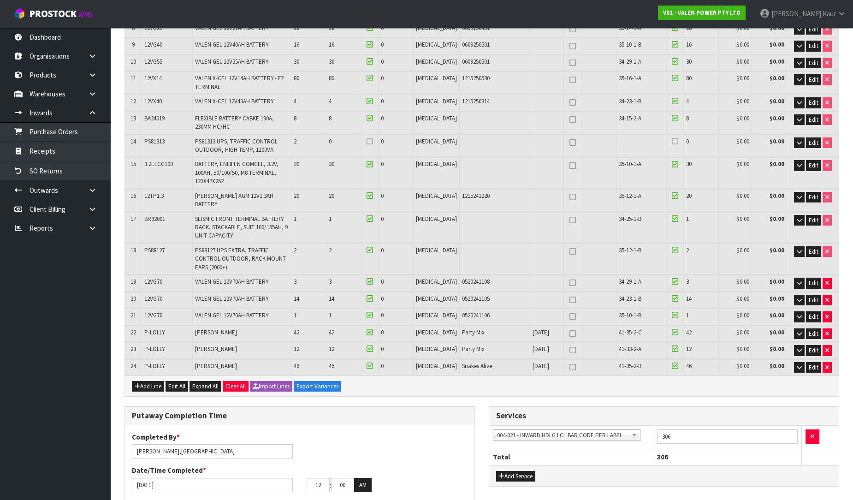
click at [432, 342] on td "[MEDICAL_DATA]" at bounding box center [436, 350] width 46 height 16
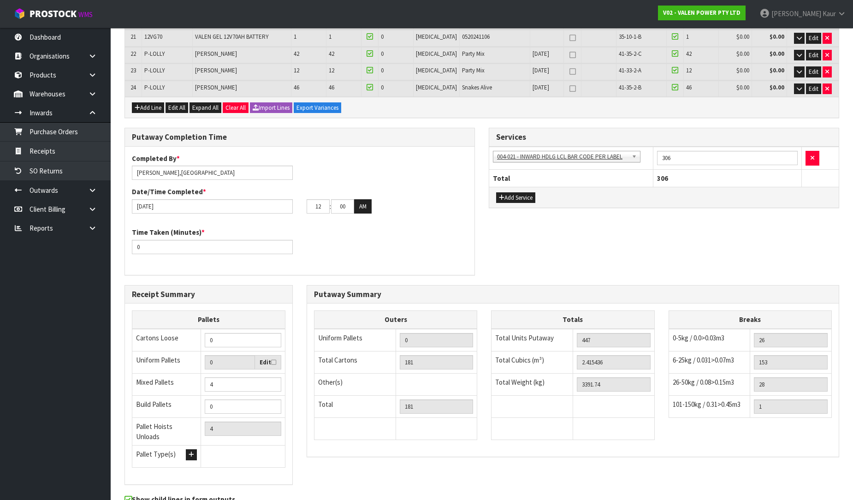
scroll to position [587, 0]
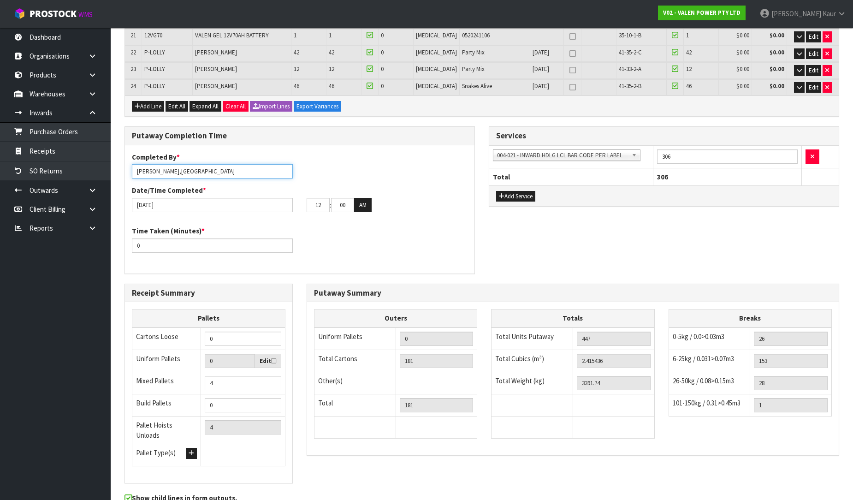
click at [201, 164] on input "dillon,kalani,ma" at bounding box center [212, 171] width 161 height 14
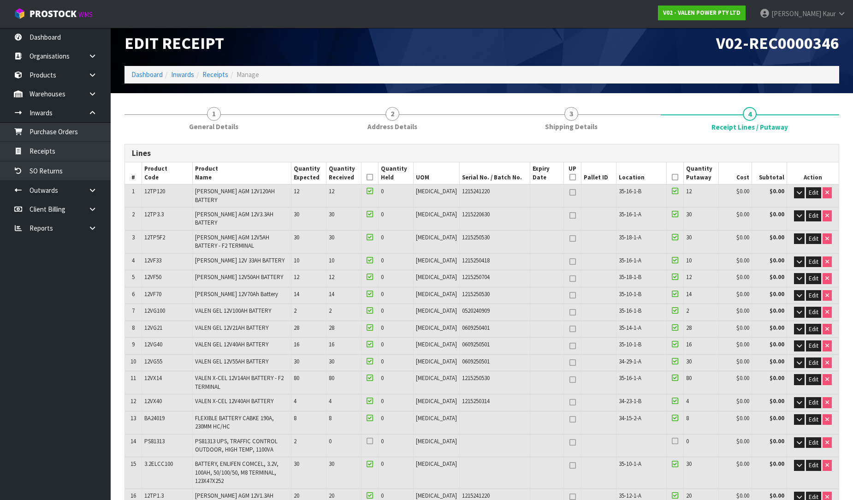
scroll to position [0, 0]
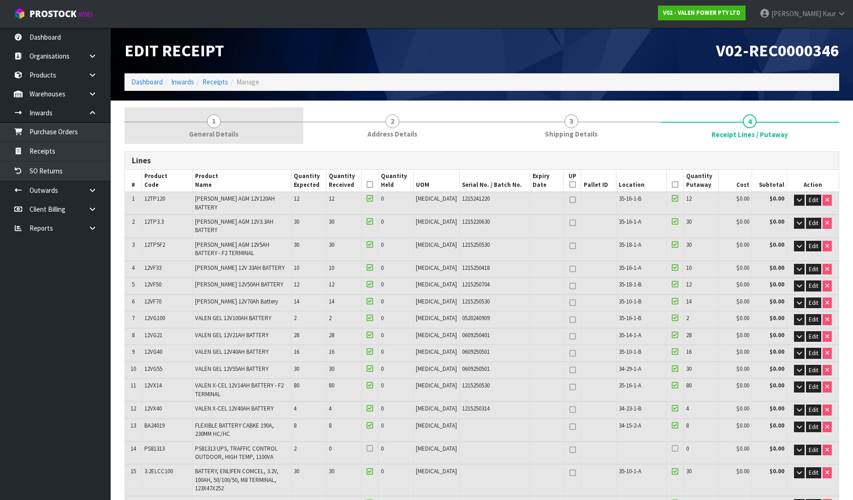
type input "dillon,kalani"
click at [200, 133] on span "General Details" at bounding box center [213, 134] width 49 height 10
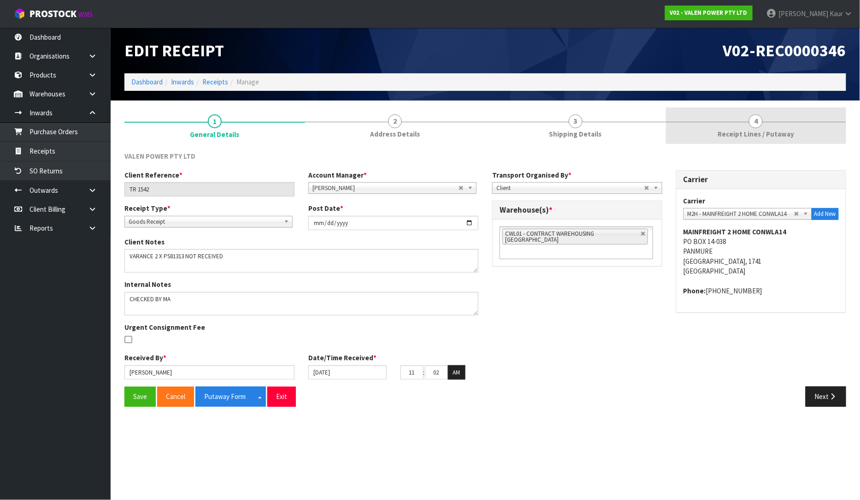
click at [741, 120] on link "4 Receipt Lines / Putaway" at bounding box center [756, 125] width 181 height 36
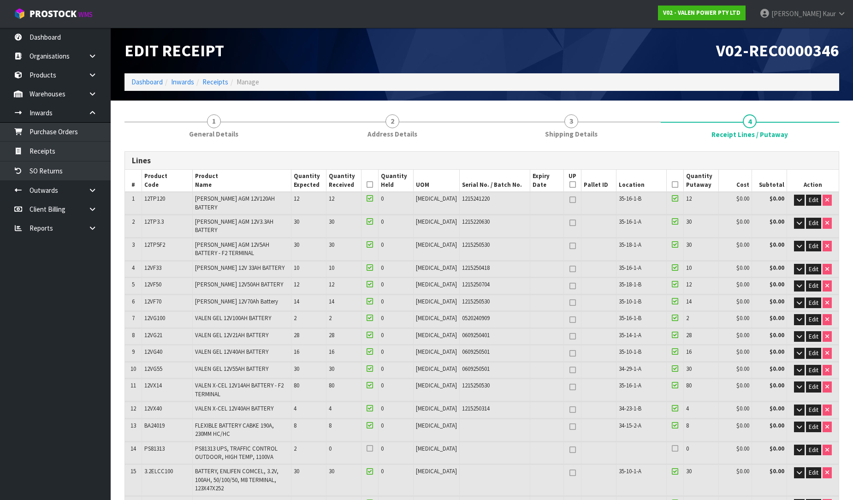
click at [373, 184] on icon at bounding box center [369, 184] width 6 height 0
drag, startPoint x: 668, startPoint y: 183, endPoint x: 645, endPoint y: 185, distance: 23.1
click at [672, 184] on icon at bounding box center [675, 184] width 6 height 0
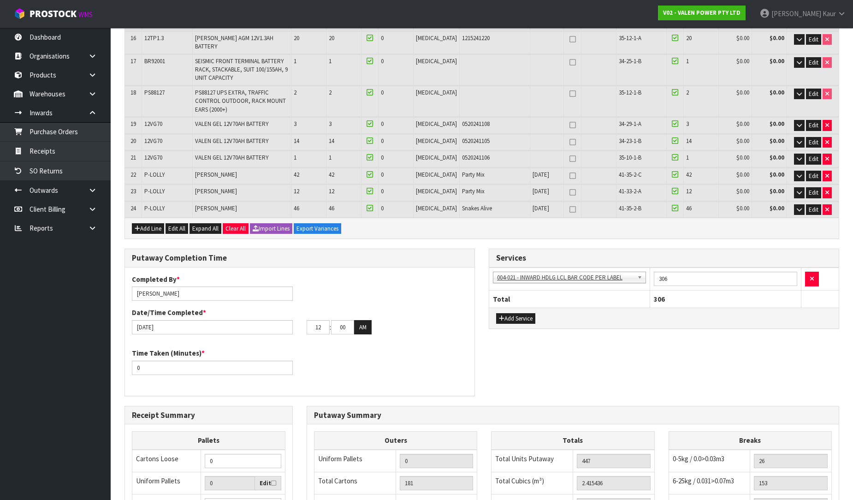
scroll to position [587, 0]
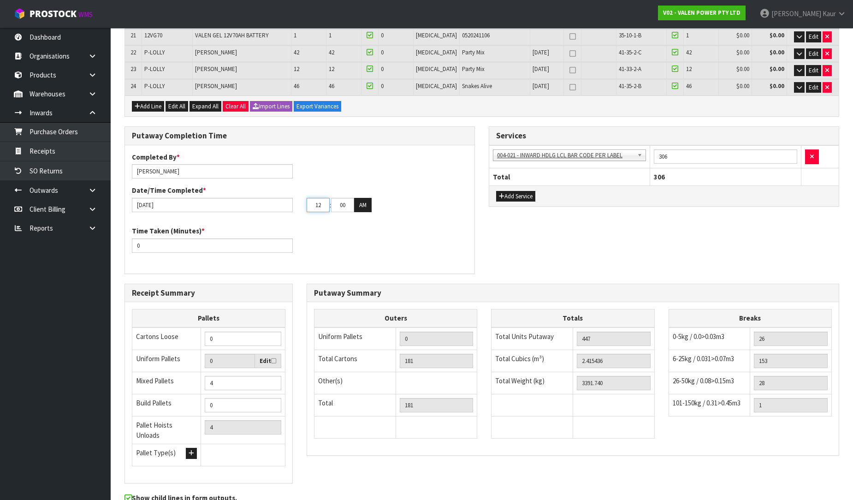
drag, startPoint x: 323, startPoint y: 166, endPoint x: 294, endPoint y: 163, distance: 28.8
click at [294, 198] on div "14/10/2025 12 : 00 : 00 AM" at bounding box center [299, 205] width 349 height 15
type input "05"
drag, startPoint x: 345, startPoint y: 162, endPoint x: 333, endPoint y: 164, distance: 11.7
click at [333, 198] on input "00" at bounding box center [342, 205] width 23 height 14
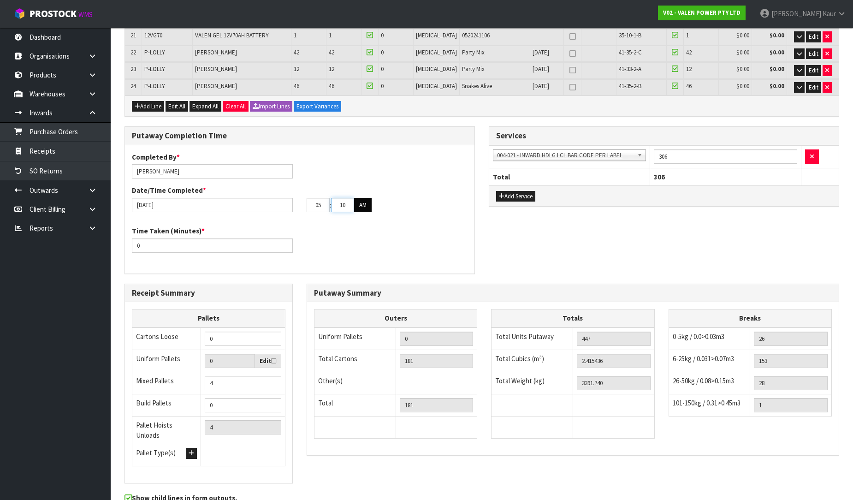
type input "10"
click at [360, 198] on button "AM" at bounding box center [363, 205] width 18 height 15
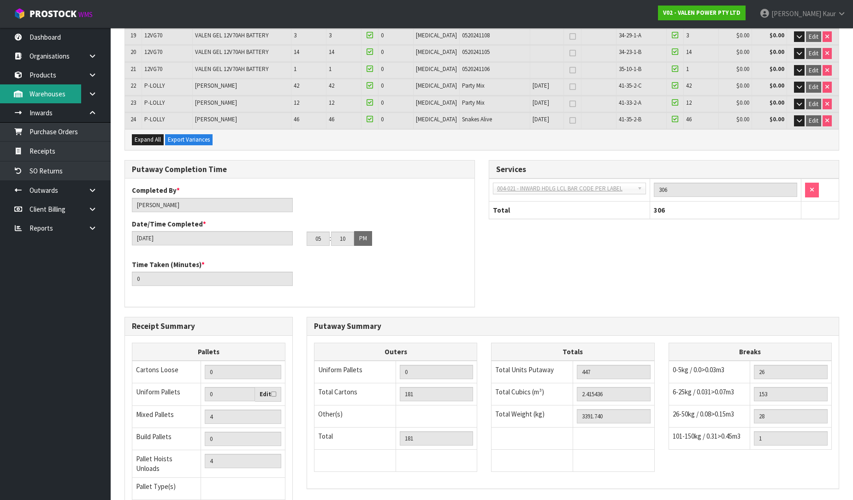
scroll to position [0, 0]
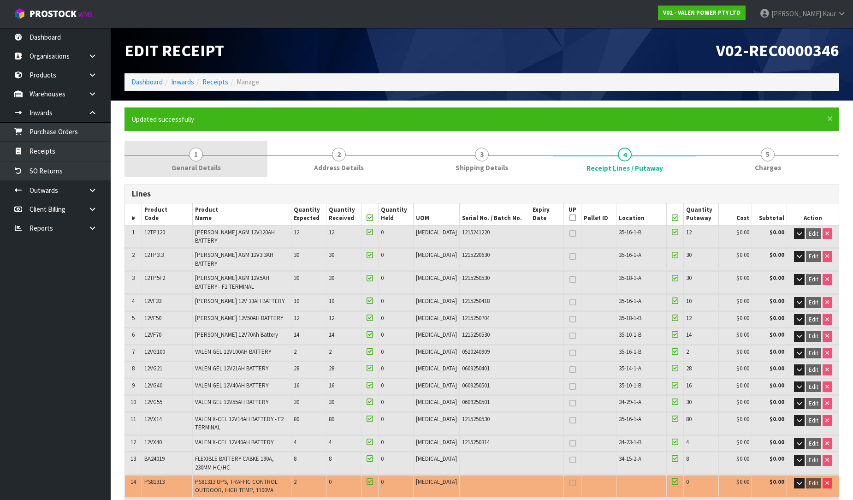
click at [174, 168] on span "General Details" at bounding box center [195, 168] width 49 height 10
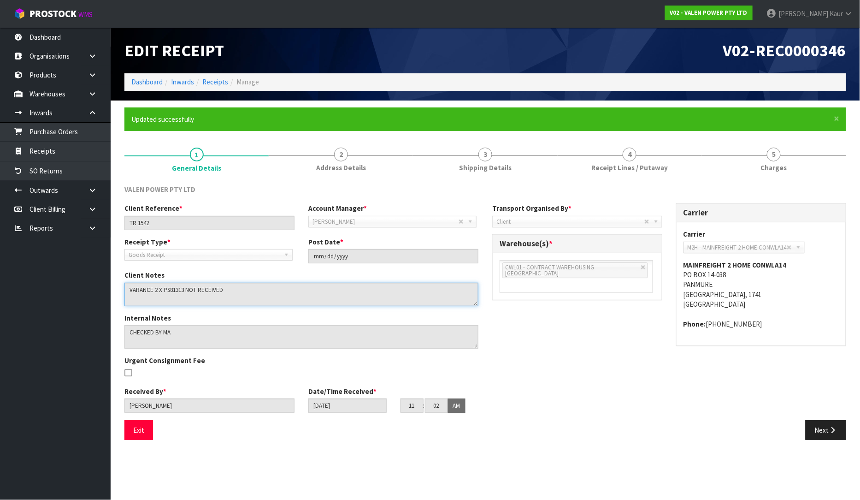
drag, startPoint x: 226, startPoint y: 289, endPoint x: 122, endPoint y: 289, distance: 104.6
click at [122, 289] on div "Client Notes" at bounding box center [302, 287] width 368 height 35
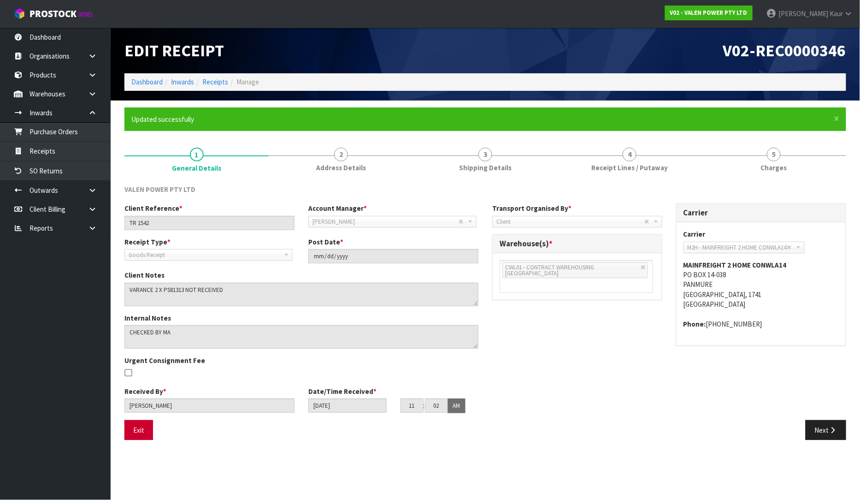
drag, startPoint x: 589, startPoint y: 161, endPoint x: 144, endPoint y: 419, distance: 514.7
click at [589, 161] on link "4 Receipt Lines / Putaway" at bounding box center [630, 159] width 144 height 36
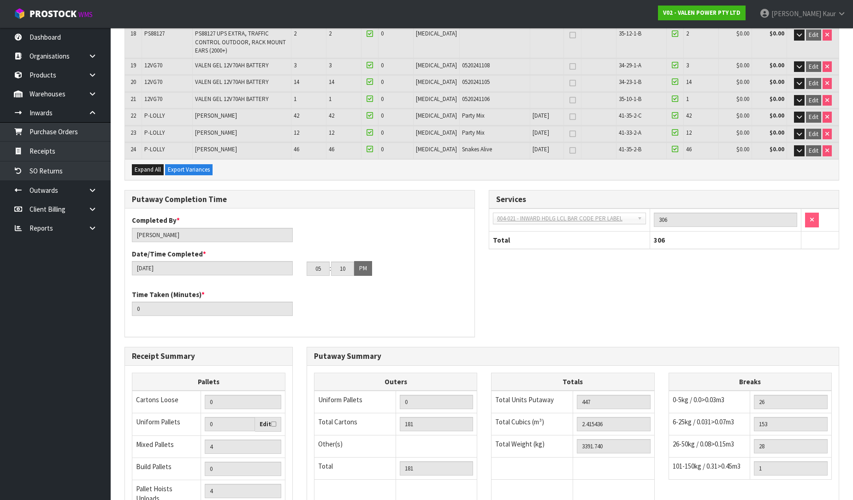
scroll to position [620, 0]
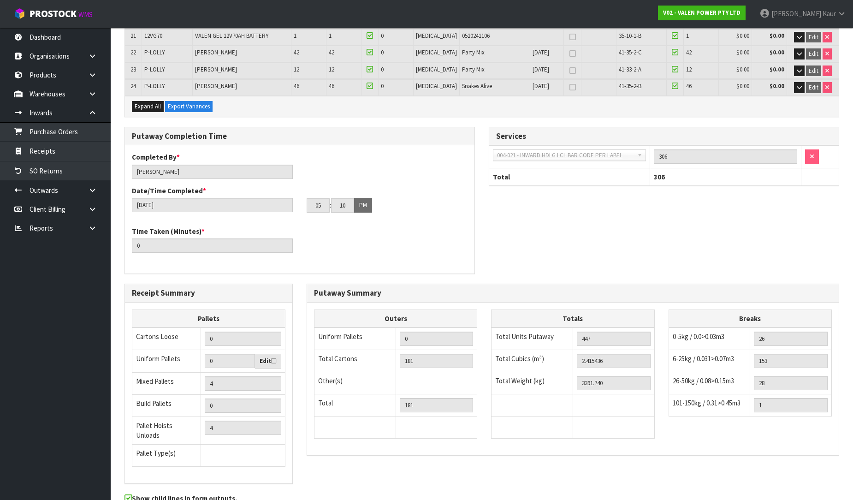
click at [831, 9] on span "Kaur" at bounding box center [828, 13] width 13 height 9
click at [811, 33] on link "Logout" at bounding box center [815, 36] width 73 height 12
